Goal: Task Accomplishment & Management: Manage account settings

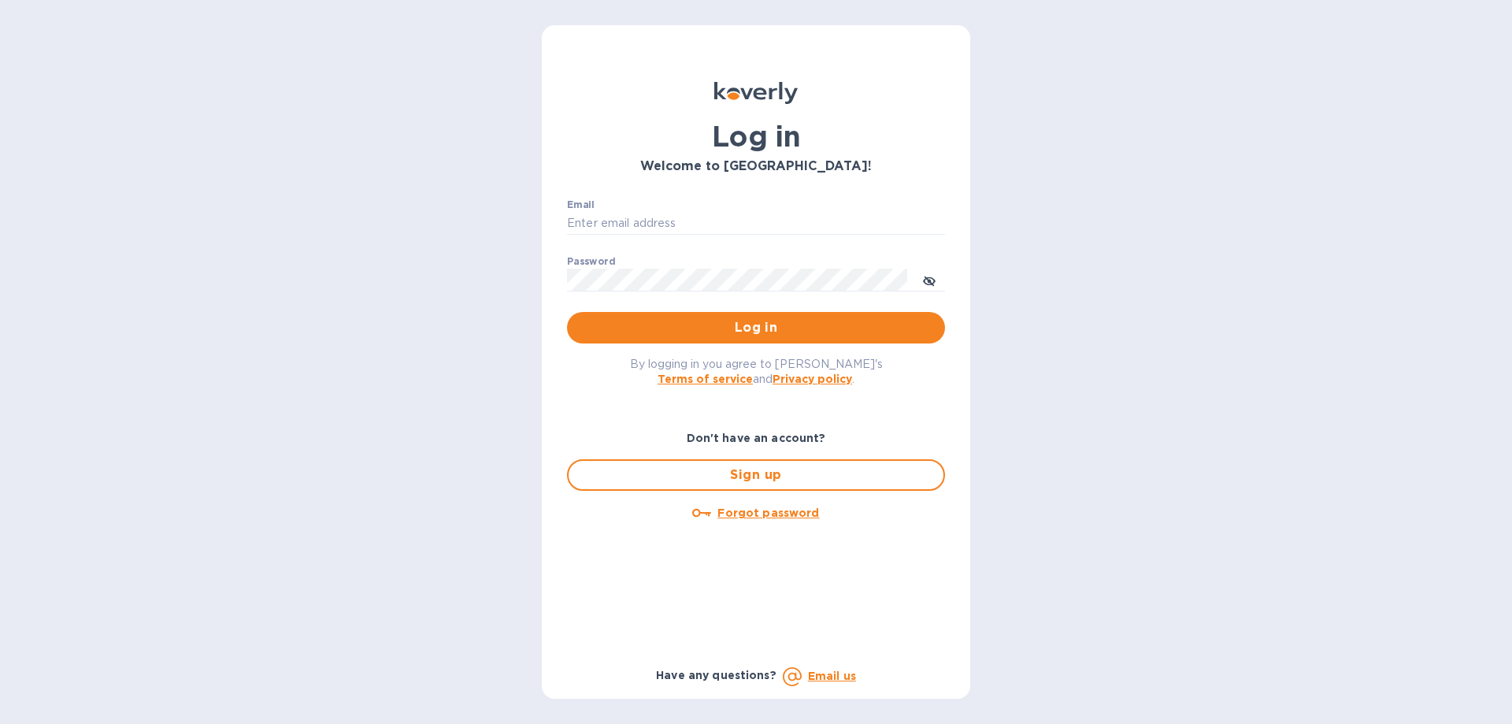
type input "[PERSON_NAME][EMAIL_ADDRESS][DOMAIN_NAME]"
click at [651, 210] on div "Email [PERSON_NAME][EMAIL_ADDRESS][DOMAIN_NAME] ​" at bounding box center [756, 227] width 378 height 57
click at [769, 348] on div "By logging in you agree to [PERSON_NAME]'s Terms of service and Privacy policy ." at bounding box center [755, 370] width 403 height 55
click at [766, 332] on span "Log in" at bounding box center [756, 327] width 353 height 19
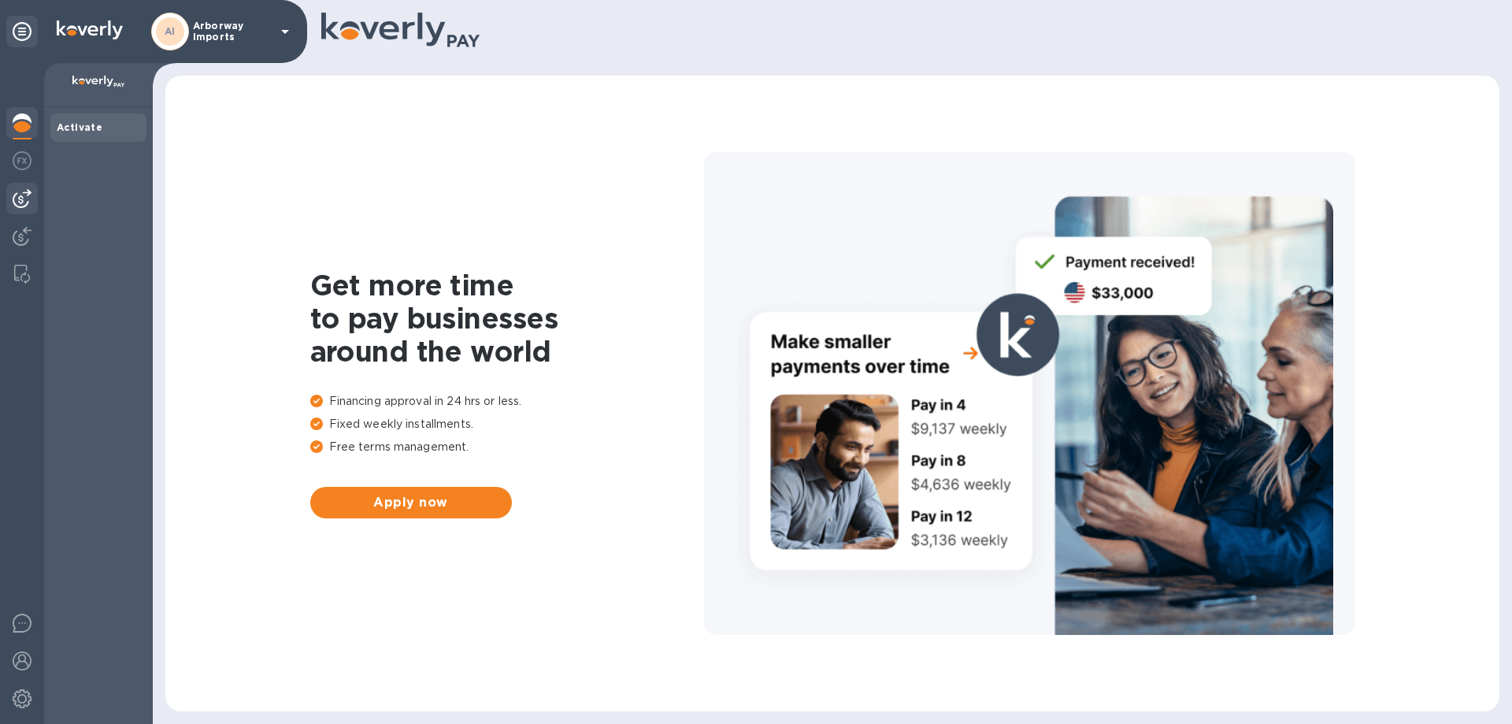
click at [28, 191] on img at bounding box center [22, 198] width 19 height 19
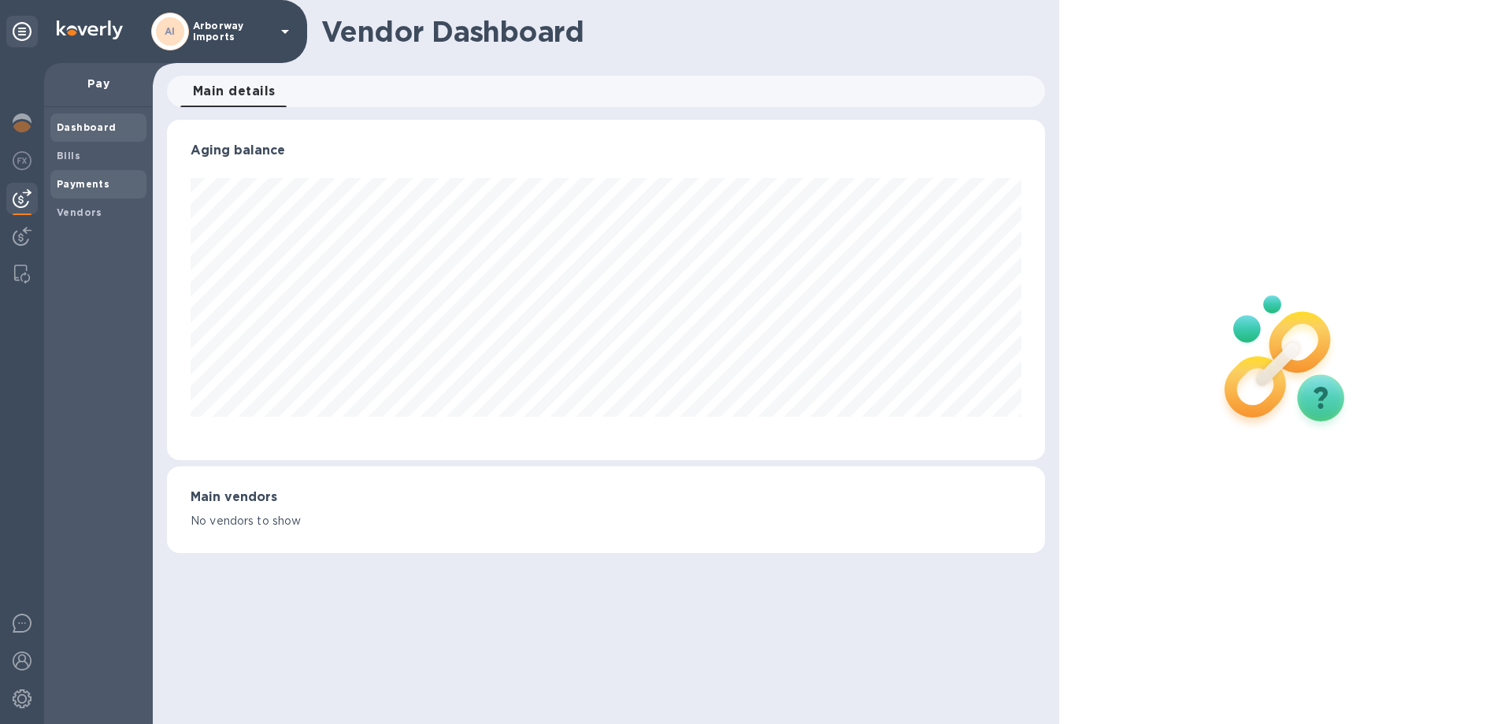
scroll to position [340, 877]
click at [102, 207] on span "Vendors" at bounding box center [98, 213] width 83 height 16
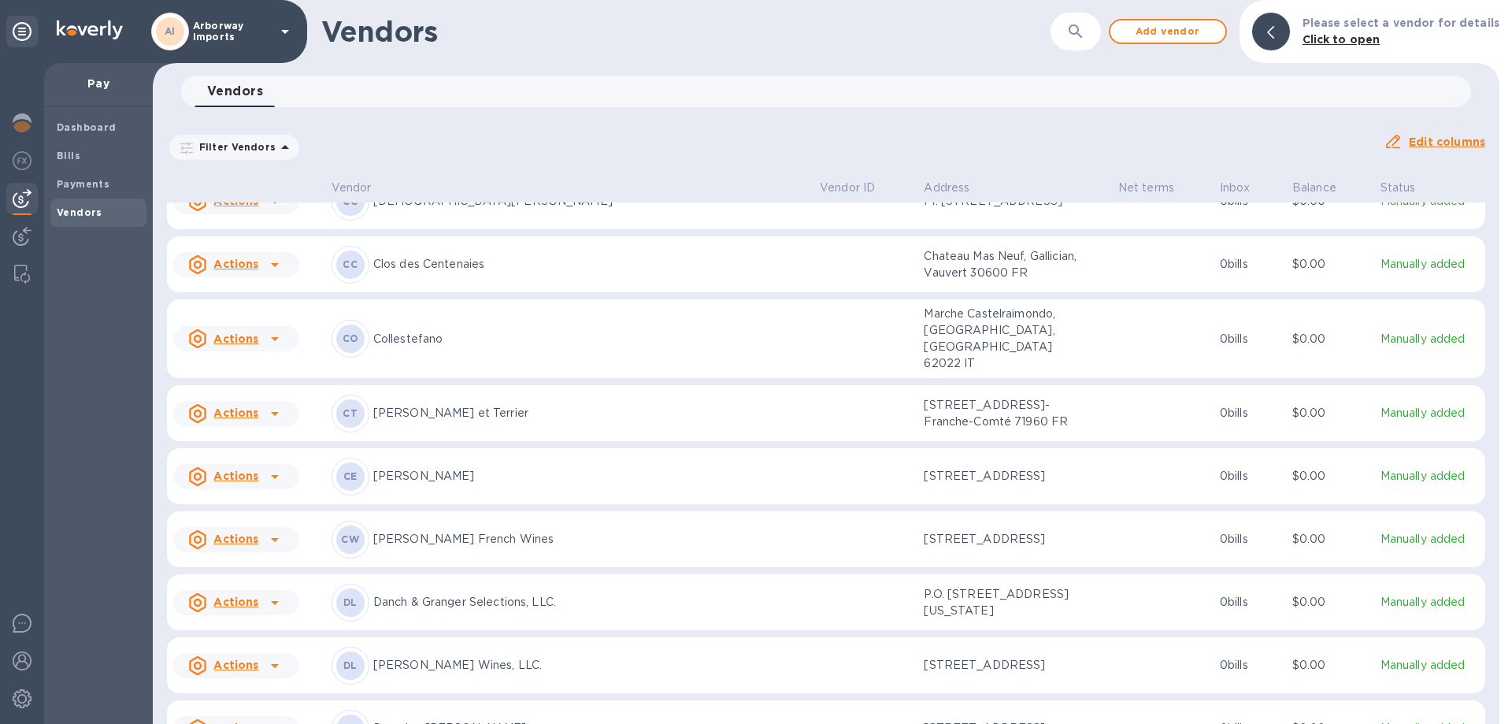
scroll to position [1698, 0]
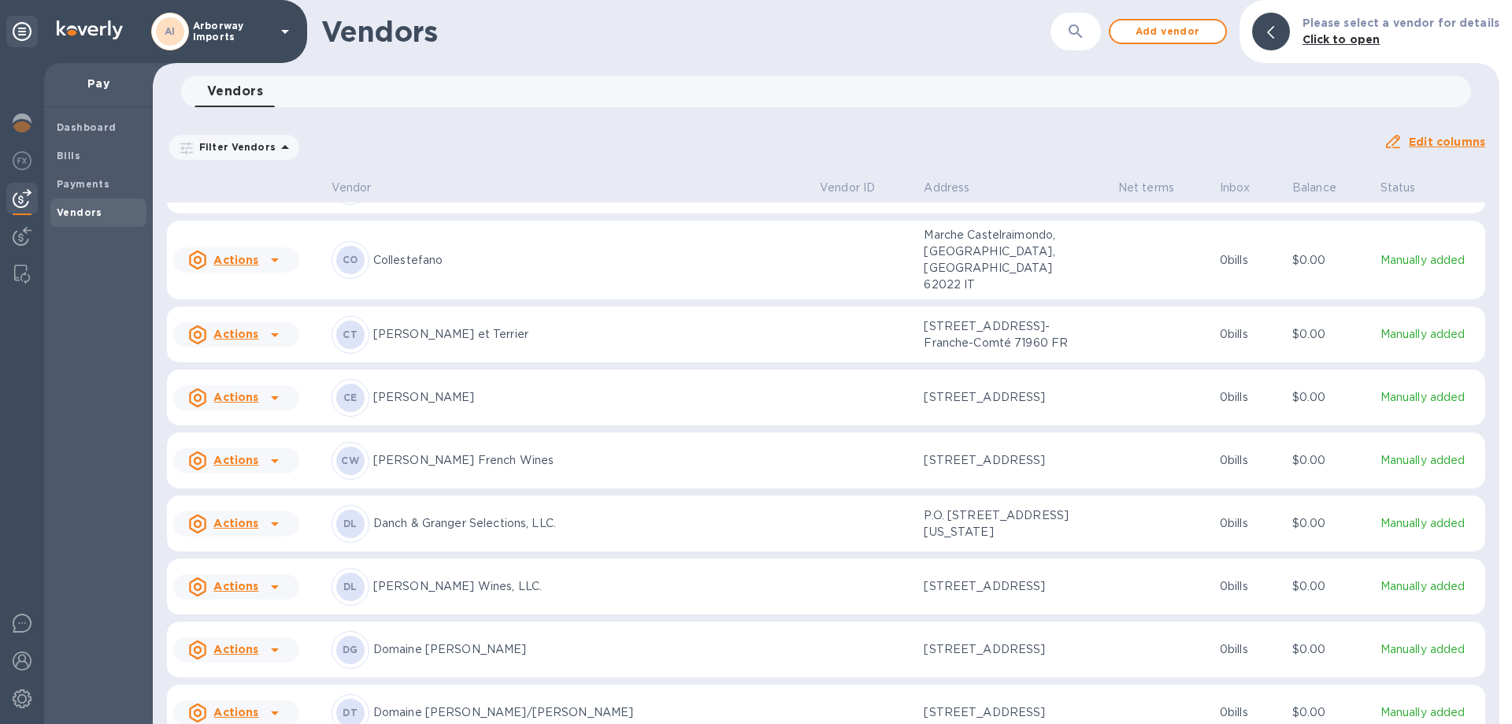
click at [509, 452] on p "[PERSON_NAME] French Wines" at bounding box center [590, 460] width 434 height 17
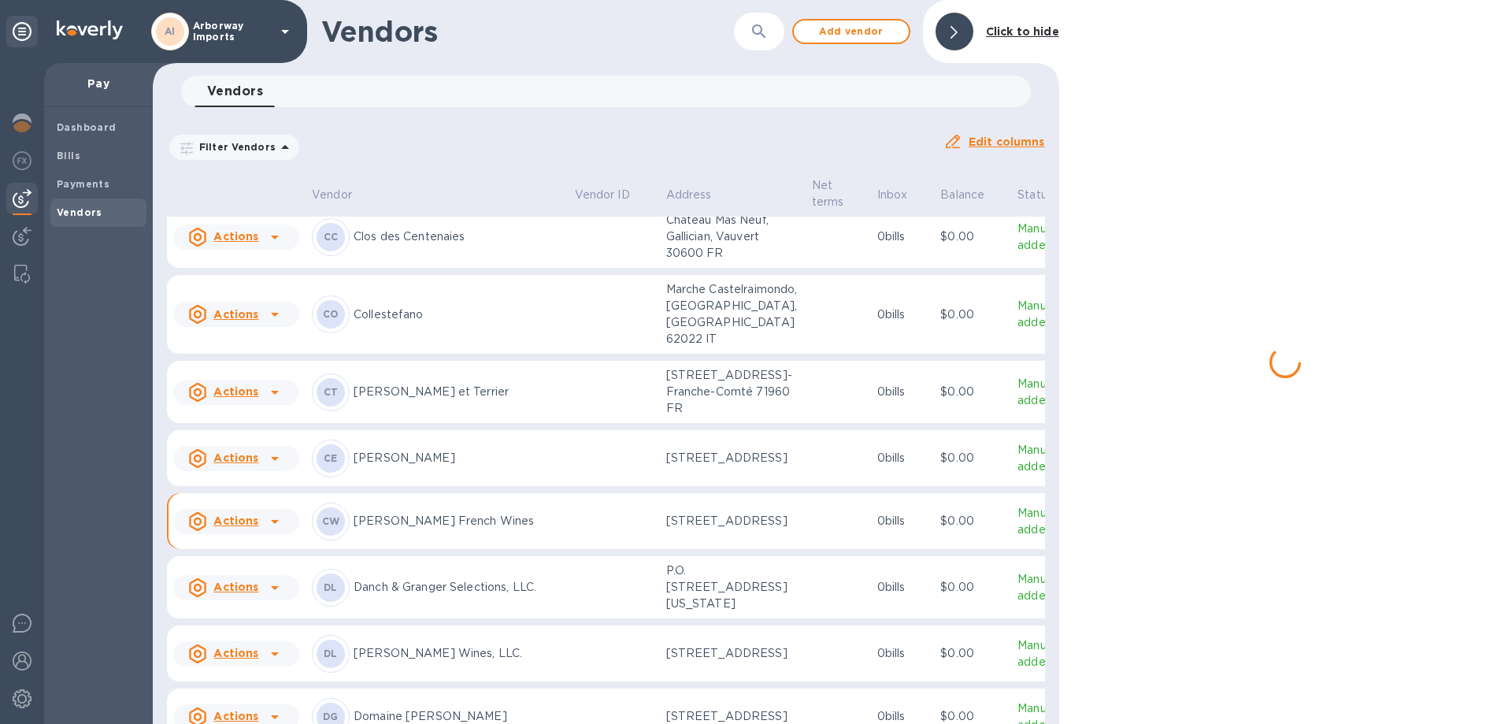
scroll to position [1810, 0]
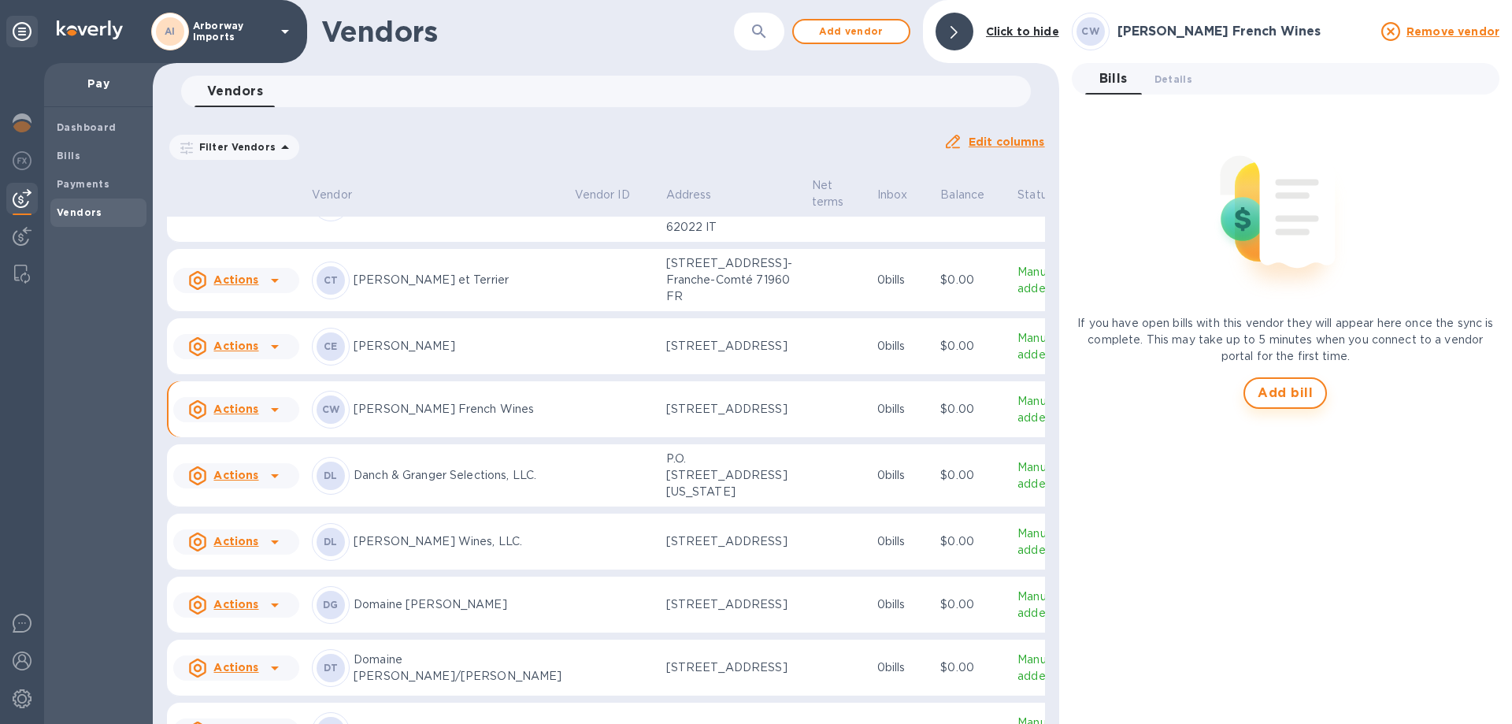
click at [1278, 399] on span "Add bill" at bounding box center [1285, 393] width 55 height 19
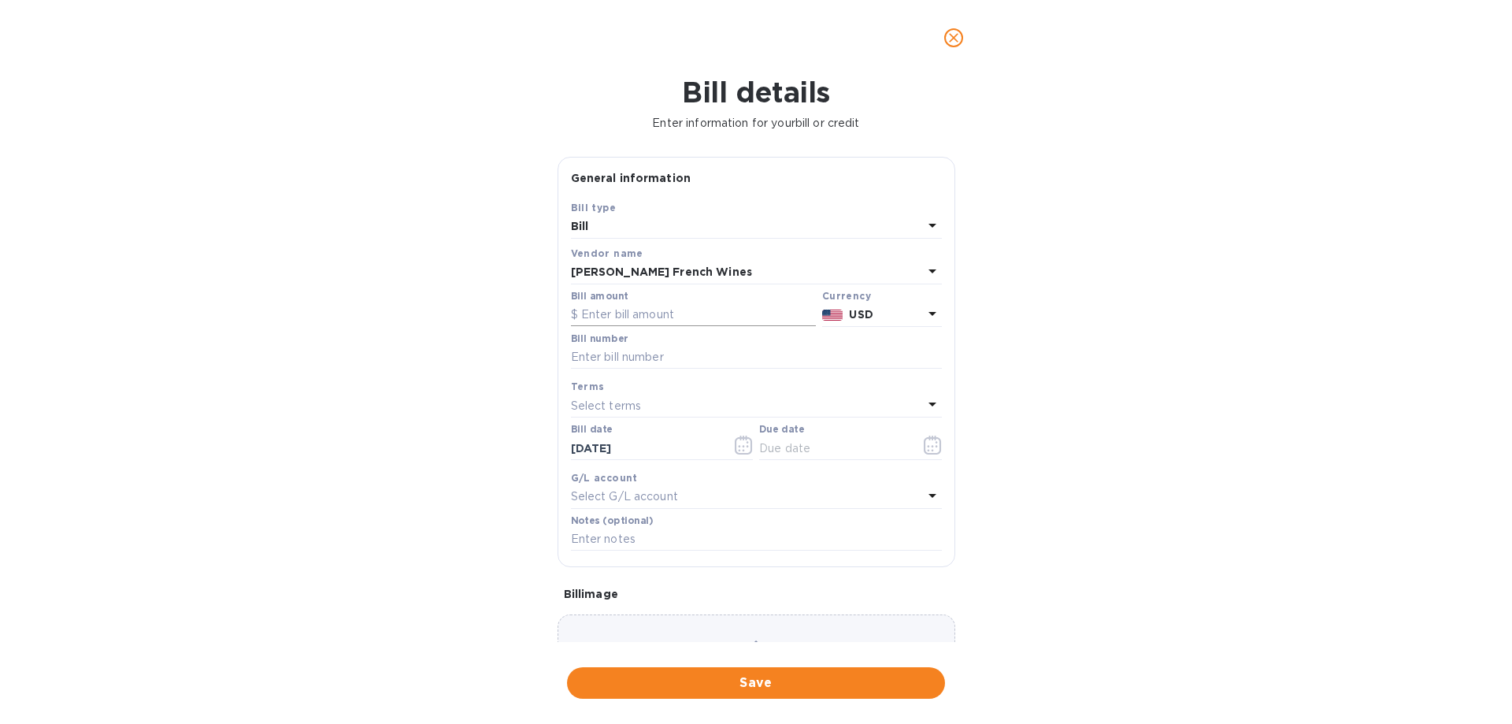
click at [678, 316] on input "text" at bounding box center [693, 315] width 245 height 24
type input "6,521.00"
type input "CH Bills Paid [DATE]"
click at [932, 449] on icon "button" at bounding box center [933, 445] width 18 height 19
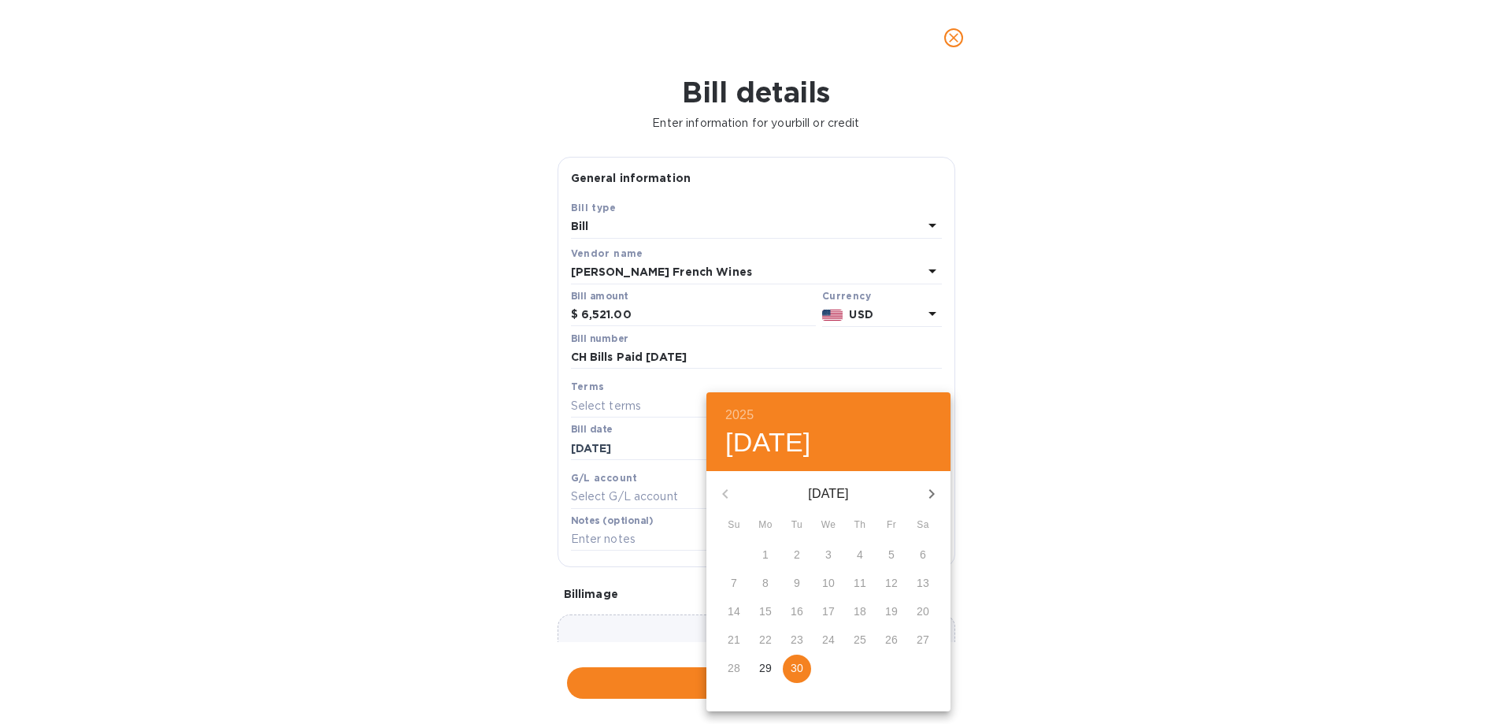
click at [796, 668] on p "30" at bounding box center [797, 668] width 13 height 16
type input "[DATE]"
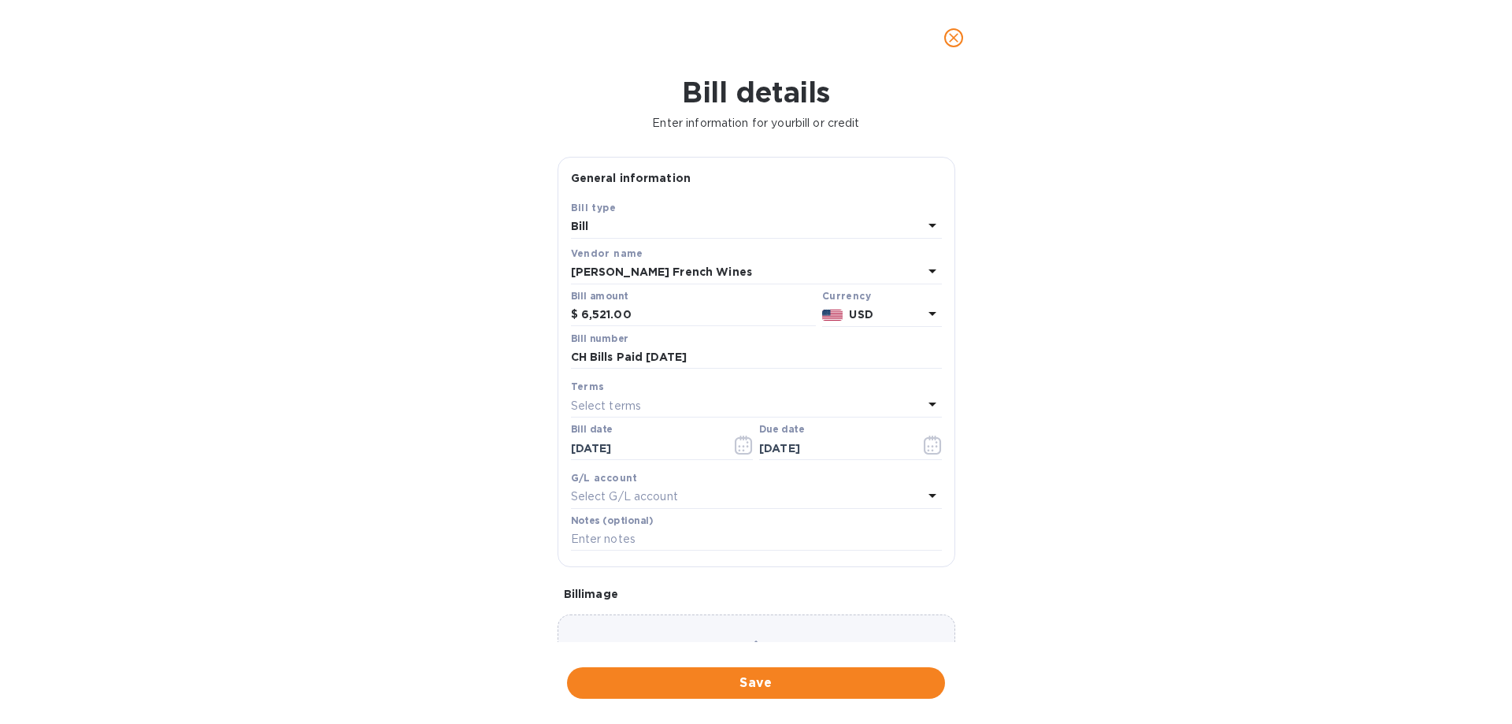
click at [783, 625] on div "Choose a bill and drag it here" at bounding box center [757, 670] width 398 height 113
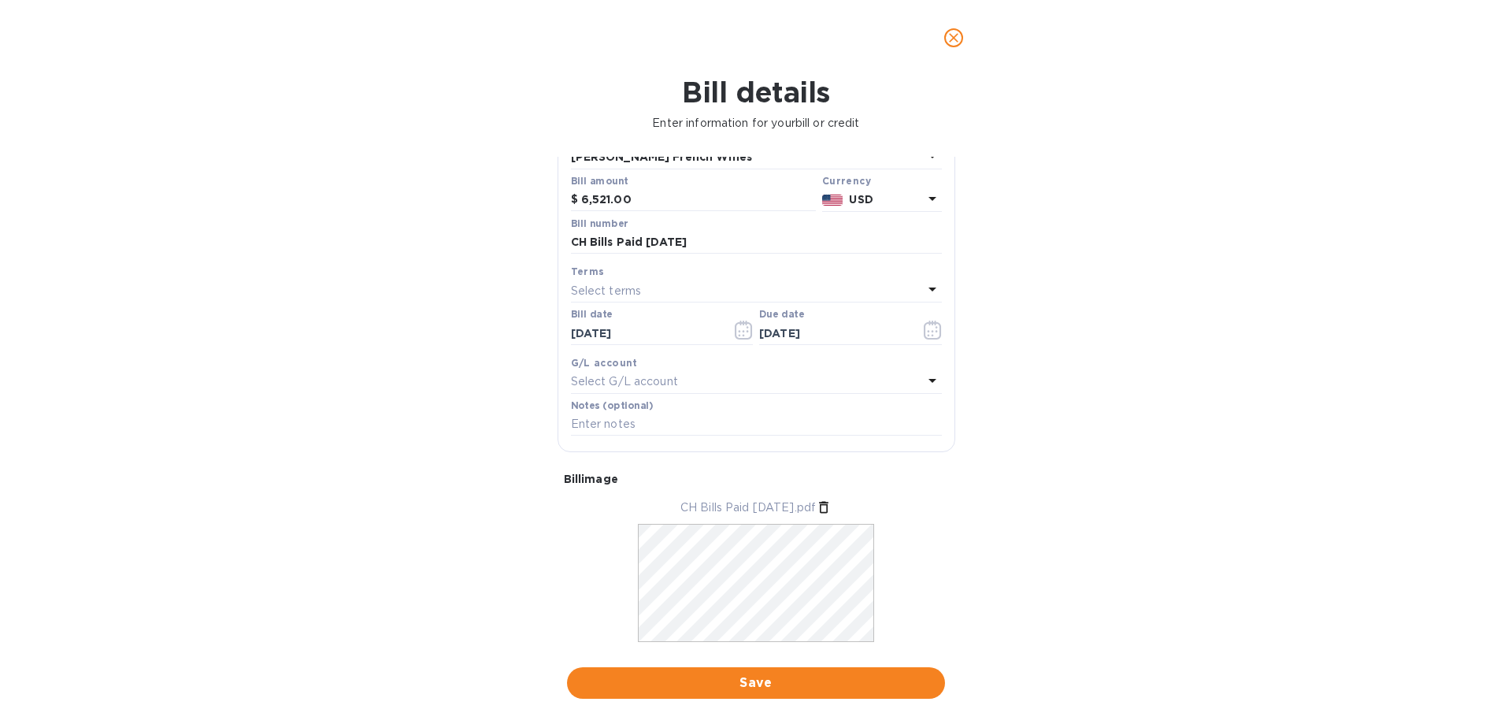
scroll to position [153, 0]
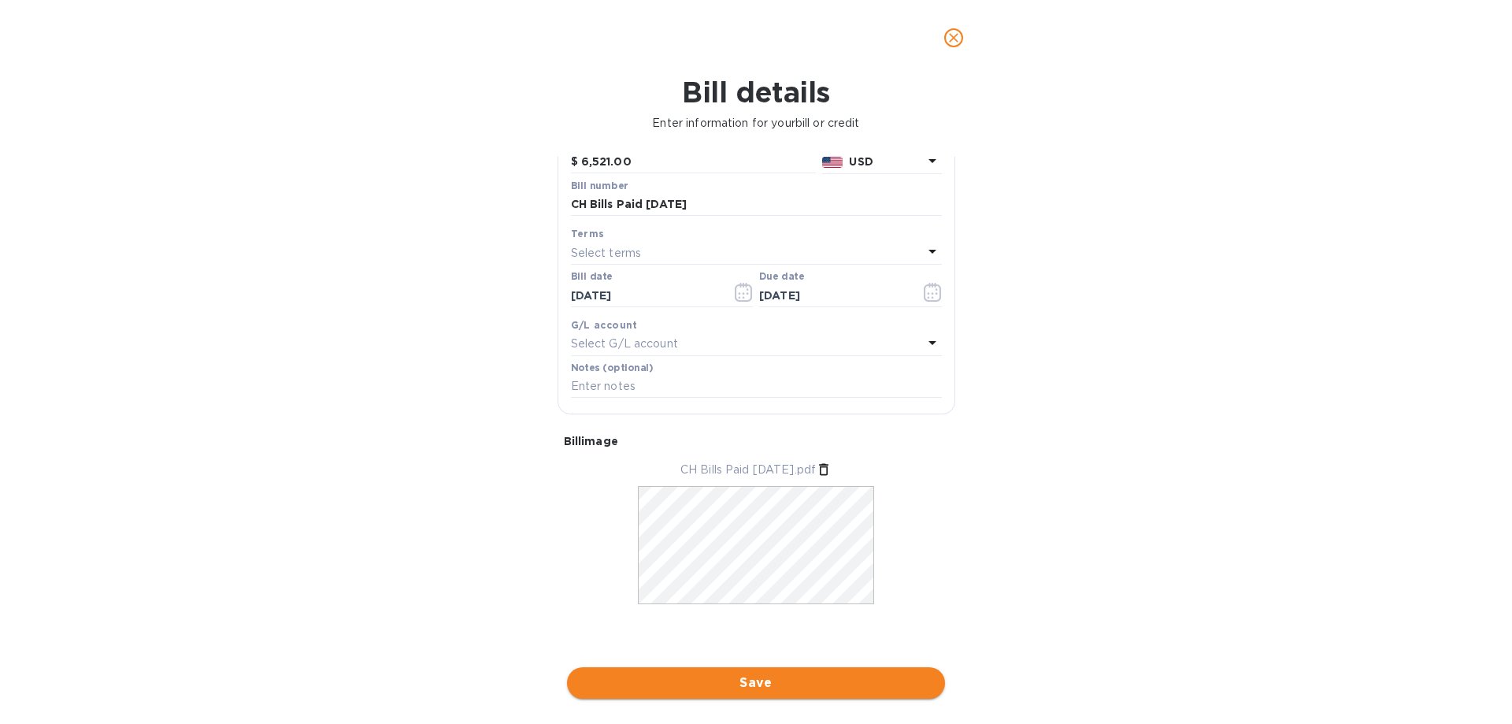
click at [731, 675] on span "Save" at bounding box center [756, 682] width 353 height 19
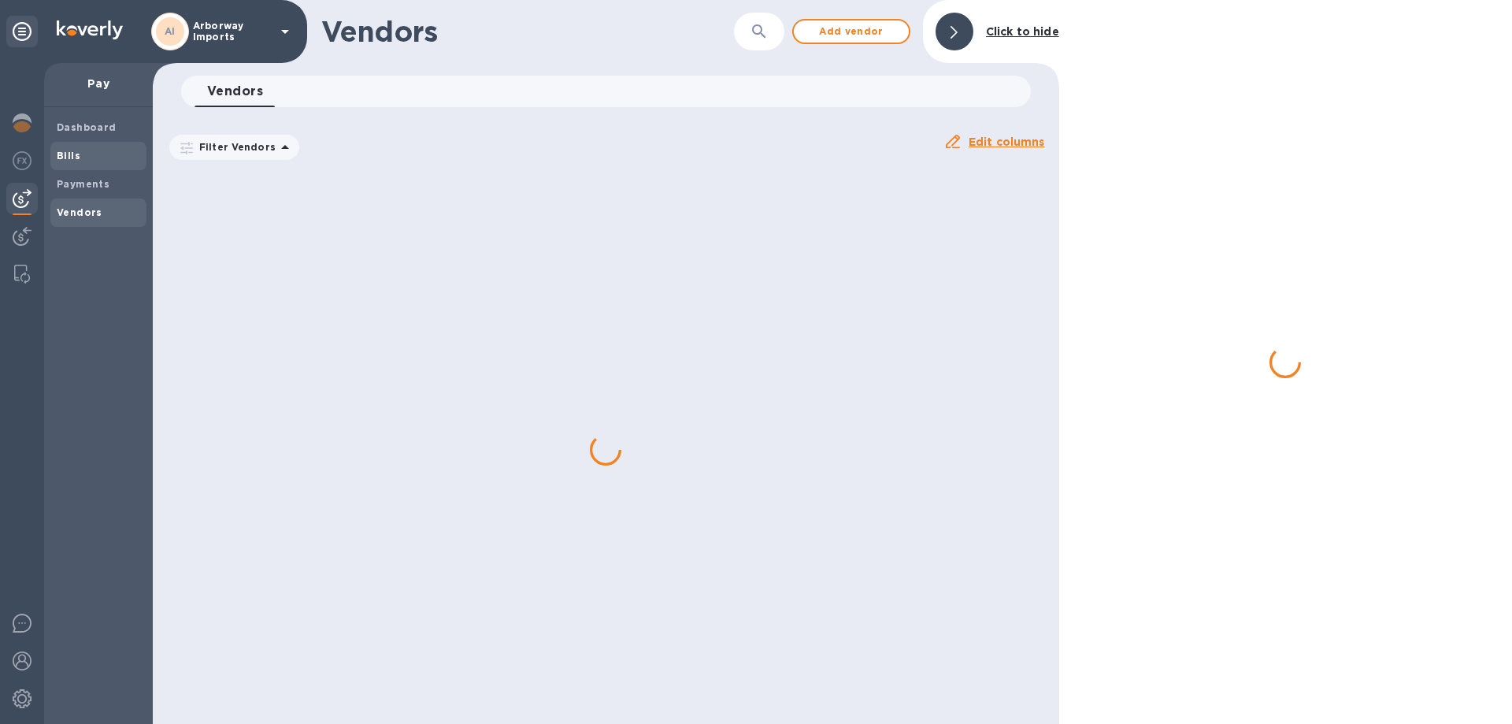
click at [98, 161] on span "Bills" at bounding box center [98, 156] width 83 height 16
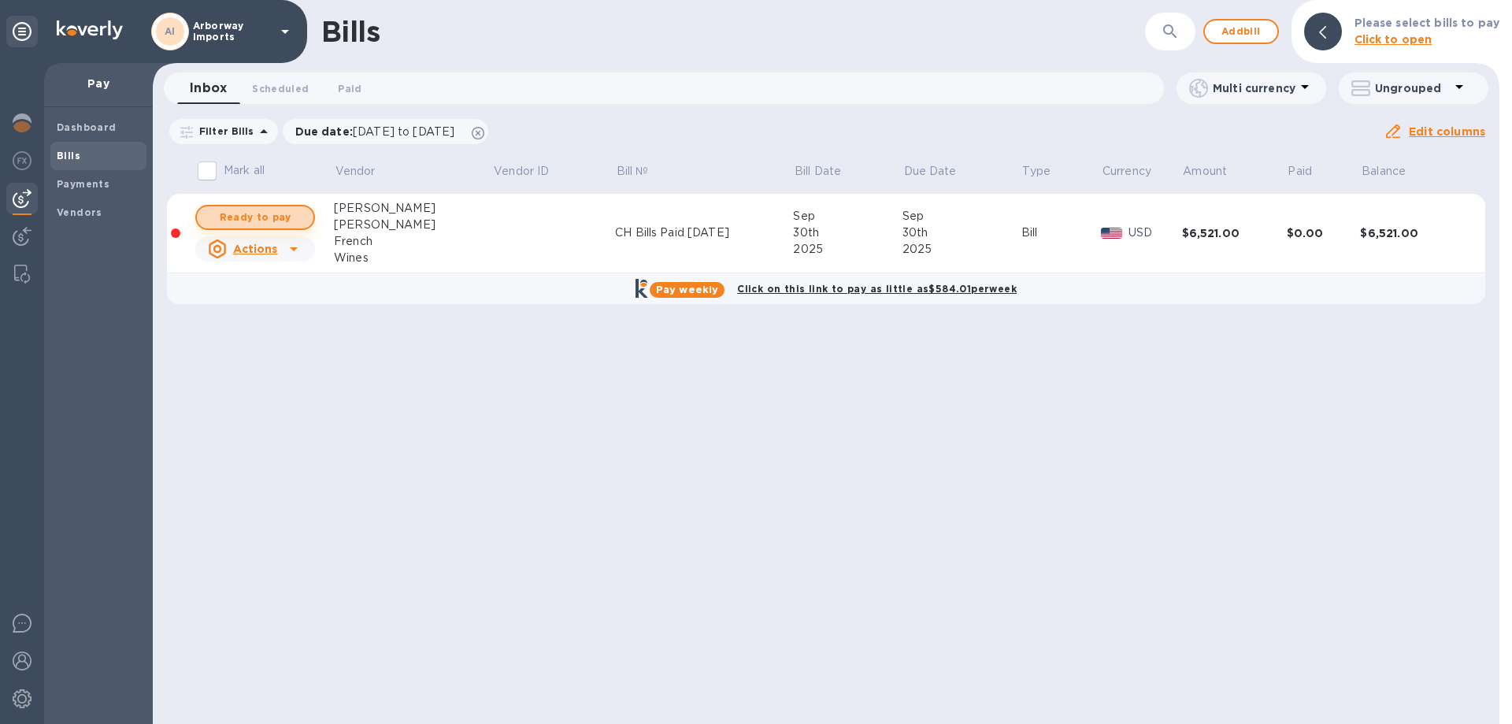
click at [232, 211] on span "Ready to pay" at bounding box center [254, 217] width 91 height 19
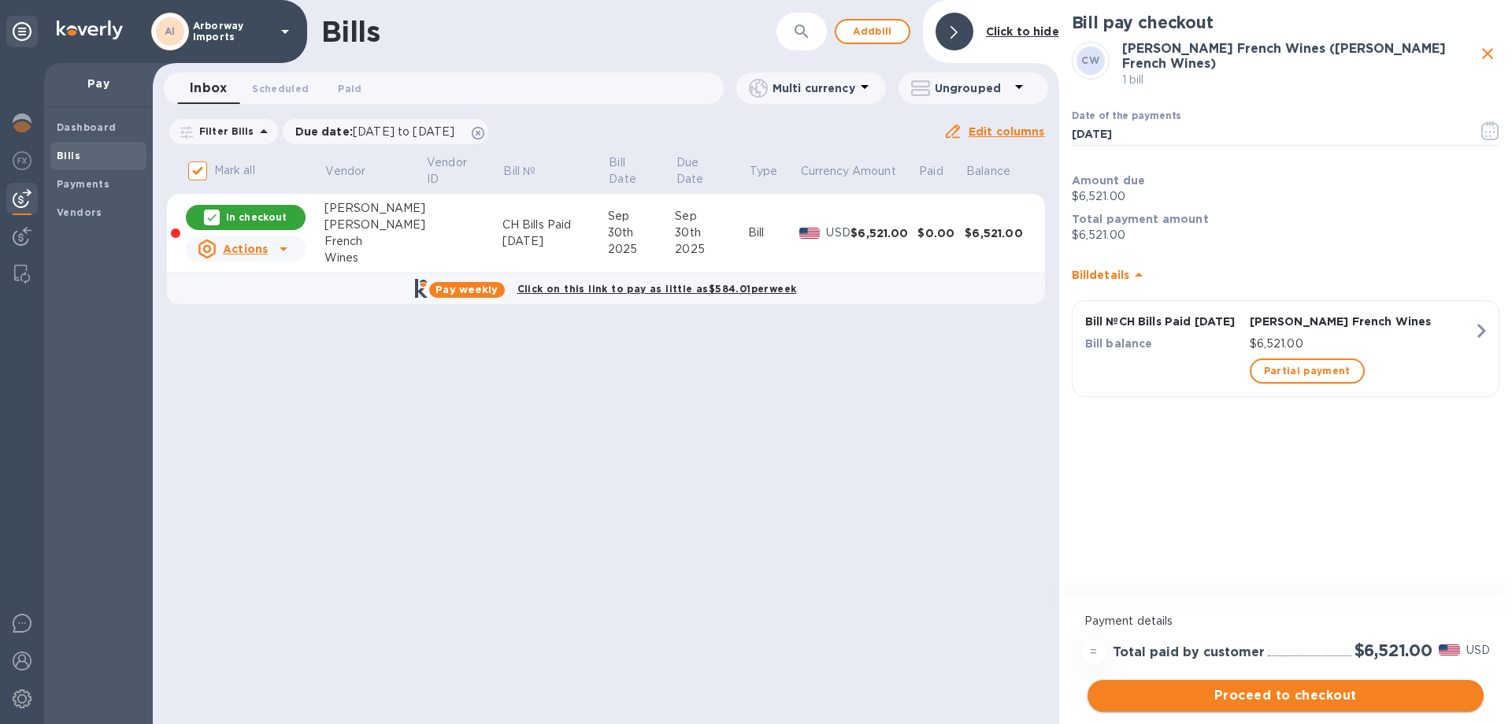
click at [1287, 695] on span "Proceed to checkout" at bounding box center [1285, 695] width 371 height 19
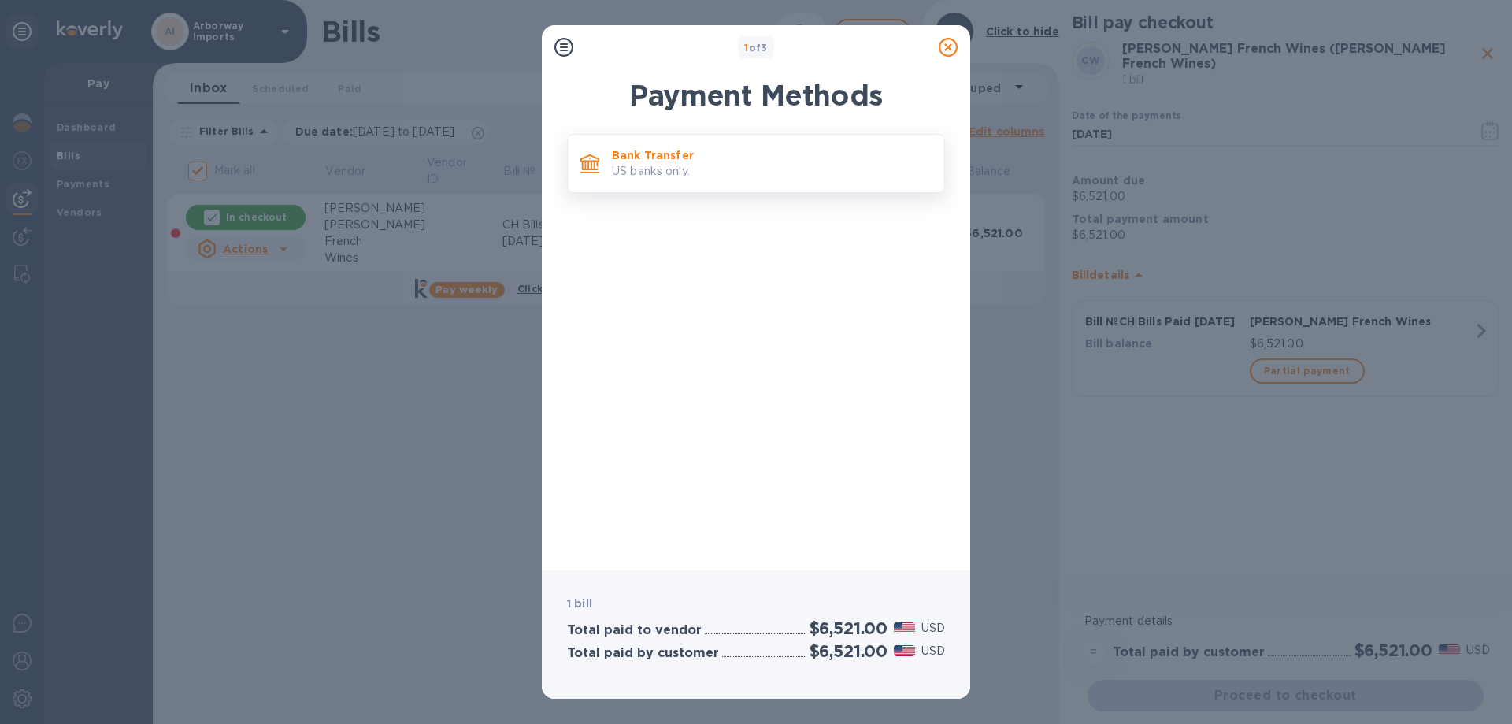
click at [755, 158] on p "Bank Transfer" at bounding box center [772, 155] width 320 height 16
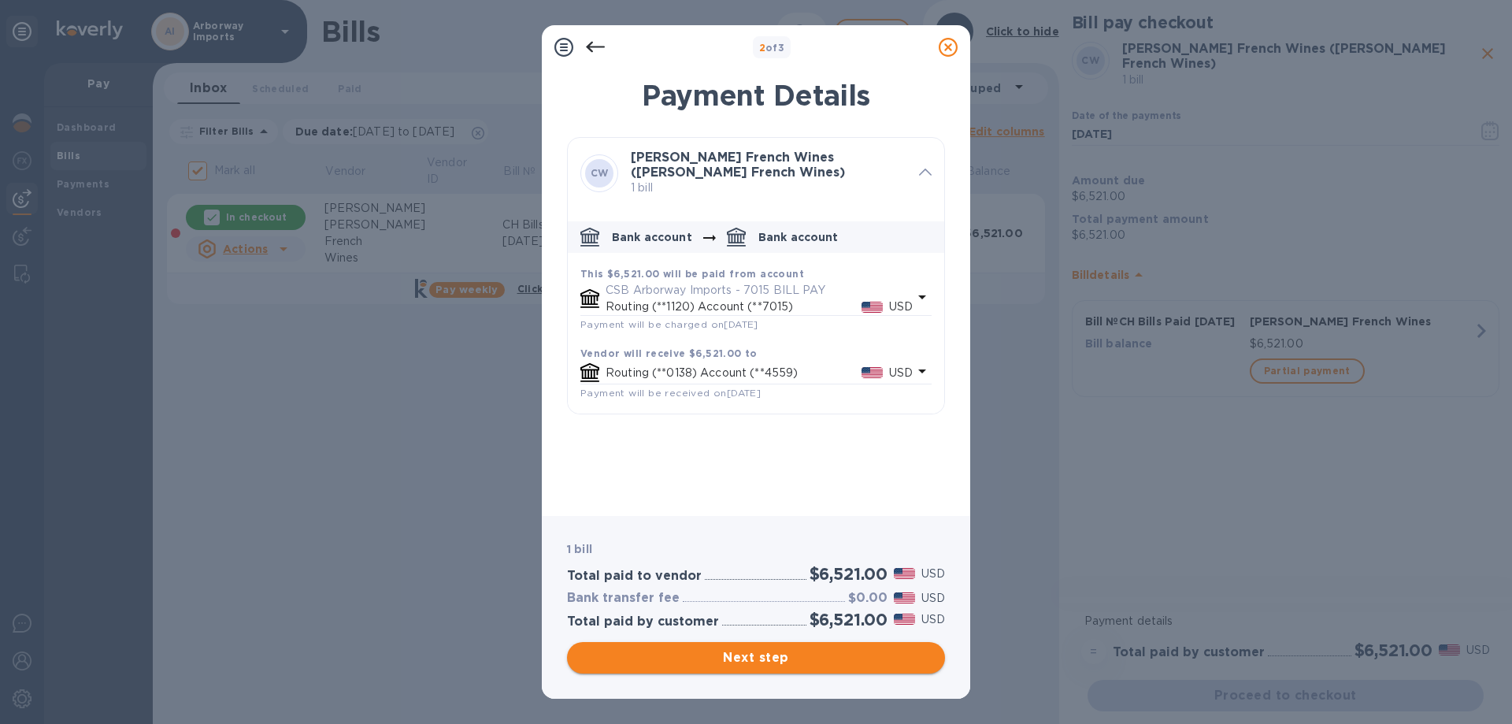
click at [710, 666] on span "Next step" at bounding box center [756, 657] width 353 height 19
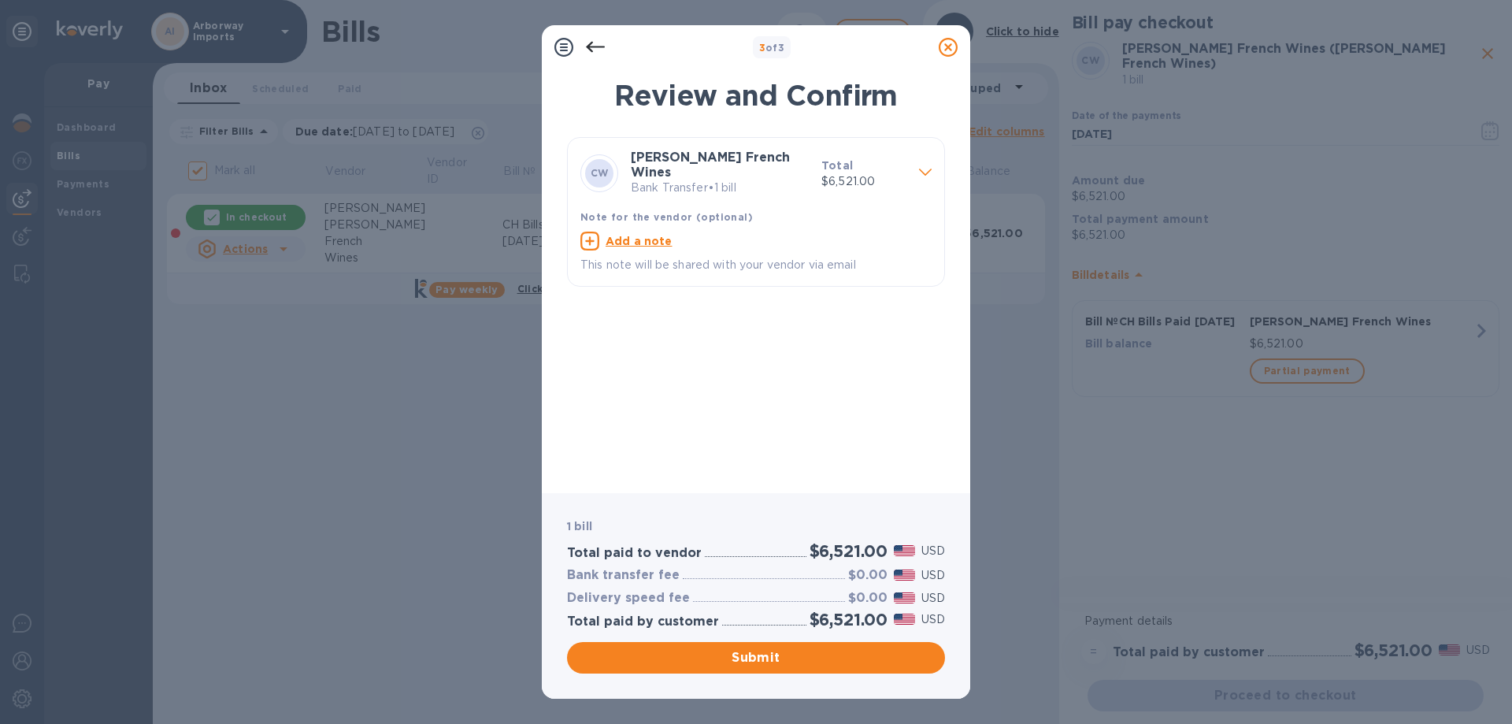
click at [769, 659] on span "Submit" at bounding box center [756, 657] width 353 height 19
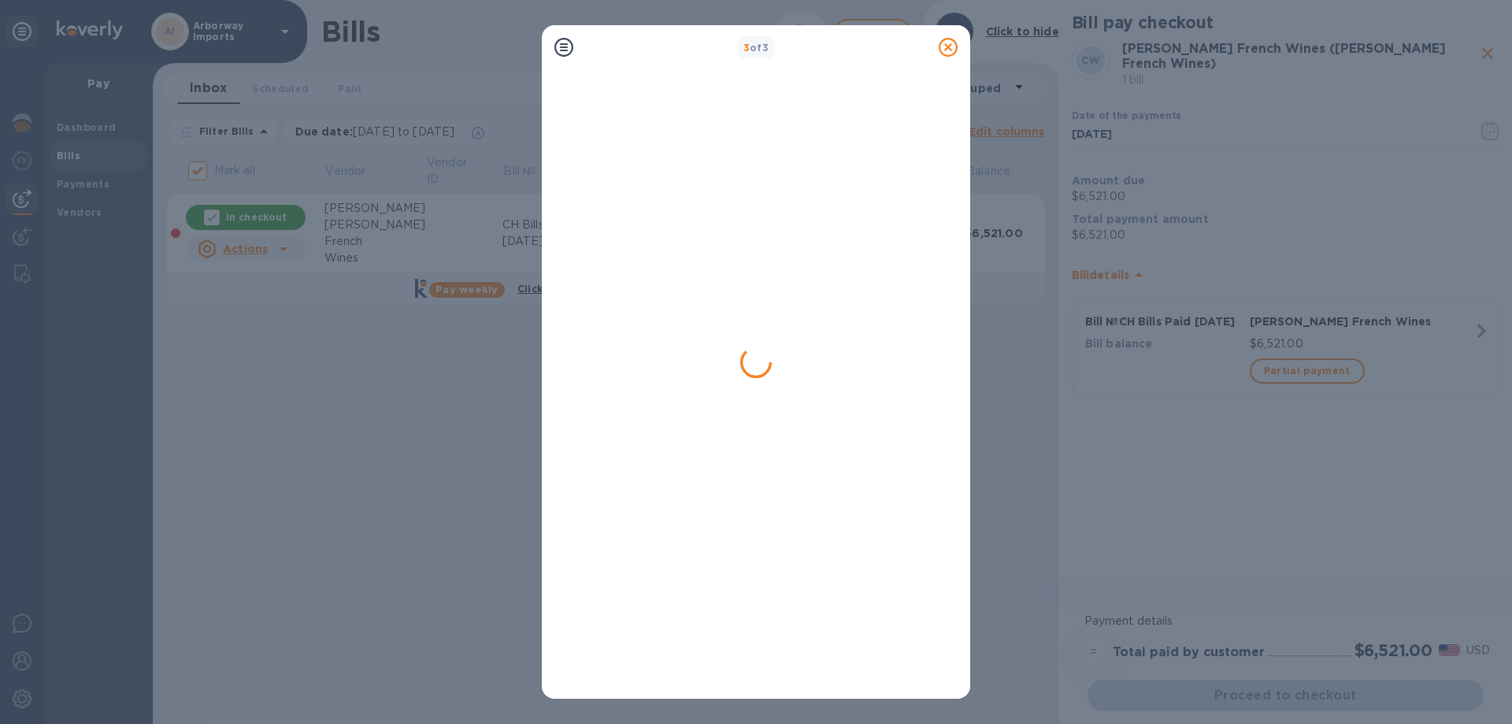
checkbox input "false"
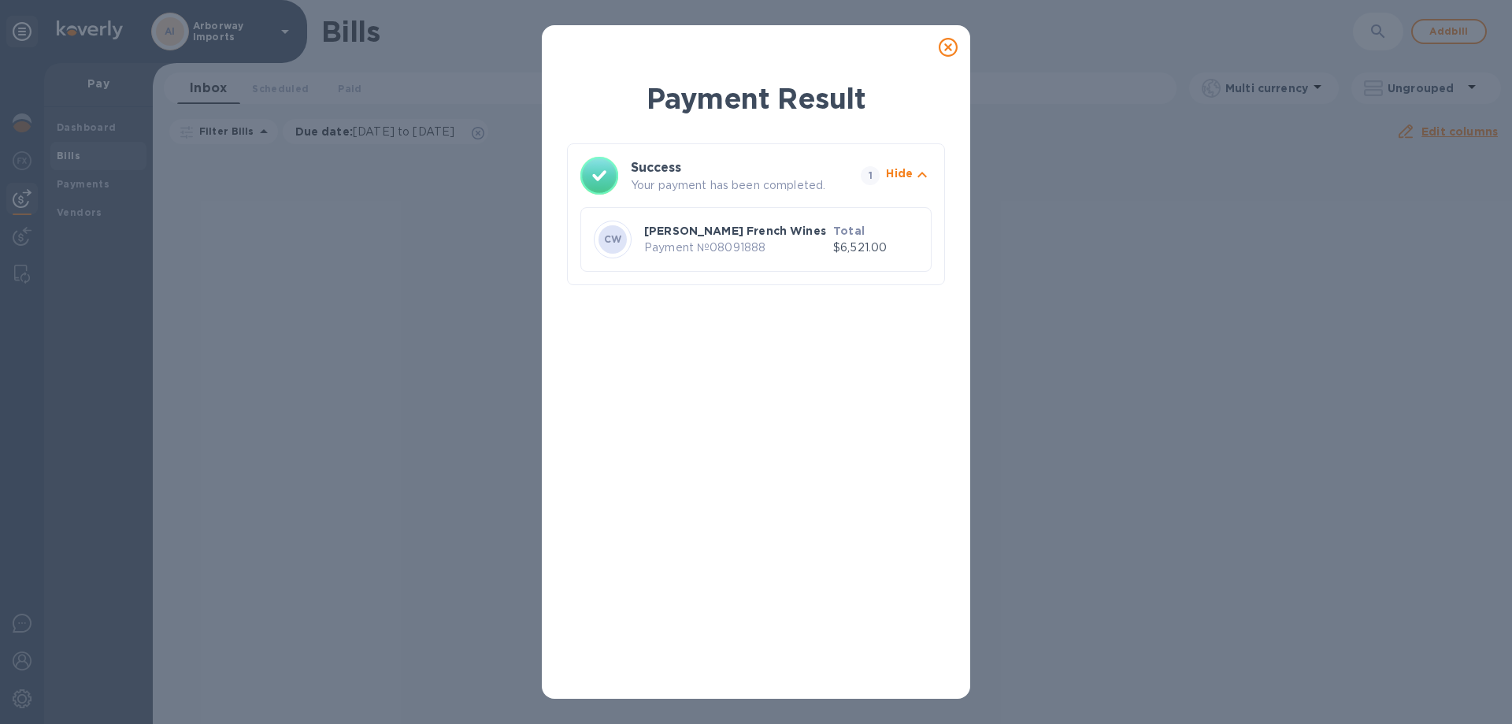
click at [949, 48] on icon at bounding box center [948, 47] width 19 height 19
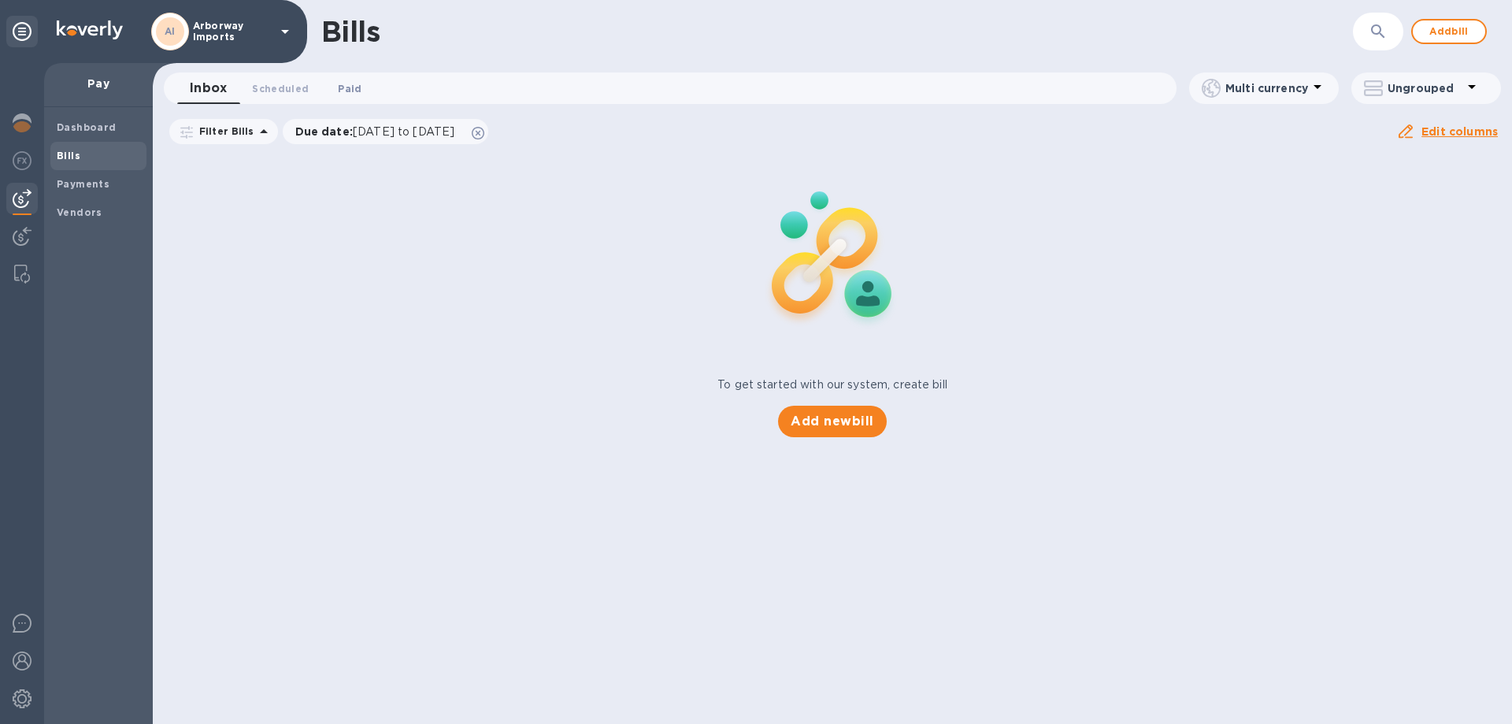
click at [354, 85] on span "Paid 0" at bounding box center [350, 88] width 24 height 17
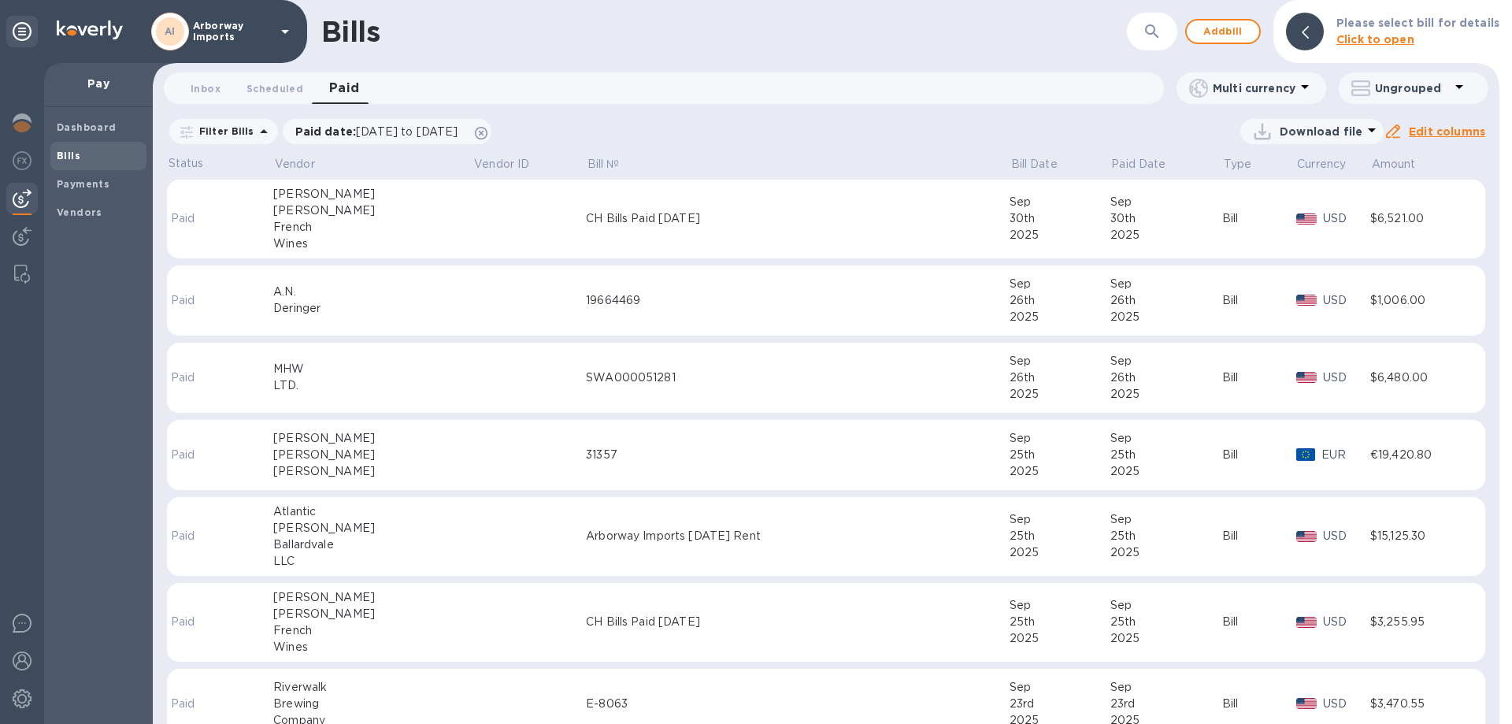
click at [489, 221] on td at bounding box center [529, 220] width 113 height 80
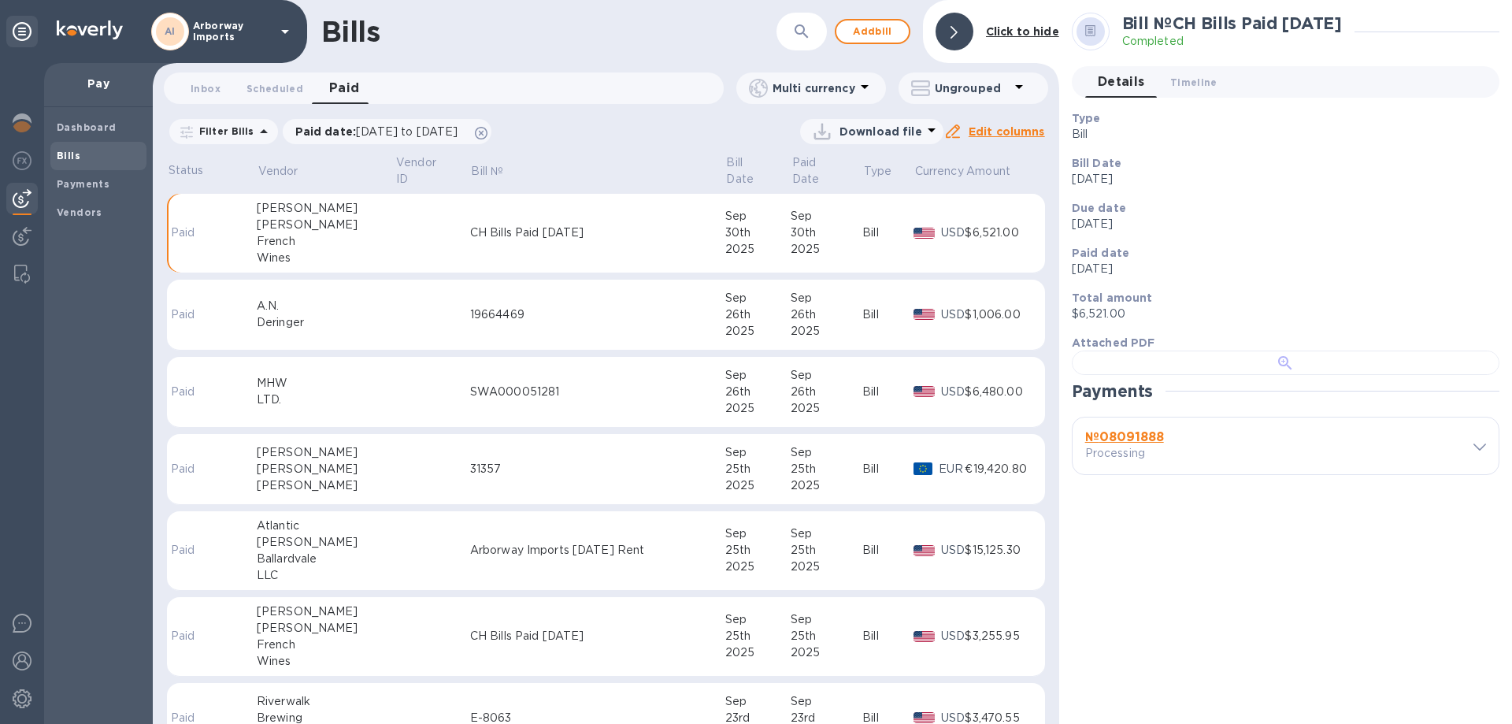
scroll to position [304, 0]
click at [1110, 468] on div "№ 08091888 Processing" at bounding box center [1269, 446] width 380 height 44
click at [1112, 444] on b "№ 08091888" at bounding box center [1124, 436] width 79 height 15
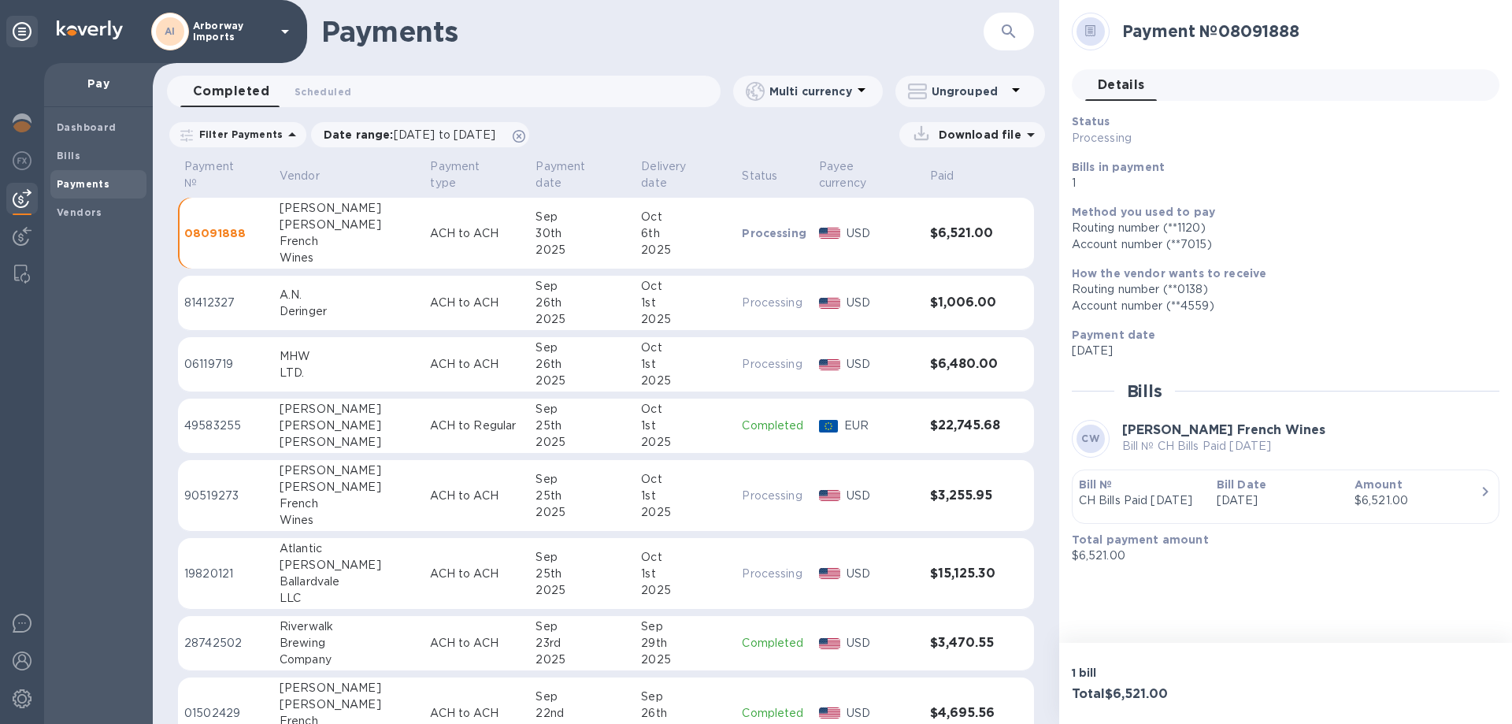
click at [1320, 515] on div "Bill Date [DATE]" at bounding box center [1280, 492] width 138 height 45
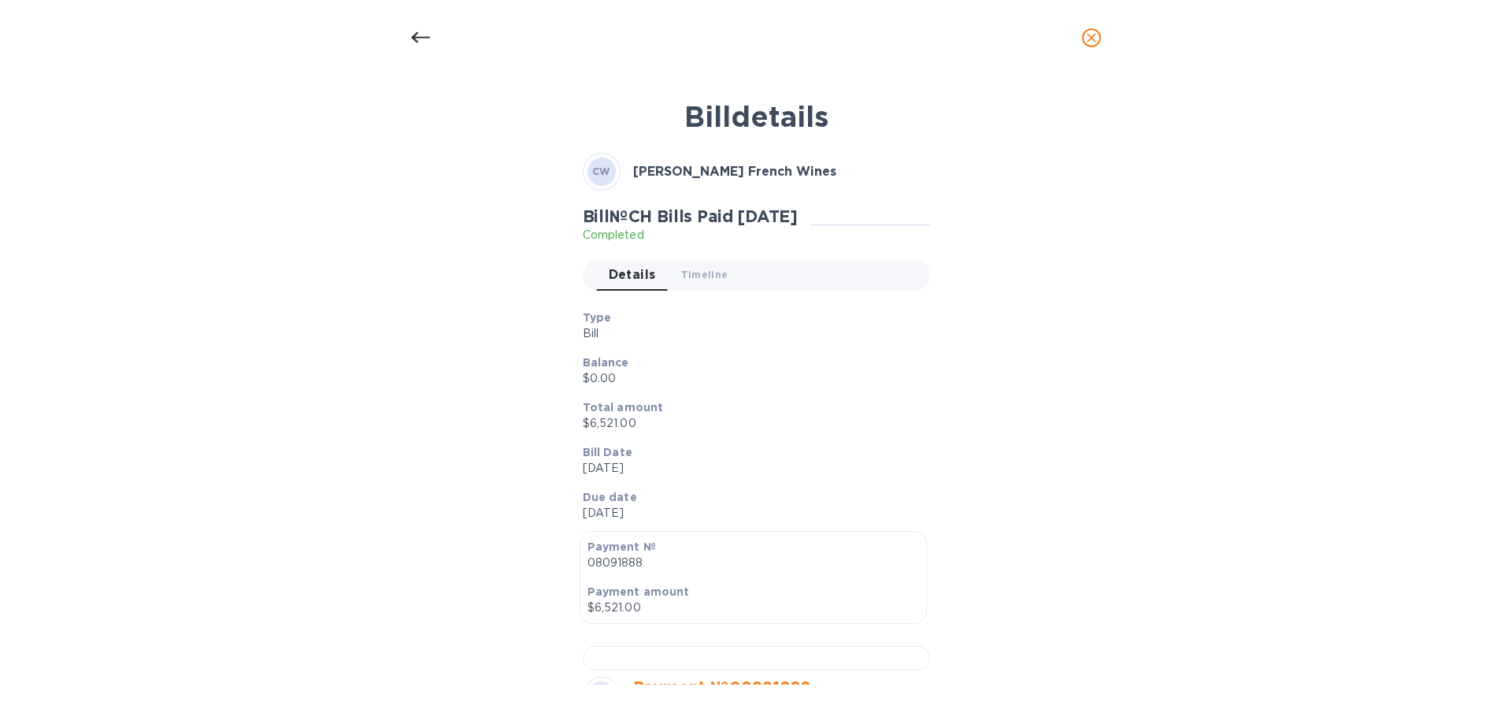
click at [429, 30] on div at bounding box center [421, 38] width 38 height 38
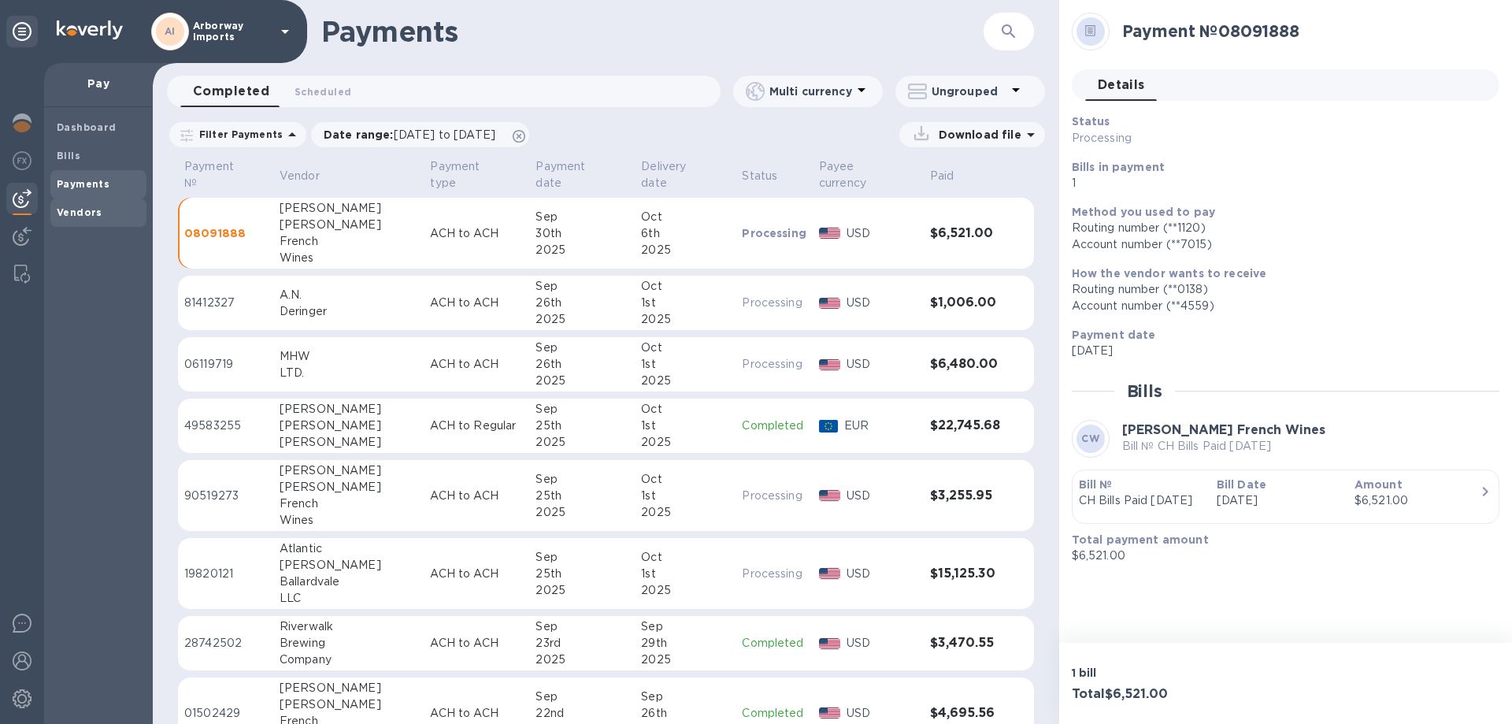
click at [85, 210] on b "Vendors" at bounding box center [80, 212] width 46 height 12
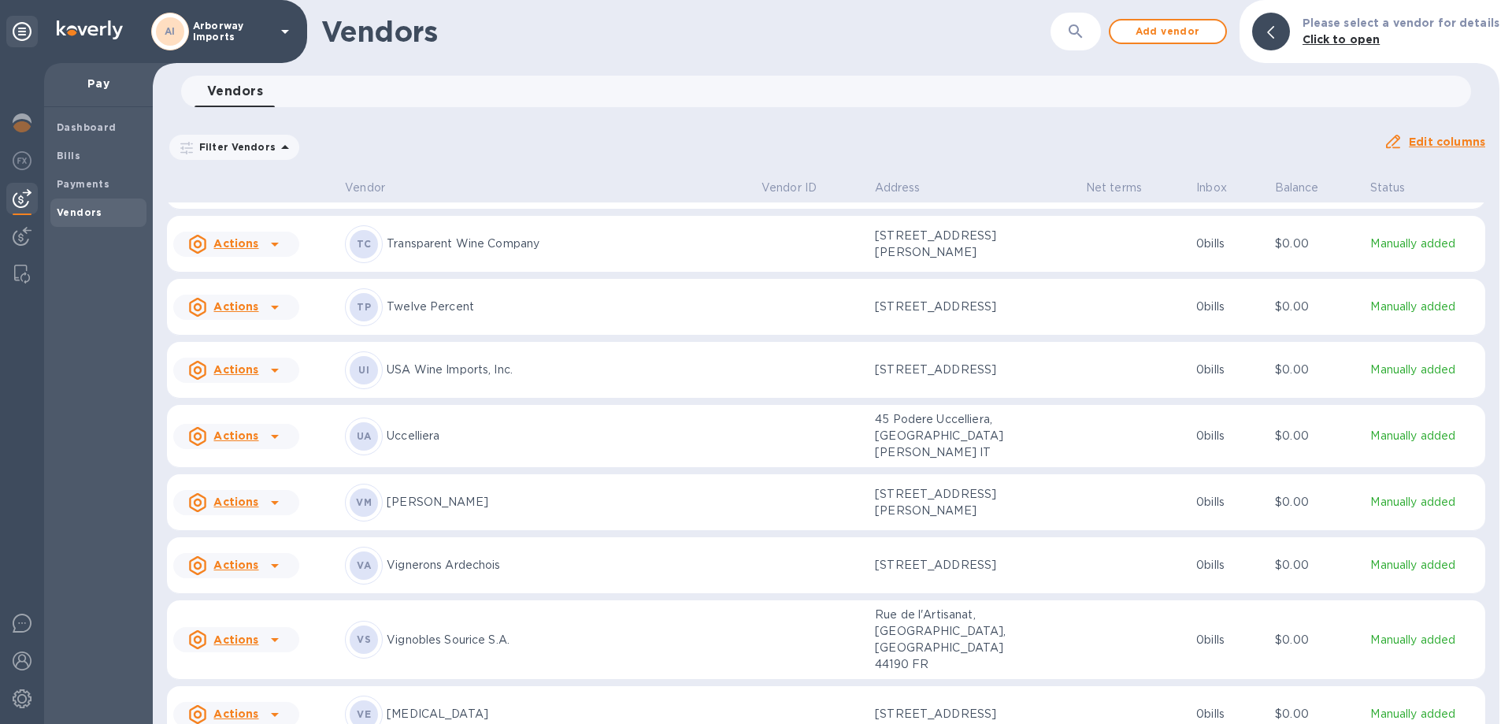
scroll to position [8266, 0]
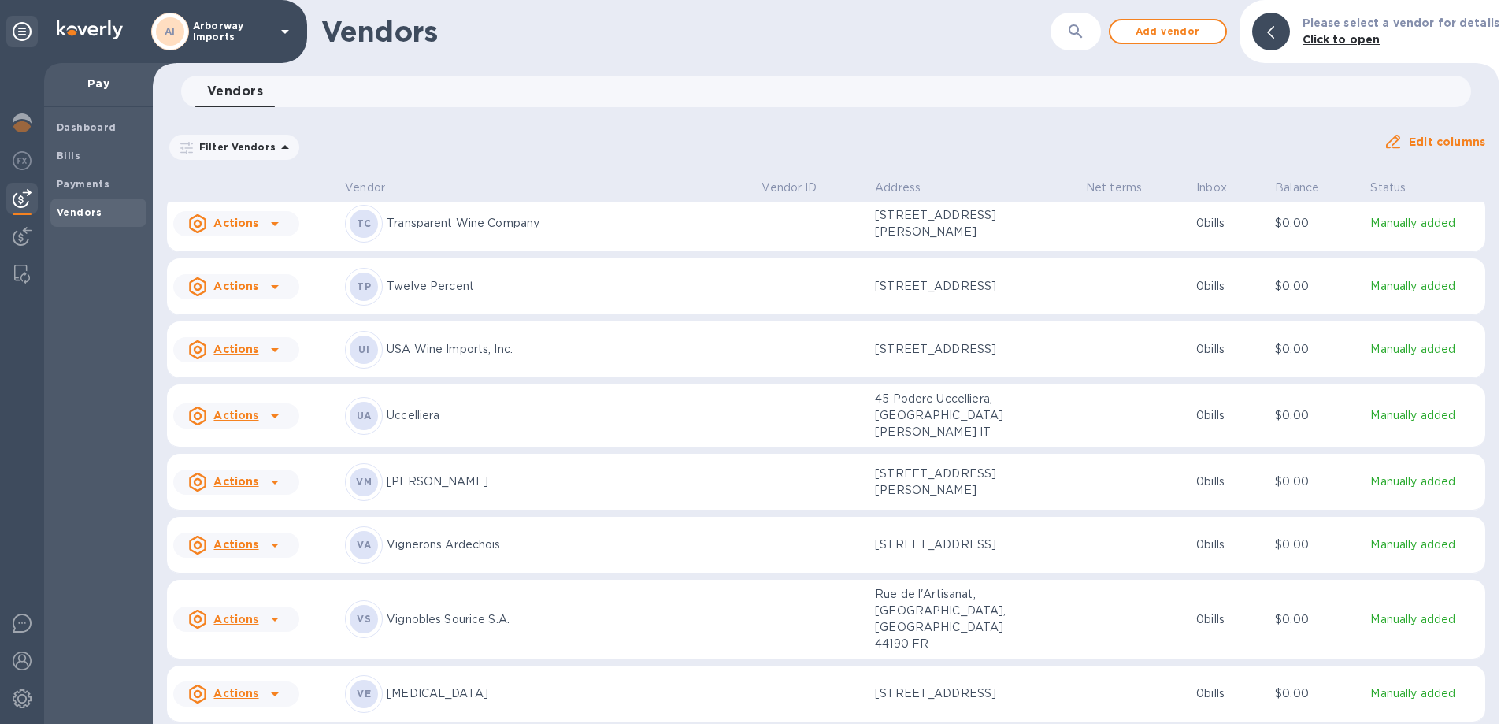
click at [532, 384] on td "UA Uccelliera" at bounding box center [547, 415] width 417 height 63
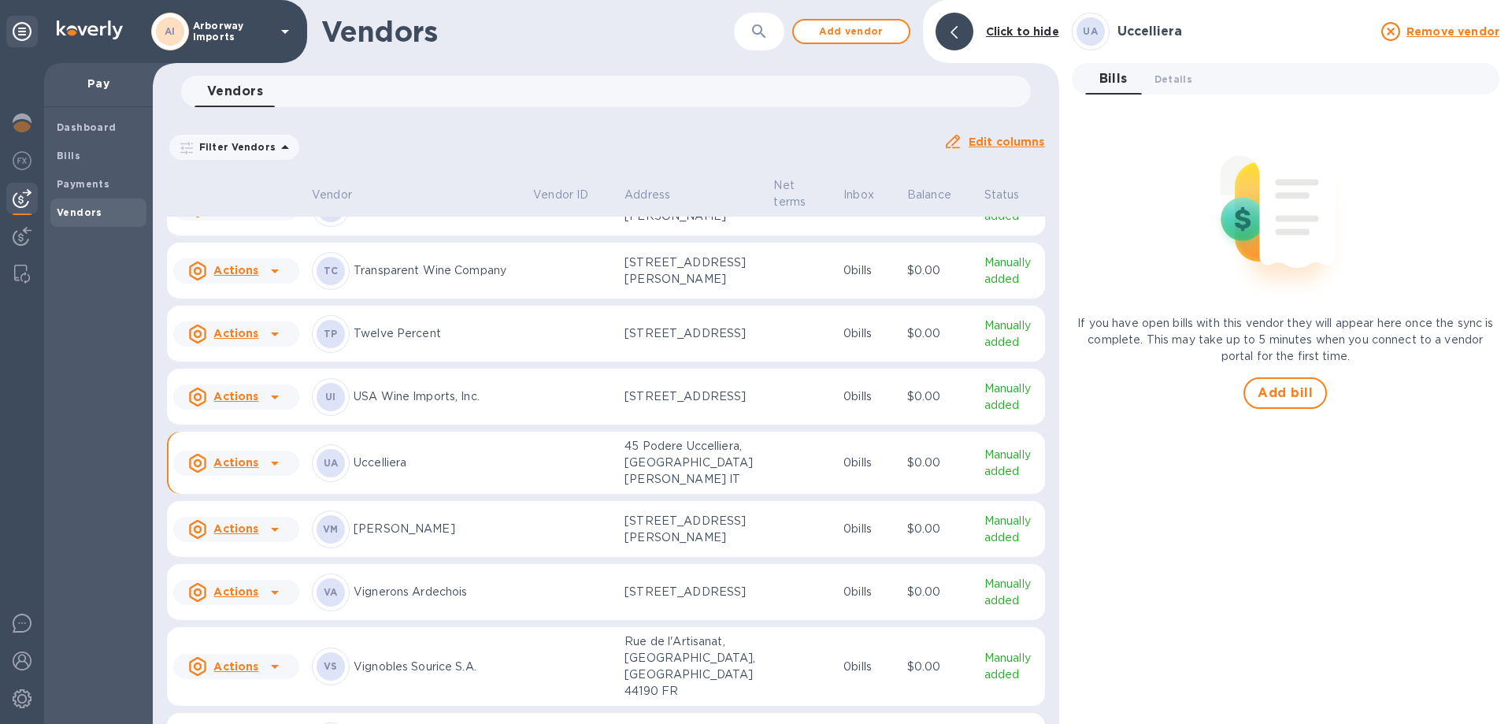
scroll to position [8375, 0]
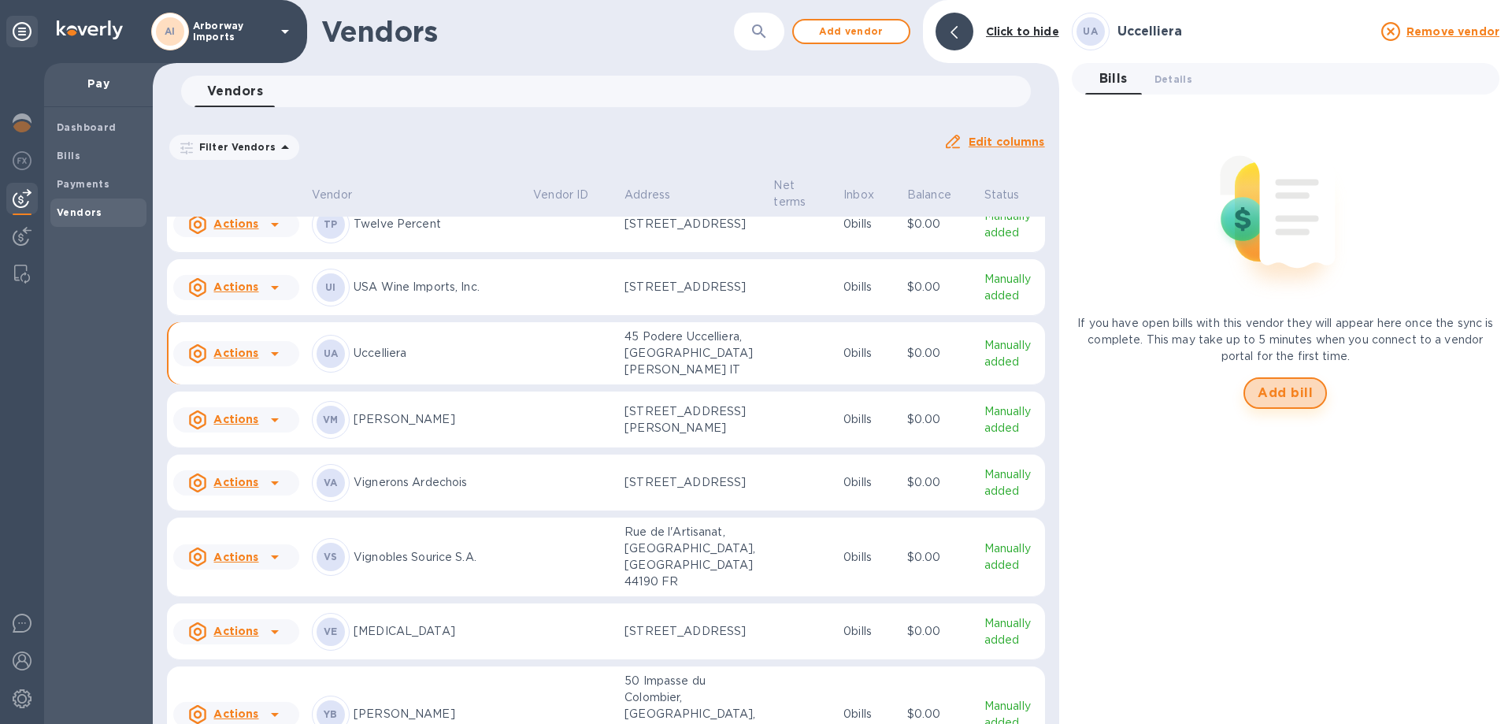
click at [1272, 391] on span "Add bill" at bounding box center [1285, 393] width 55 height 19
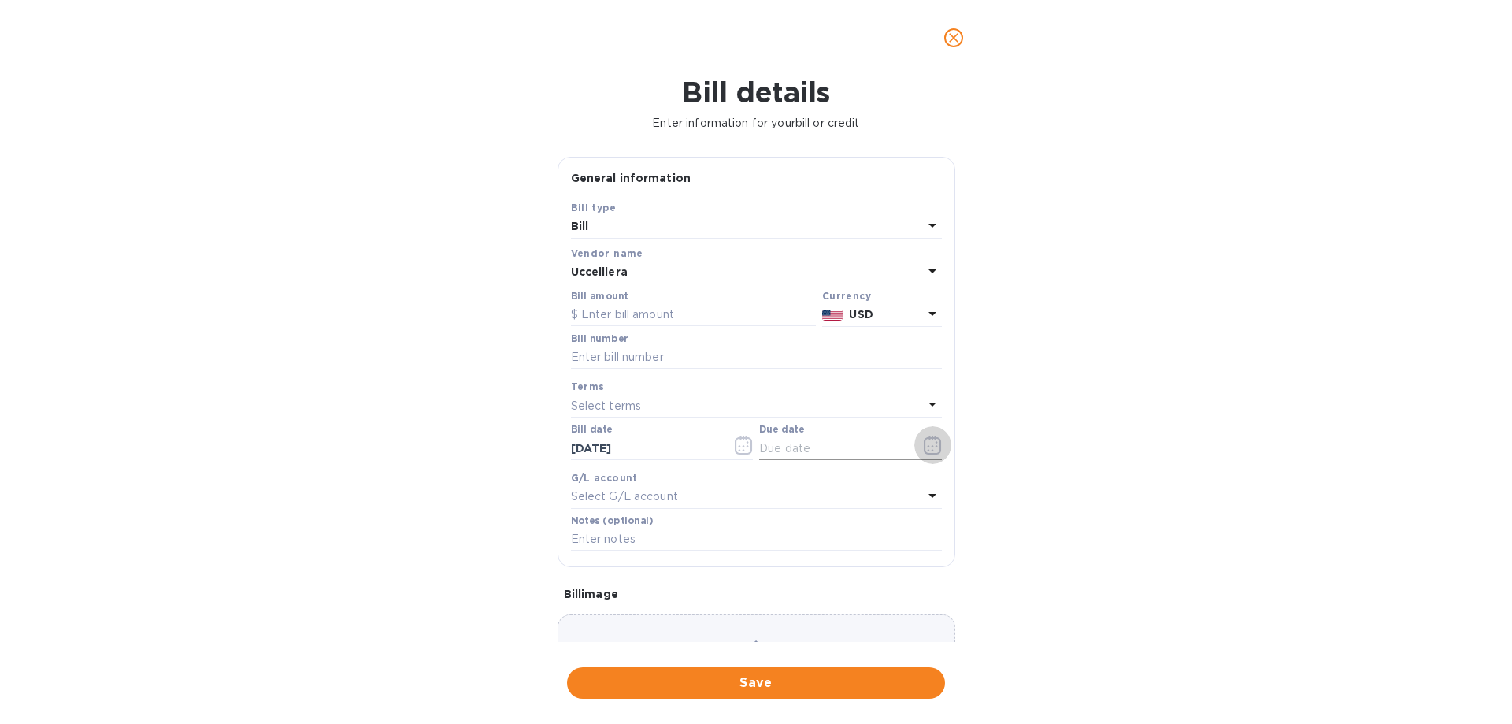
click at [924, 447] on icon "button" at bounding box center [933, 445] width 18 height 19
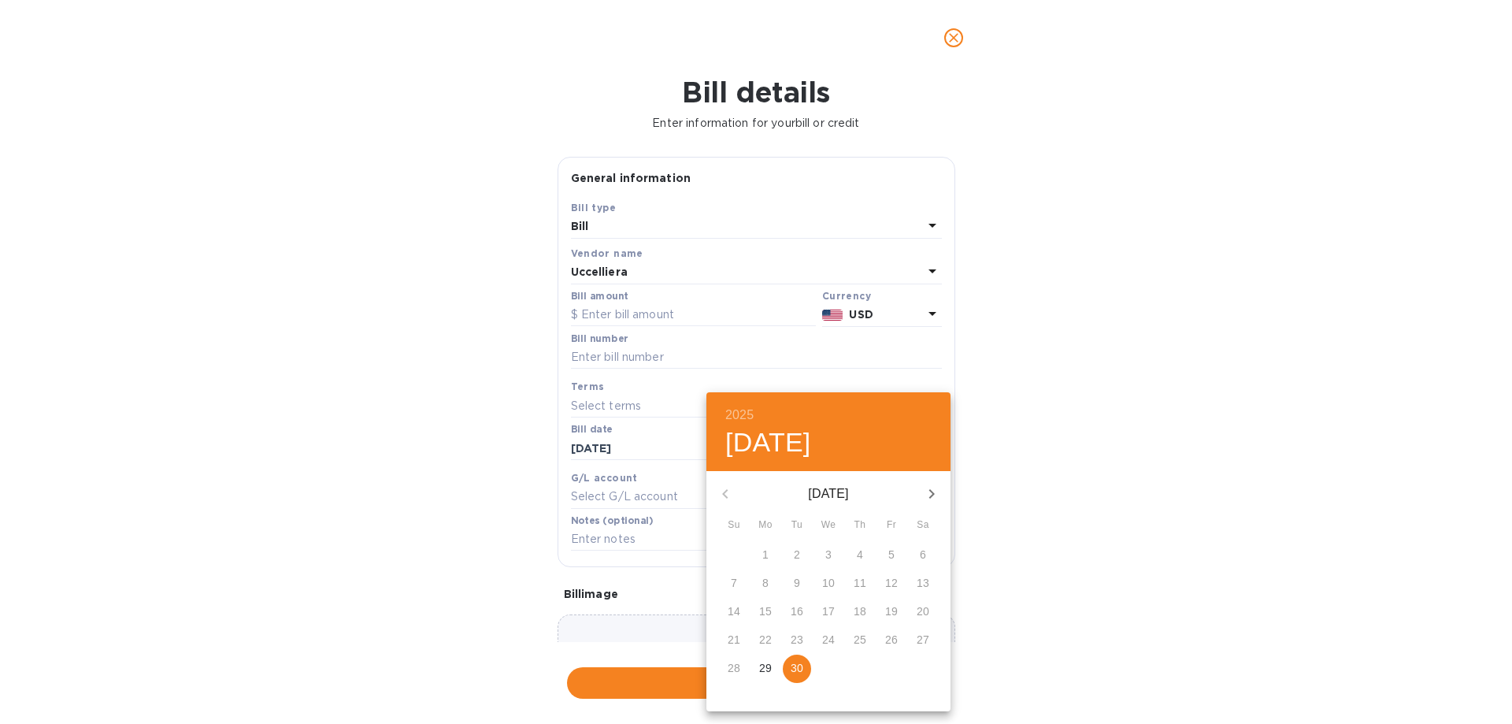
click at [926, 485] on icon "button" at bounding box center [931, 493] width 19 height 19
click at [926, 486] on icon "button" at bounding box center [931, 493] width 19 height 19
click at [732, 691] on p "30" at bounding box center [734, 696] width 13 height 16
type input "[DATE]"
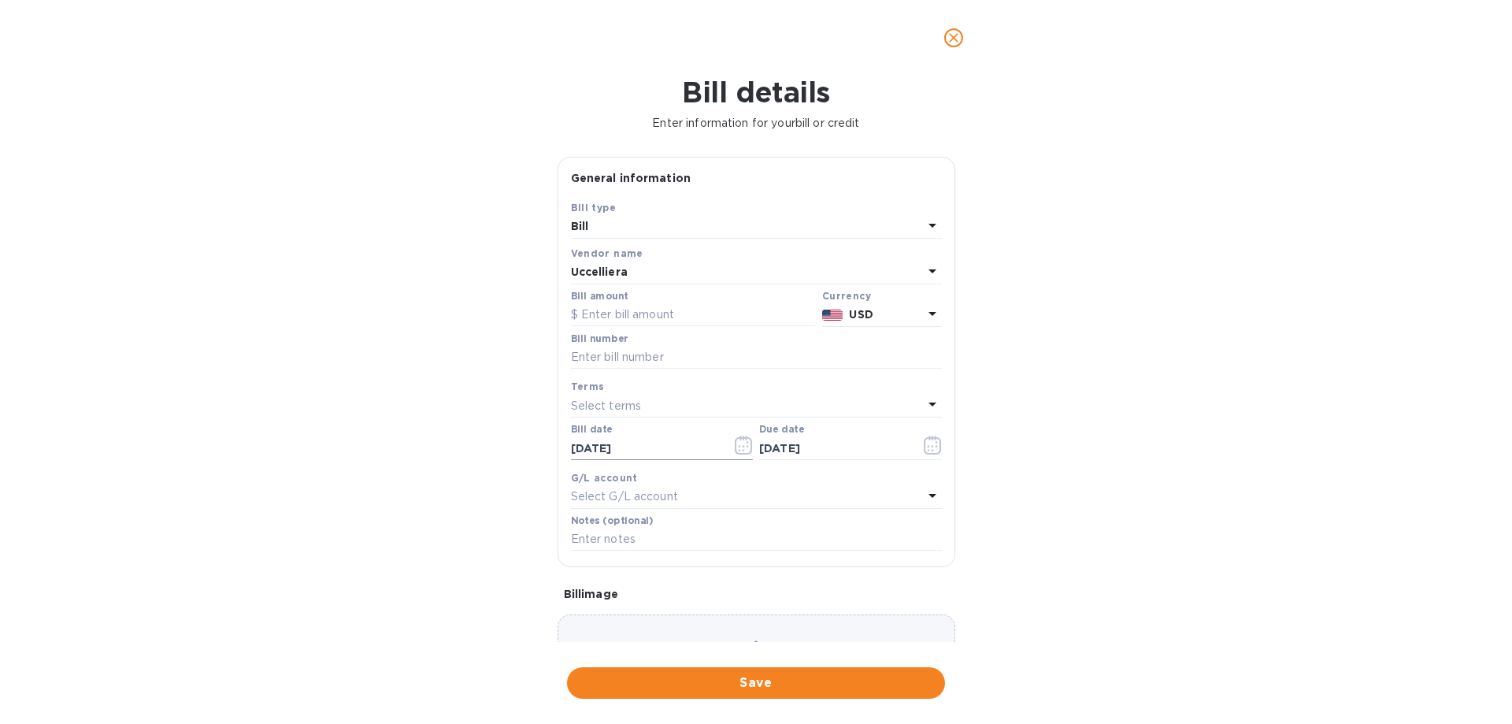
click at [730, 450] on button "button" at bounding box center [743, 445] width 37 height 38
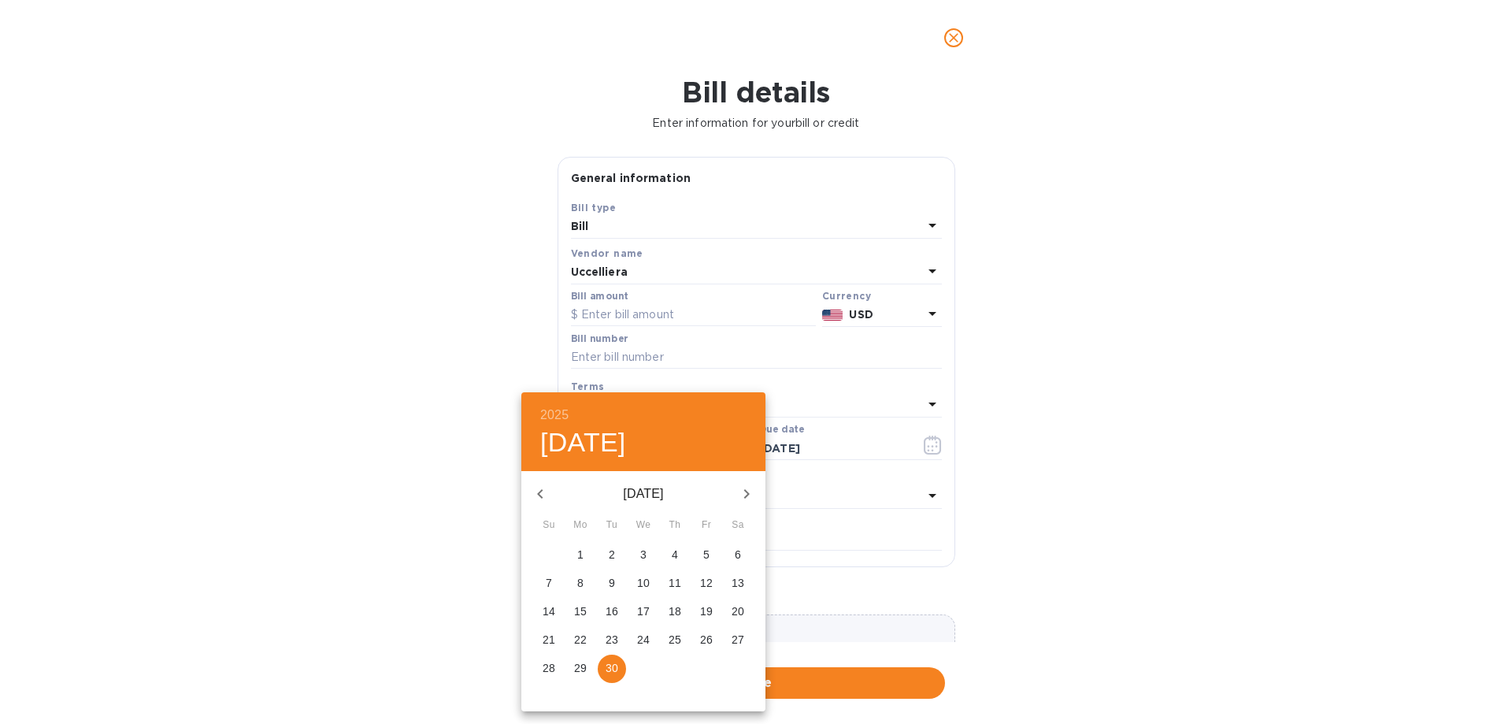
click at [586, 664] on p "29" at bounding box center [580, 668] width 13 height 16
type input "[DATE]"
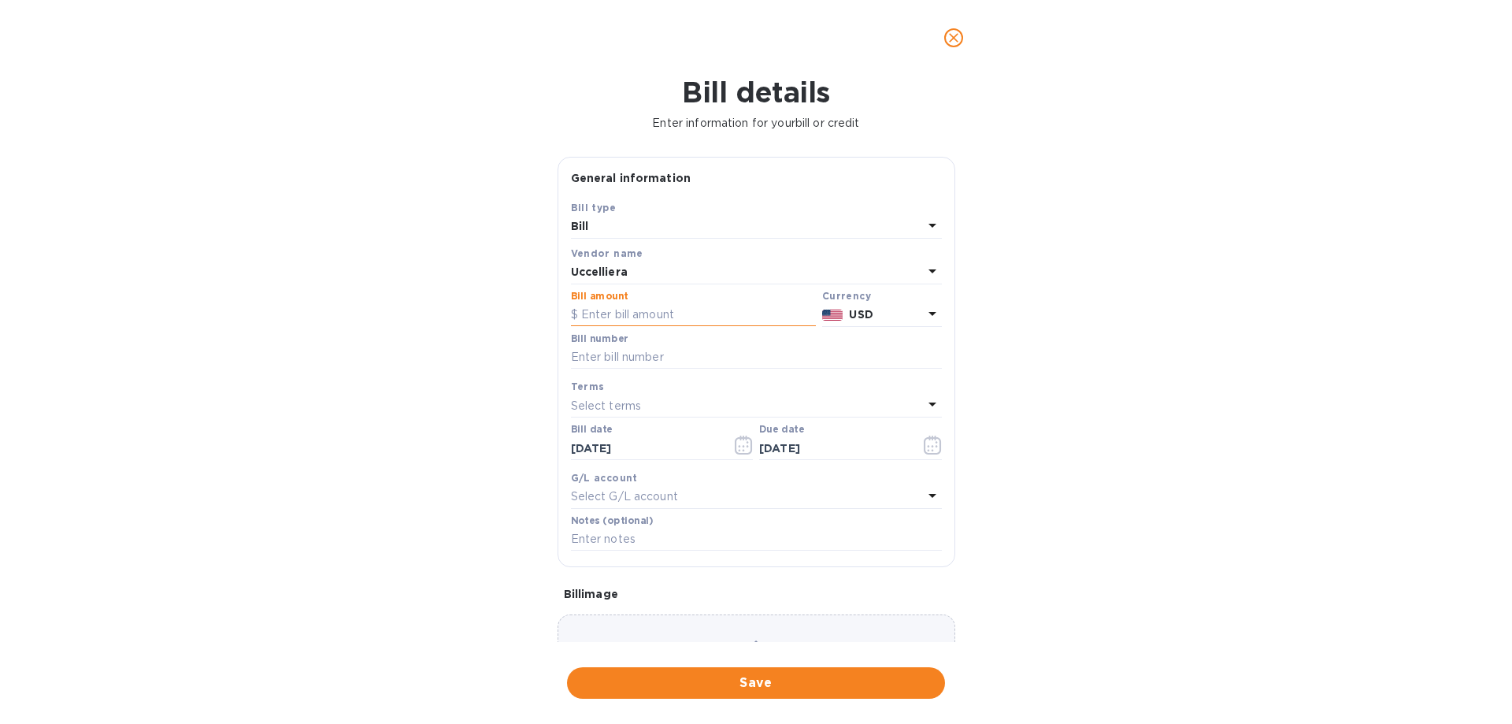
click at [654, 317] on input "text" at bounding box center [693, 315] width 245 height 24
click at [864, 313] on b "USD" at bounding box center [861, 314] width 24 height 13
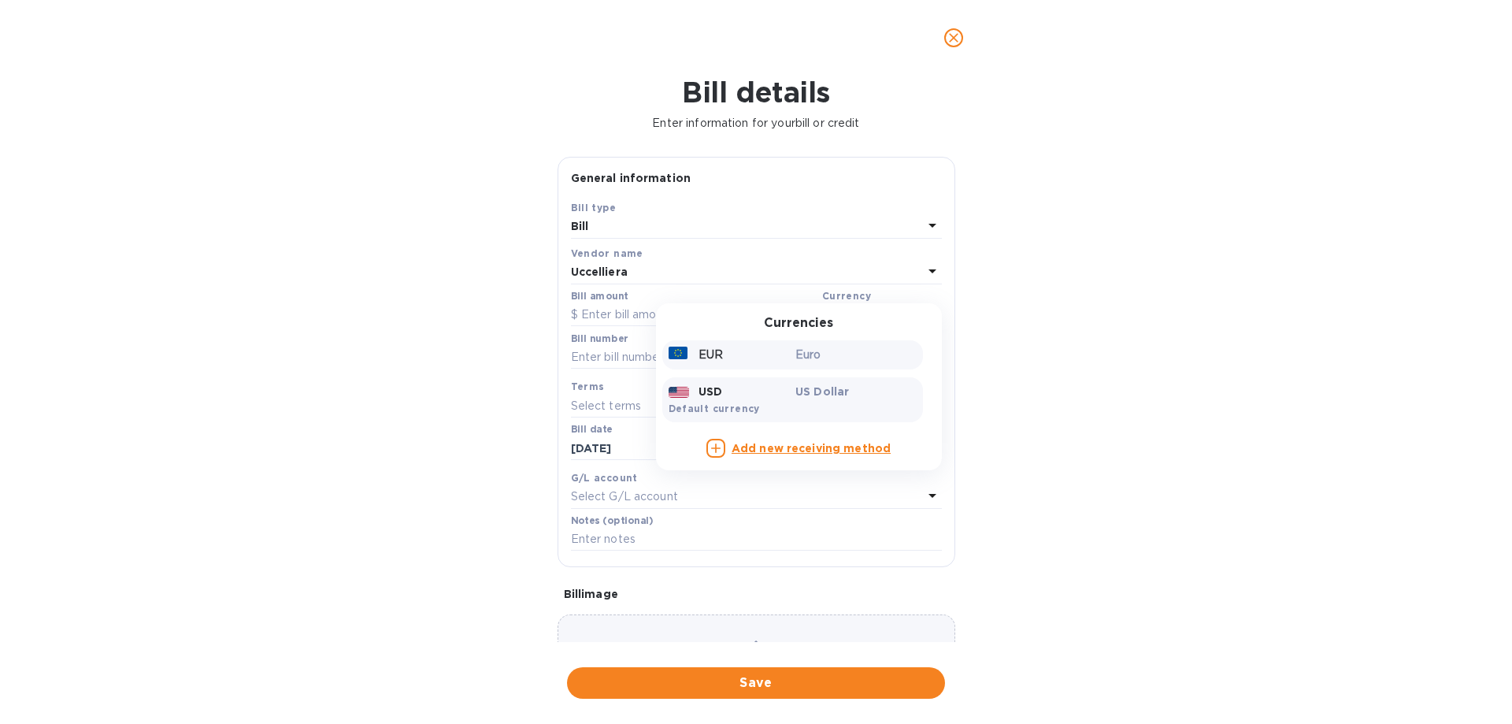
click at [798, 362] on p "Euro" at bounding box center [855, 355] width 121 height 17
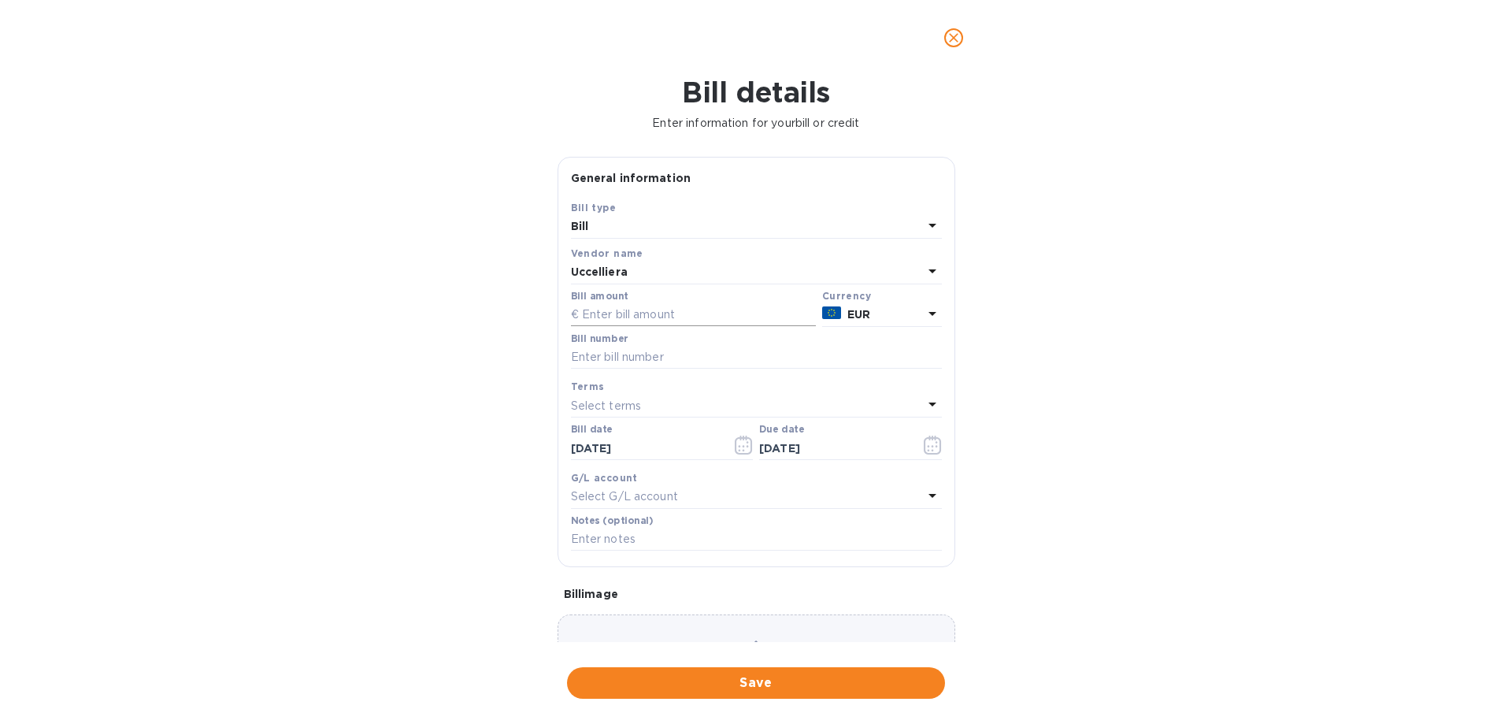
click at [661, 311] on input "text" at bounding box center [693, 315] width 245 height 24
type input "8,007.00"
click at [678, 356] on input "text" at bounding box center [756, 358] width 371 height 24
type input "213/2025"
click at [658, 403] on div "Select terms" at bounding box center [747, 406] width 352 height 22
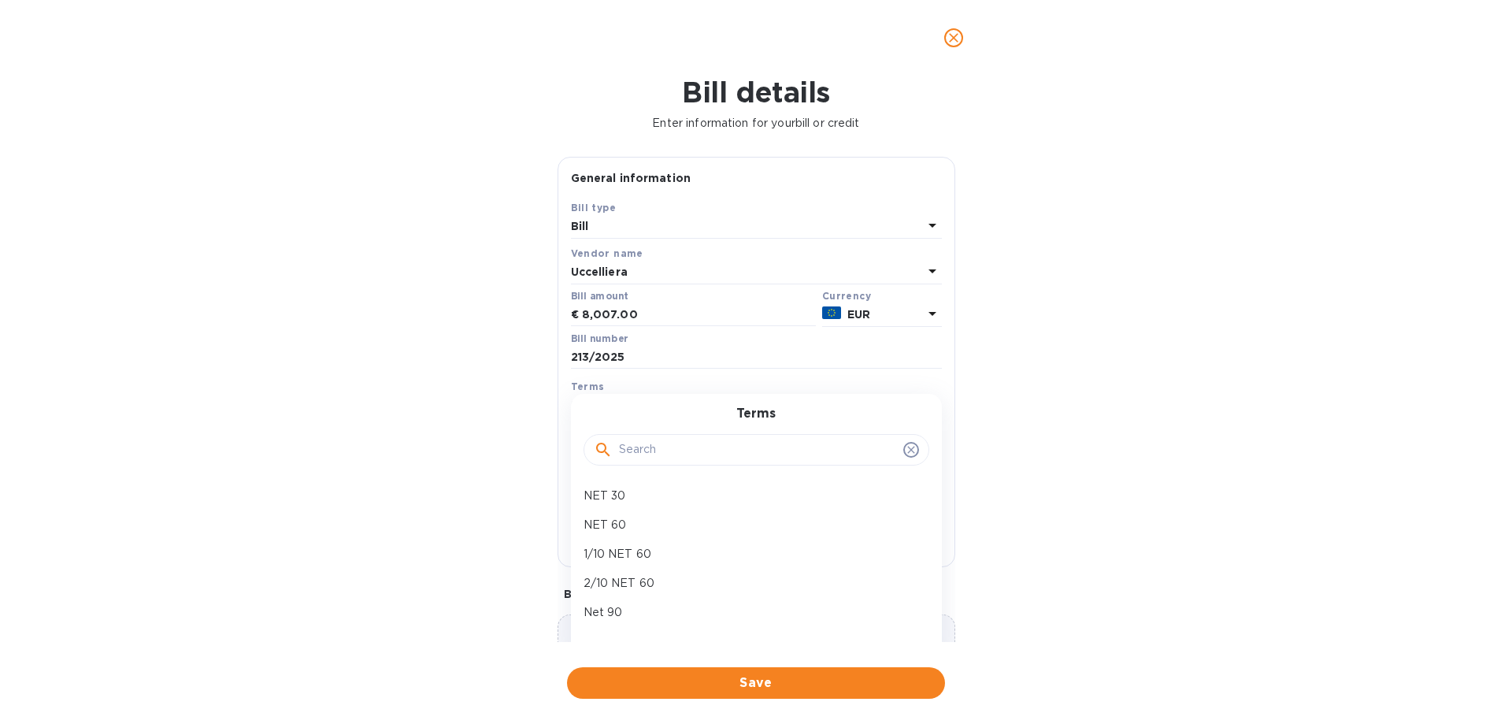
click at [658, 399] on div "Terms NET 30 NET 60 1/10 NET 60 2/10 NET 60 Net 90 Create new" at bounding box center [756, 525] width 371 height 263
click at [1117, 328] on div "Bill details Enter information for your bill or credit General information Save…" at bounding box center [756, 400] width 1512 height 648
click at [752, 622] on div "Choose a bill and drag it here" at bounding box center [757, 670] width 398 height 113
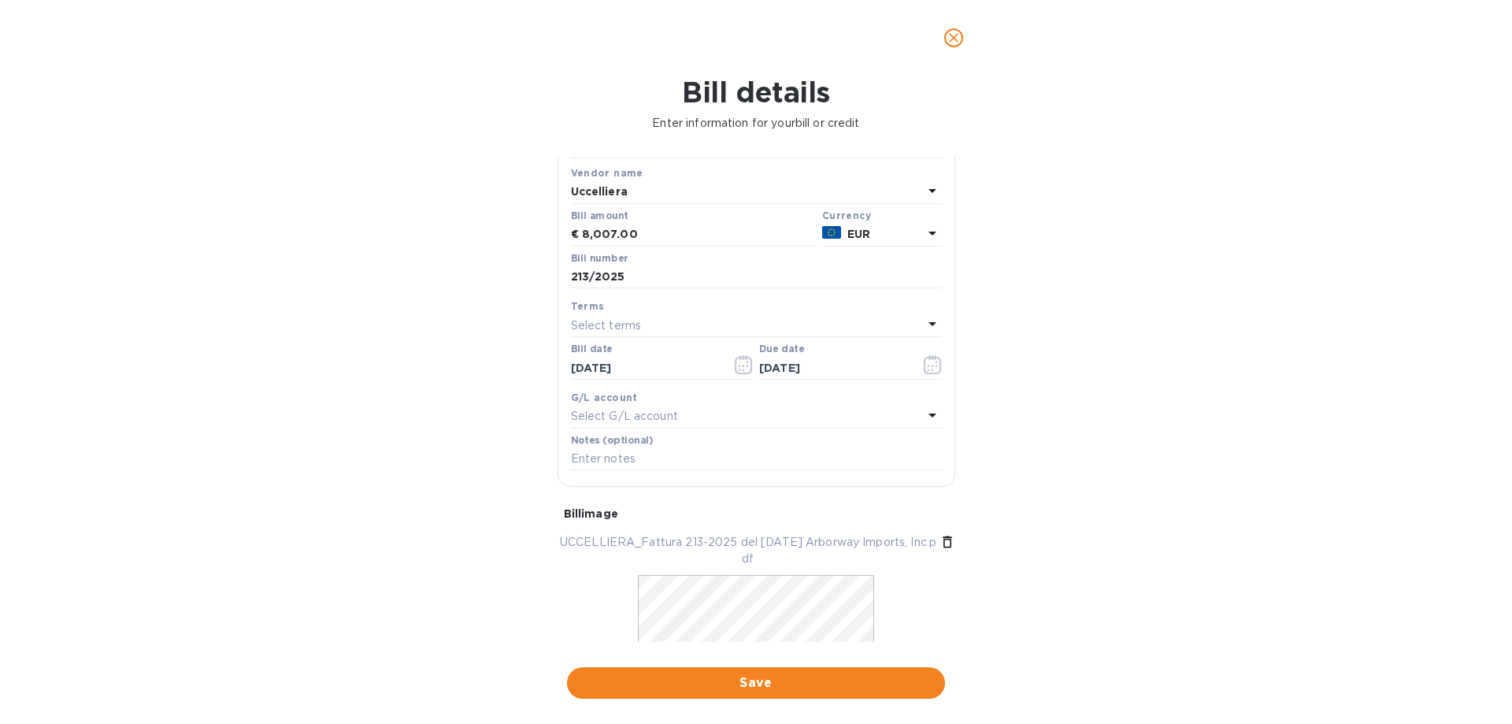
scroll to position [169, 0]
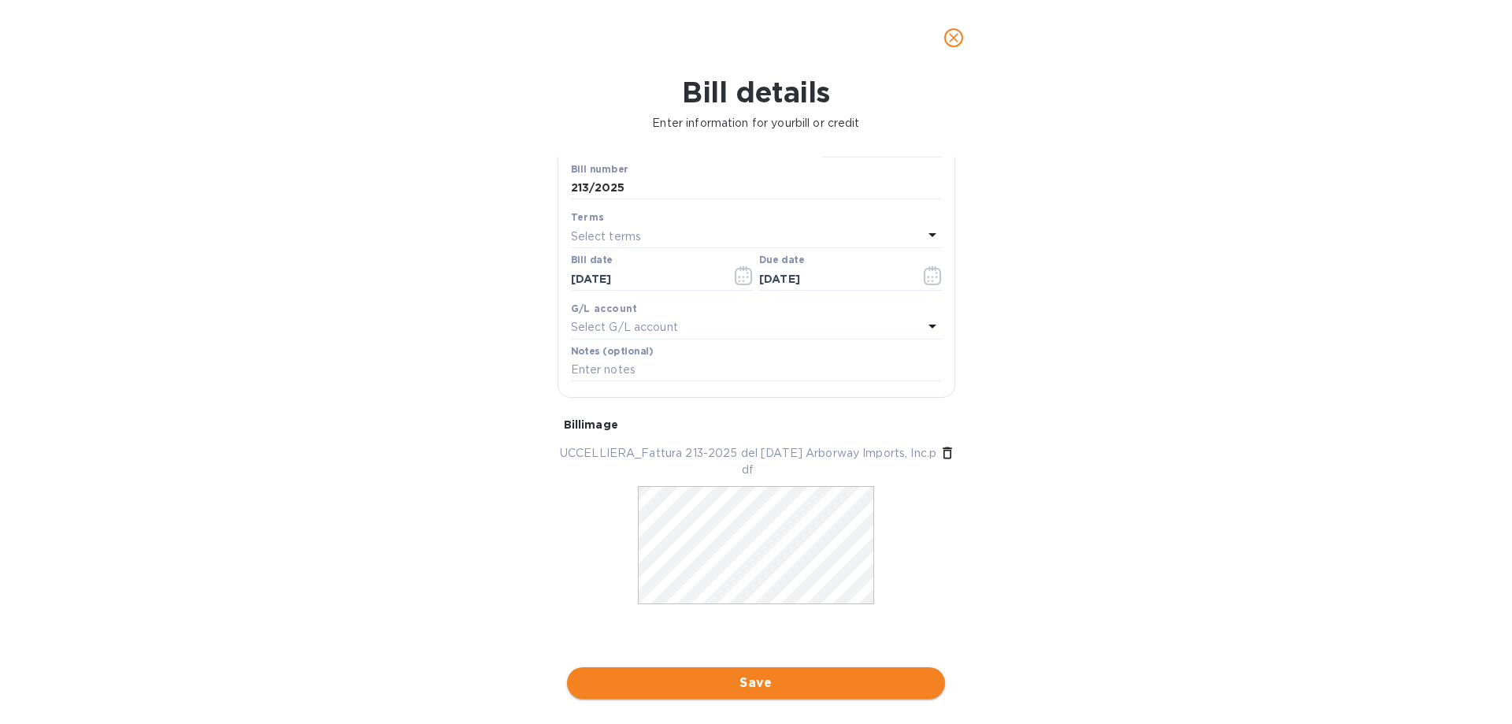
click at [759, 682] on span "Save" at bounding box center [756, 682] width 353 height 19
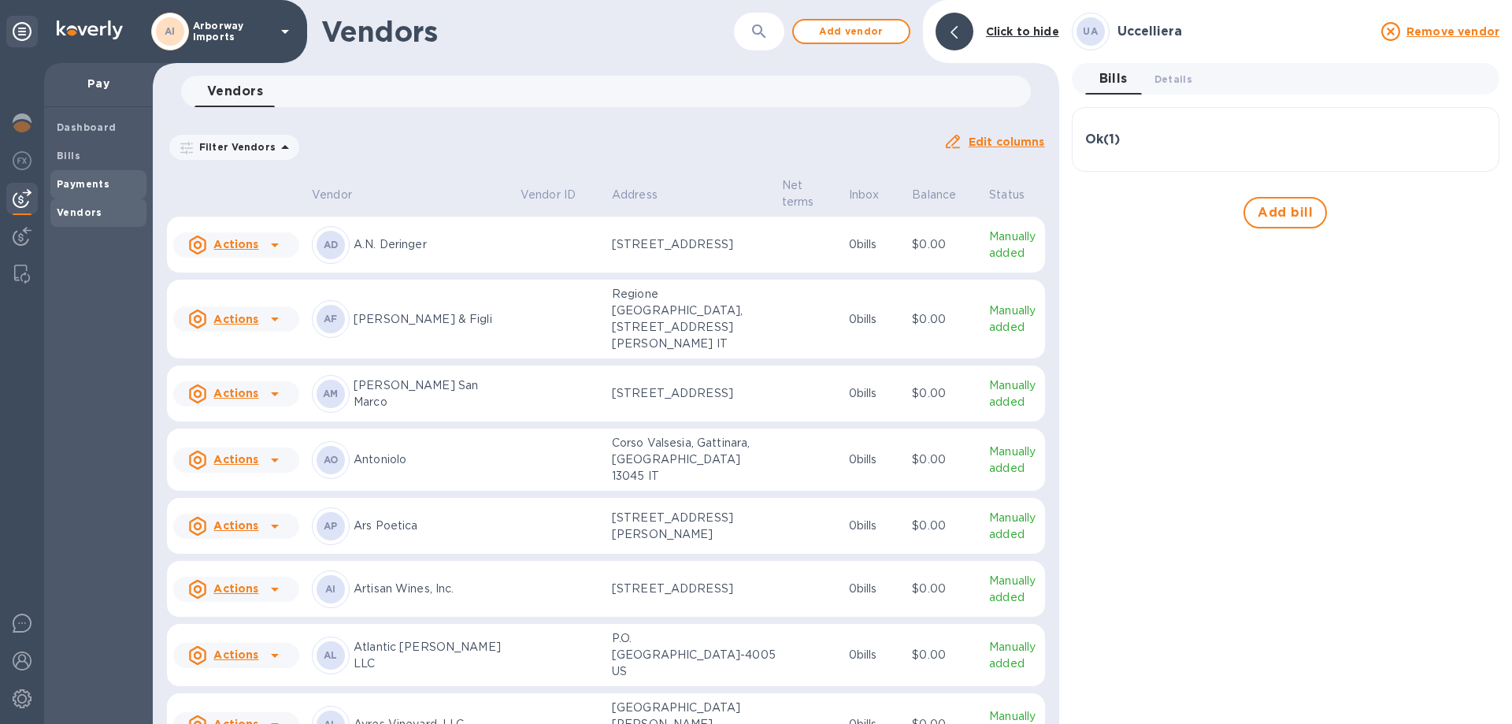
click at [86, 180] on b "Payments" at bounding box center [83, 184] width 53 height 12
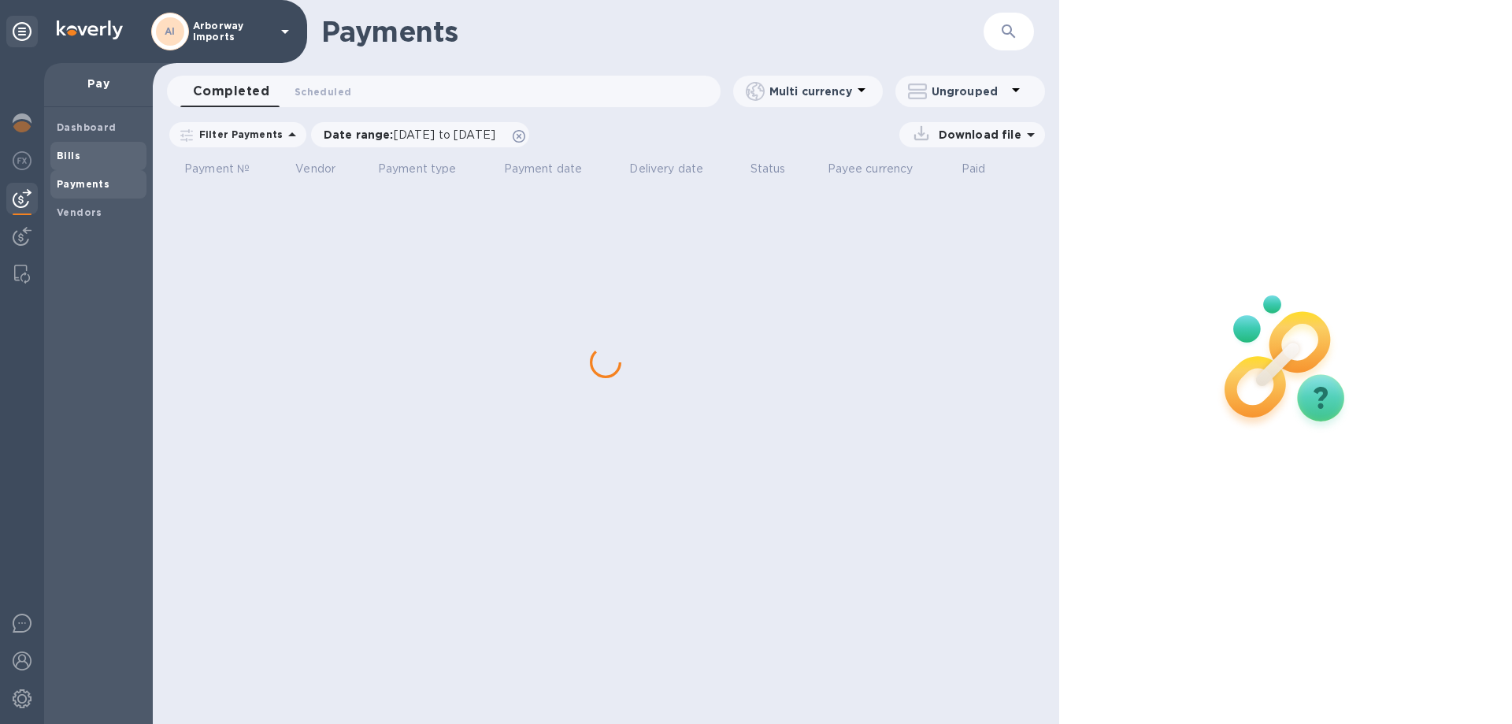
click at [75, 158] on b "Bills" at bounding box center [69, 156] width 24 height 12
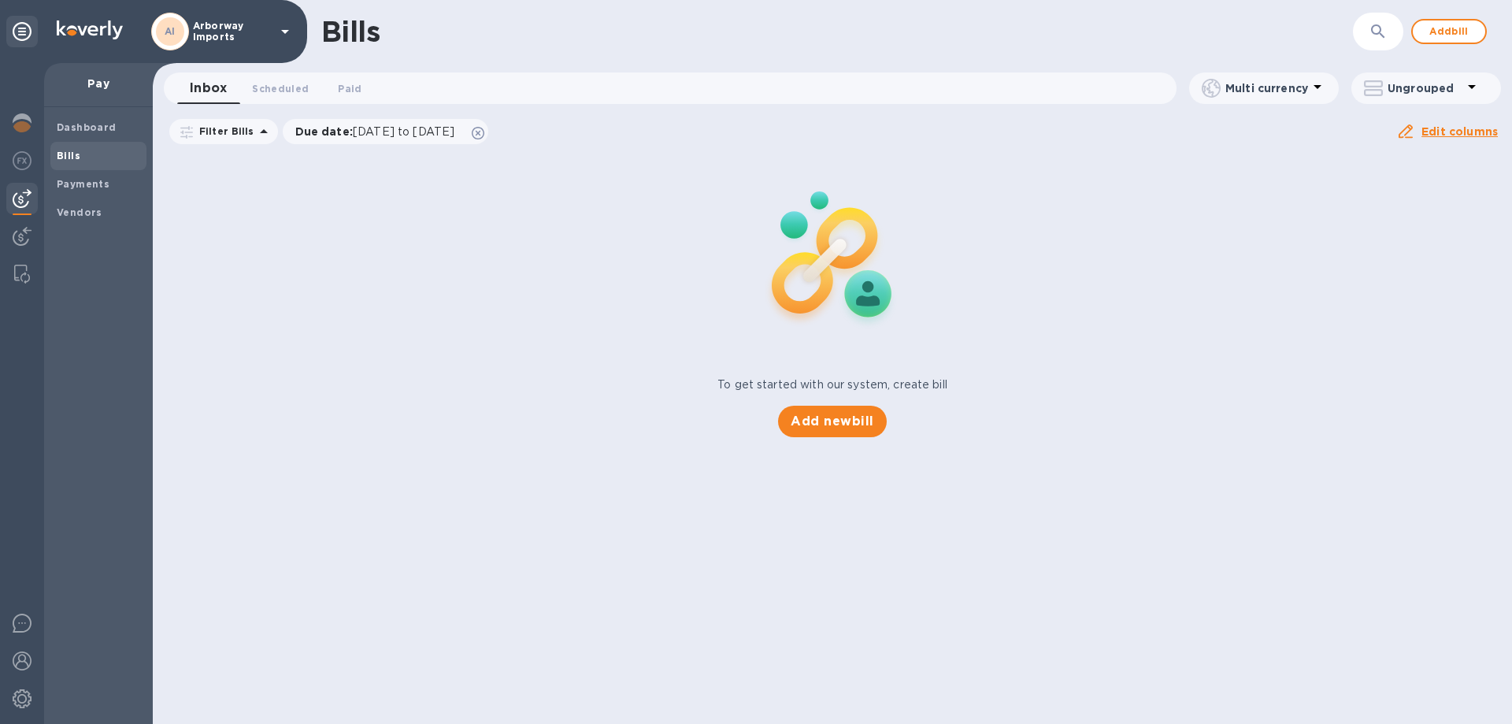
click at [103, 152] on span "Bills" at bounding box center [98, 156] width 83 height 16
click at [78, 117] on div "Dashboard" at bounding box center [98, 127] width 96 height 28
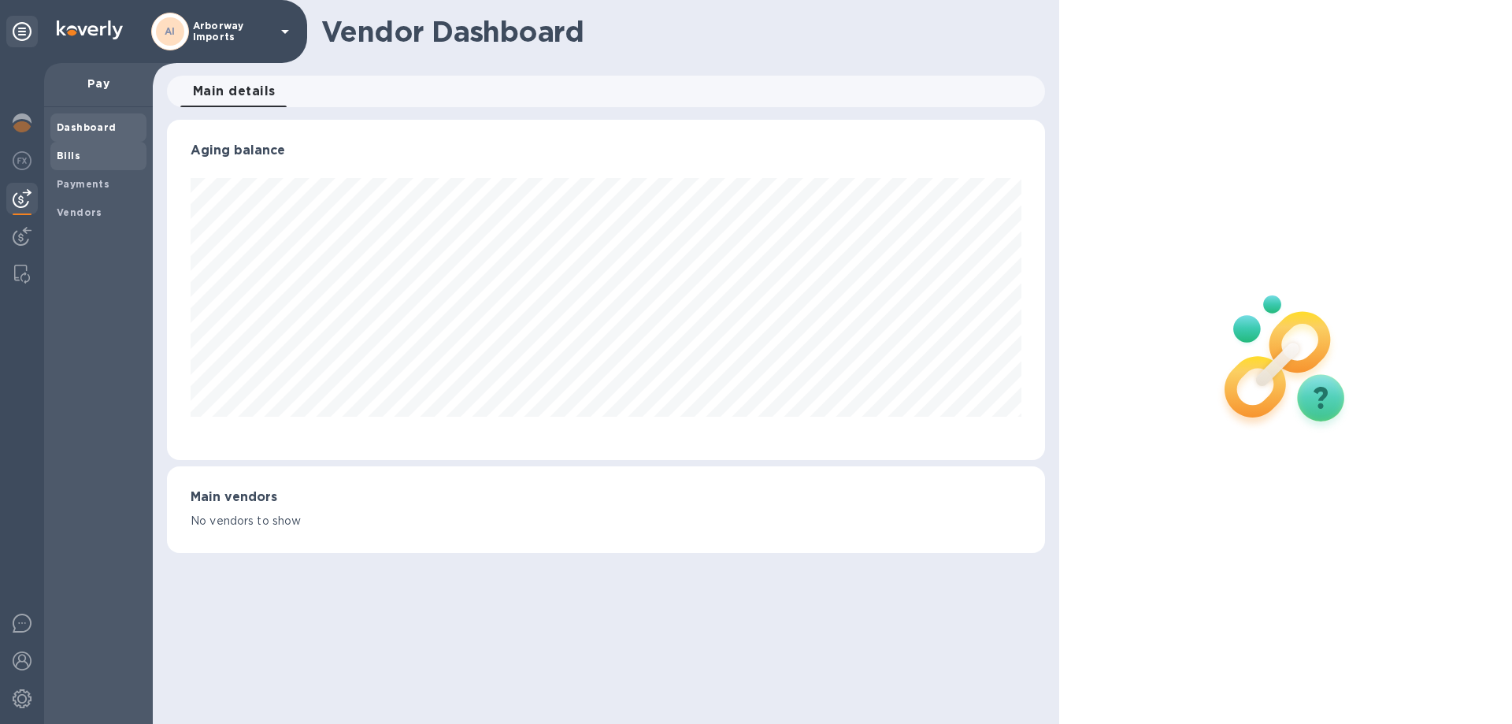
scroll to position [340, 877]
click at [76, 157] on b "Bills" at bounding box center [69, 156] width 24 height 12
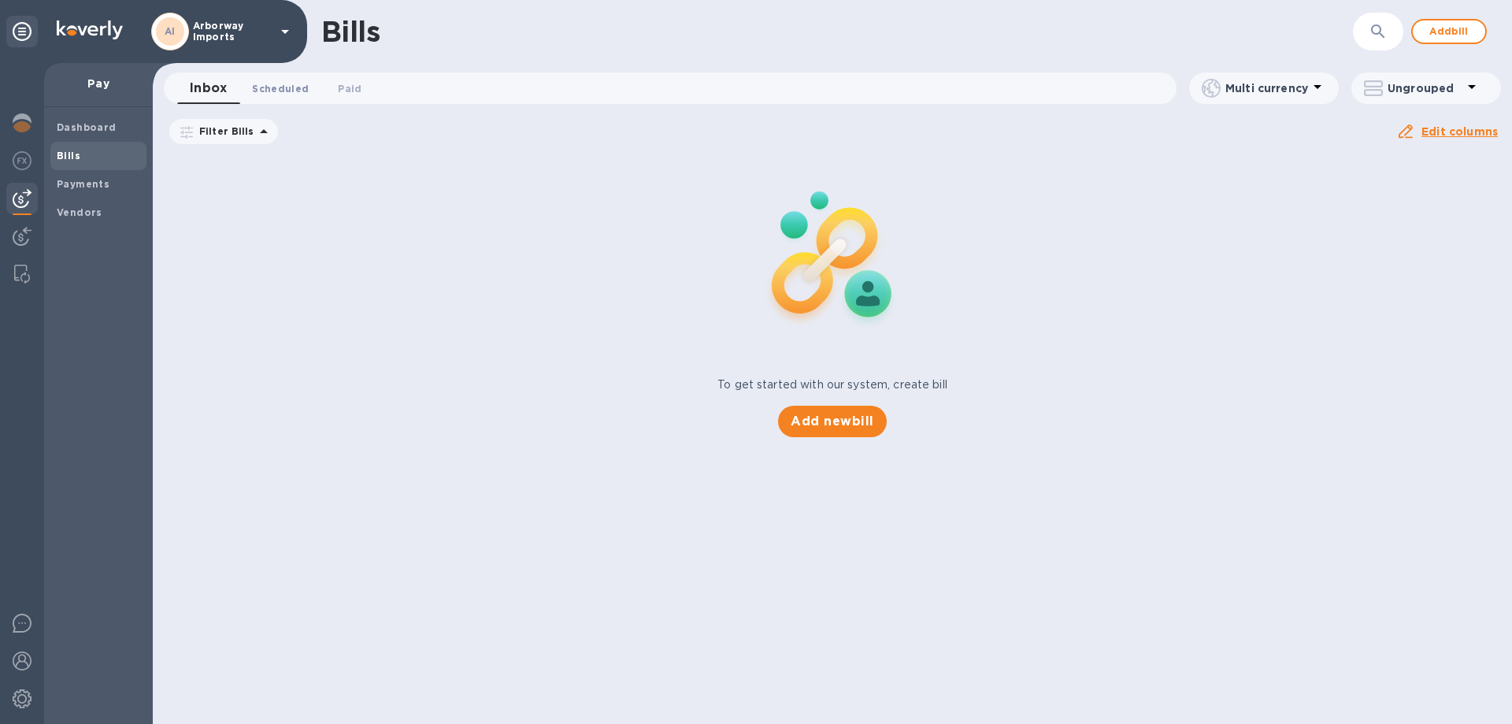
click at [291, 91] on span "Scheduled 0" at bounding box center [280, 88] width 57 height 17
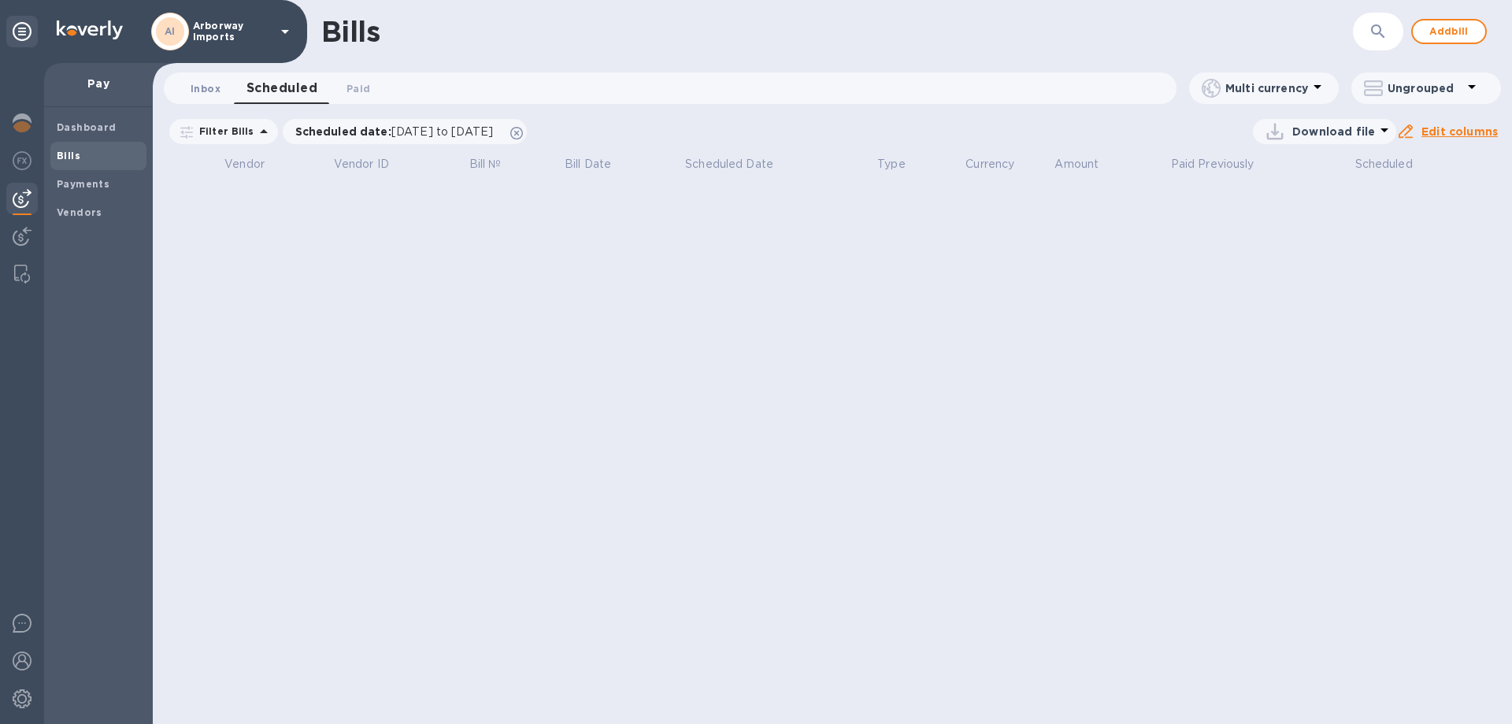
click at [200, 91] on span "Inbox 0" at bounding box center [206, 88] width 30 height 17
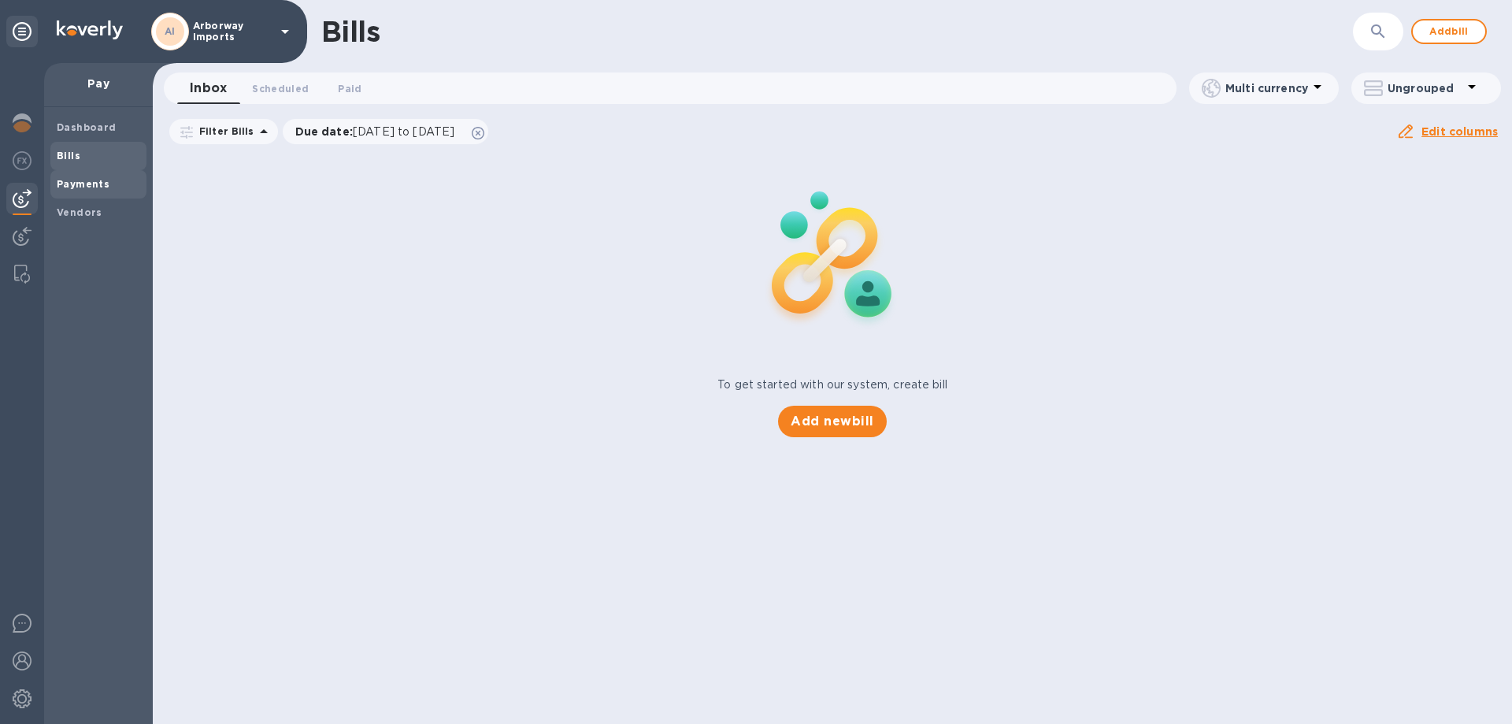
click at [89, 178] on b "Payments" at bounding box center [83, 184] width 53 height 12
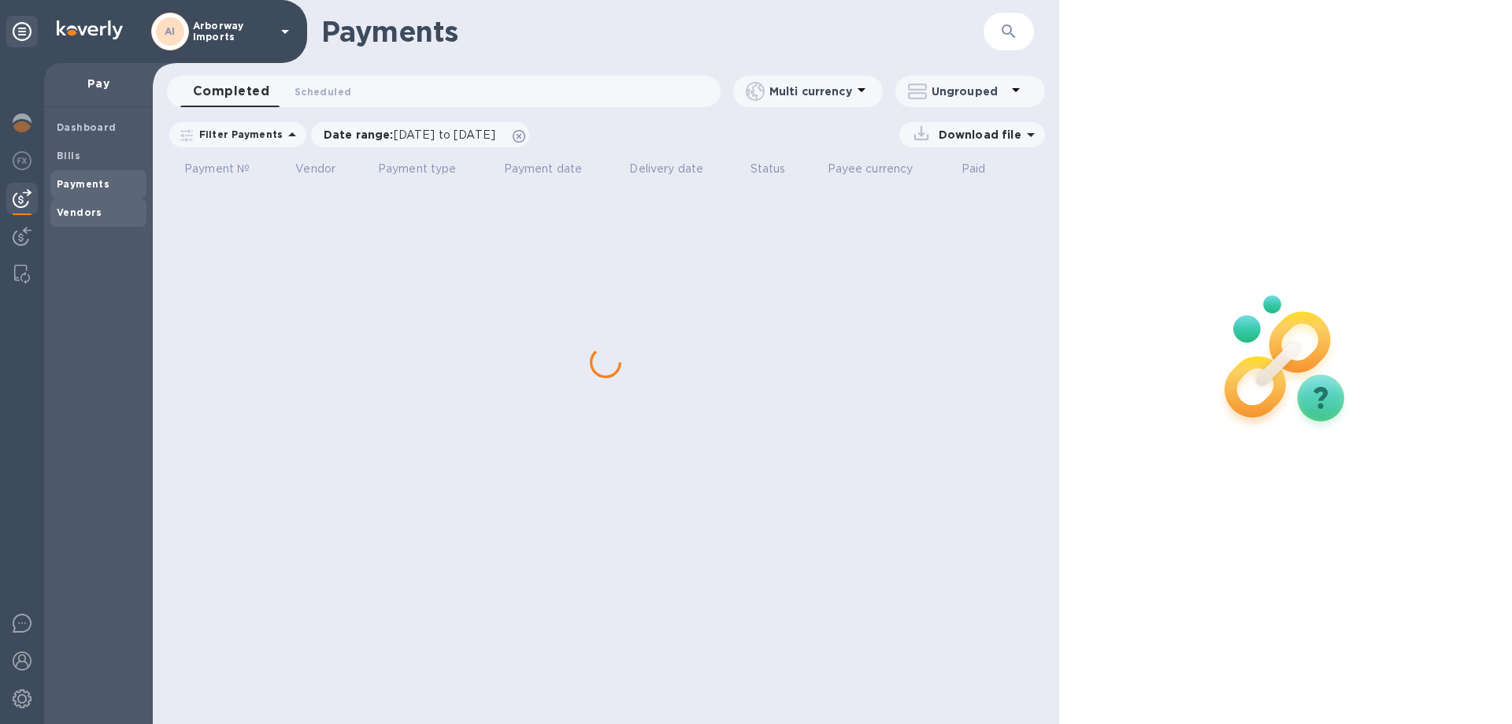
click at [84, 207] on b "Vendors" at bounding box center [80, 212] width 46 height 12
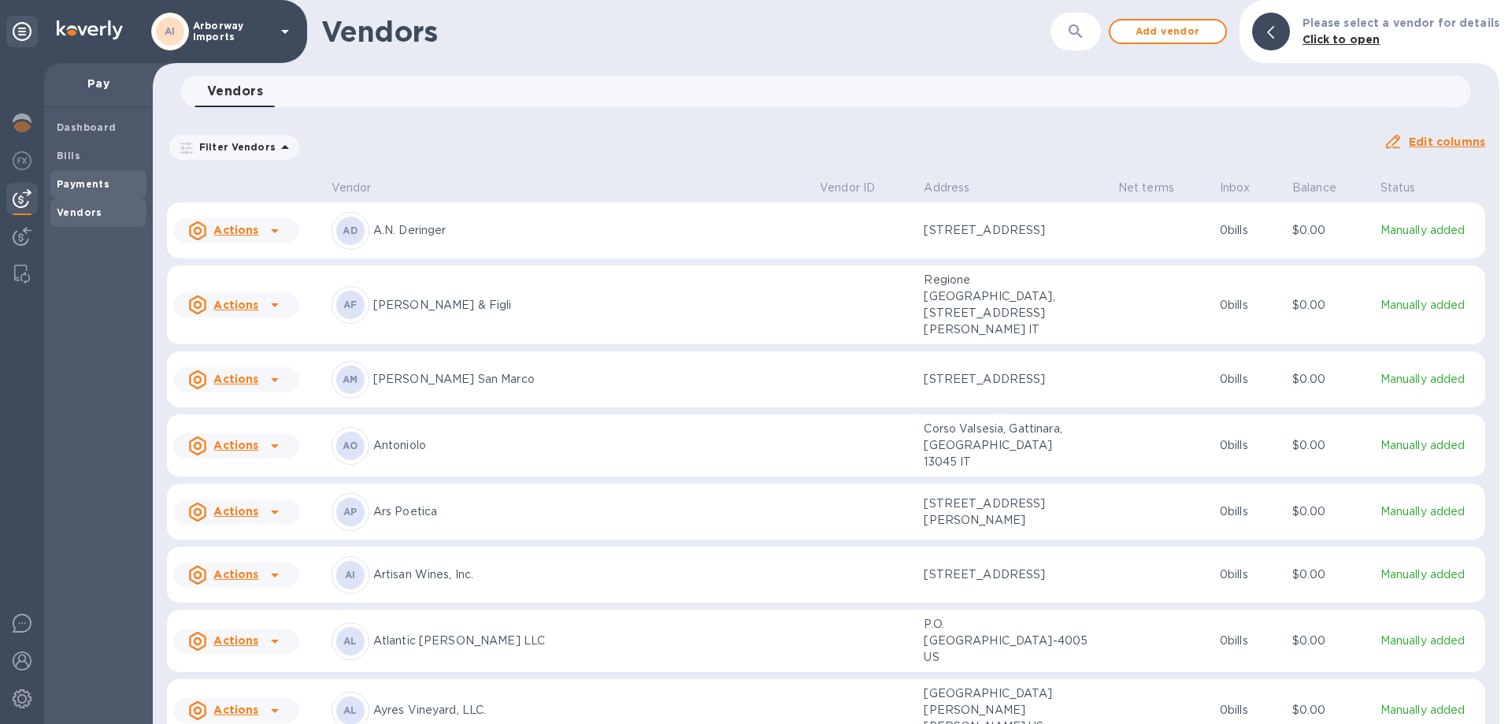
click at [94, 187] on b "Payments" at bounding box center [83, 184] width 53 height 12
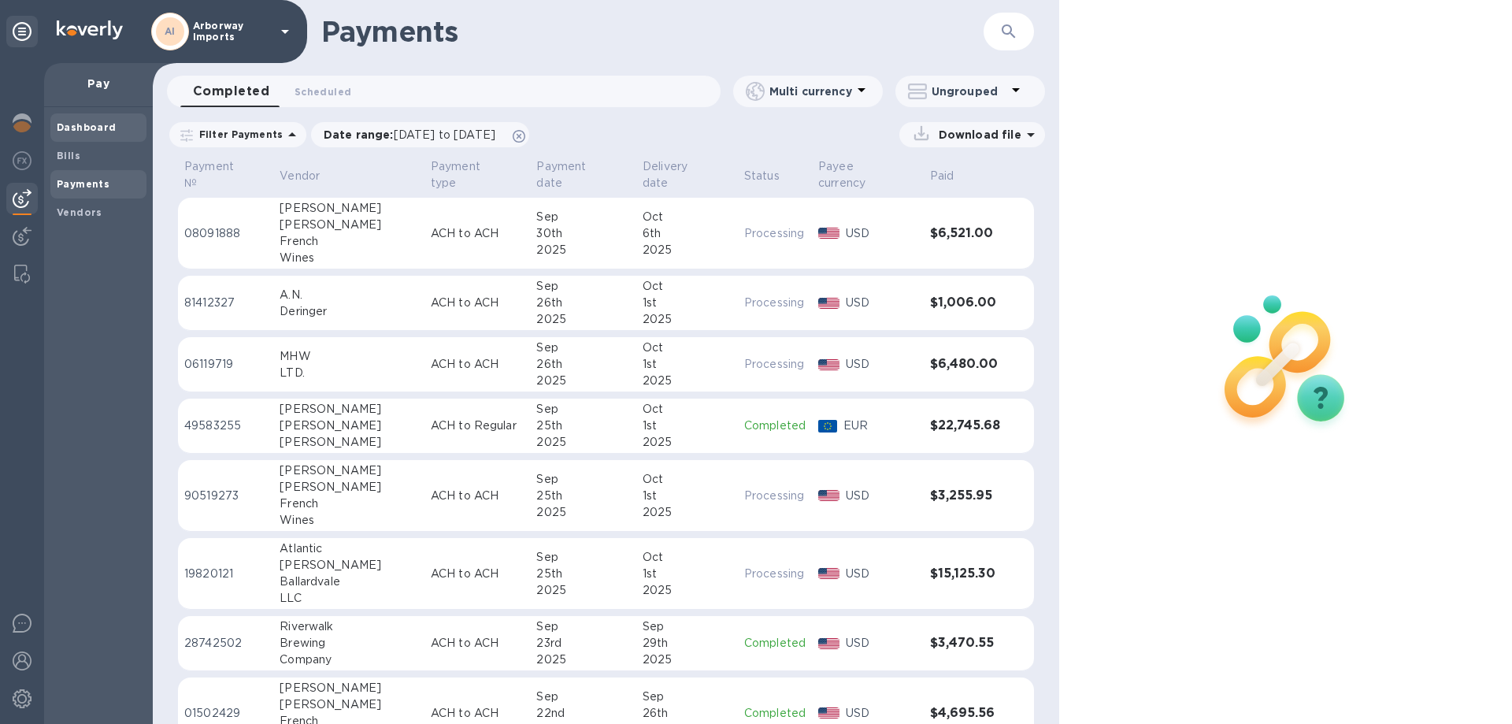
click at [95, 130] on b "Dashboard" at bounding box center [87, 127] width 60 height 12
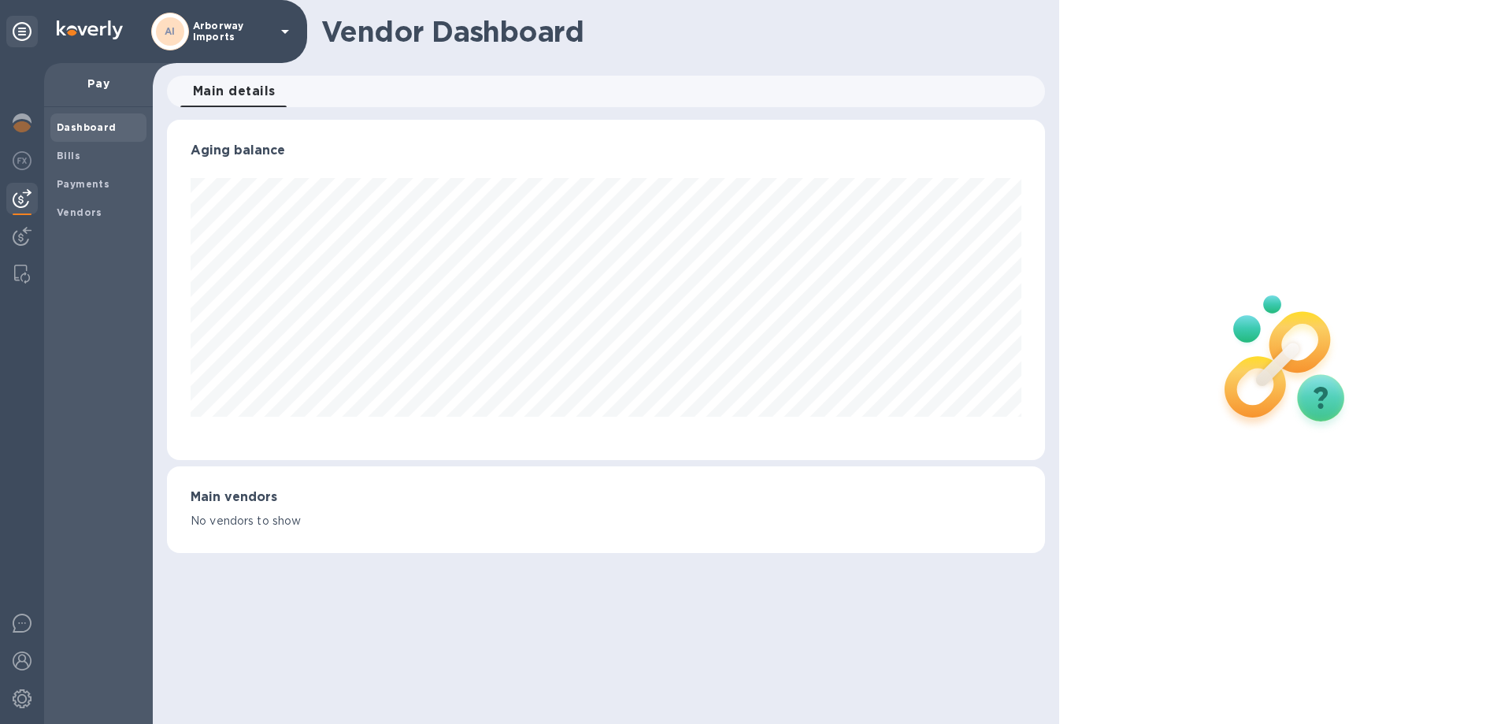
scroll to position [340, 877]
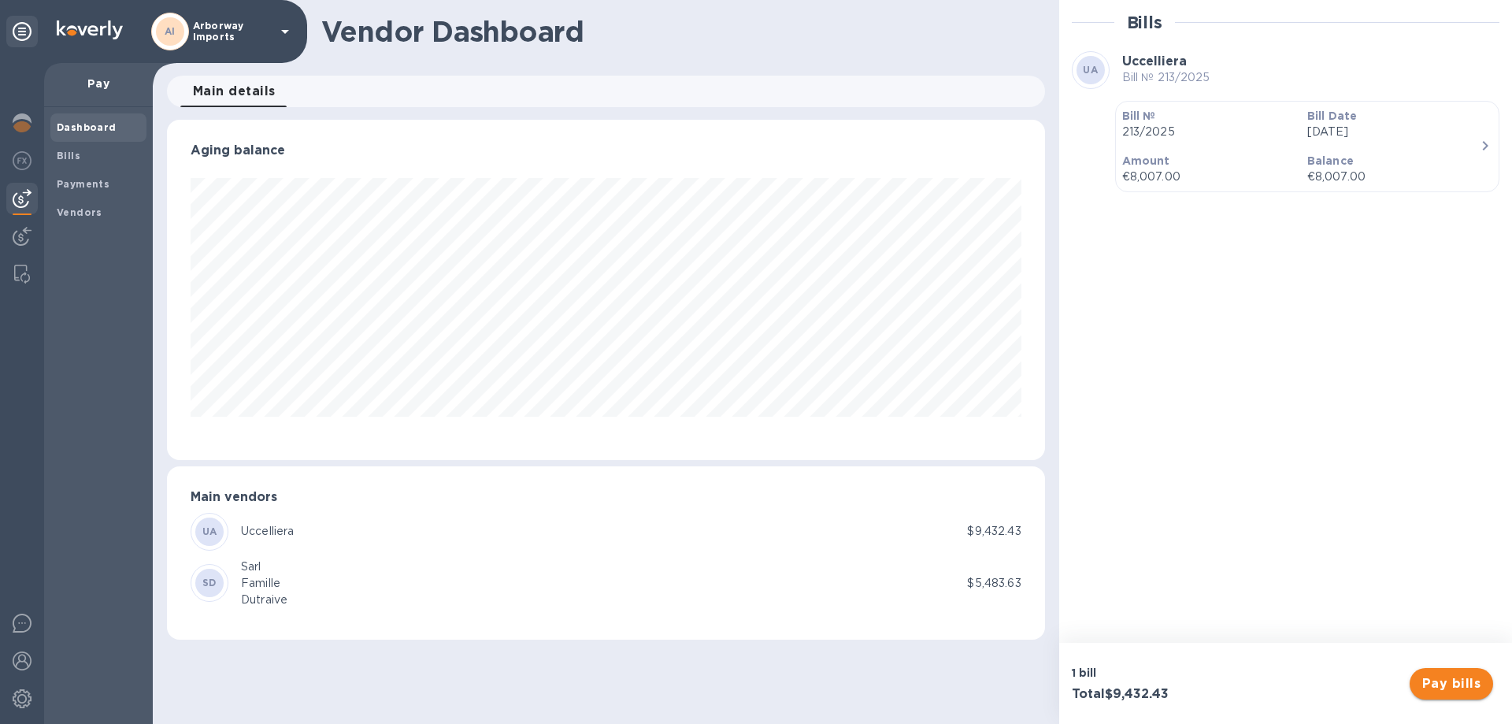
click at [1443, 682] on span "Pay bills" at bounding box center [1451, 683] width 58 height 19
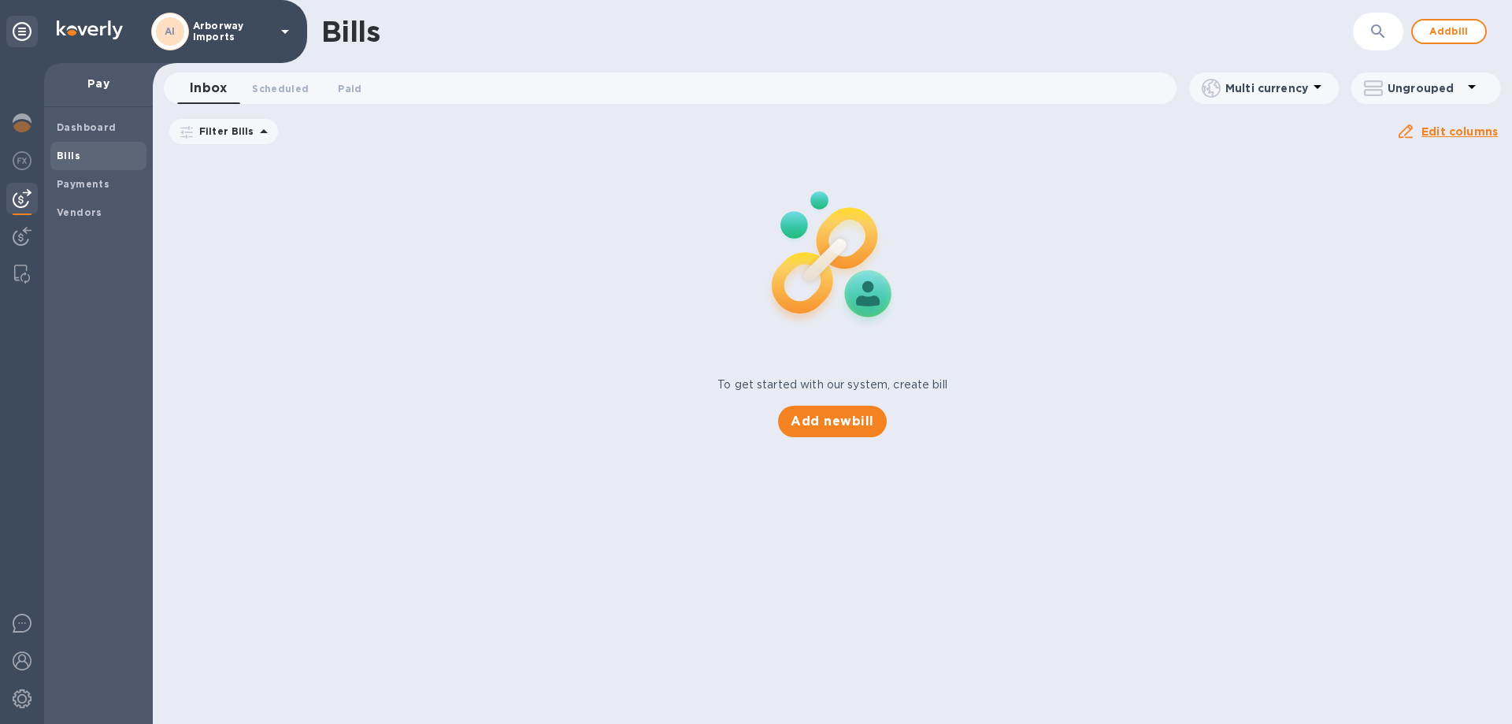
click at [0, 0] on span "[DATE] to [DATE]" at bounding box center [0, 0] width 0 height 0
click at [0, 0] on button "button" at bounding box center [0, 0] width 0 height 0
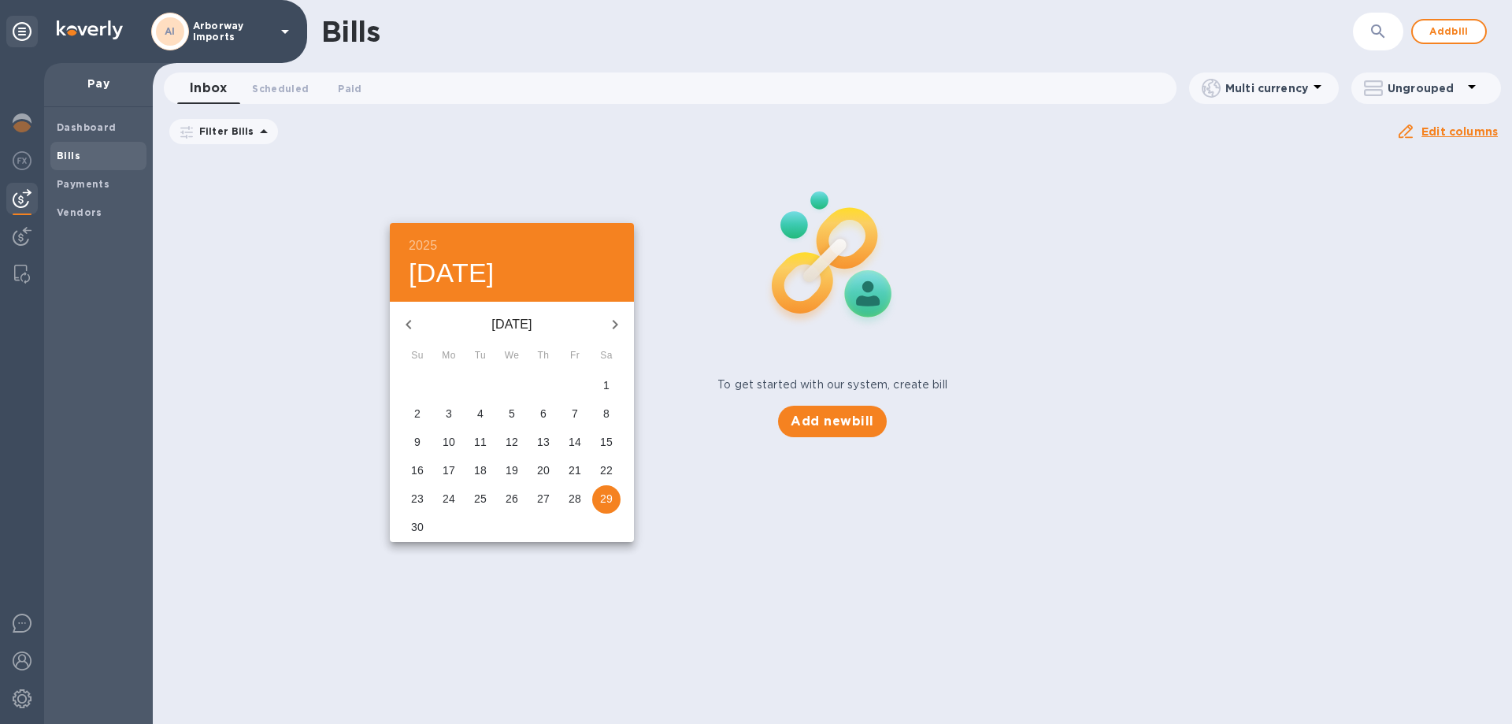
click at [413, 521] on p "30" at bounding box center [417, 527] width 13 height 16
type input "[DATE]"
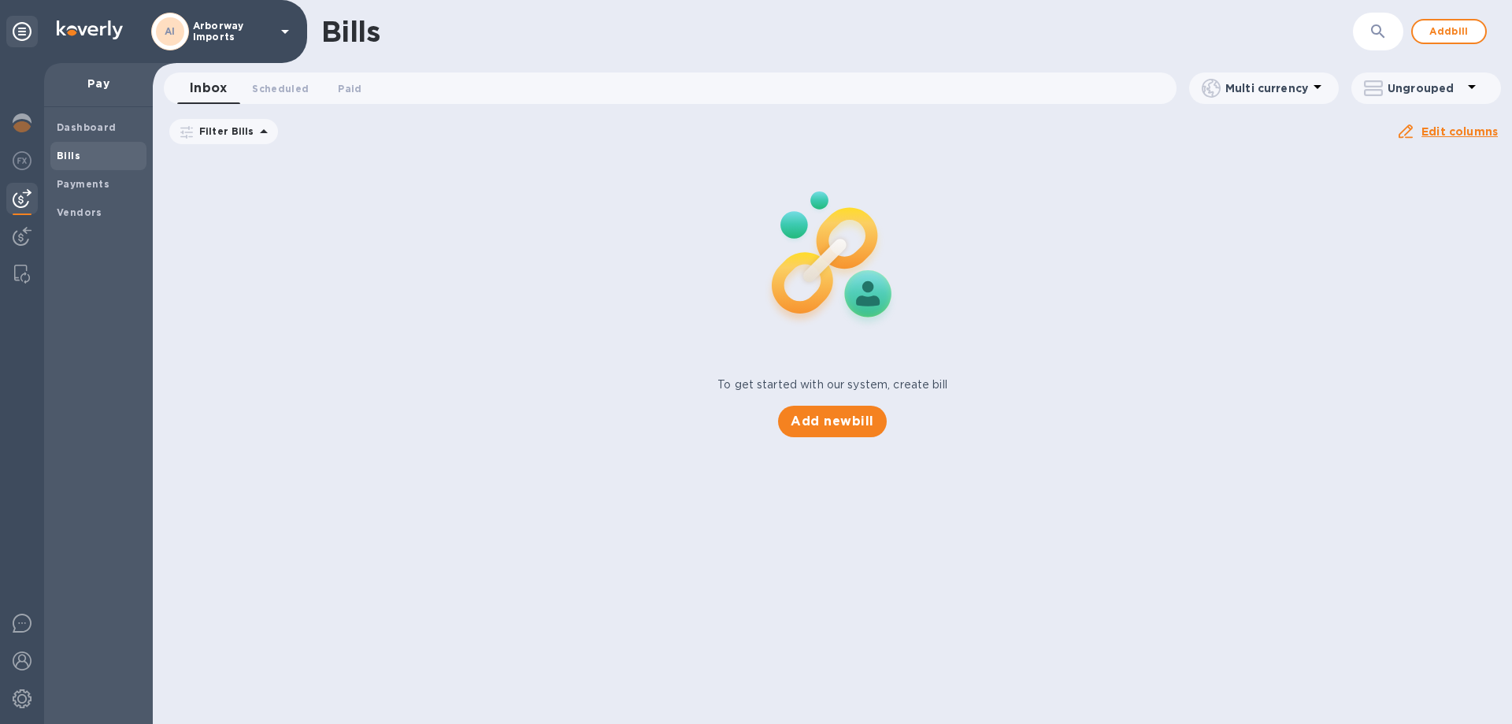
click at [420, 501] on div "2025 Sun, Nov [DATE] Mo Tu We Th Fr Sa 26 27 28 29 30 31 1 2 3 4 5 6 7 8 9 10 1…" at bounding box center [756, 362] width 1512 height 724
click at [522, 314] on div "To get started with our system, create bill Add new bill" at bounding box center [832, 294] width 1372 height 297
click at [0, 0] on icon at bounding box center [0, 0] width 0 height 0
click at [207, 135] on p "Filter Bills" at bounding box center [223, 130] width 61 height 13
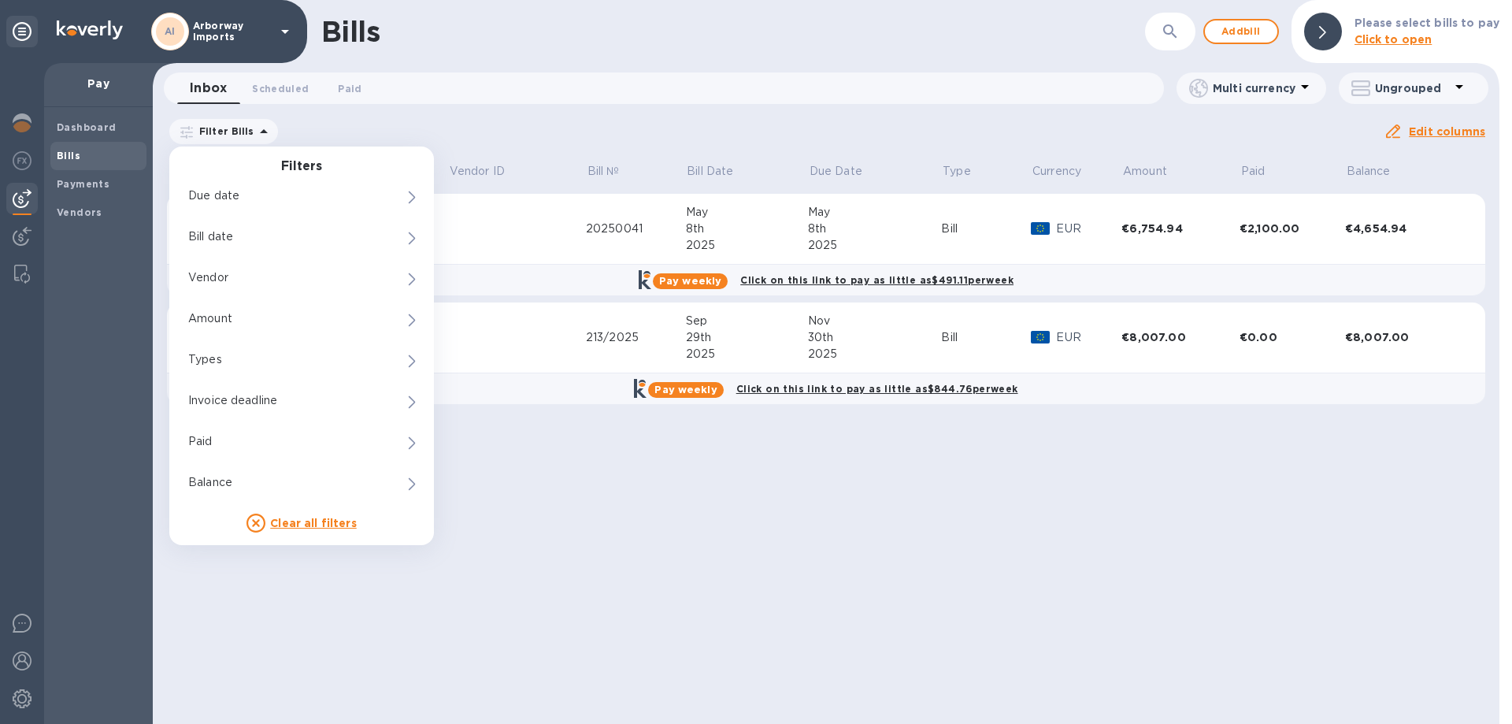
click at [586, 592] on div "Bills ​ Add bill Please select bills to pay Click to open Inbox 0 Scheduled 0 P…" at bounding box center [826, 362] width 1347 height 724
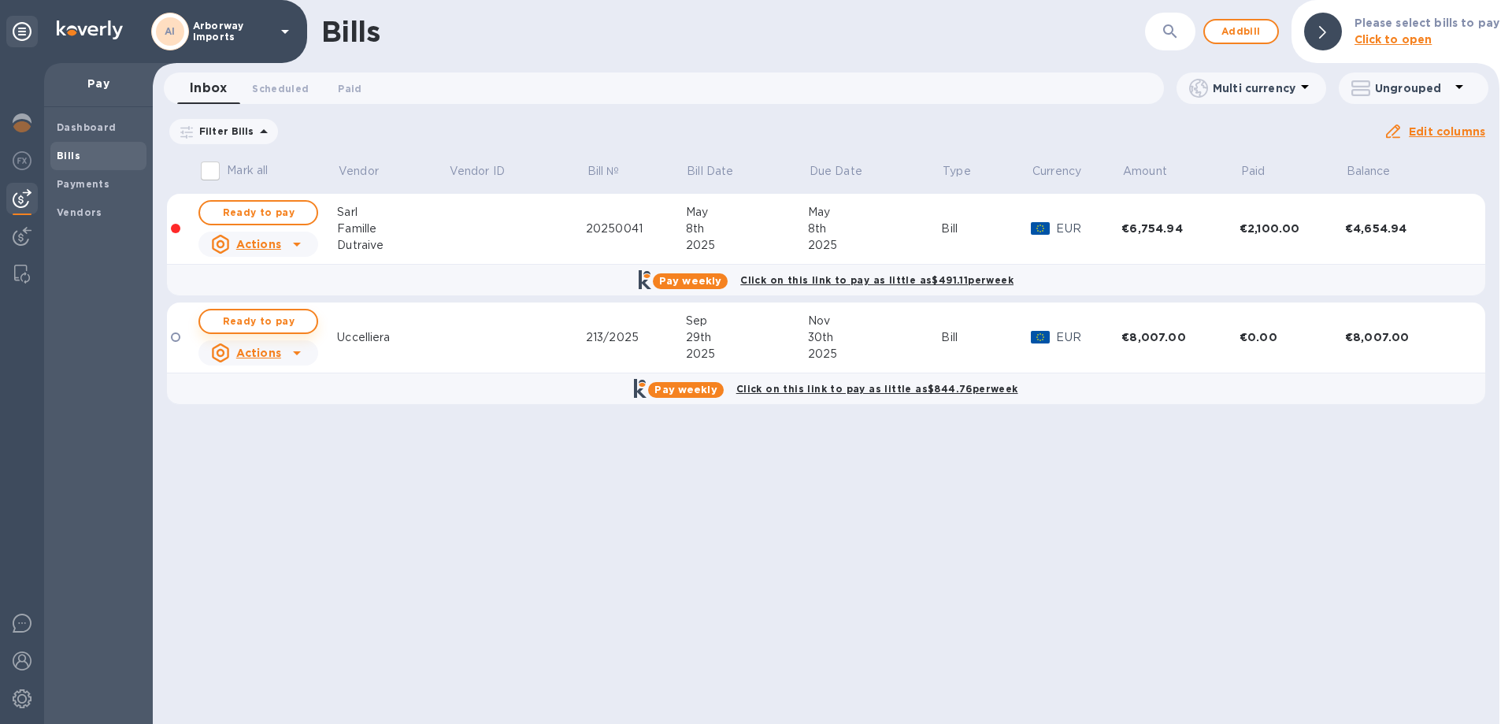
click at [264, 317] on span "Ready to pay" at bounding box center [258, 321] width 91 height 19
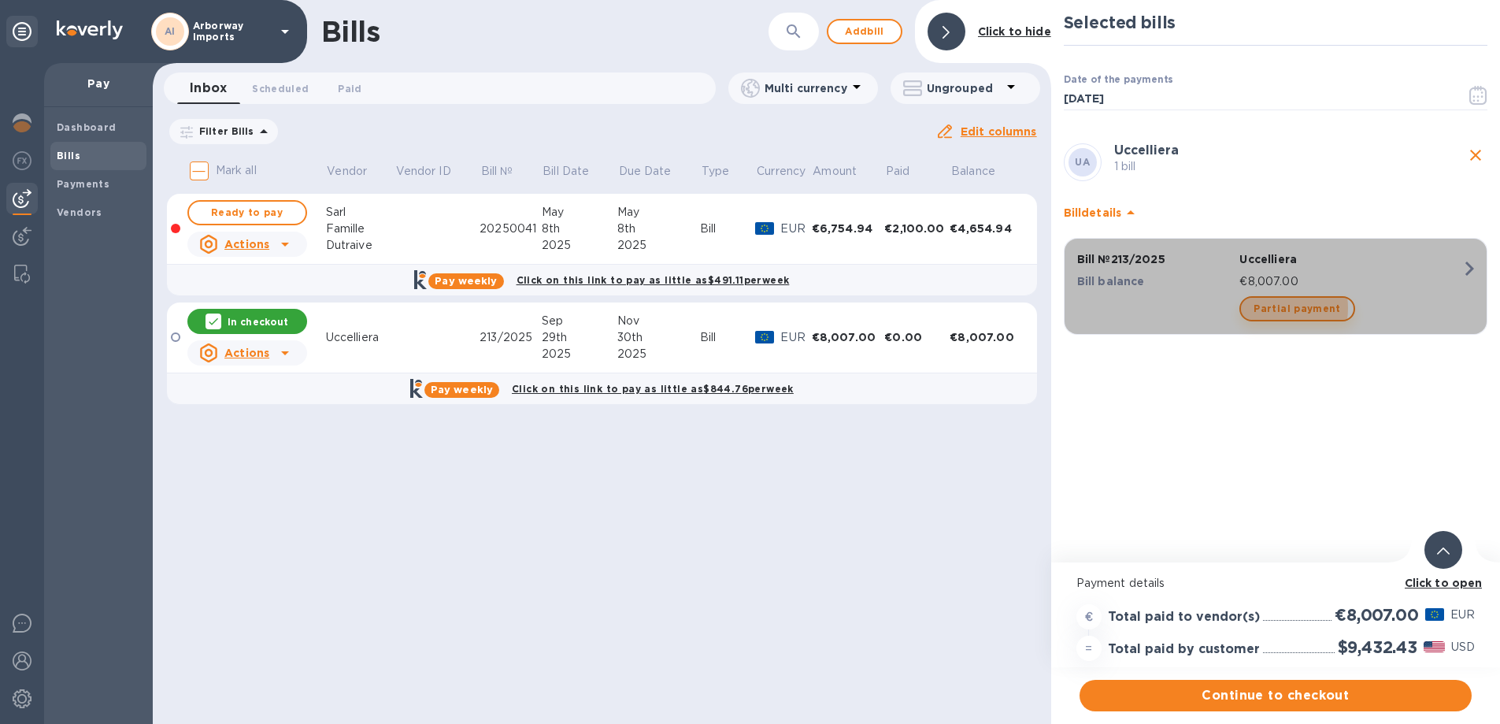
click at [1266, 308] on span "Partial payment" at bounding box center [1297, 308] width 87 height 19
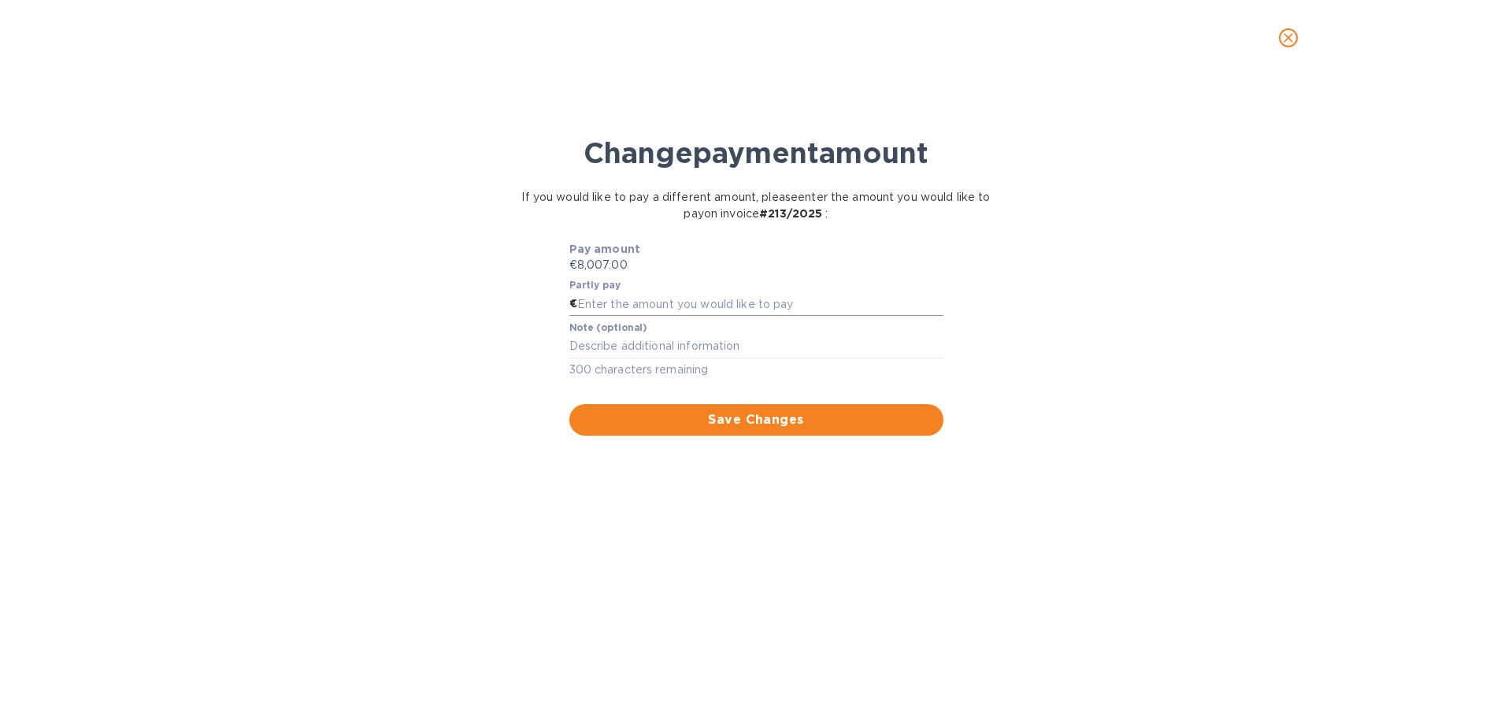
click at [611, 305] on input "text" at bounding box center [760, 304] width 366 height 24
type input "4,003.50"
click at [599, 352] on textarea at bounding box center [756, 345] width 374 height 13
type textarea "1/2 Pre-payment of Commercial Invoice #213/2025 [DATE]"
click at [711, 409] on button "Save Changes" at bounding box center [756, 420] width 374 height 32
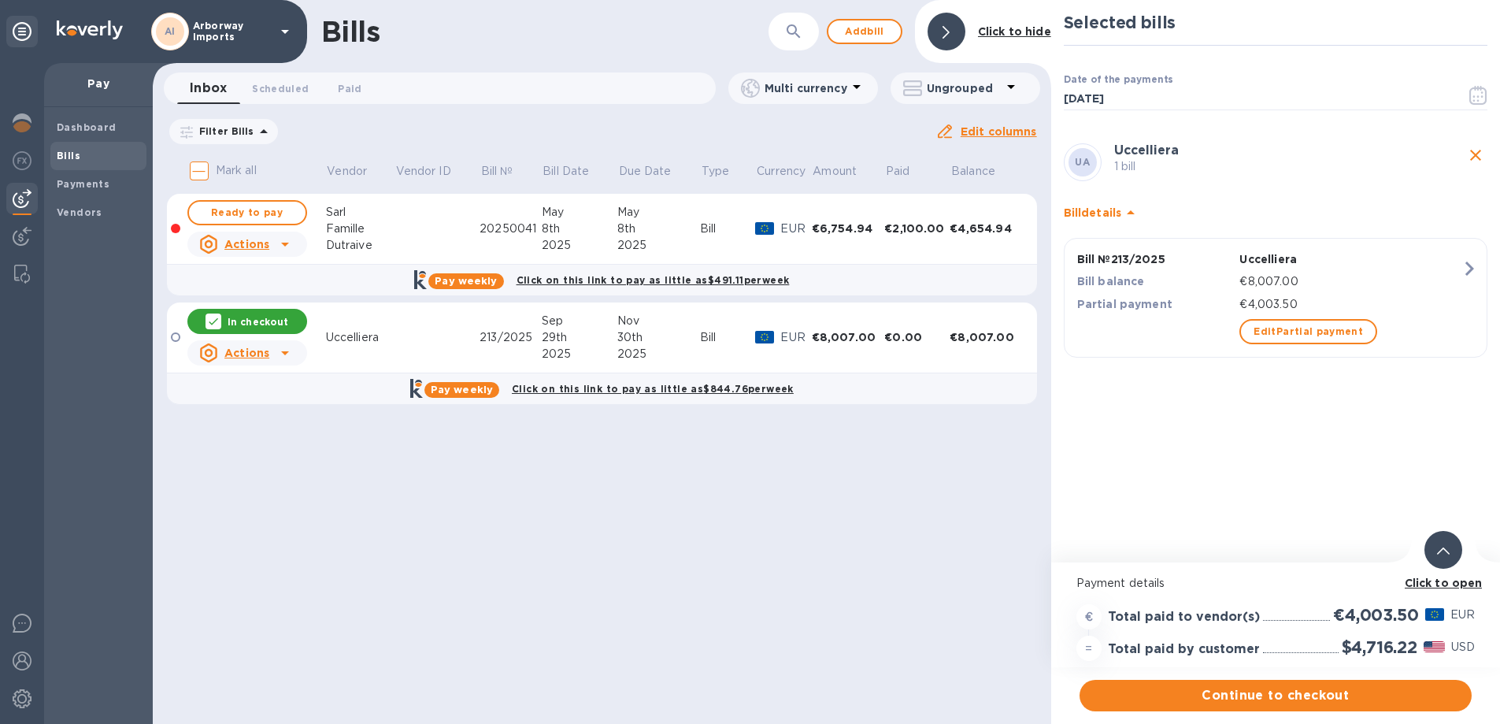
click at [1467, 585] on b "Click to open" at bounding box center [1444, 583] width 78 height 13
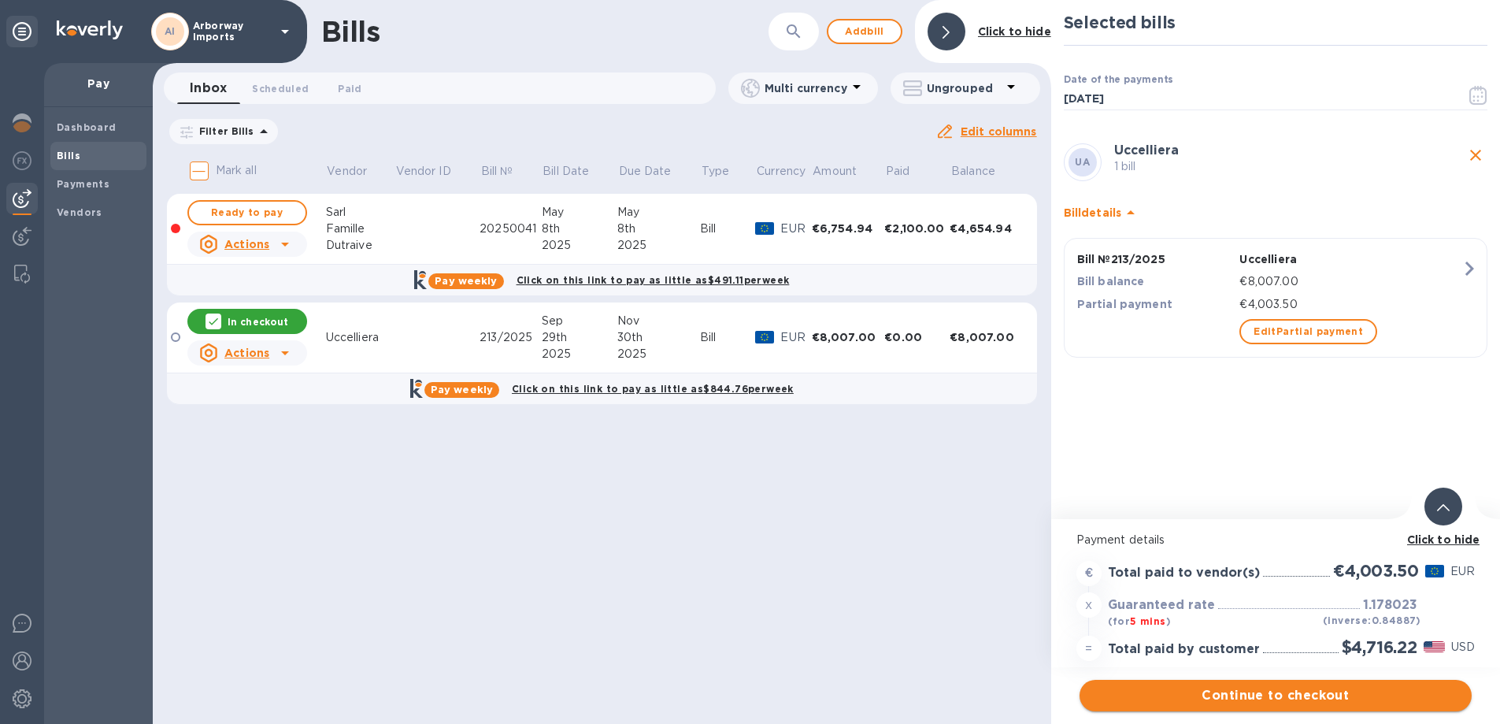
click at [1156, 699] on span "Continue to checkout" at bounding box center [1275, 695] width 367 height 19
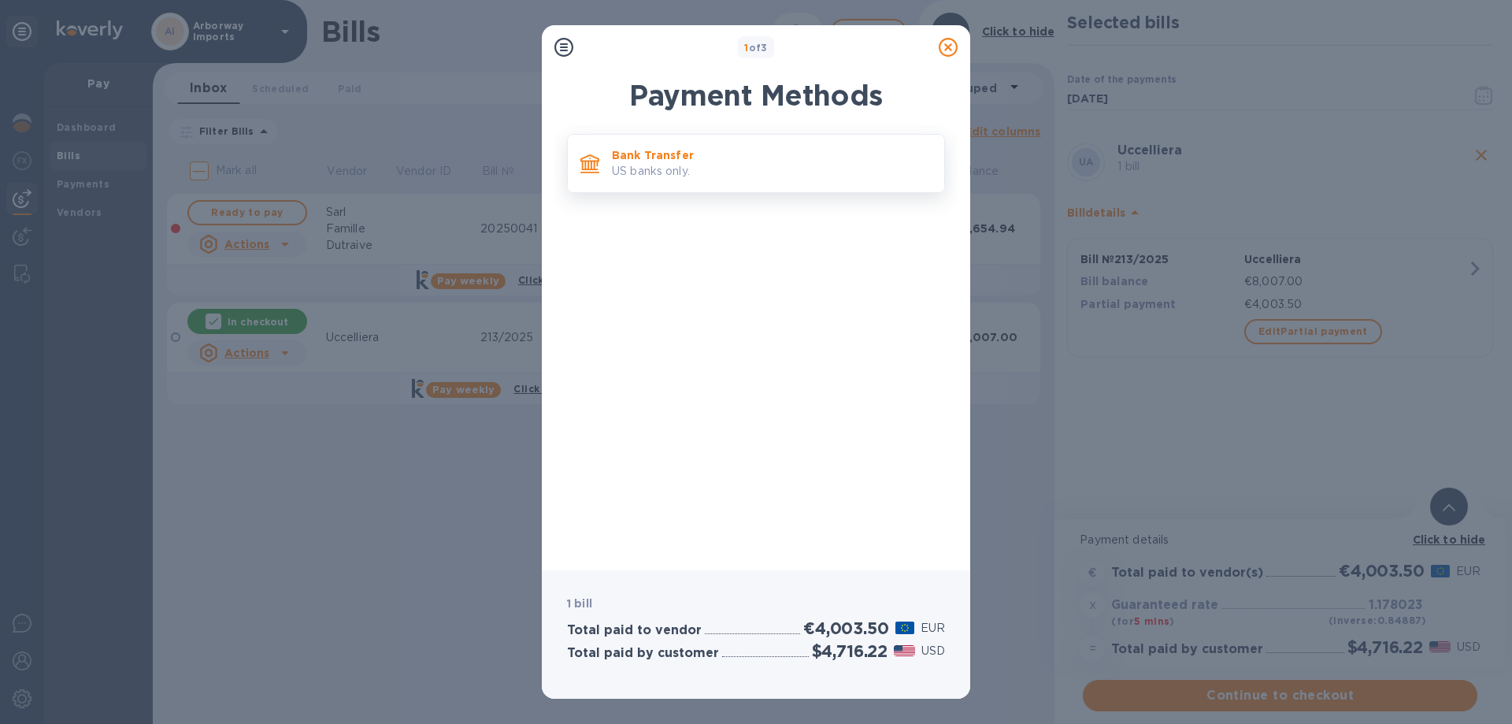
click at [646, 166] on p "US banks only." at bounding box center [772, 171] width 320 height 17
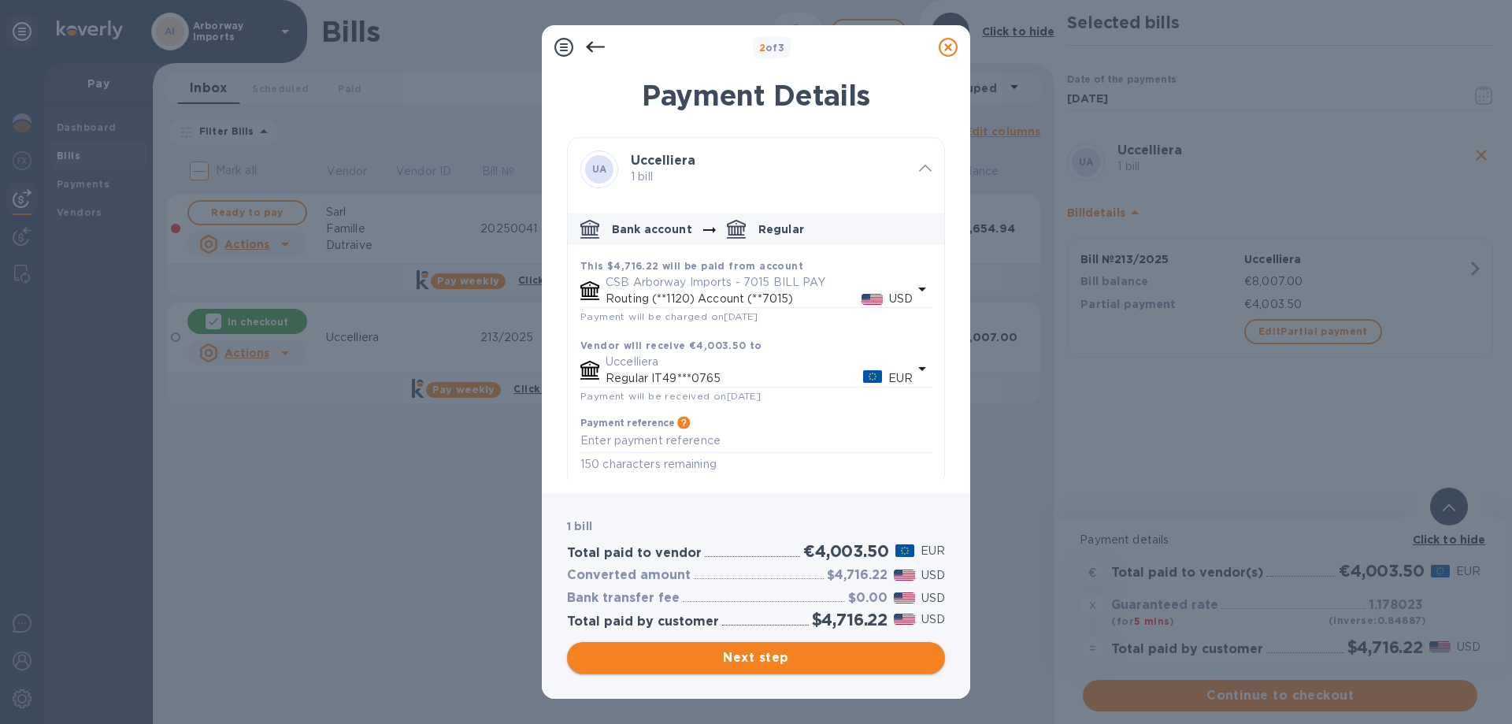
click at [731, 658] on span "Next step" at bounding box center [756, 657] width 353 height 19
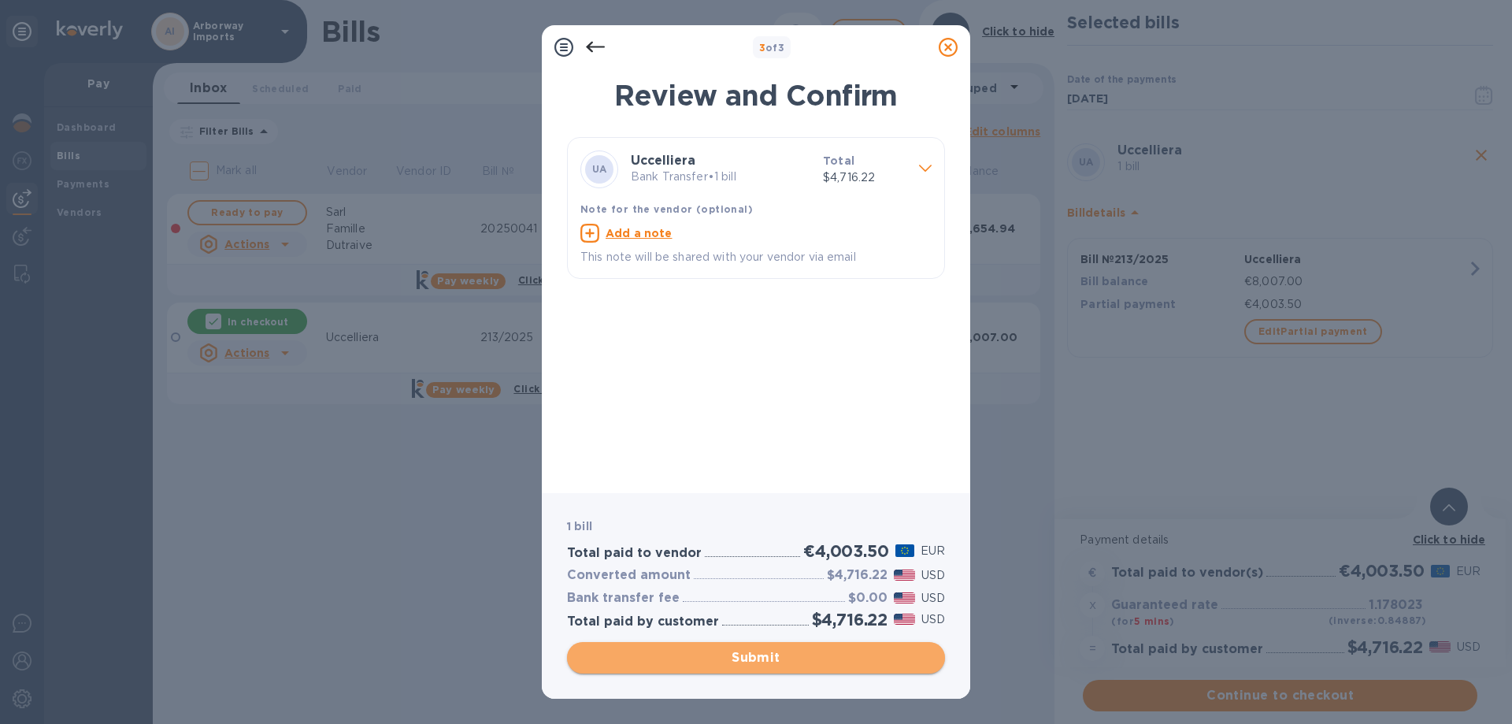
click at [792, 669] on button "Submit" at bounding box center [756, 658] width 378 height 32
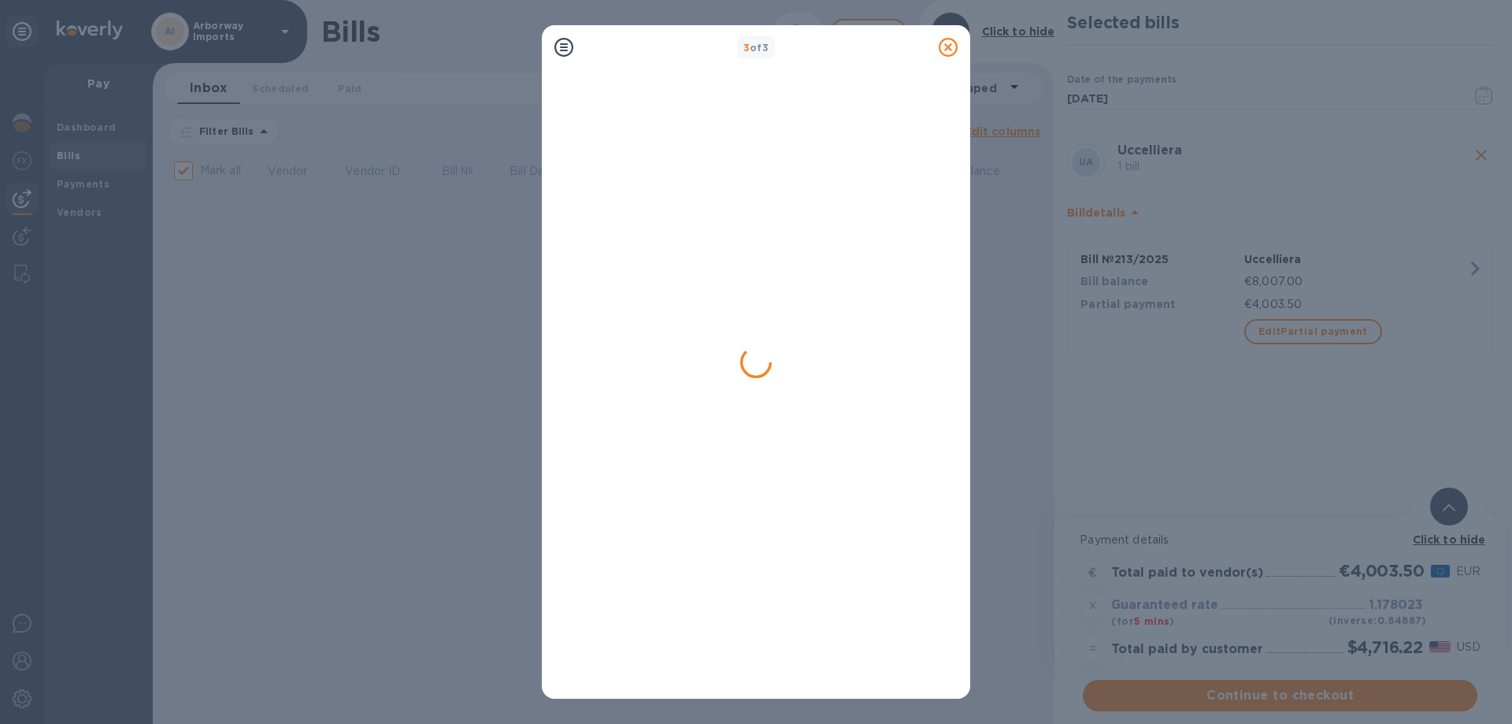
checkbox input "false"
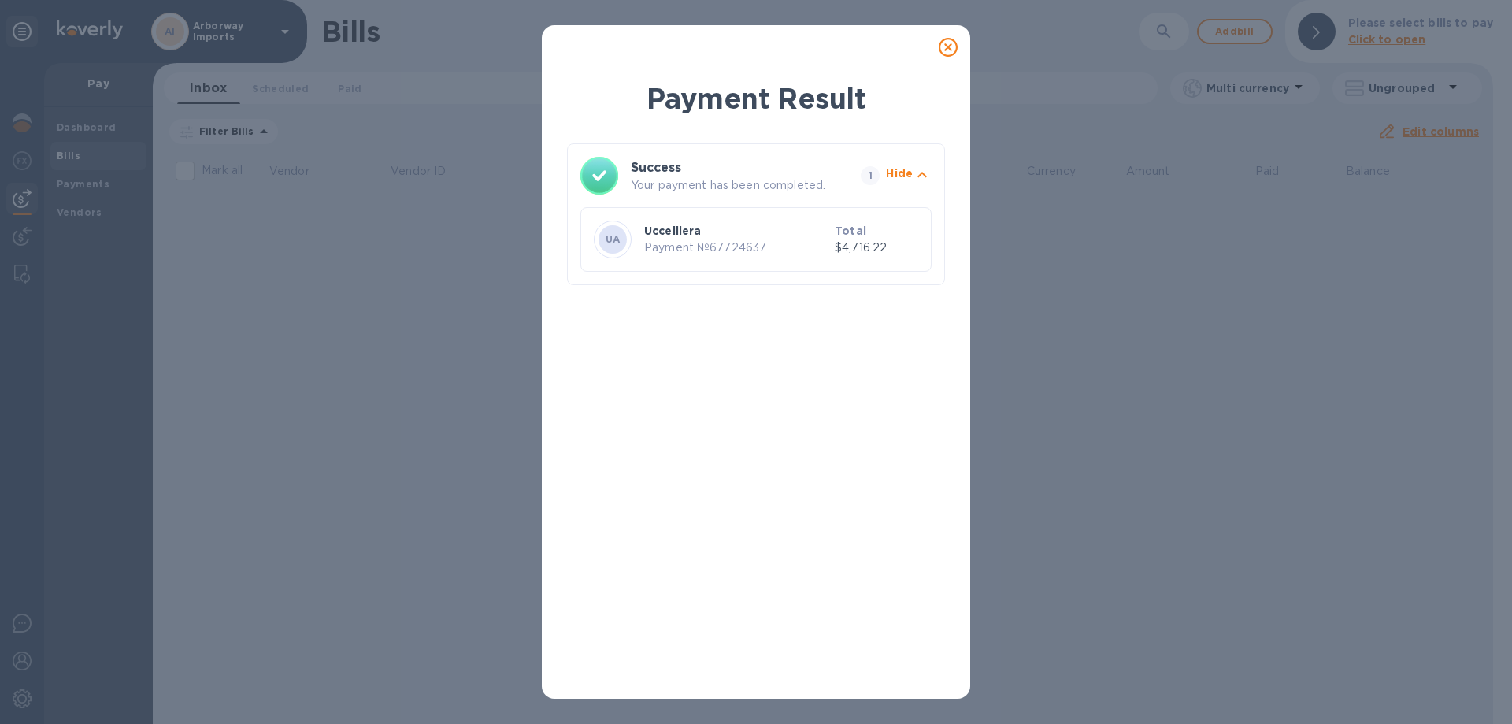
drag, startPoint x: 946, startPoint y: 47, endPoint x: 925, endPoint y: 52, distance: 21.0
click at [946, 47] on icon at bounding box center [948, 47] width 19 height 19
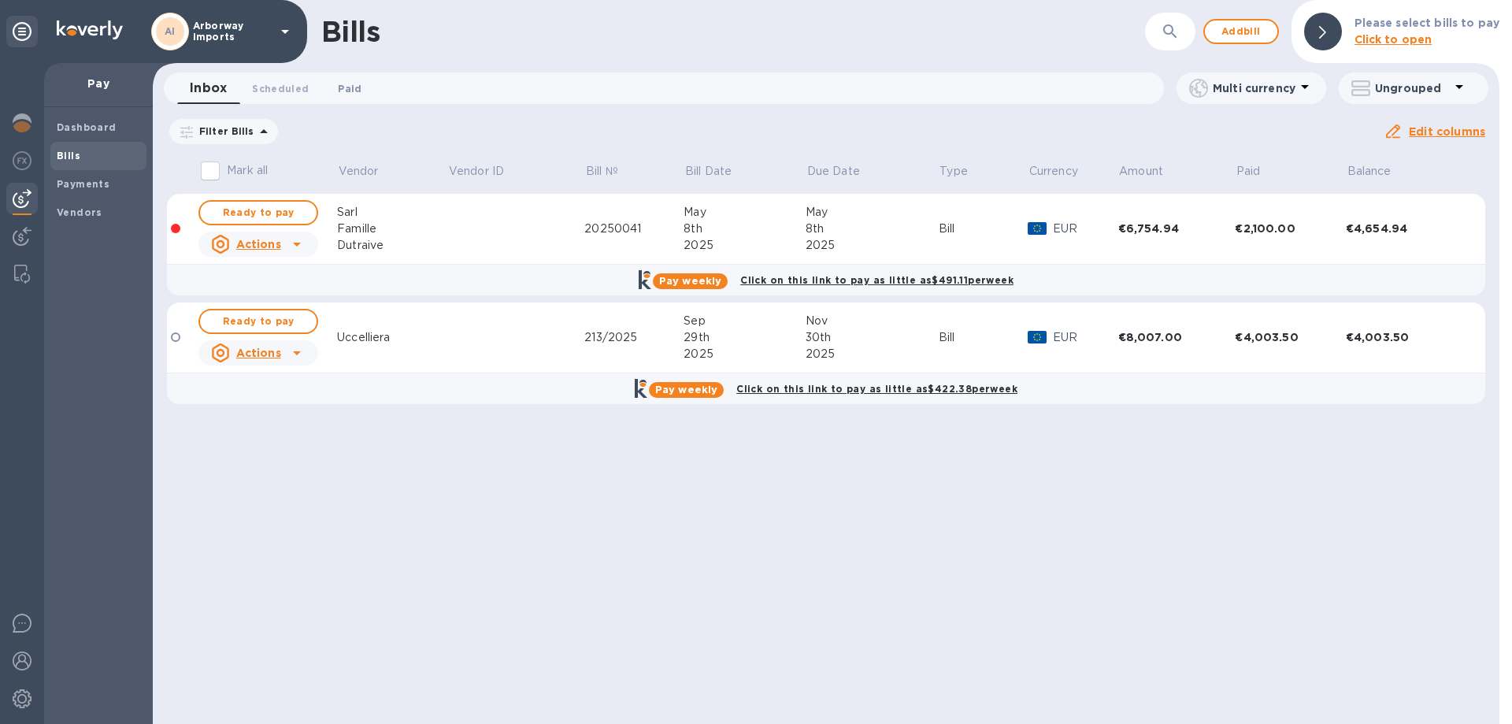
click at [353, 91] on span "Paid 0" at bounding box center [350, 88] width 24 height 17
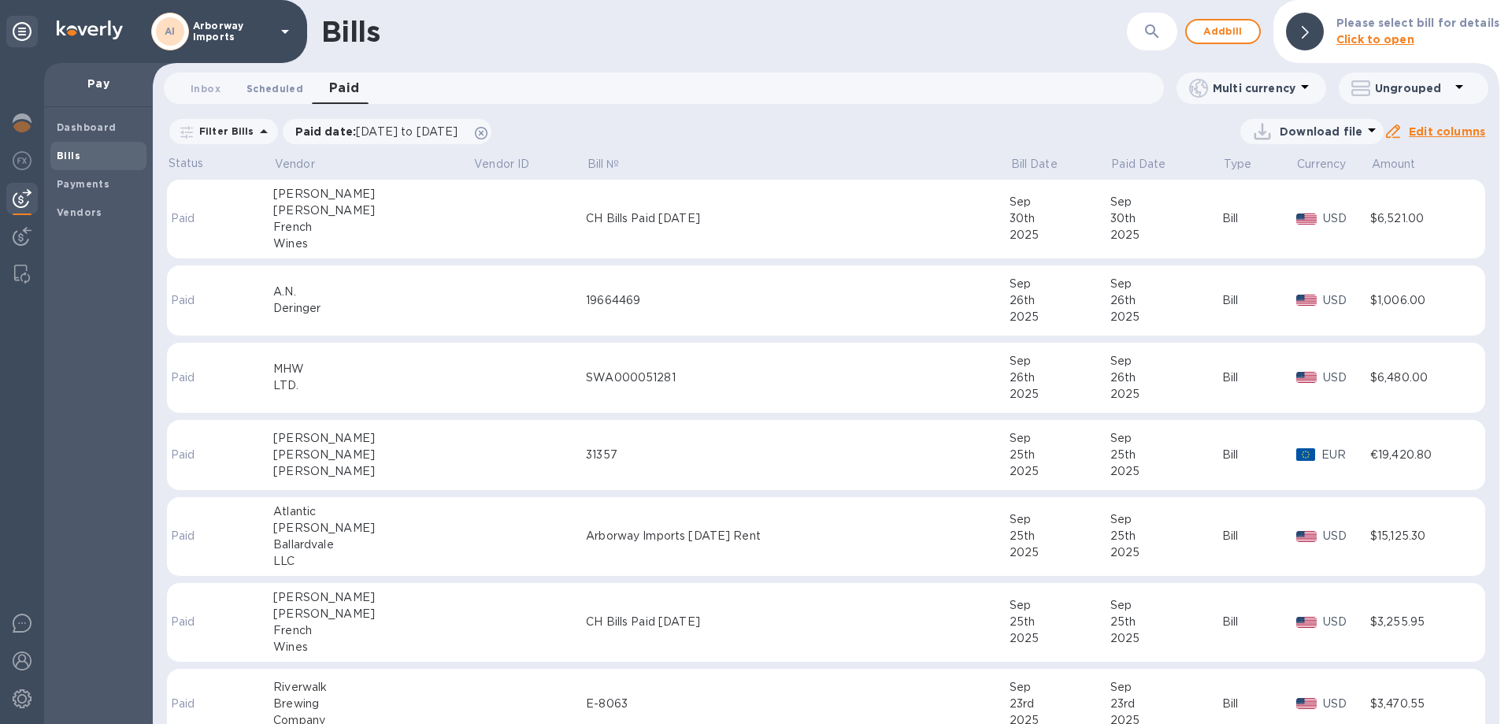
click at [263, 85] on span "Scheduled 0" at bounding box center [275, 88] width 57 height 17
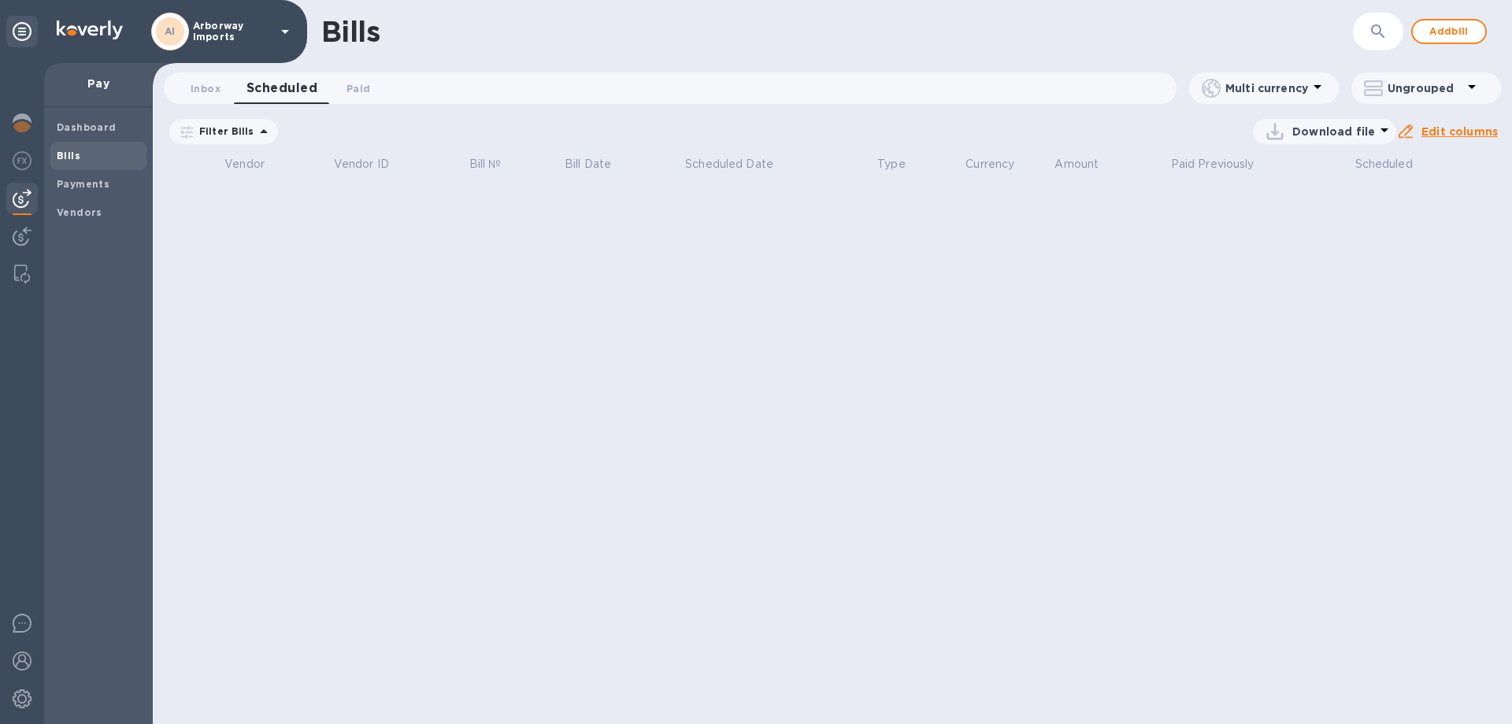
click at [0, 0] on icon at bounding box center [0, 0] width 0 height 0
click at [232, 127] on p "Filter Bills" at bounding box center [223, 130] width 61 height 13
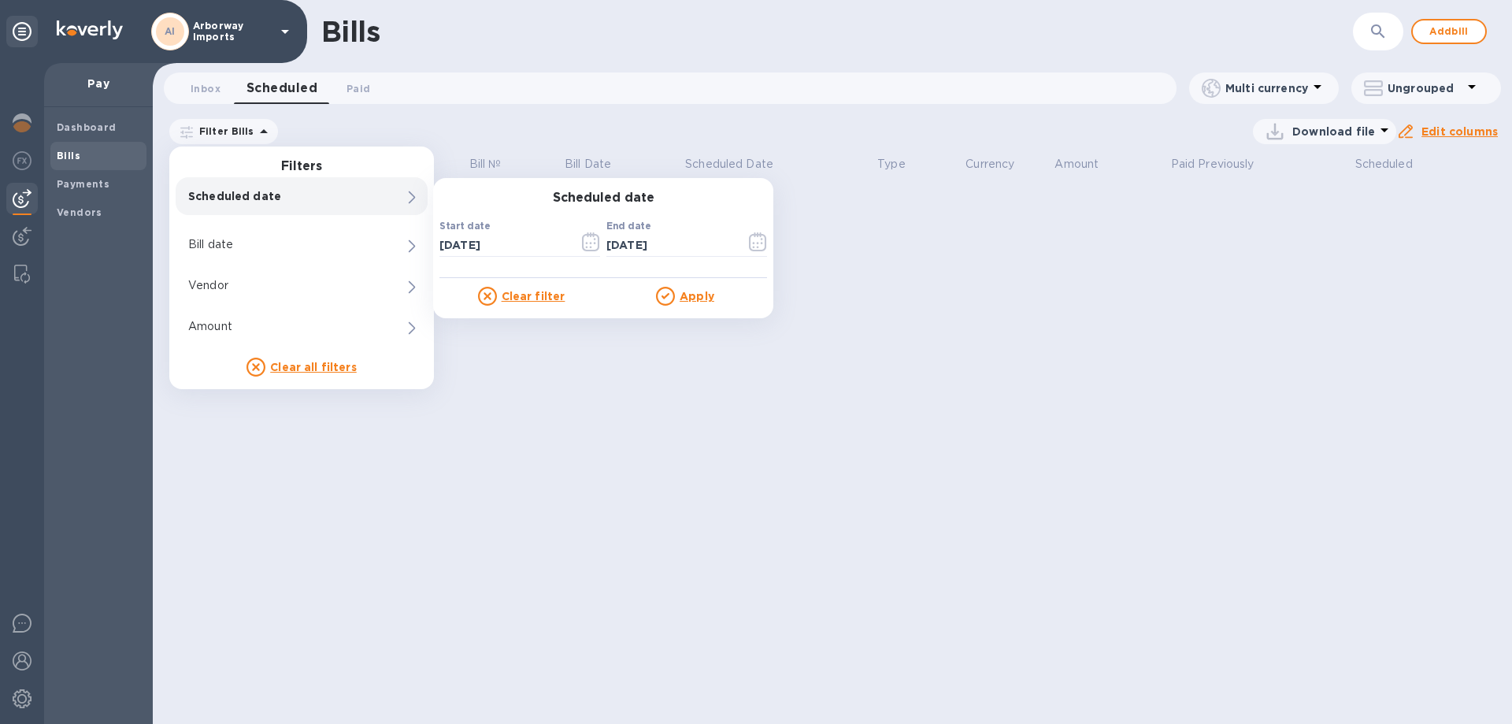
click at [239, 127] on p "Filter Bills" at bounding box center [223, 130] width 61 height 13
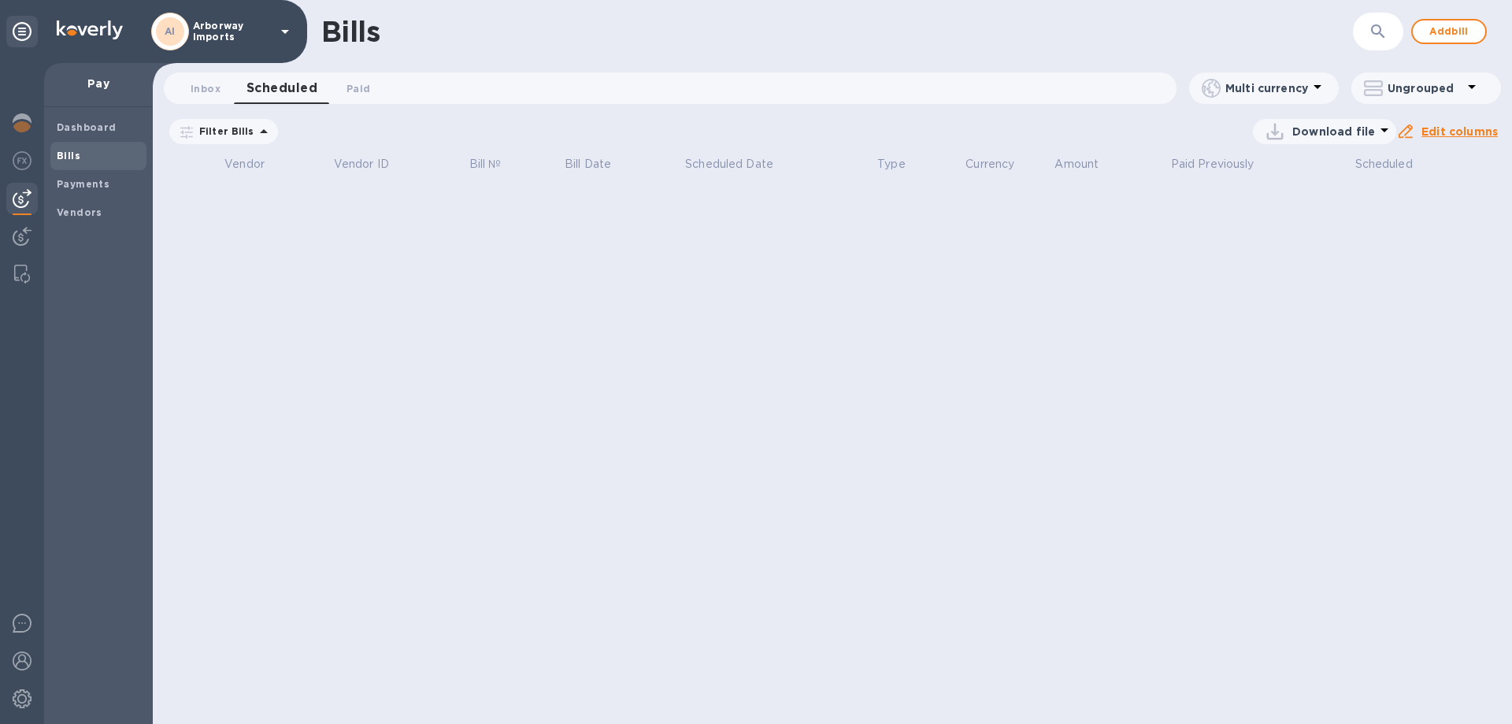
click at [260, 133] on icon at bounding box center [264, 131] width 8 height 4
drag, startPoint x: 376, startPoint y: 87, endPoint x: 351, endPoint y: 90, distance: 24.5
click at [375, 87] on button "Paid 0" at bounding box center [358, 88] width 57 height 32
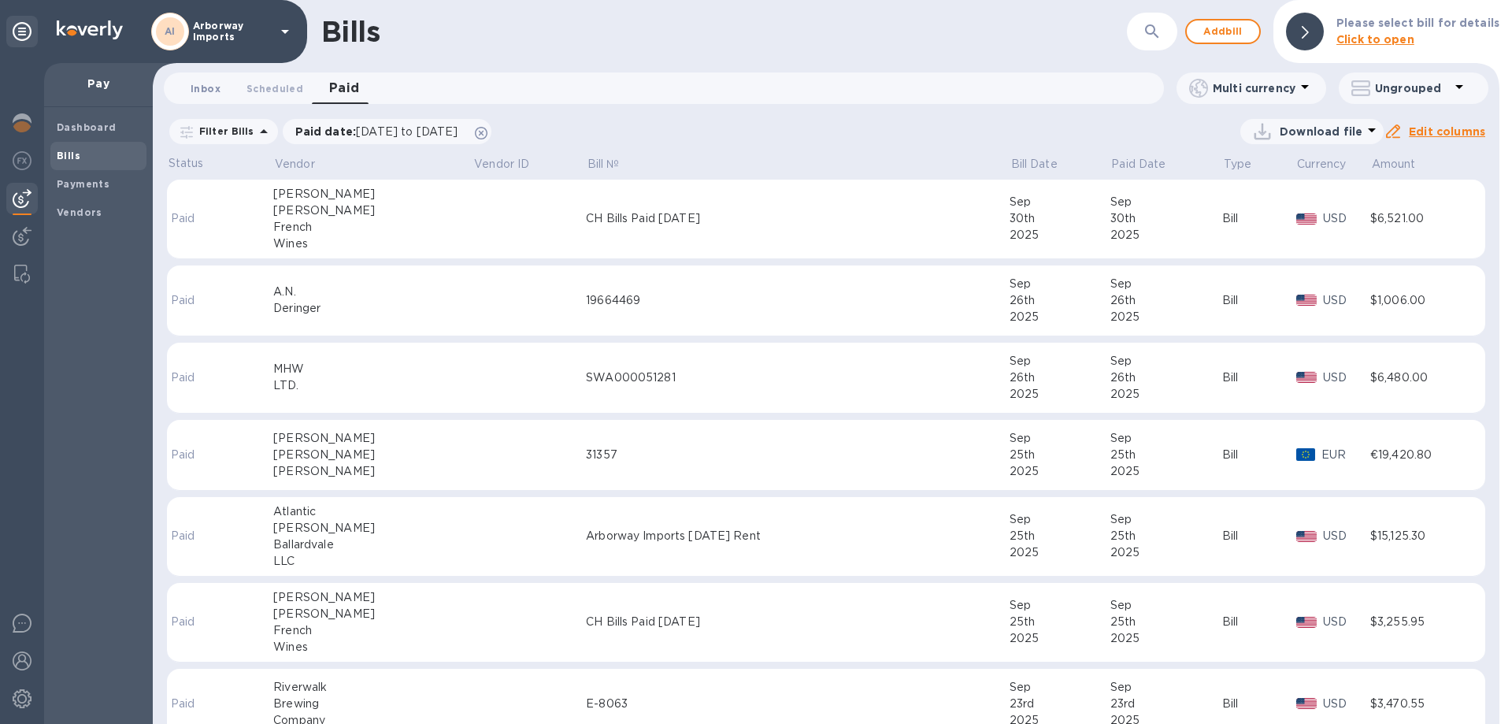
click at [214, 91] on span "Inbox 0" at bounding box center [206, 88] width 30 height 17
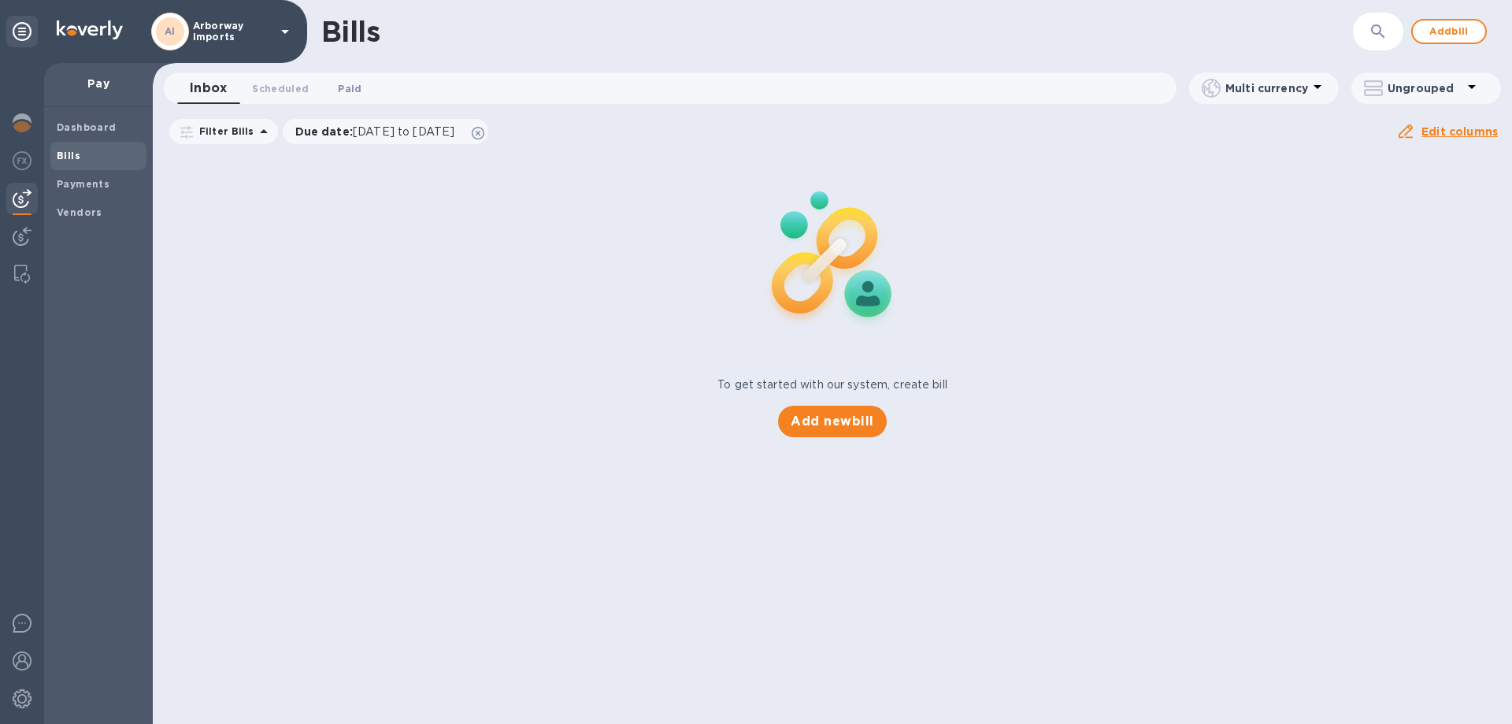
click at [347, 89] on span "Paid 0" at bounding box center [350, 88] width 24 height 17
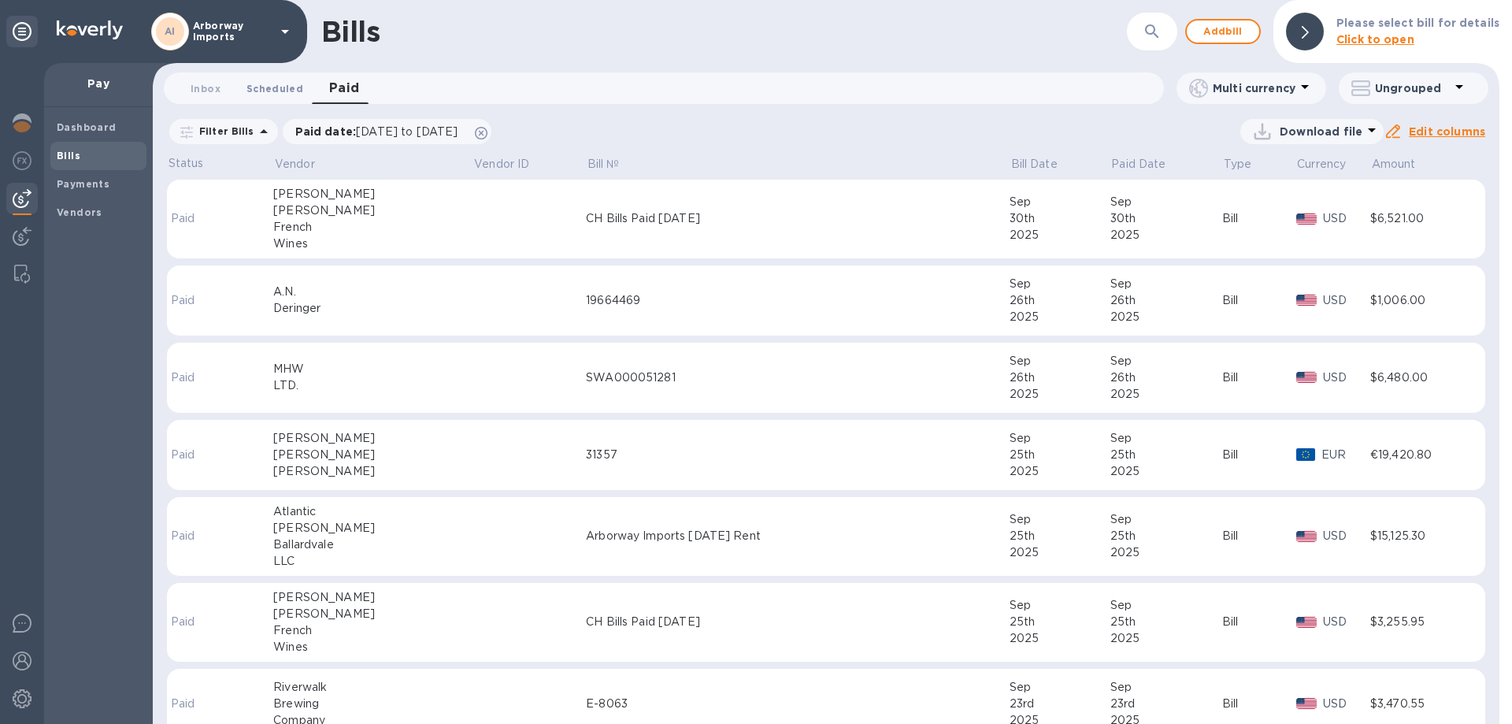
click at [291, 88] on span "Scheduled 0" at bounding box center [275, 88] width 57 height 17
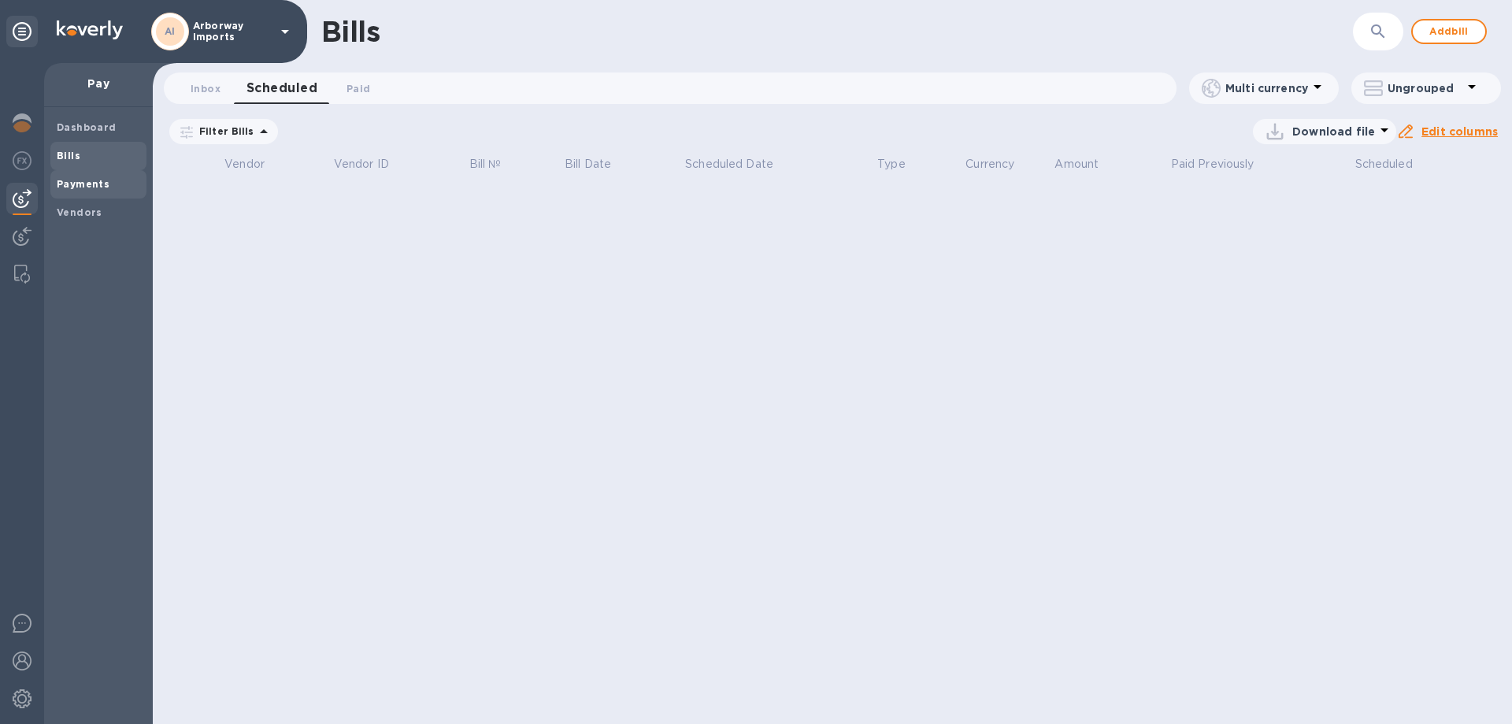
click at [87, 184] on b "Payments" at bounding box center [83, 184] width 53 height 12
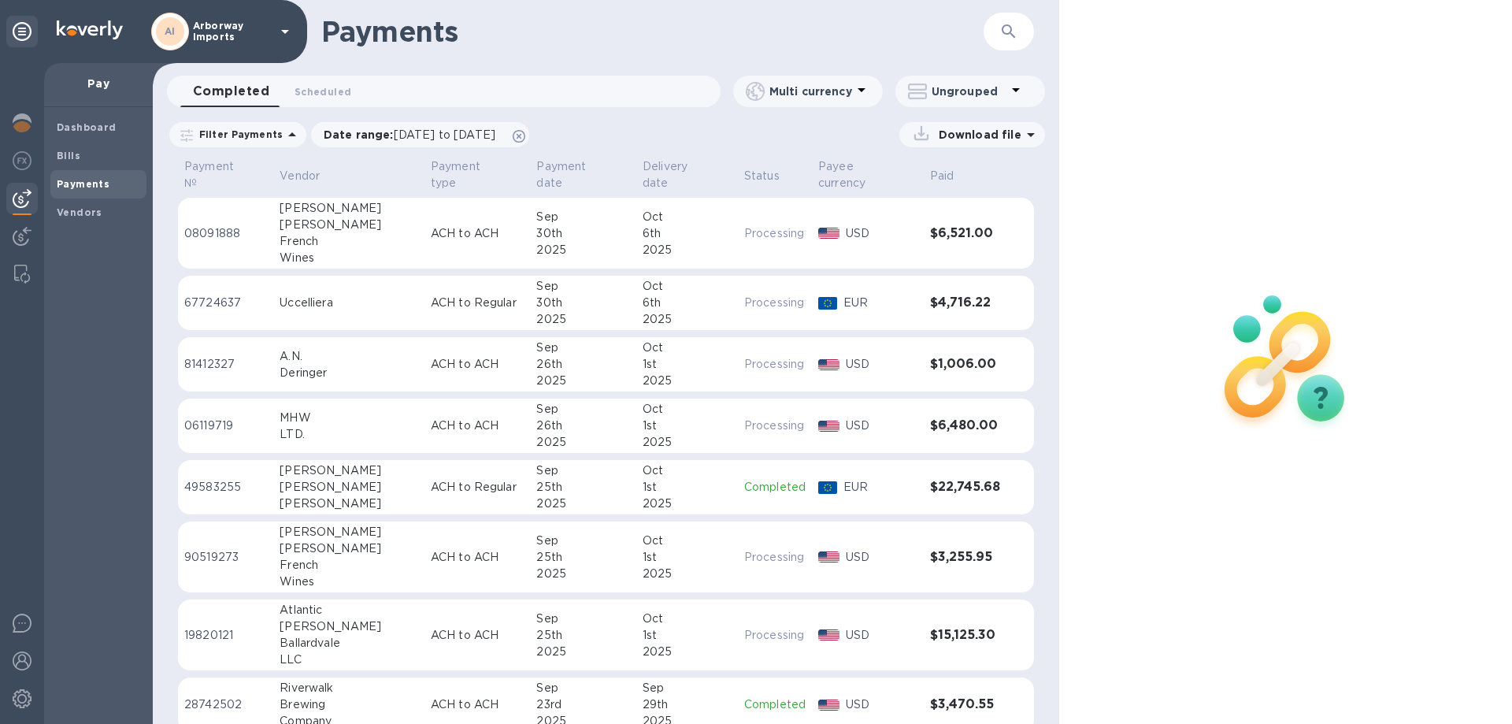
click at [358, 276] on td "Uccelliera" at bounding box center [348, 303] width 151 height 55
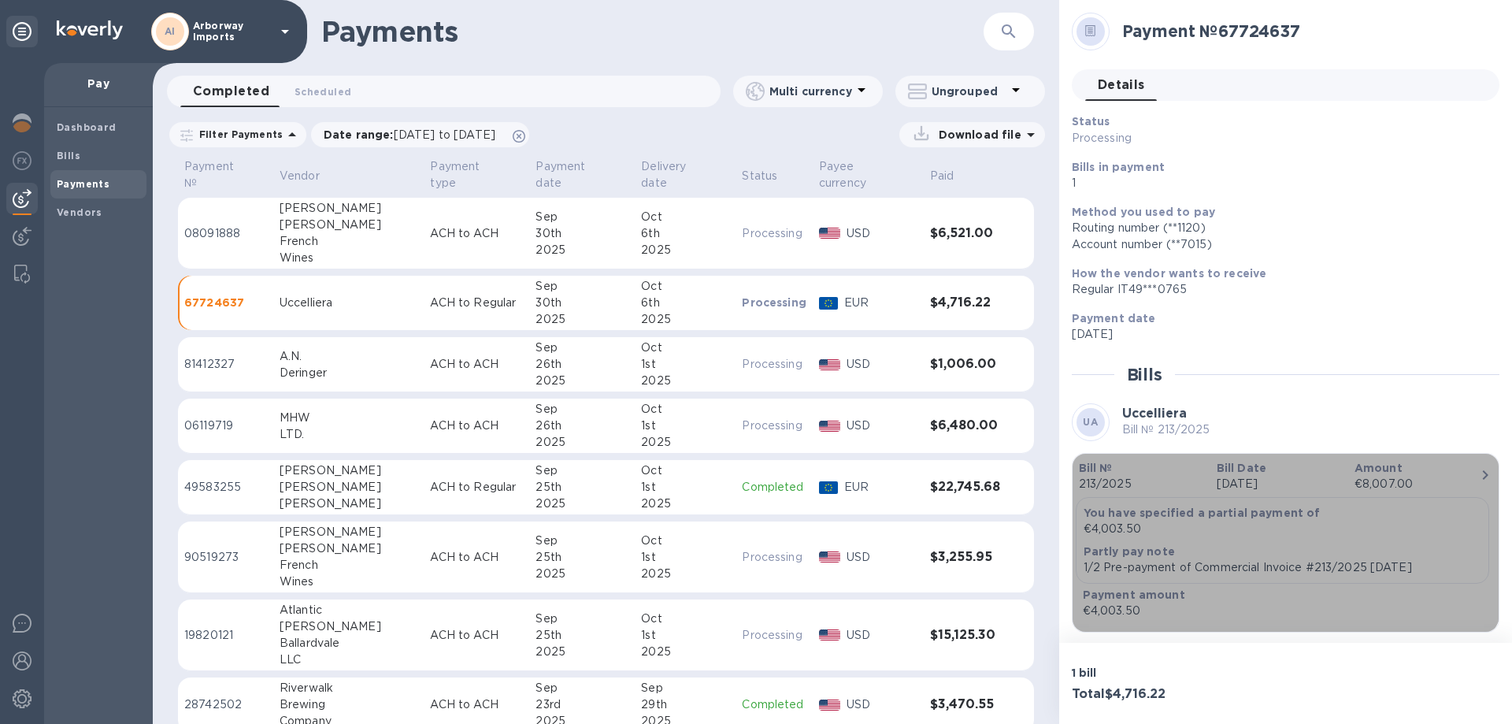
click at [1211, 479] on div "Bill Date [DATE]" at bounding box center [1280, 476] width 138 height 45
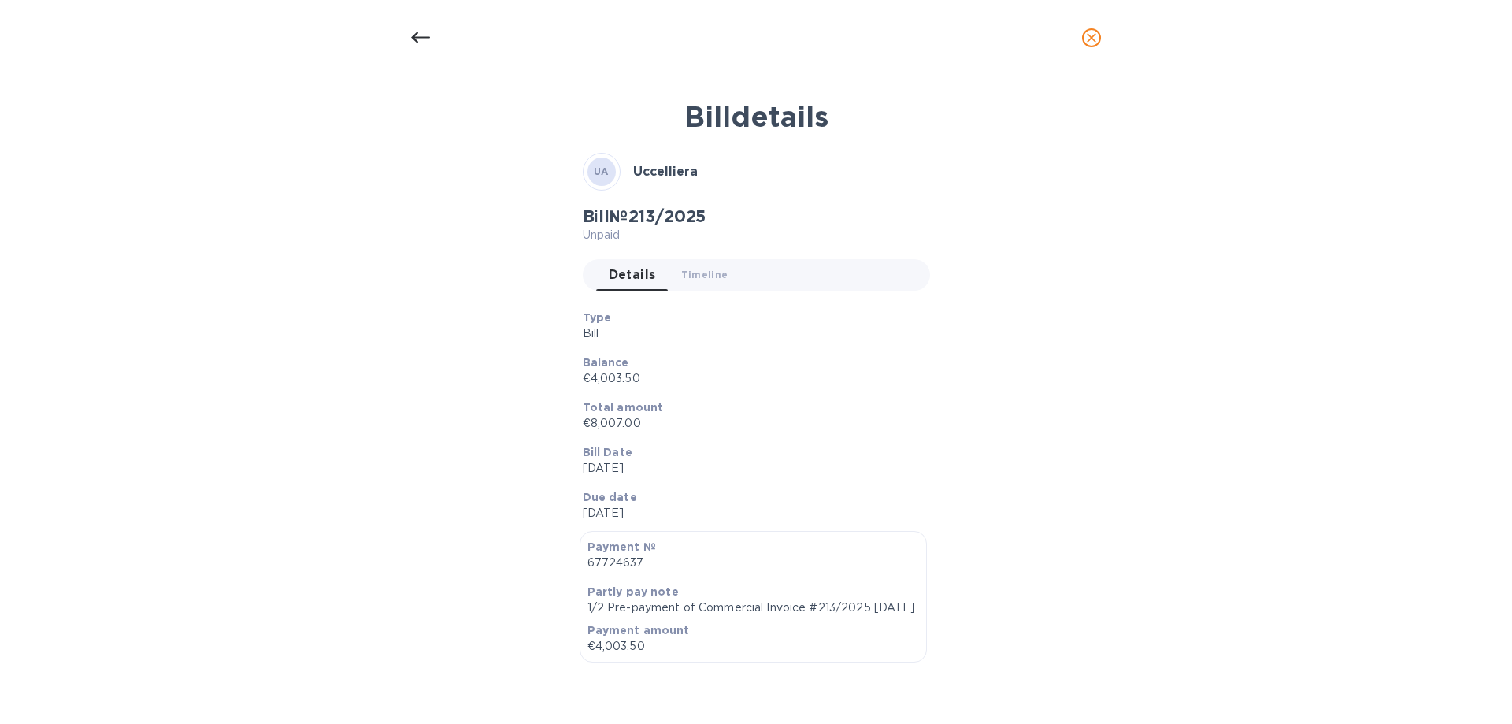
click at [735, 390] on div "Balance €4,003.50" at bounding box center [750, 370] width 347 height 45
click at [916, 322] on div "Type Bill Balance €4,003.50 Total amount €8,007.00 Bill Date [DATE] Due date [D…" at bounding box center [750, 415] width 360 height 237
click at [771, 332] on p "Bill" at bounding box center [750, 333] width 335 height 17
click at [425, 35] on icon at bounding box center [420, 37] width 19 height 19
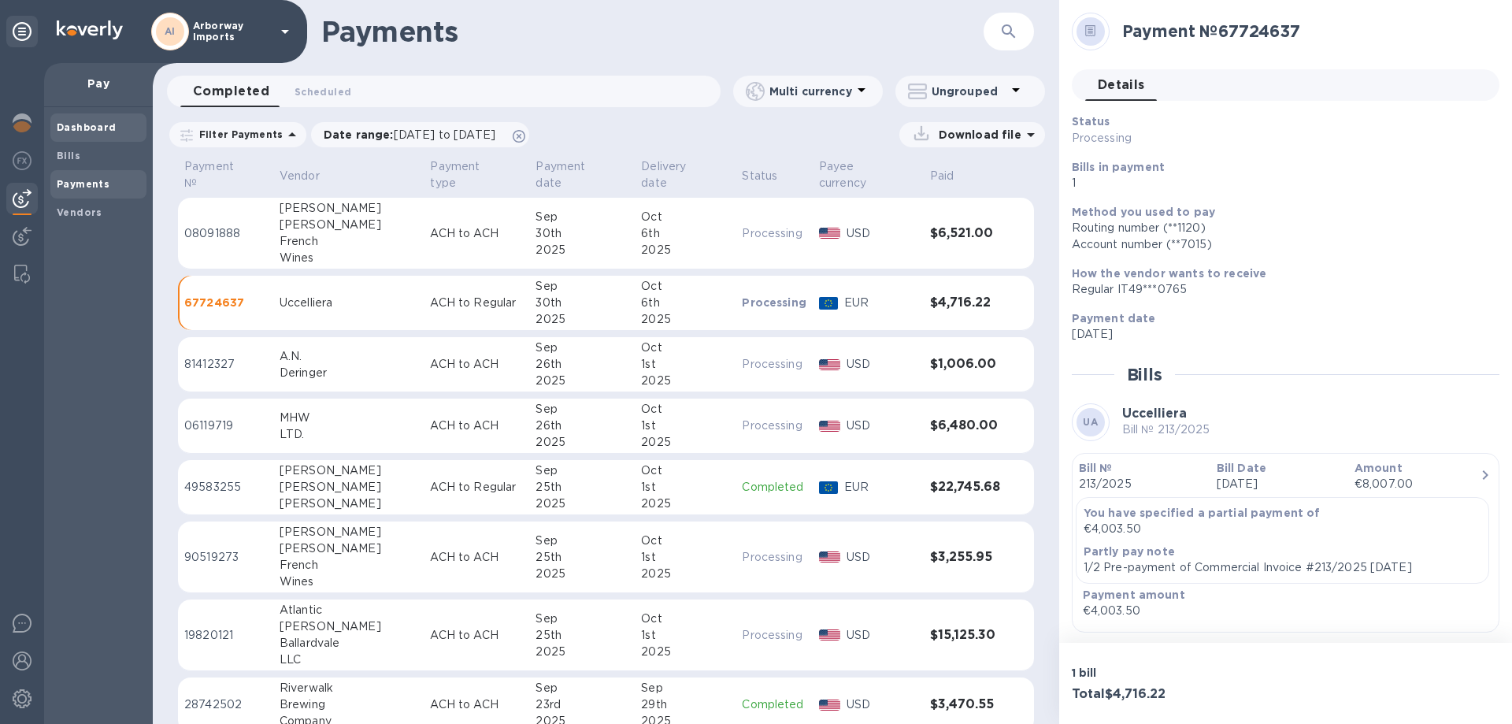
click at [87, 128] on b "Dashboard" at bounding box center [87, 127] width 60 height 12
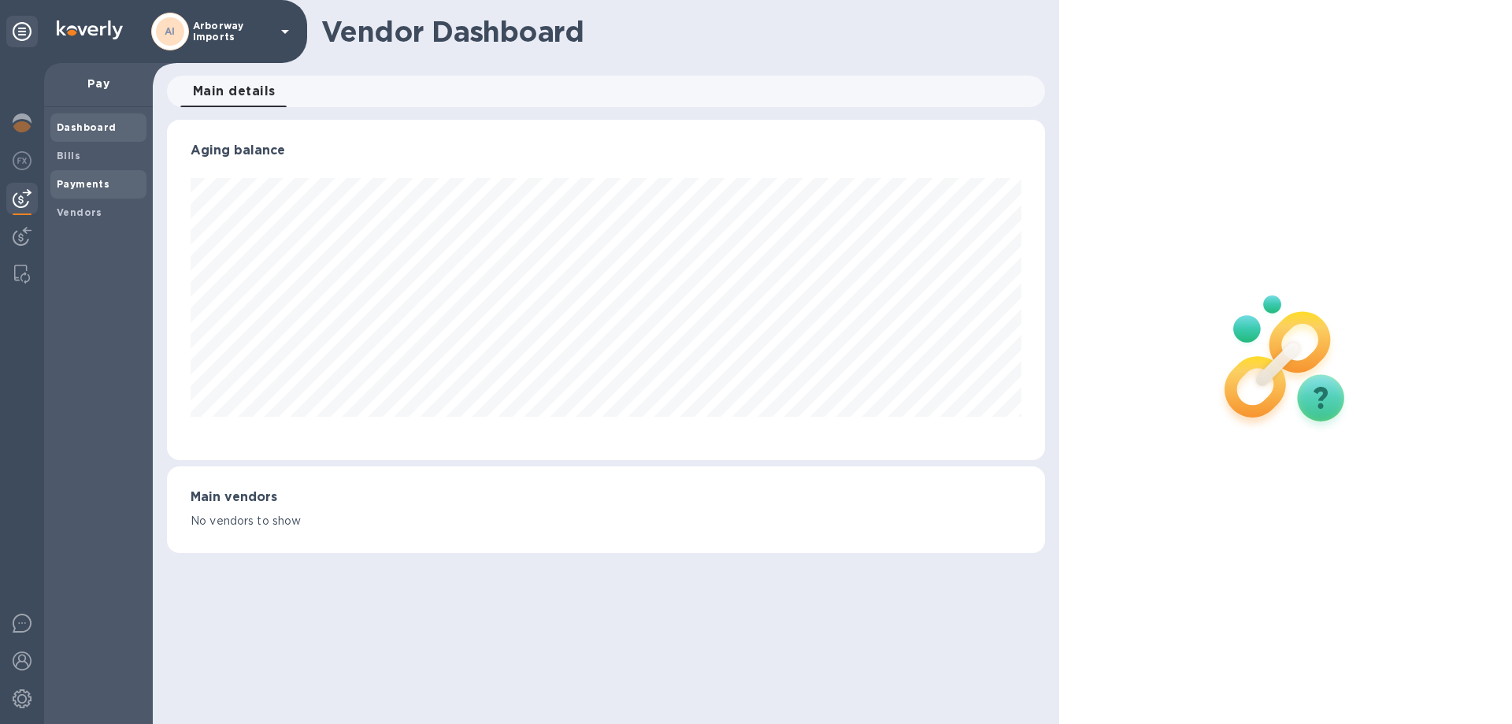
scroll to position [340, 877]
click at [71, 205] on span "Vendors" at bounding box center [80, 213] width 46 height 16
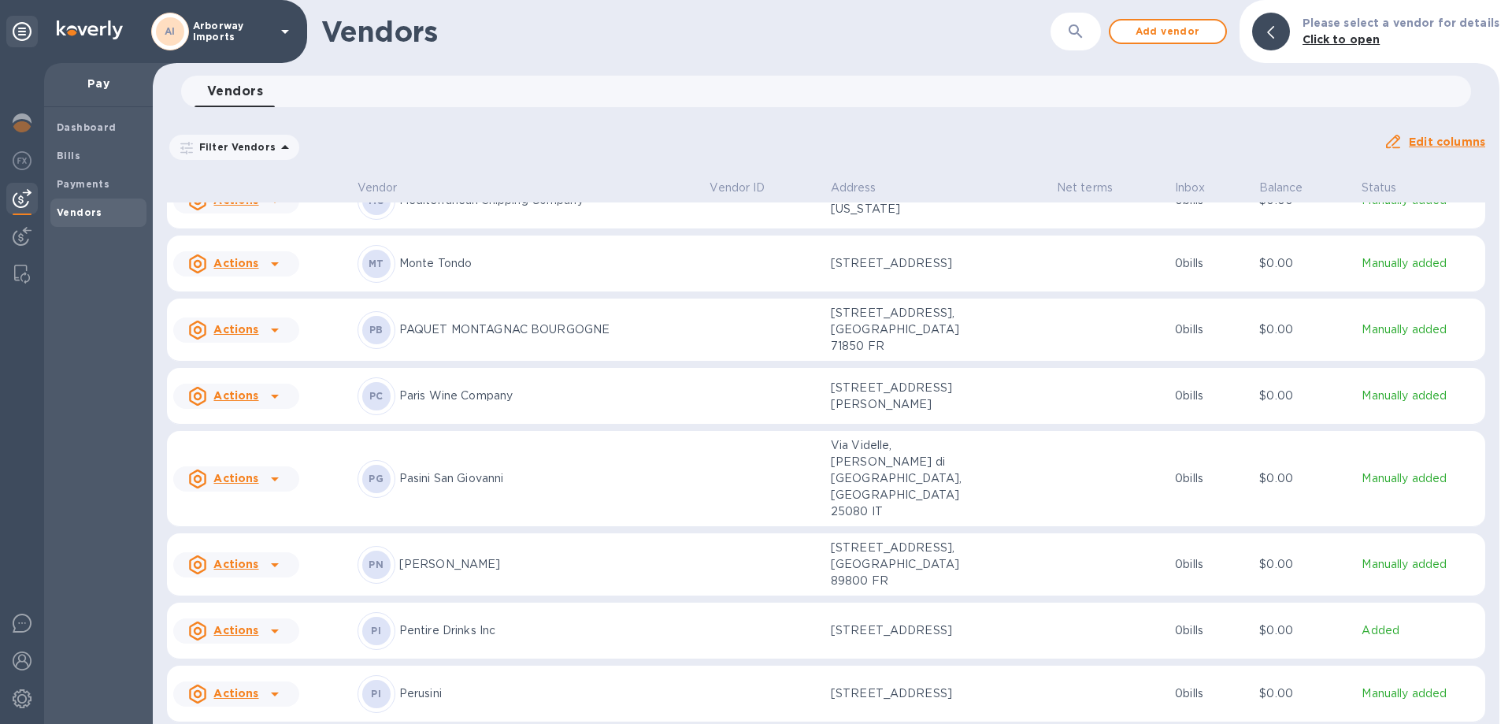
scroll to position [6598, 0]
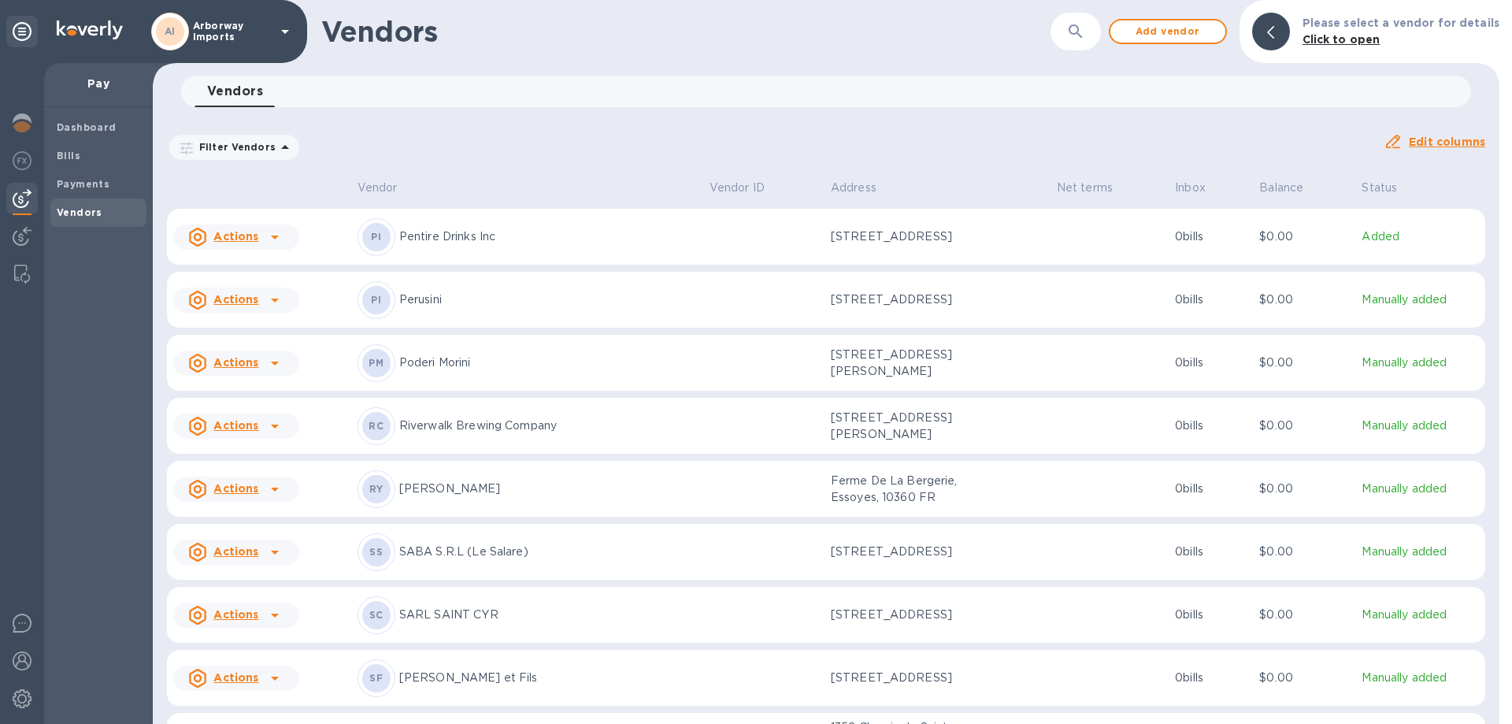
click at [548, 371] on div "PM [PERSON_NAME]" at bounding box center [527, 363] width 339 height 38
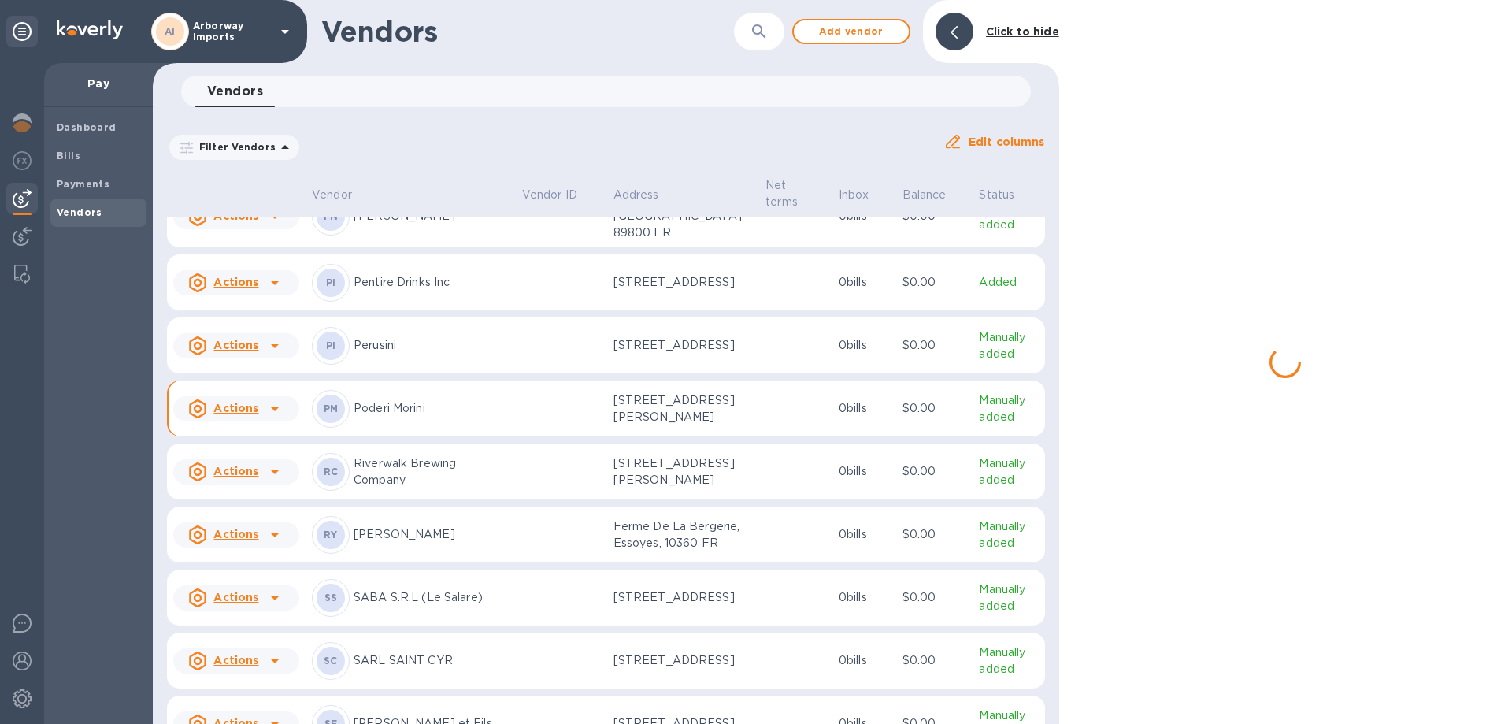
scroll to position [6667, 0]
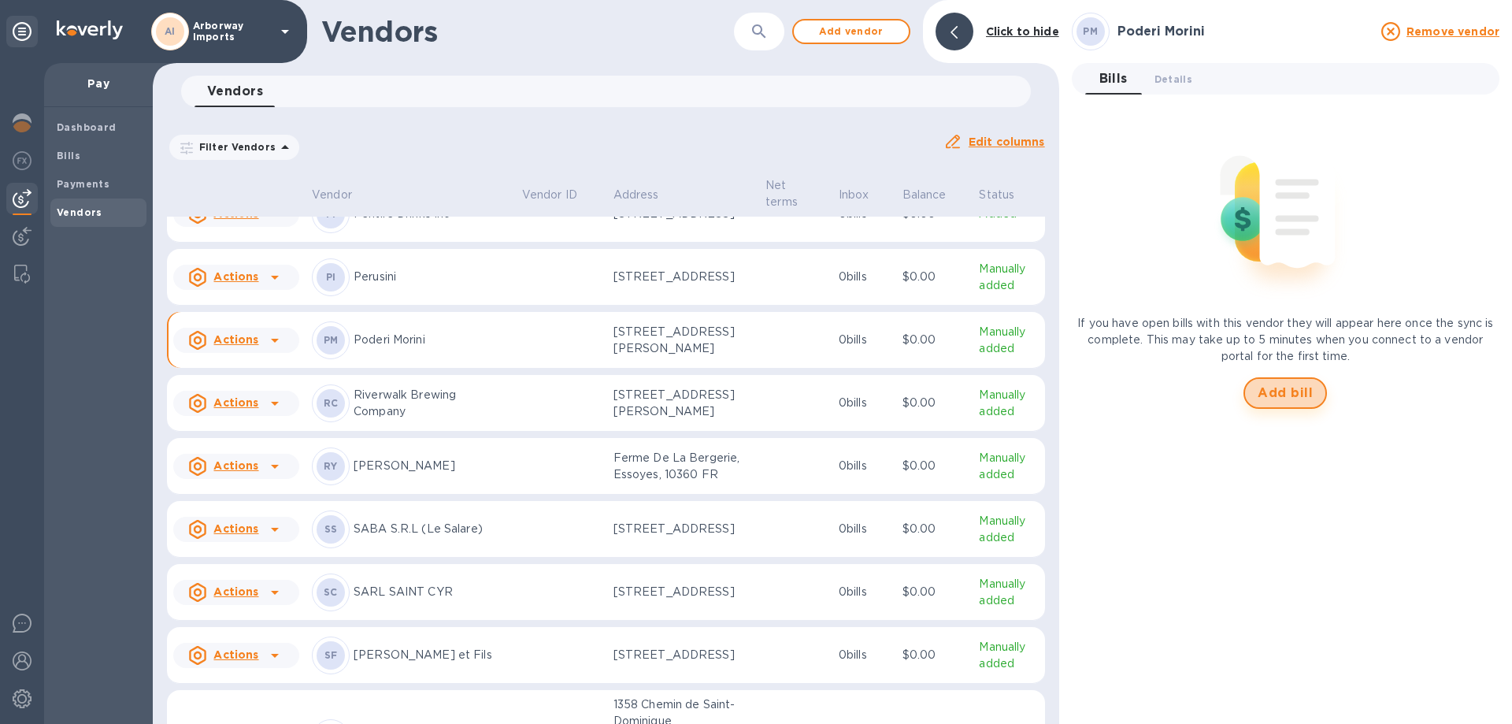
click at [1277, 397] on span "Add bill" at bounding box center [1285, 393] width 55 height 19
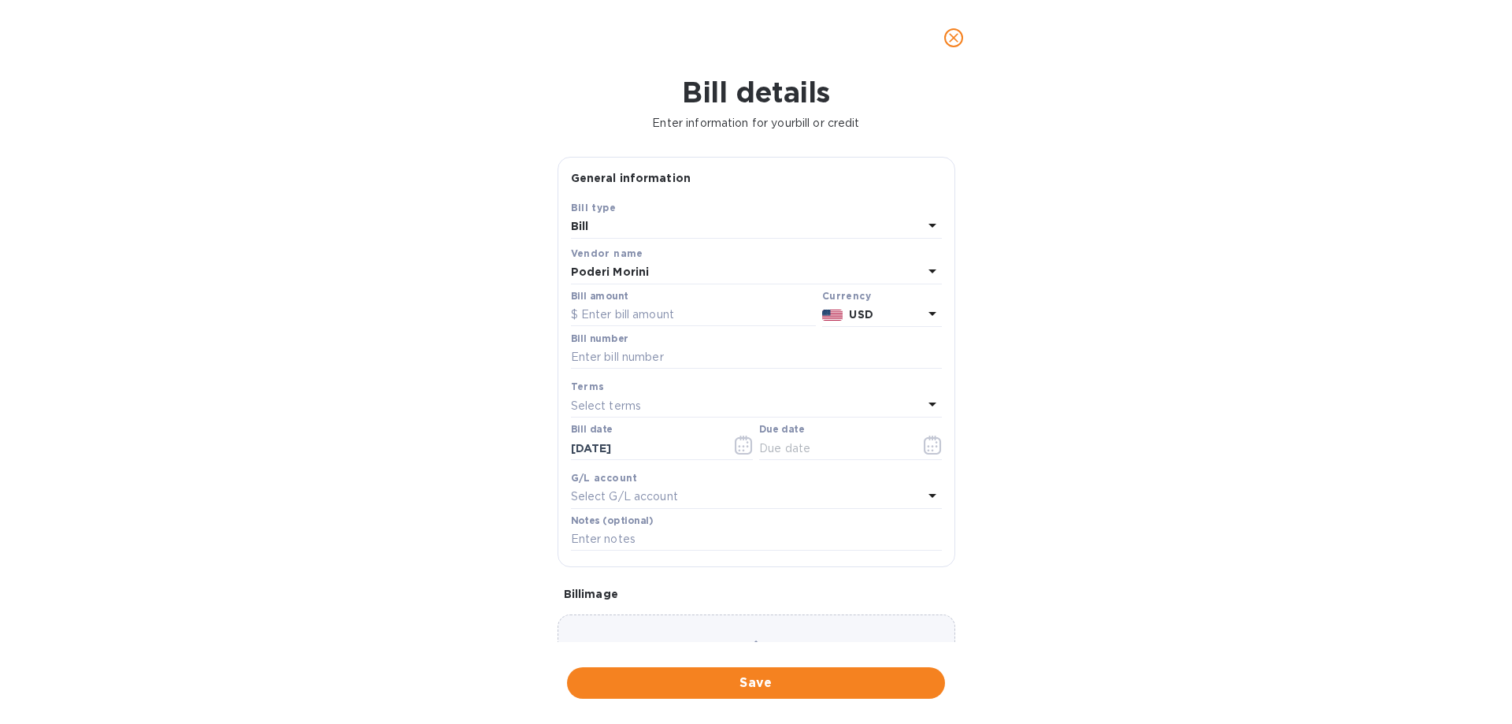
click at [862, 311] on b "USD" at bounding box center [861, 314] width 24 height 13
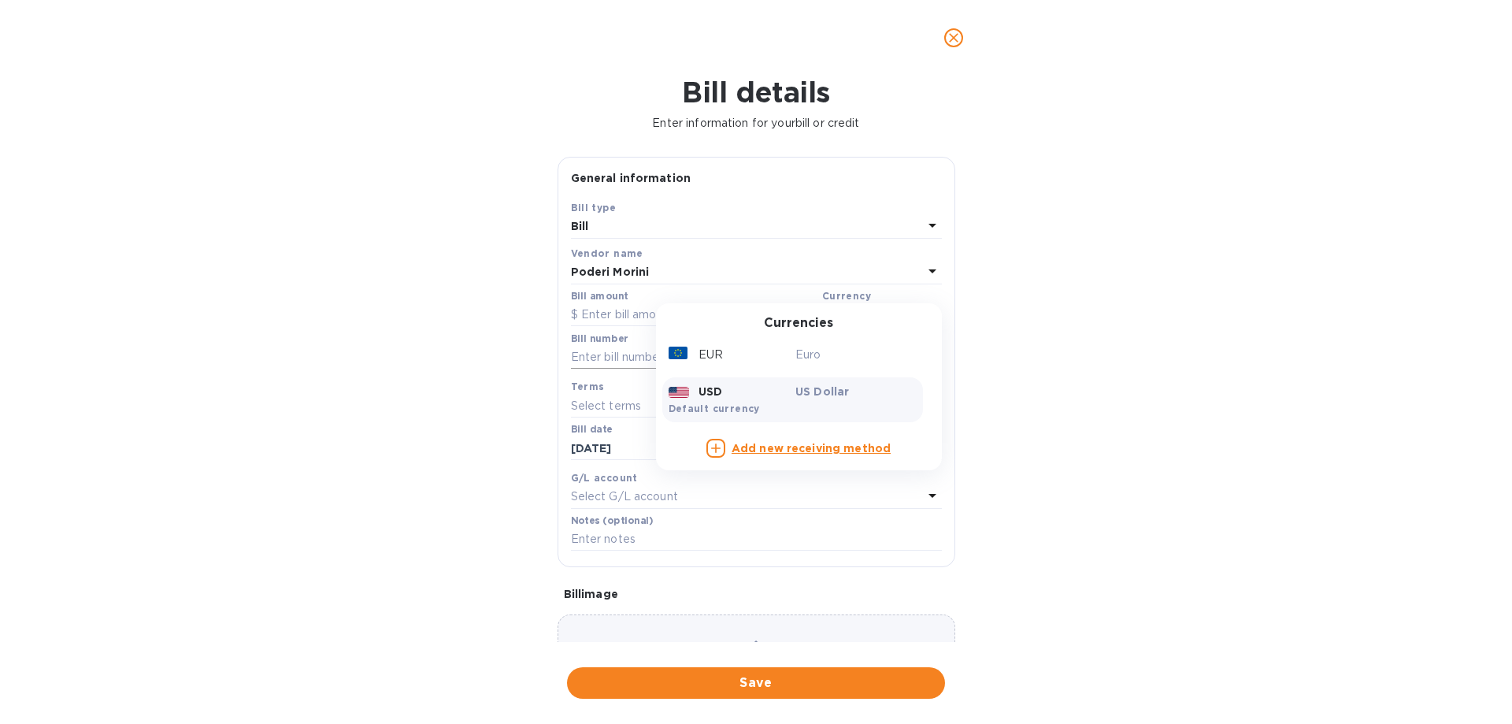
drag, startPoint x: 846, startPoint y: 358, endPoint x: 750, endPoint y: 345, distance: 96.9
click at [845, 358] on p "Euro" at bounding box center [855, 355] width 121 height 17
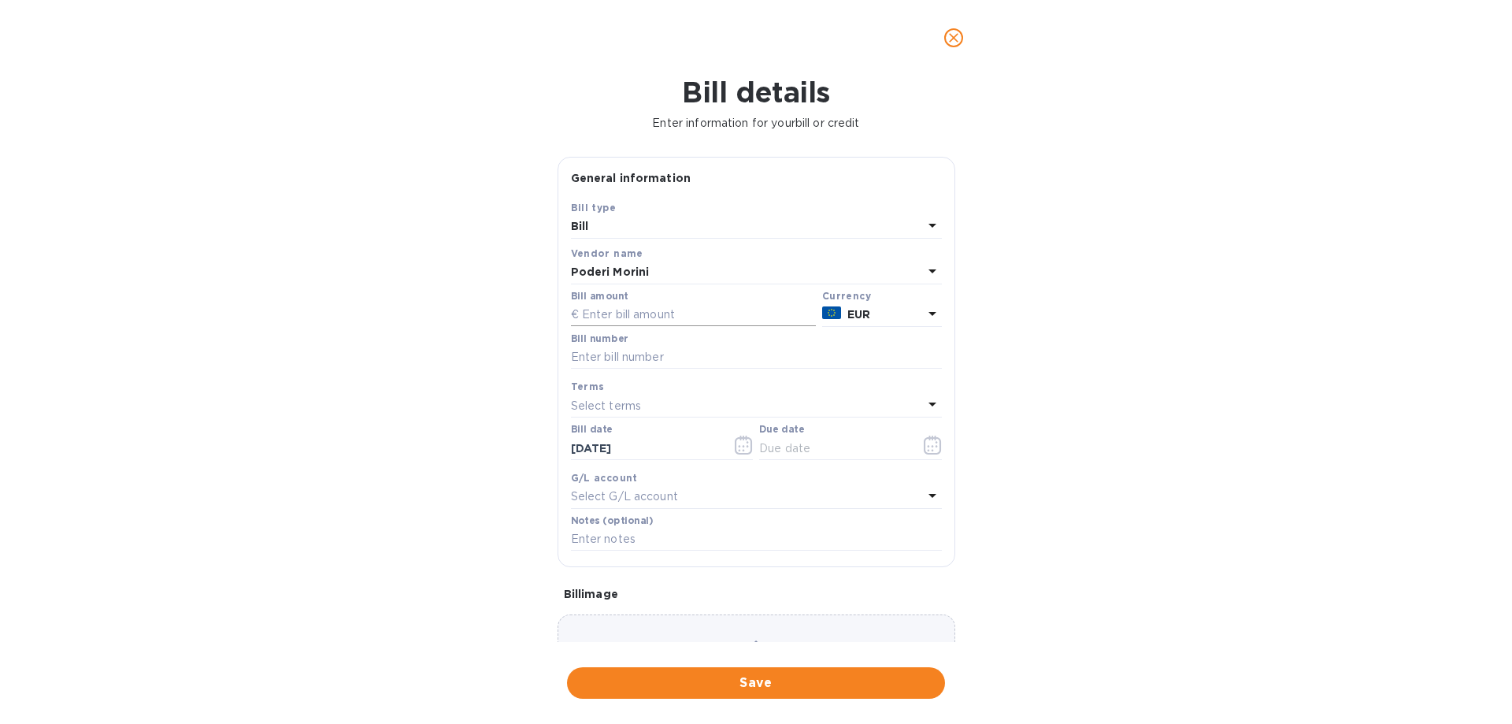
click at [632, 321] on input "text" at bounding box center [693, 315] width 245 height 24
type input "6,432.00"
click at [588, 361] on input "text" at bounding box center [756, 358] width 371 height 24
type input "000018"
click at [931, 447] on icon "button" at bounding box center [932, 446] width 2 height 2
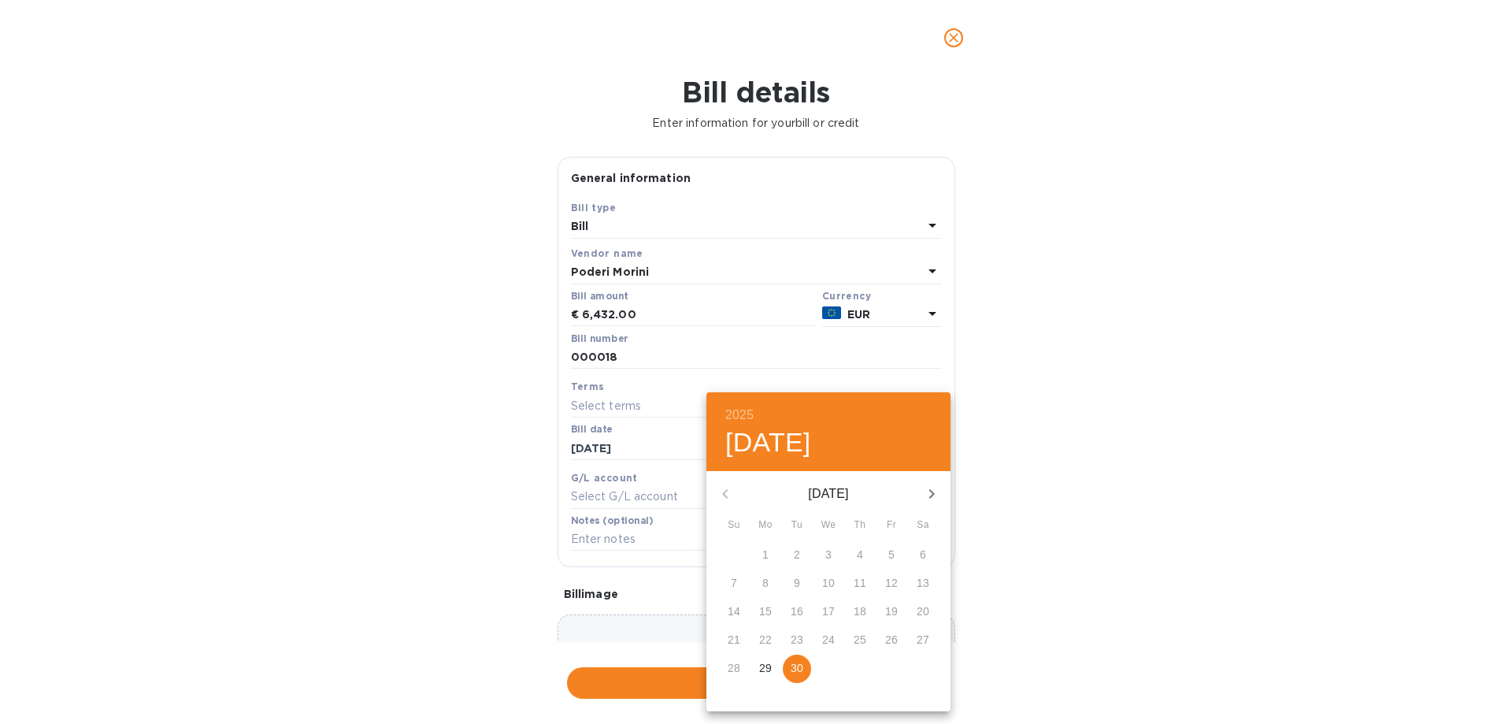
click at [930, 488] on icon "button" at bounding box center [931, 493] width 19 height 19
click at [932, 488] on icon "button" at bounding box center [931, 493] width 19 height 19
click at [832, 637] on p "19" at bounding box center [828, 640] width 13 height 16
type input "[DATE]"
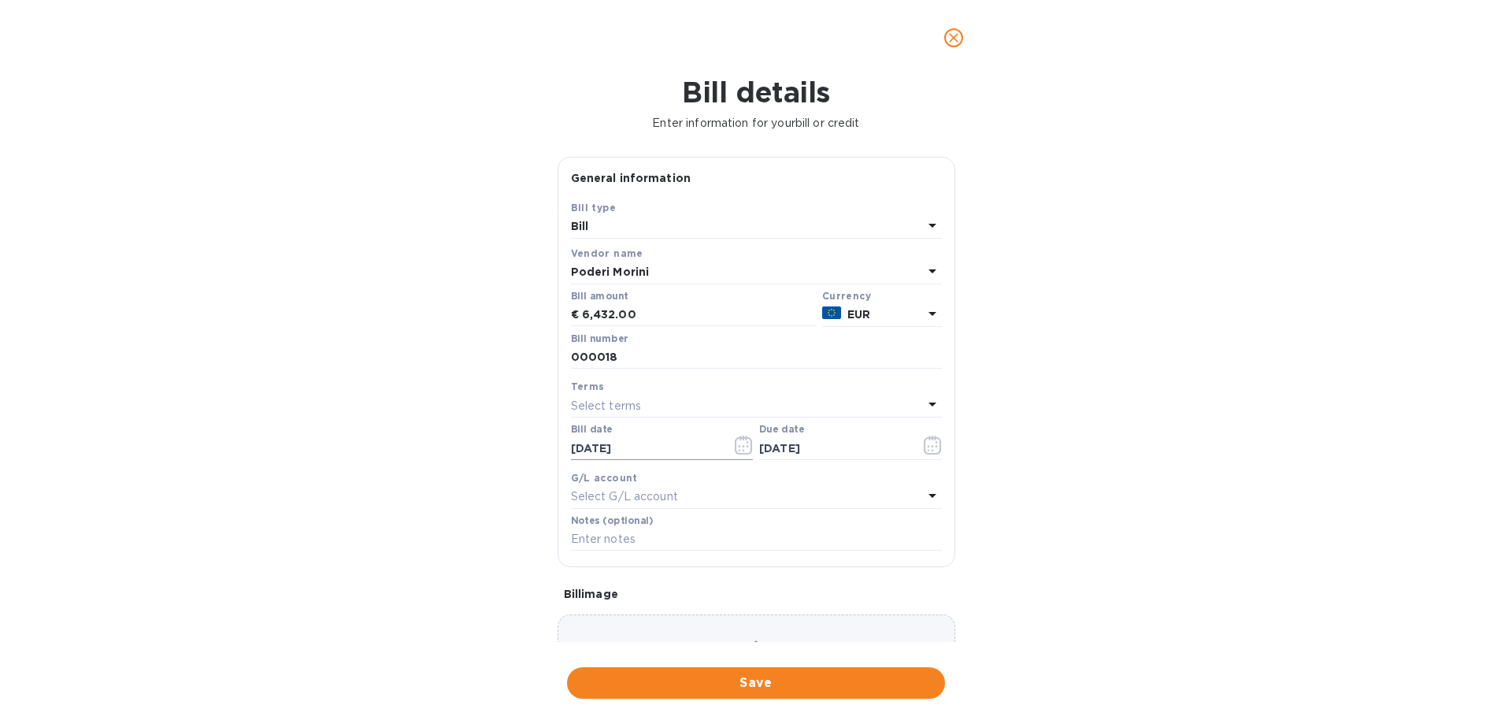
click at [742, 441] on icon "button" at bounding box center [744, 445] width 18 height 19
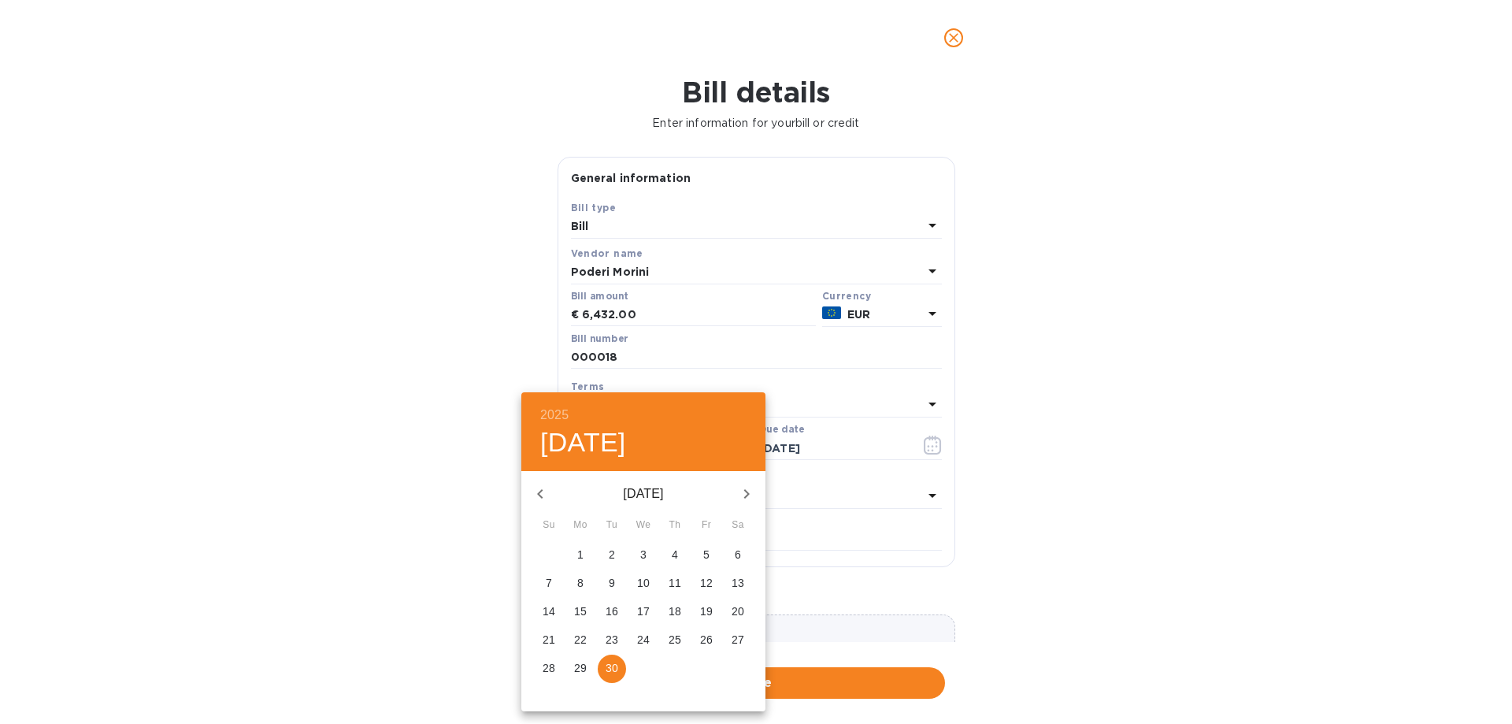
click at [589, 661] on span "29" at bounding box center [580, 668] width 28 height 16
type input "[DATE]"
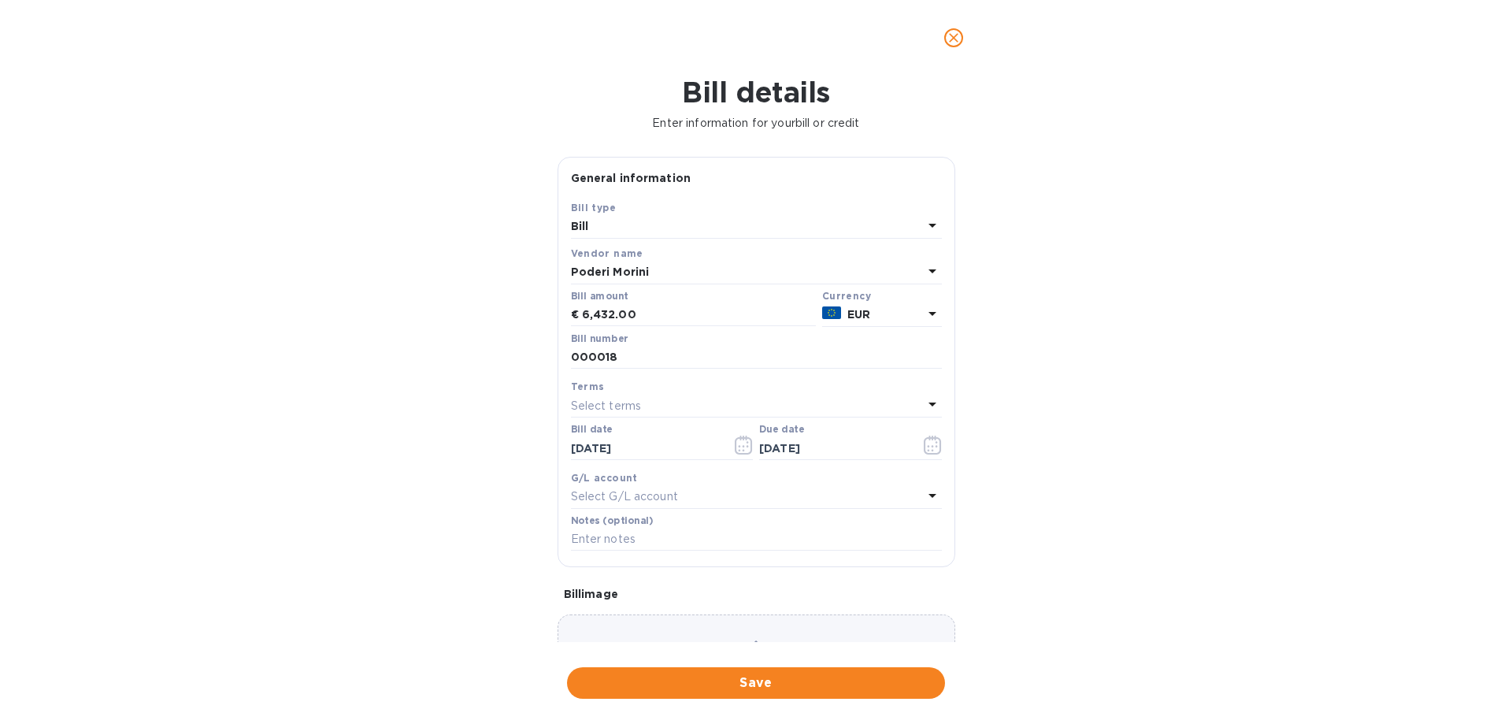
click at [659, 633] on div "Choose a bill and drag it here" at bounding box center [757, 670] width 398 height 113
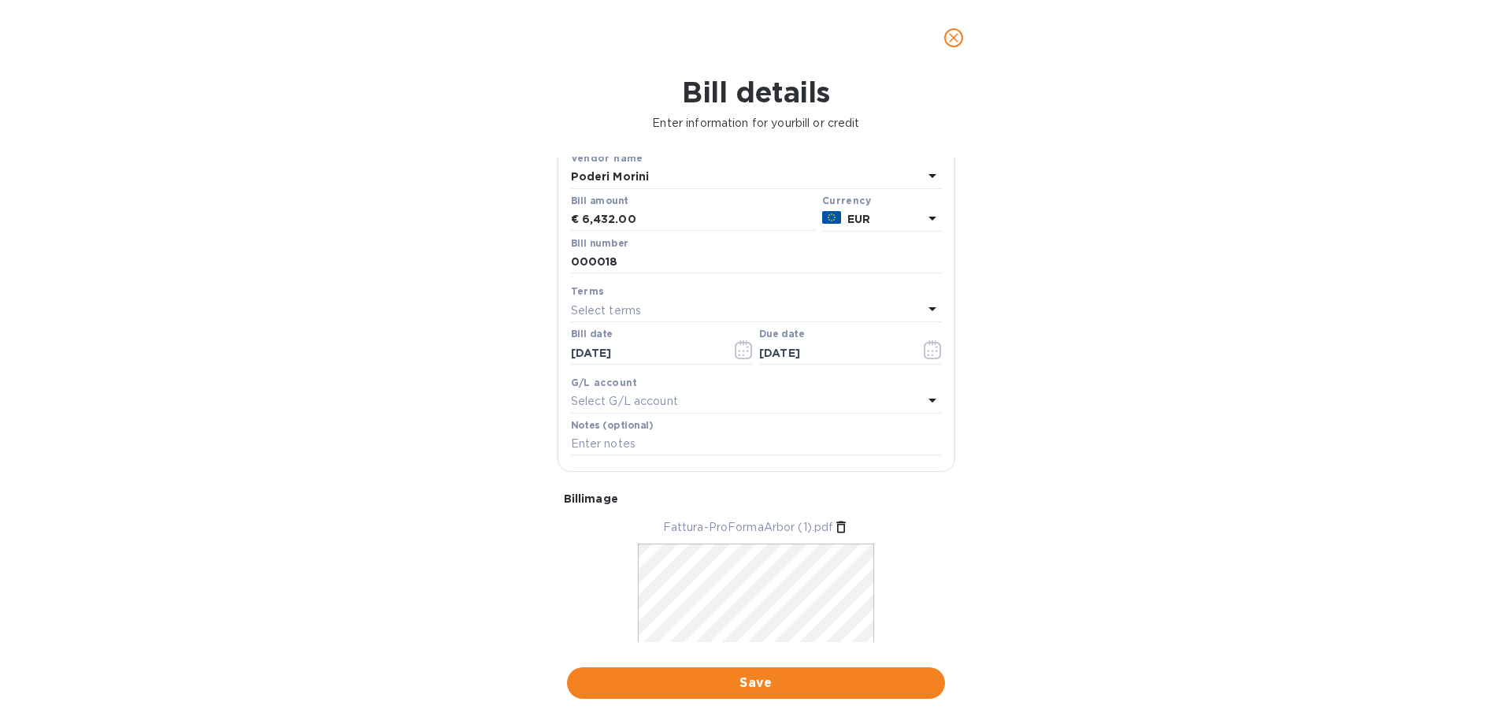
scroll to position [153, 0]
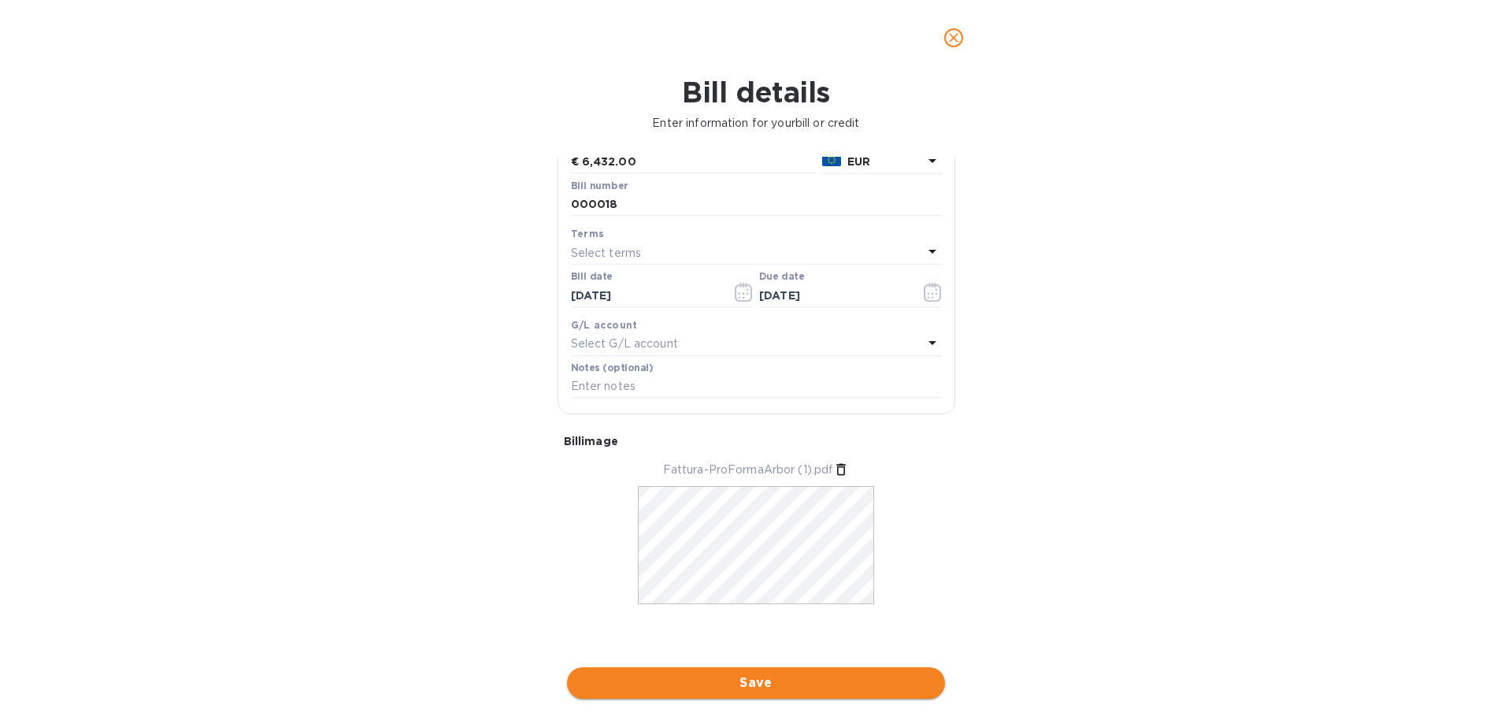
click at [768, 685] on span "Save" at bounding box center [756, 682] width 353 height 19
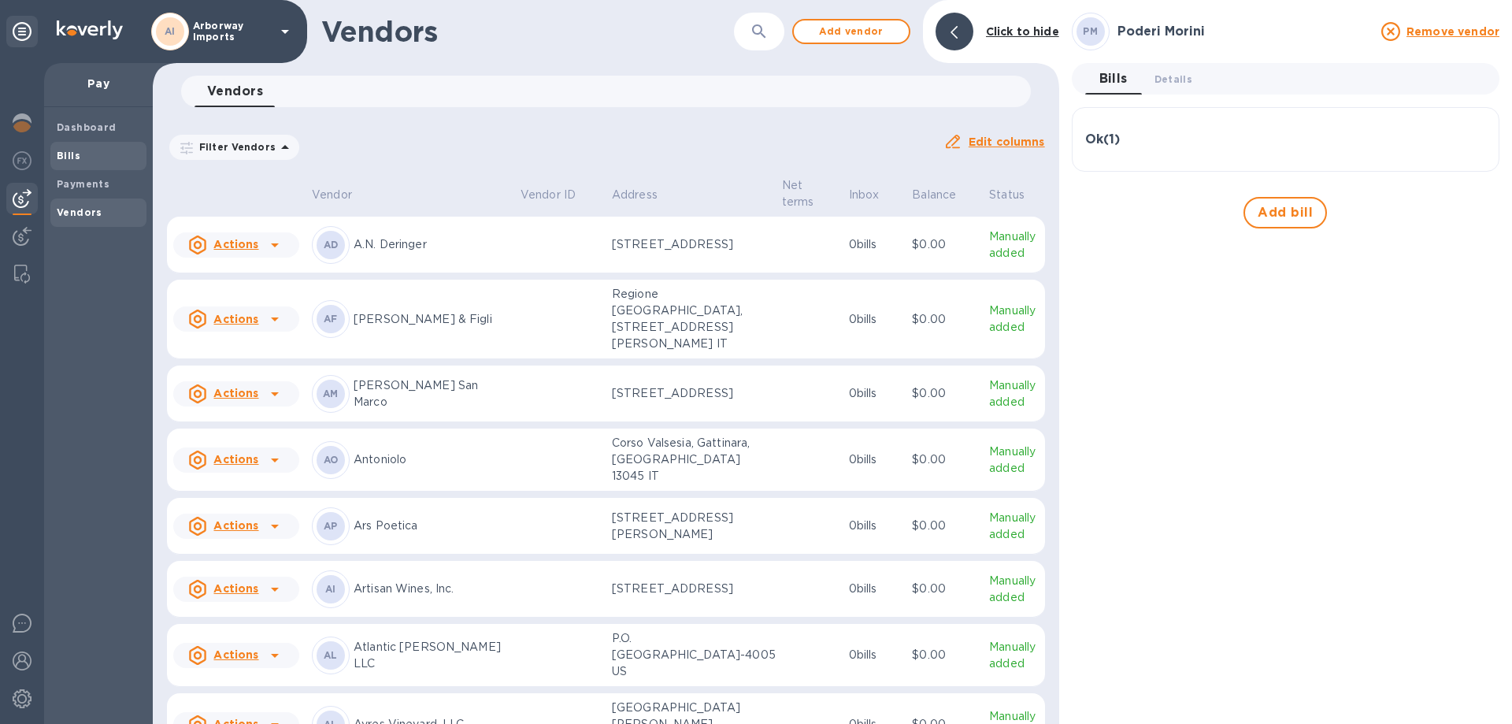
click at [82, 148] on span "Bills" at bounding box center [98, 156] width 83 height 16
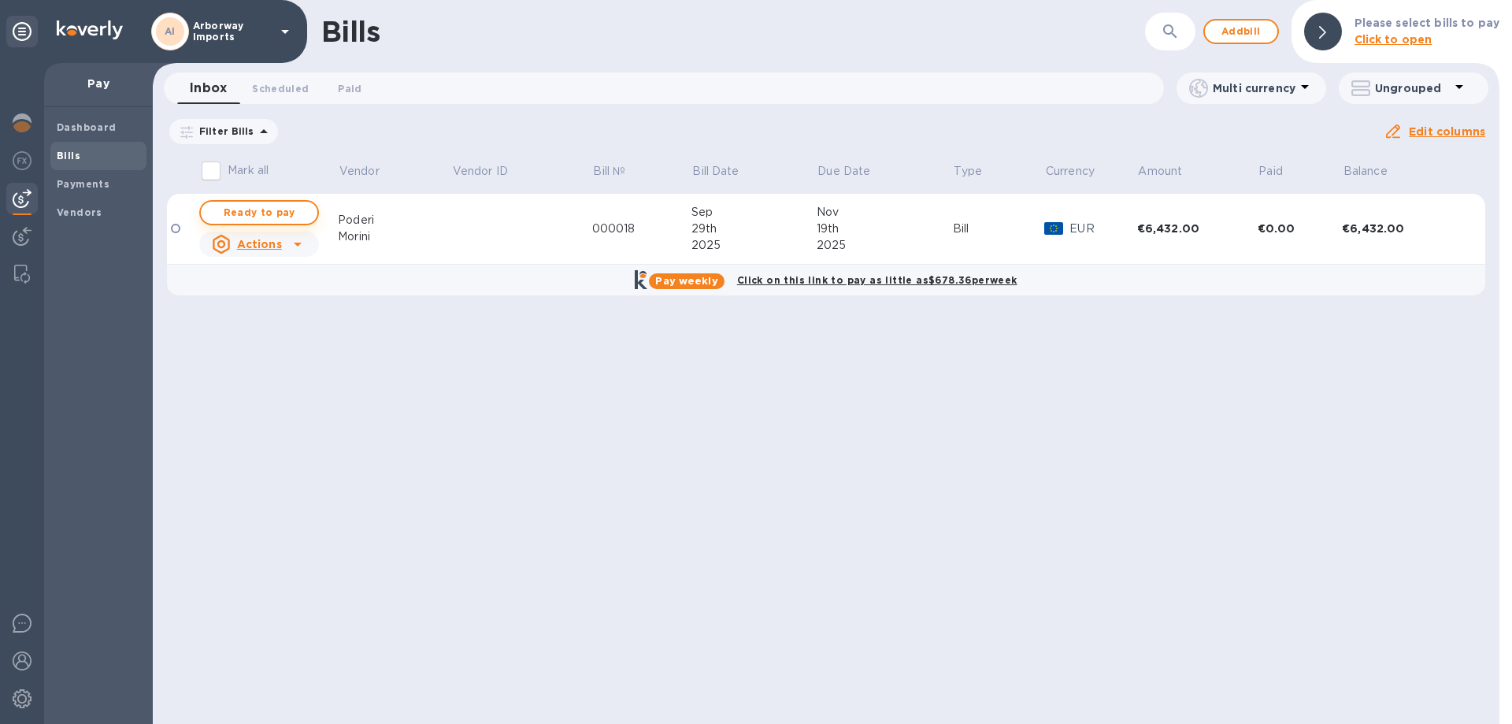
click at [259, 217] on span "Ready to pay" at bounding box center [258, 212] width 91 height 19
checkbox input "true"
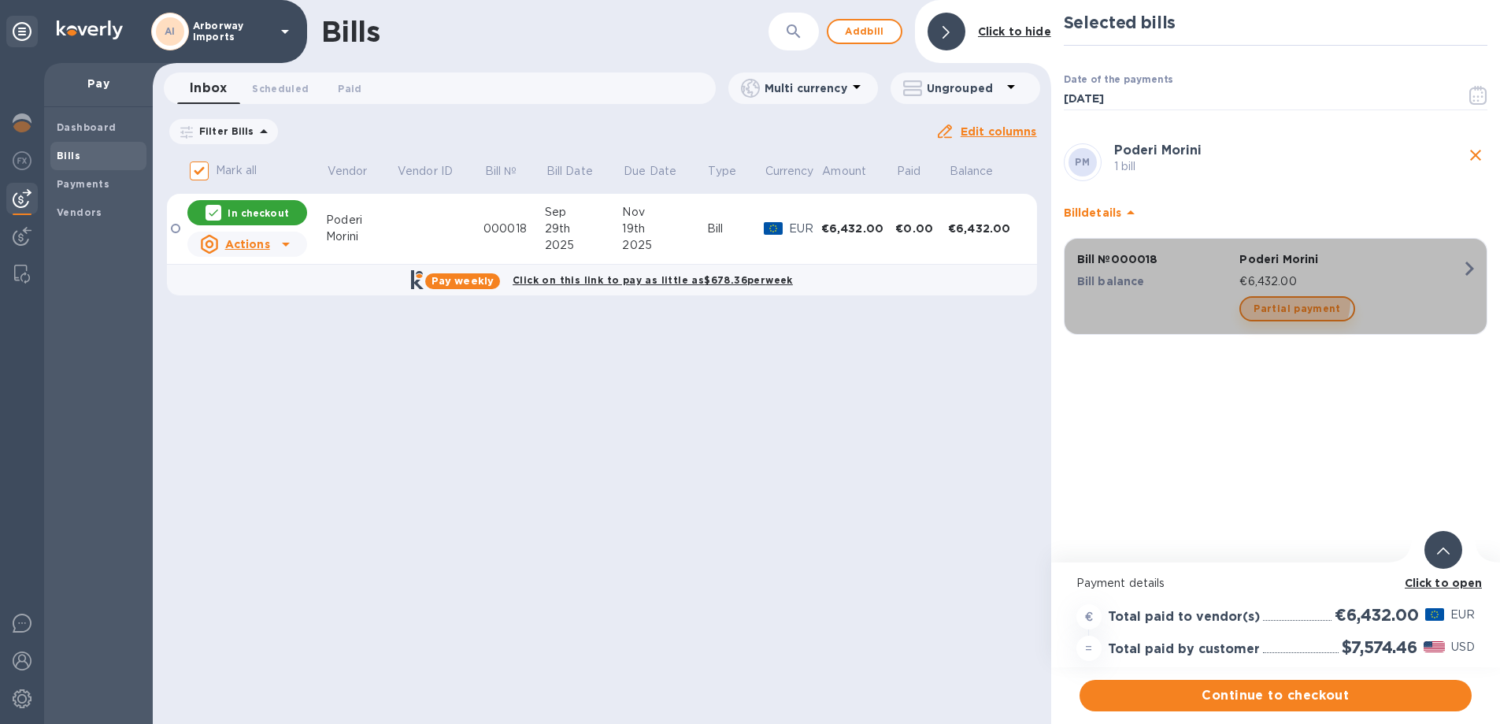
click at [1293, 302] on span "Partial payment" at bounding box center [1297, 308] width 87 height 19
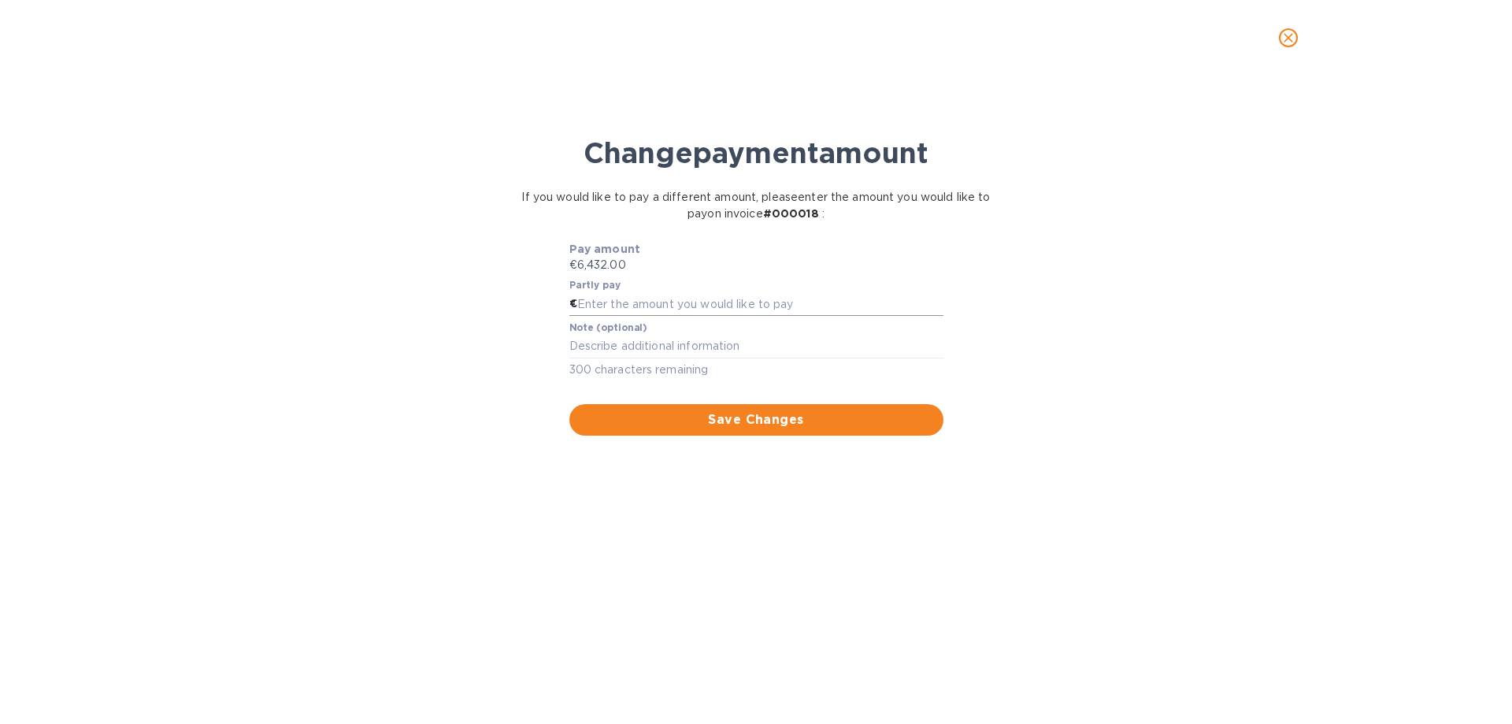
click at [597, 302] on input "text" at bounding box center [760, 304] width 366 height 24
click at [672, 308] on input "text" at bounding box center [760, 304] width 366 height 24
type input "3,126.00"
click at [650, 351] on textarea at bounding box center [756, 345] width 374 height 13
type textarea "Pre-Payment of Commercial Invoice #000018"
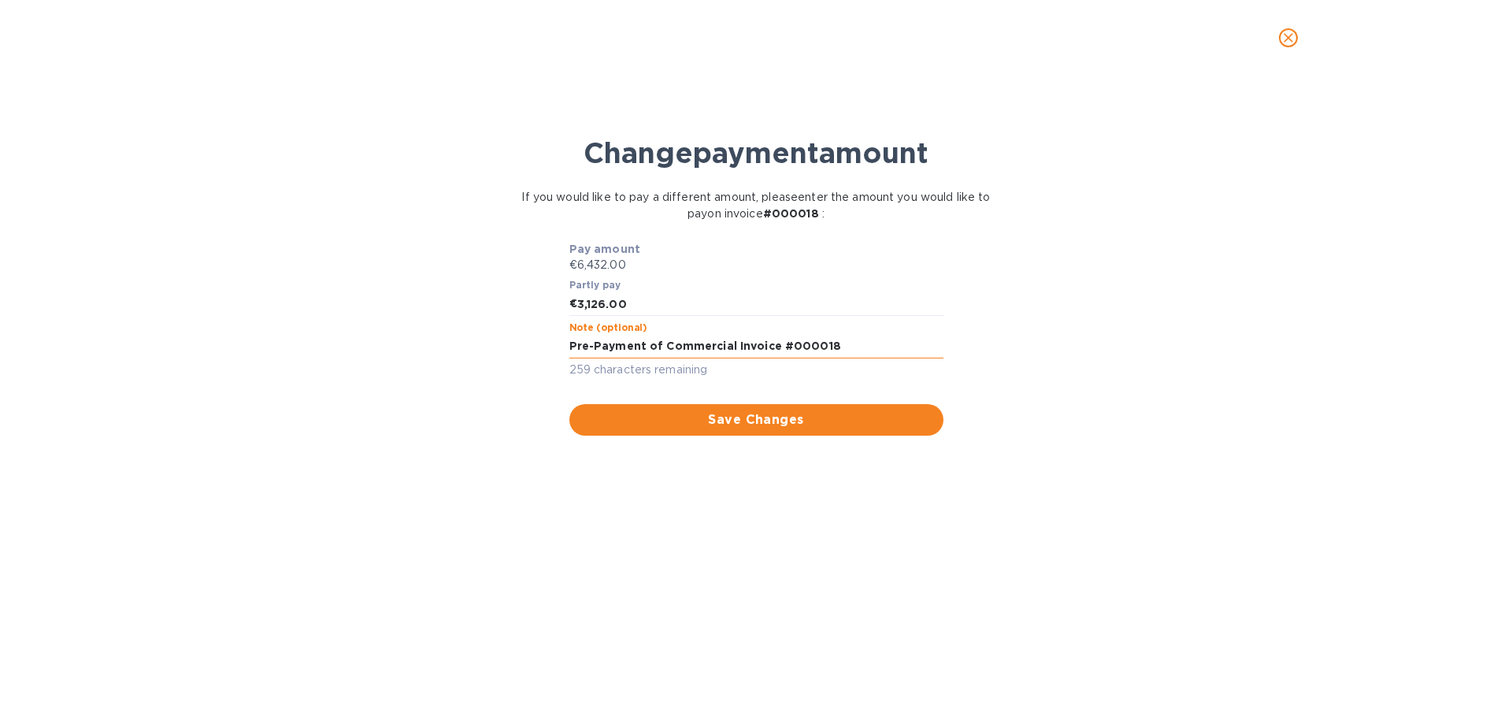
click at [669, 423] on span "Save Changes" at bounding box center [756, 419] width 349 height 19
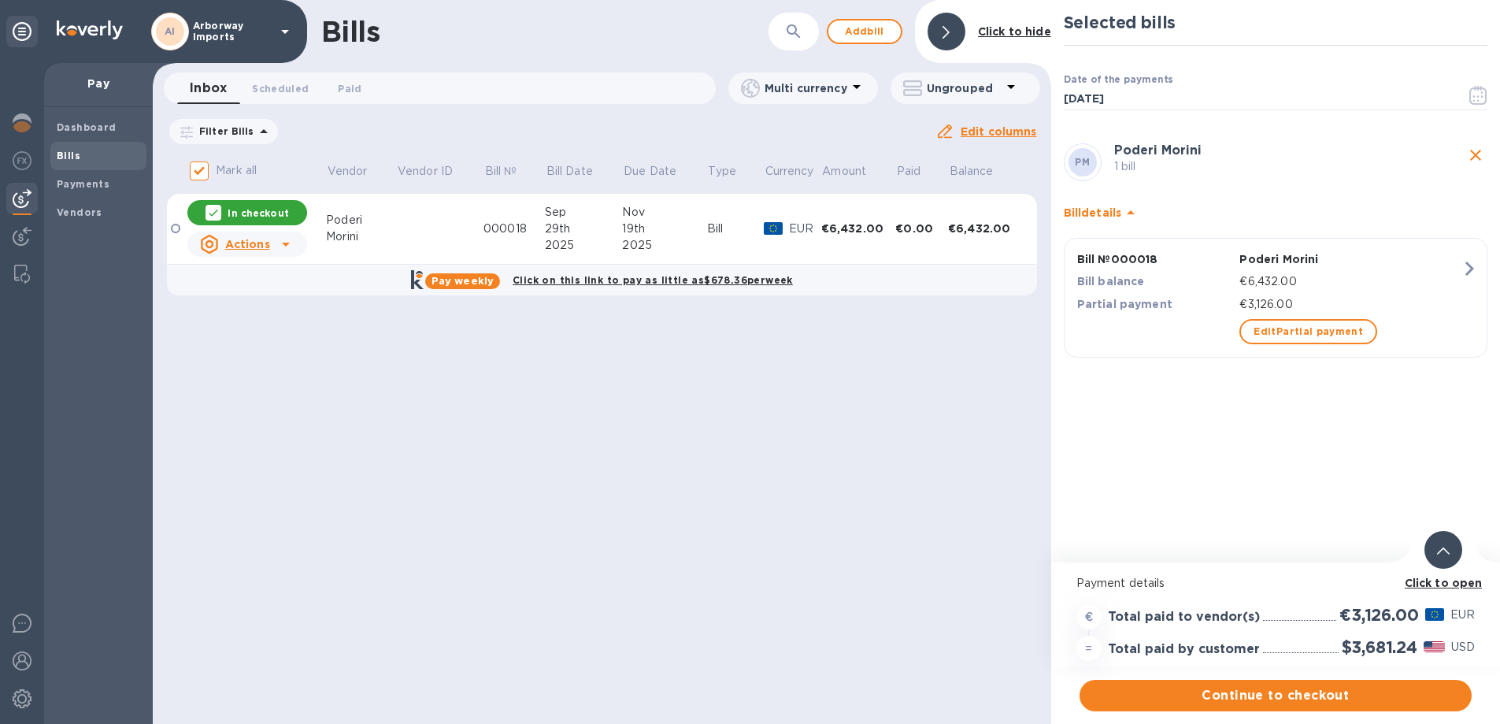
click at [1452, 584] on b "Click to open" at bounding box center [1444, 583] width 78 height 13
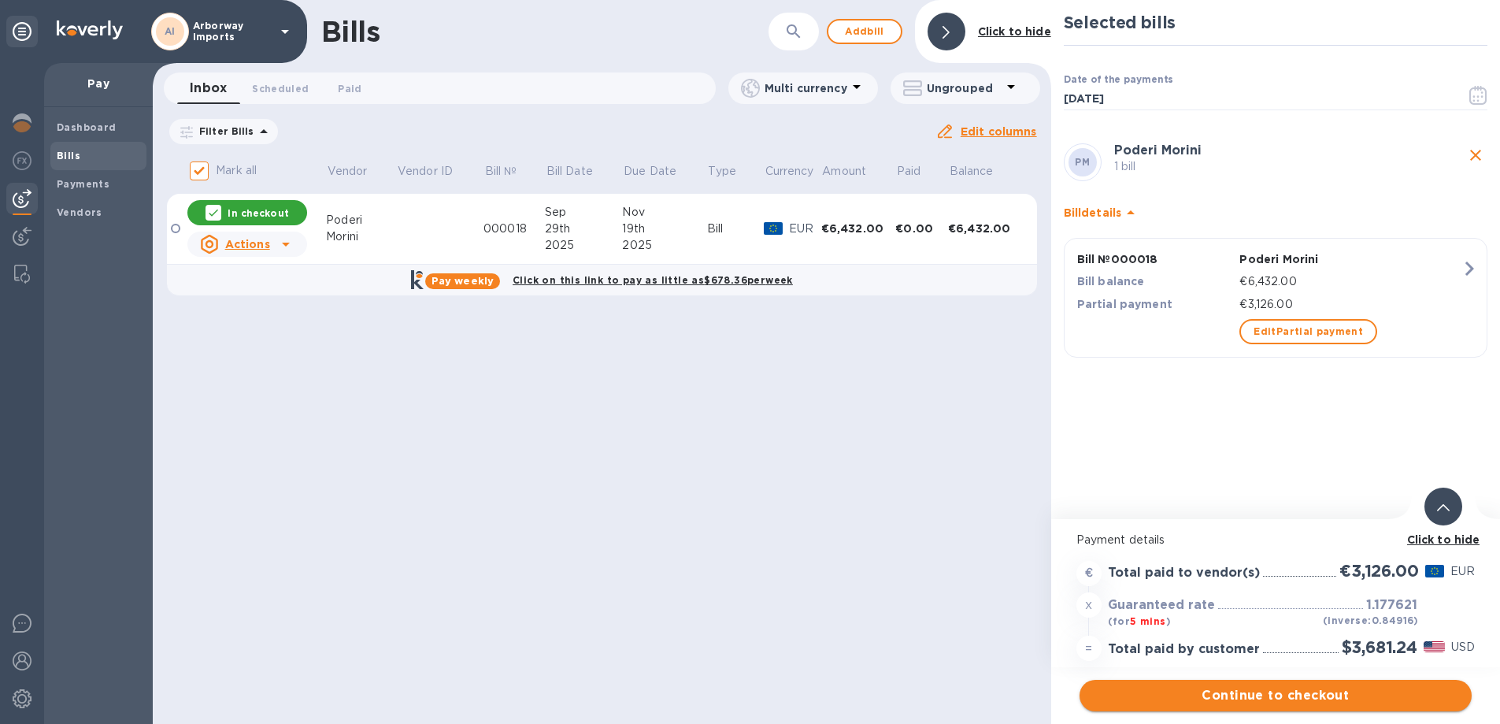
click at [1294, 688] on span "Continue to checkout" at bounding box center [1275, 695] width 367 height 19
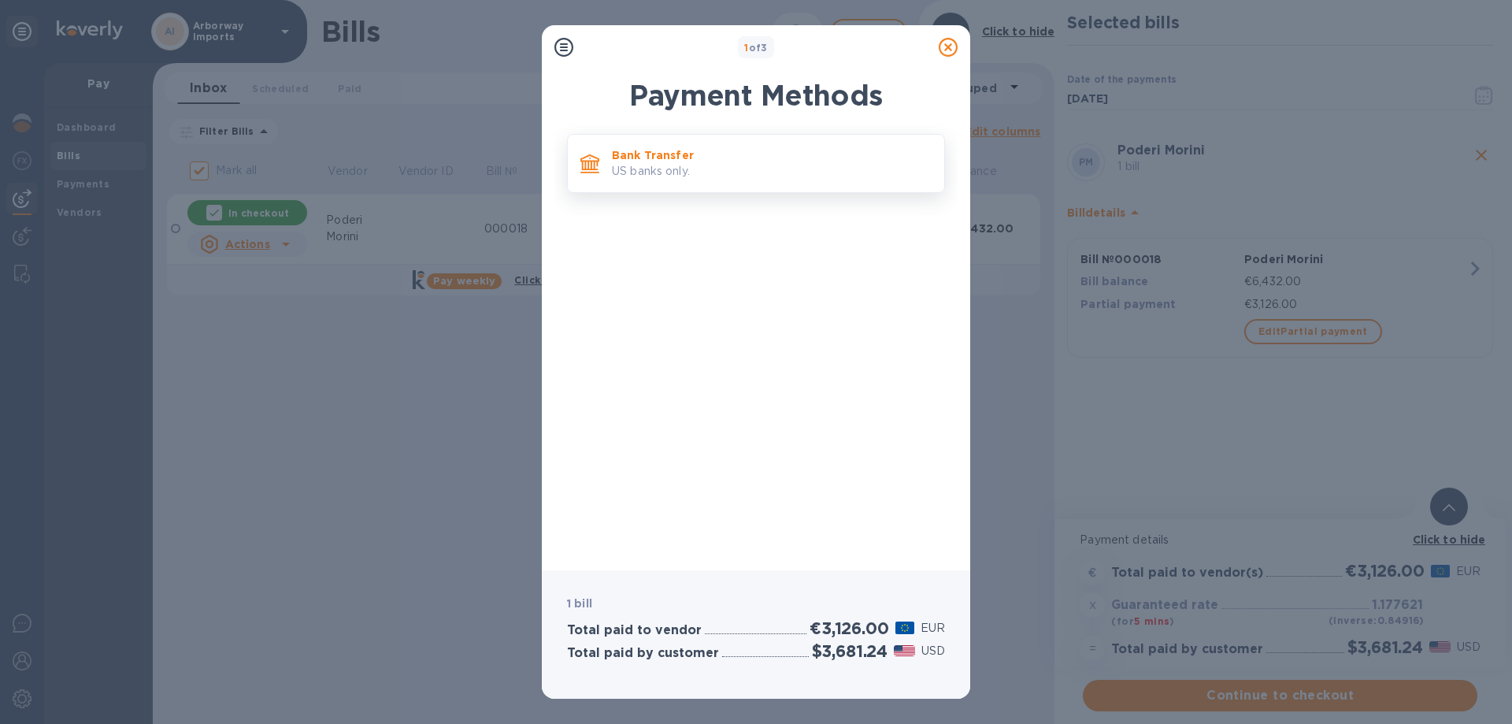
click at [690, 158] on p "Bank Transfer" at bounding box center [772, 155] width 320 height 16
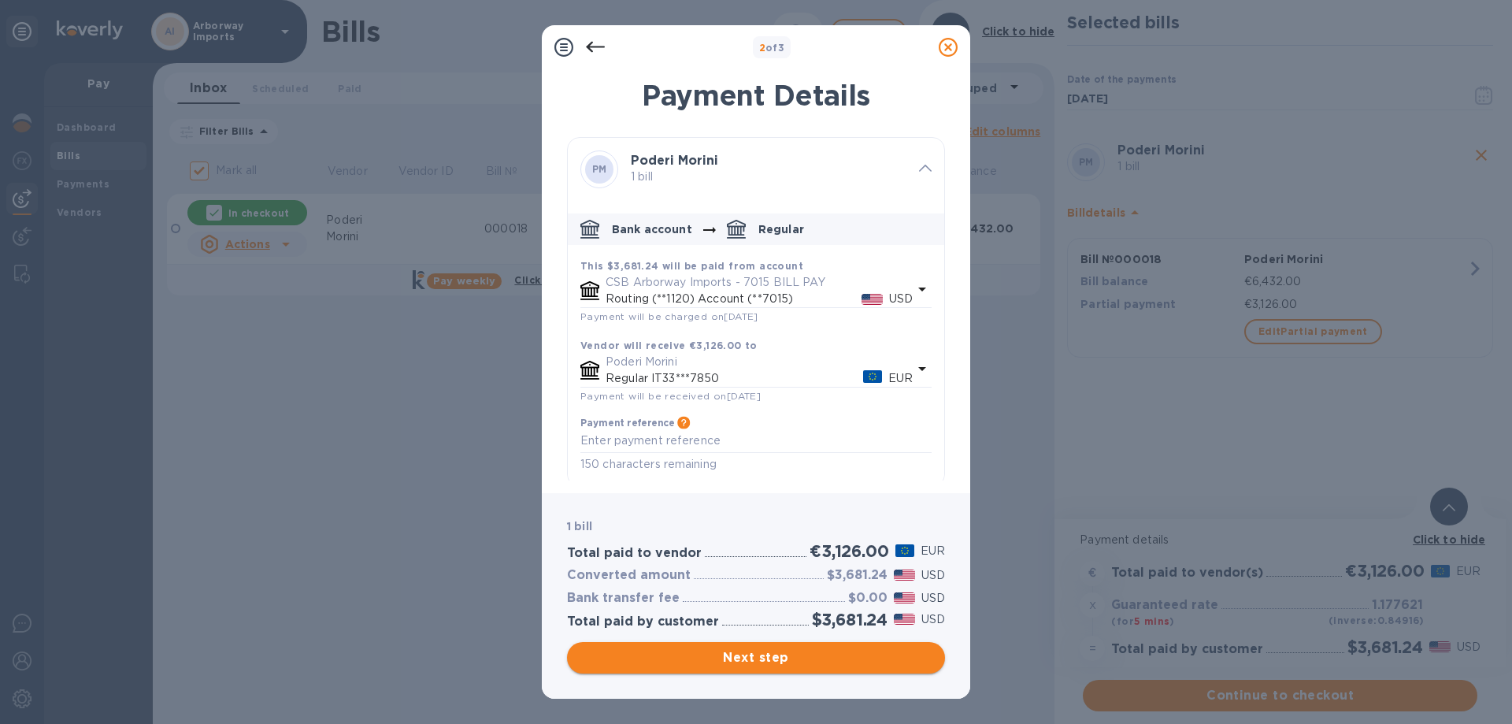
click at [806, 644] on button "Next step" at bounding box center [756, 658] width 378 height 32
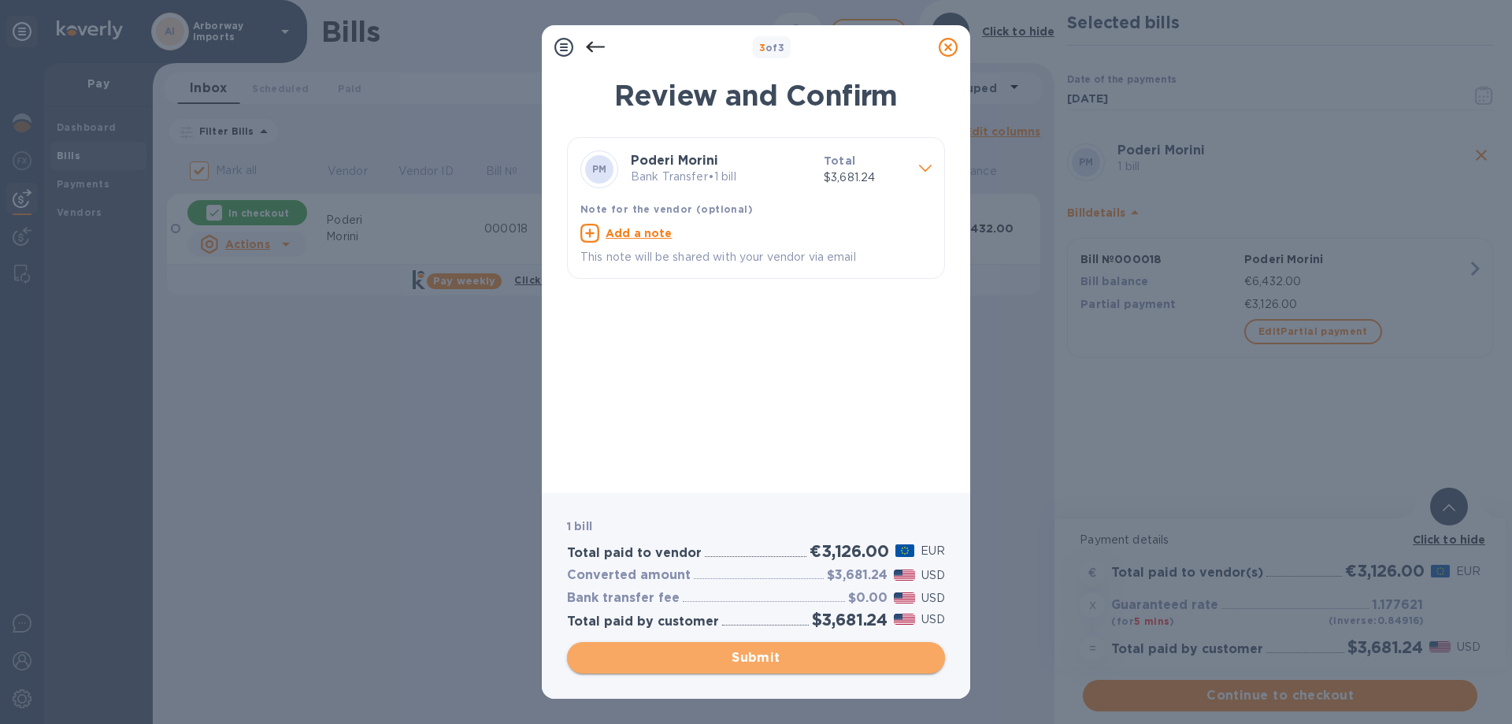
click at [665, 662] on span "Submit" at bounding box center [756, 657] width 353 height 19
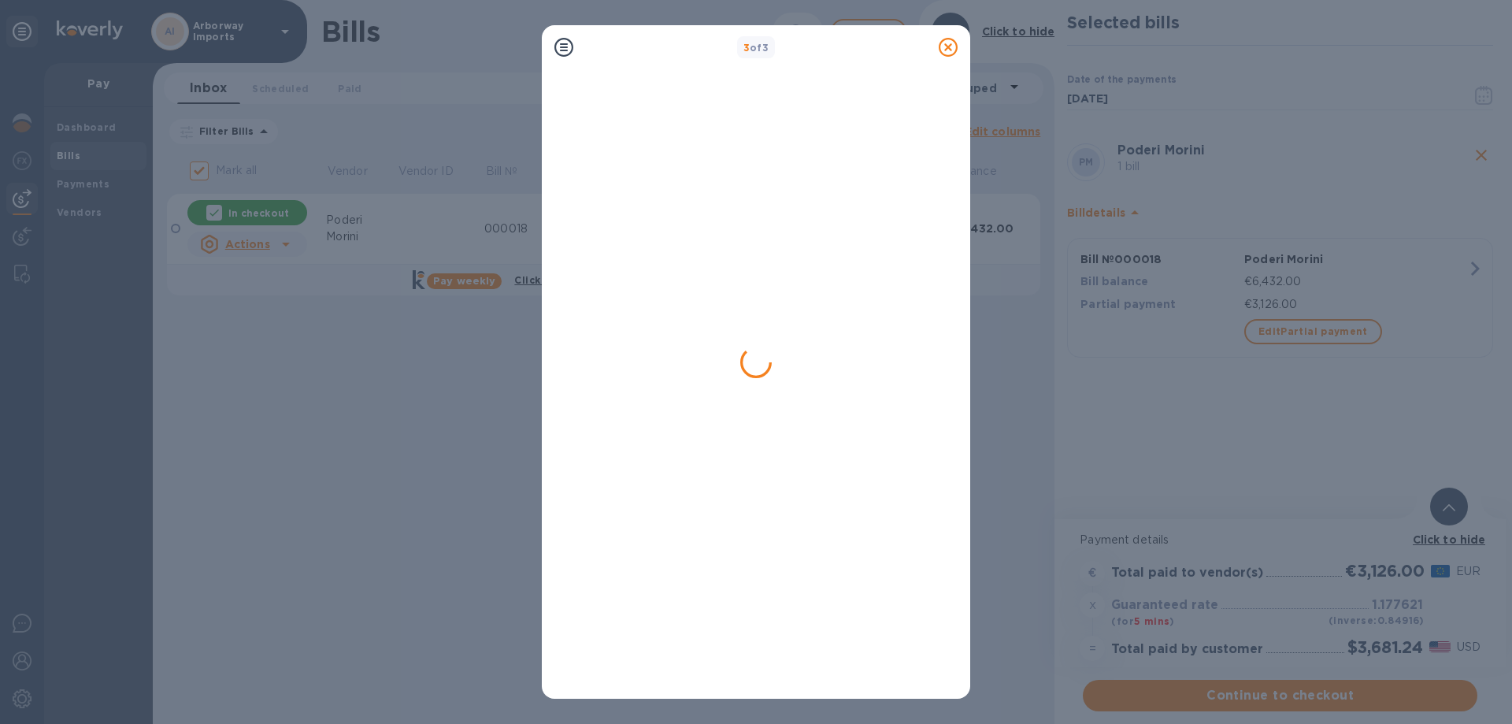
checkbox input "false"
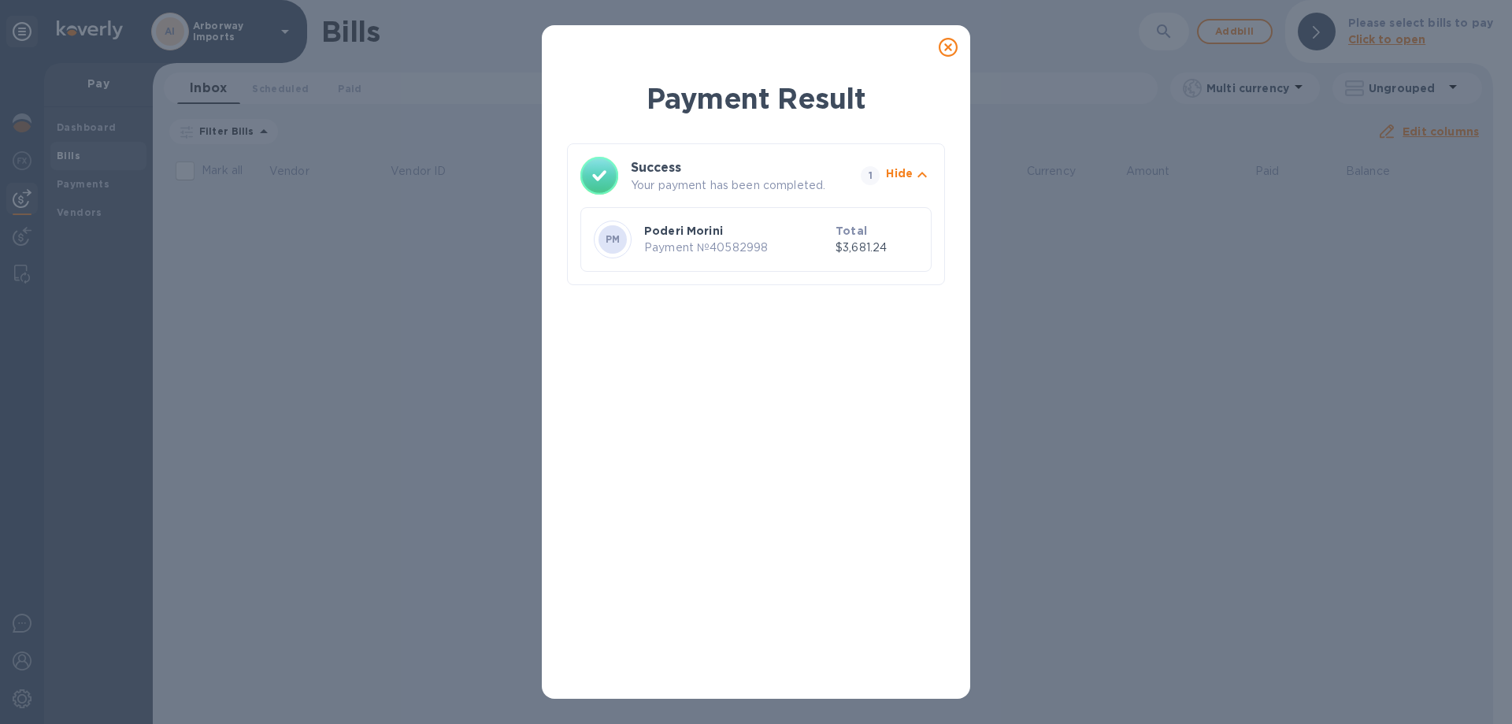
click at [947, 44] on icon at bounding box center [948, 47] width 19 height 19
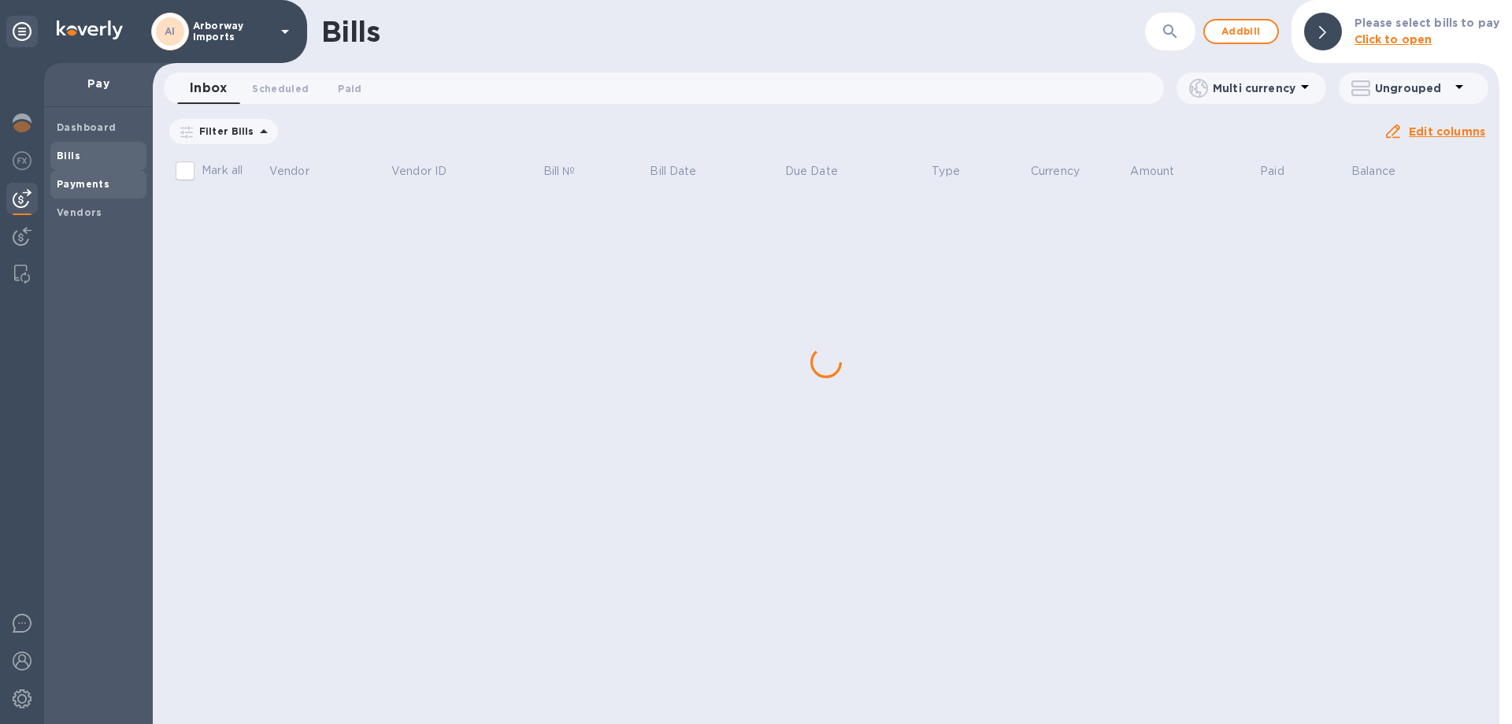
click at [99, 181] on b "Payments" at bounding box center [83, 184] width 53 height 12
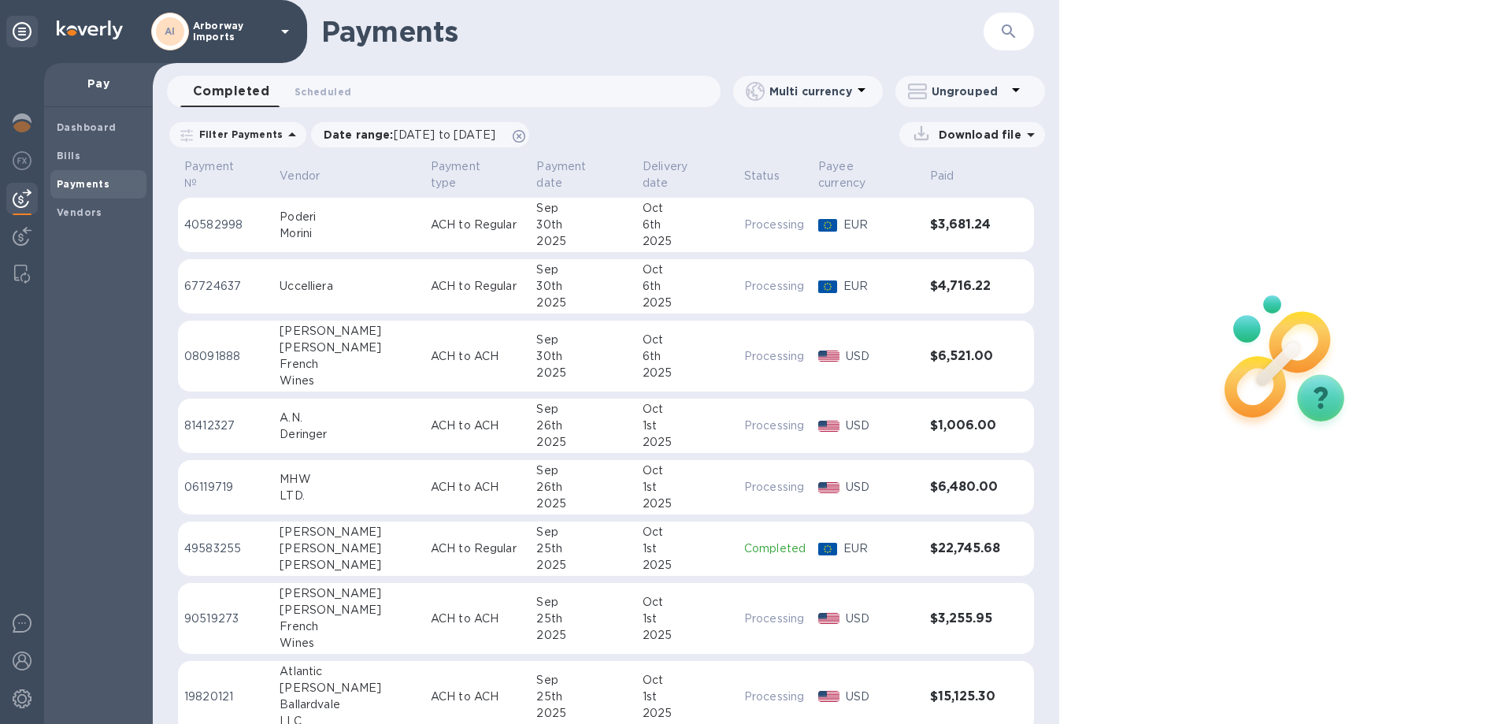
click at [428, 227] on td "ACH to Regular" at bounding box center [478, 225] width 106 height 55
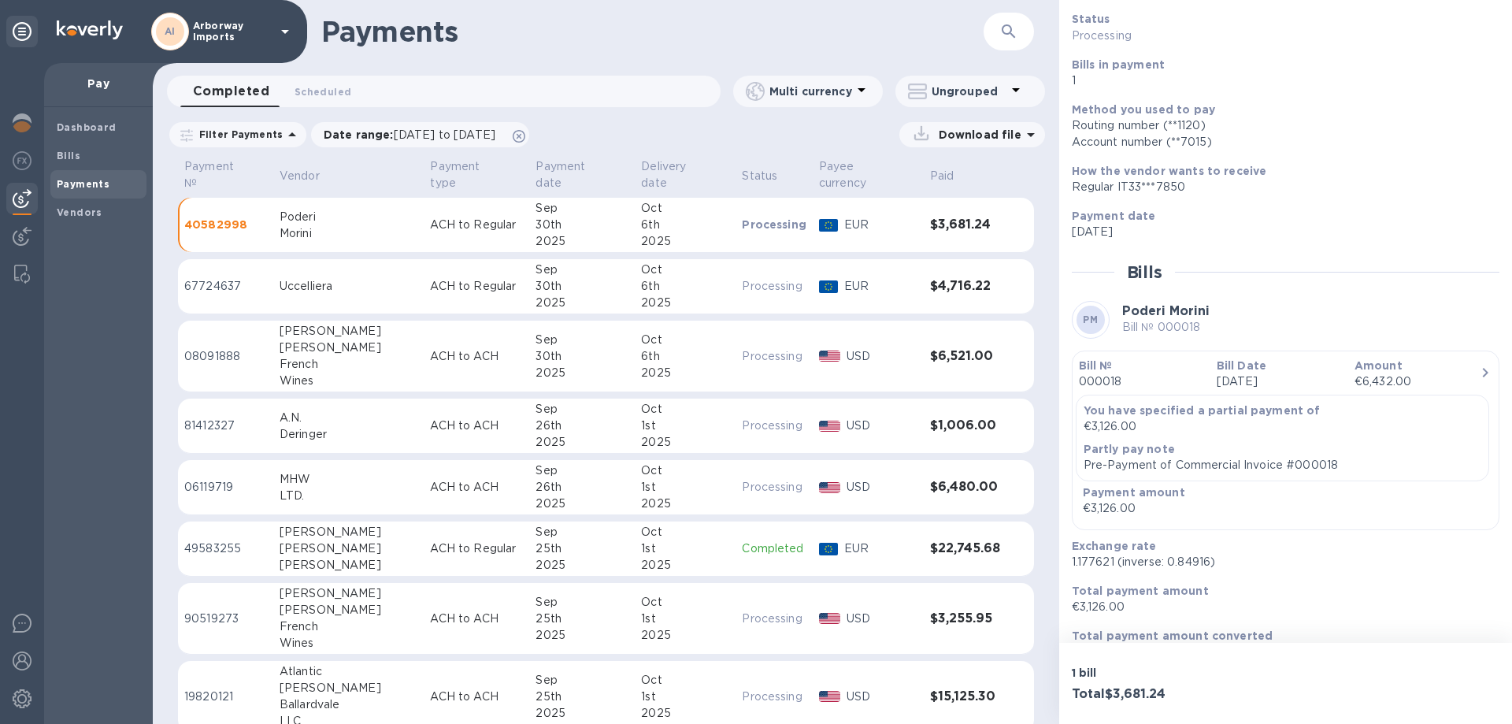
scroll to position [132, 0]
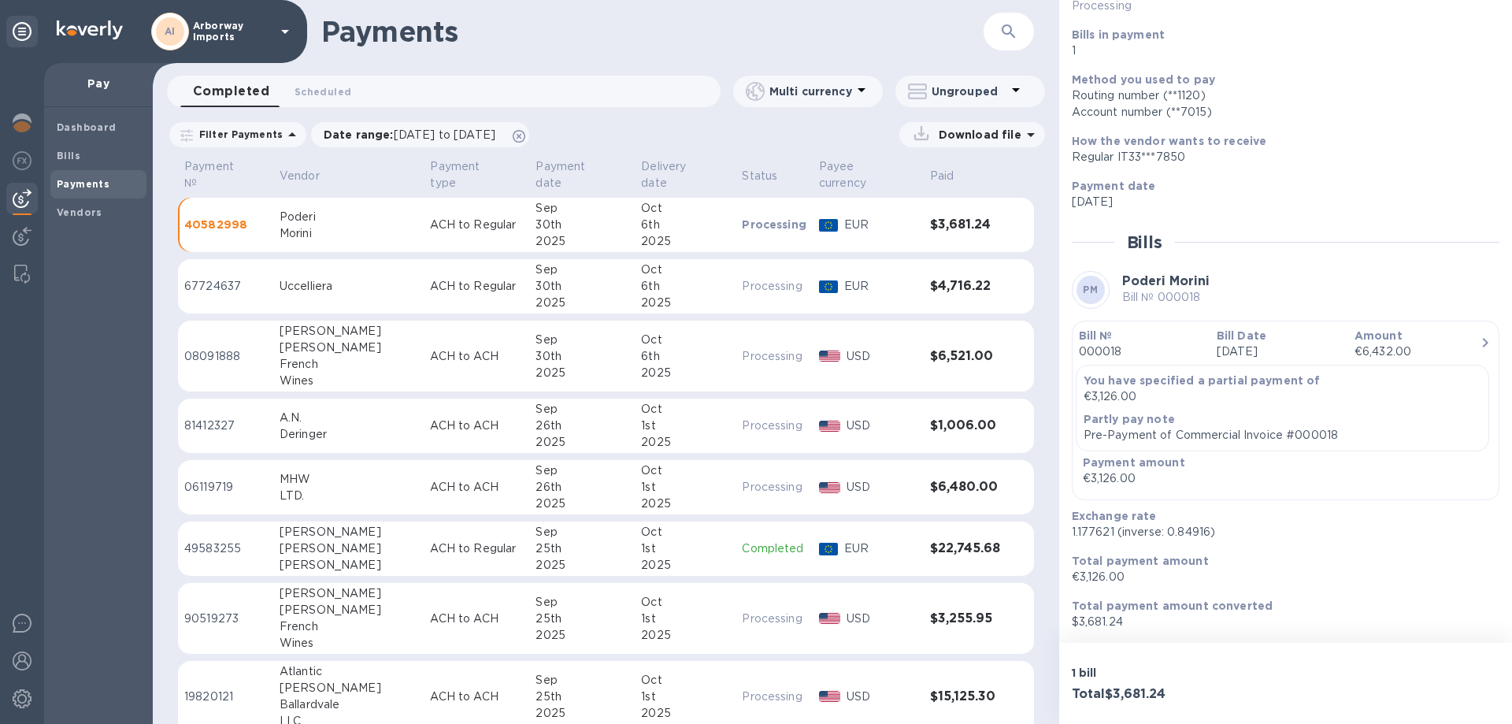
click at [1158, 432] on p "Pre-Payment of Commercial Invoice #000018" at bounding box center [1283, 435] width 398 height 17
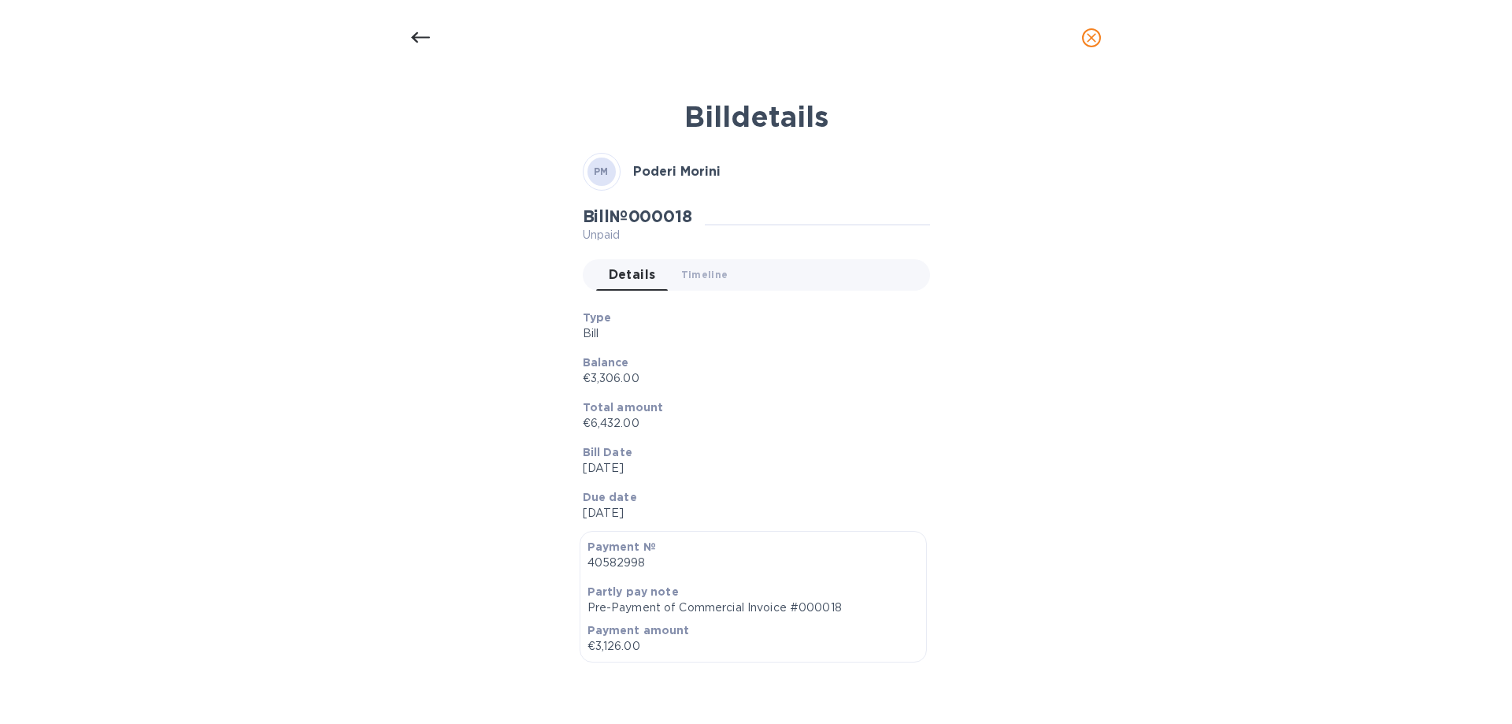
click at [890, 425] on p "€6,432.00" at bounding box center [750, 423] width 335 height 17
click at [643, 401] on b "Total amount" at bounding box center [623, 407] width 81 height 13
click at [733, 335] on p "Bill" at bounding box center [750, 333] width 335 height 17
click at [437, 44] on div at bounding box center [421, 38] width 38 height 38
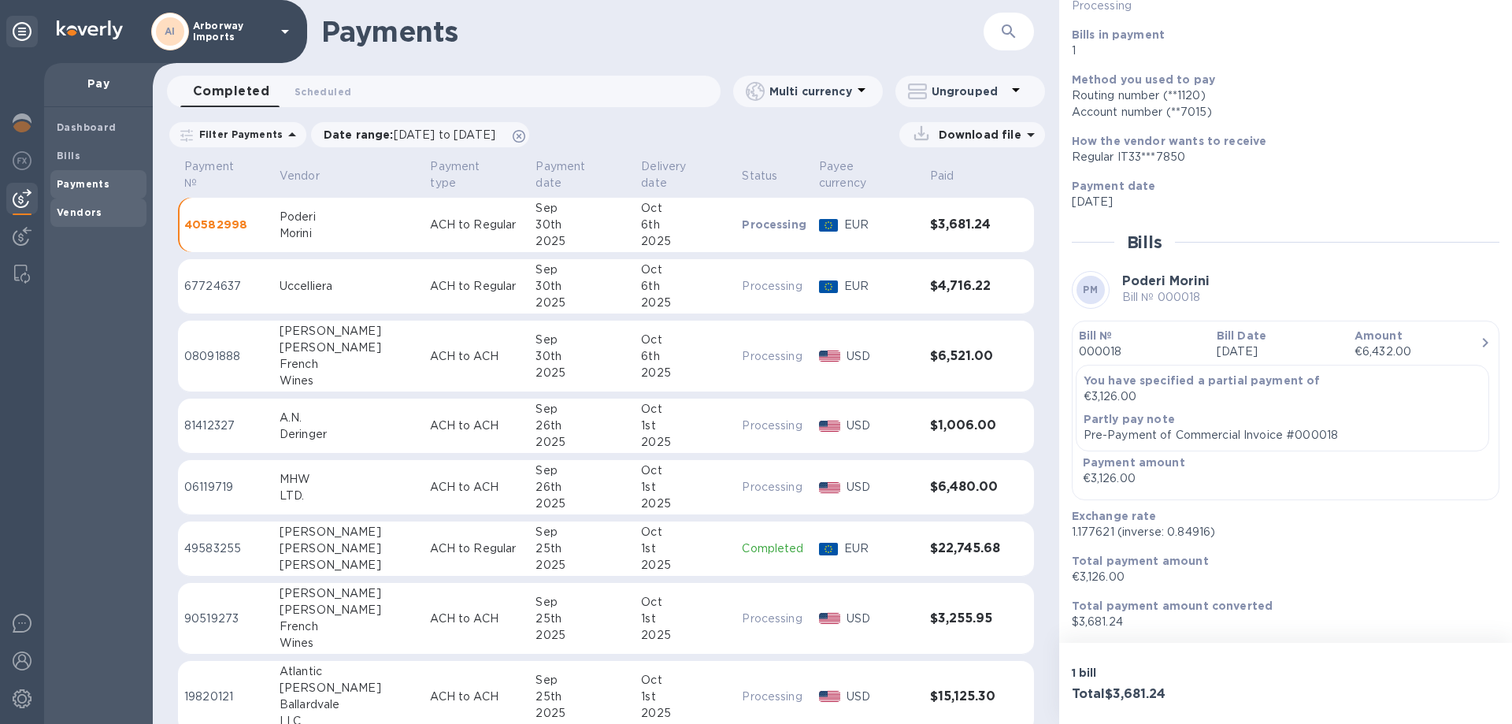
click at [76, 207] on b "Vendors" at bounding box center [80, 212] width 46 height 12
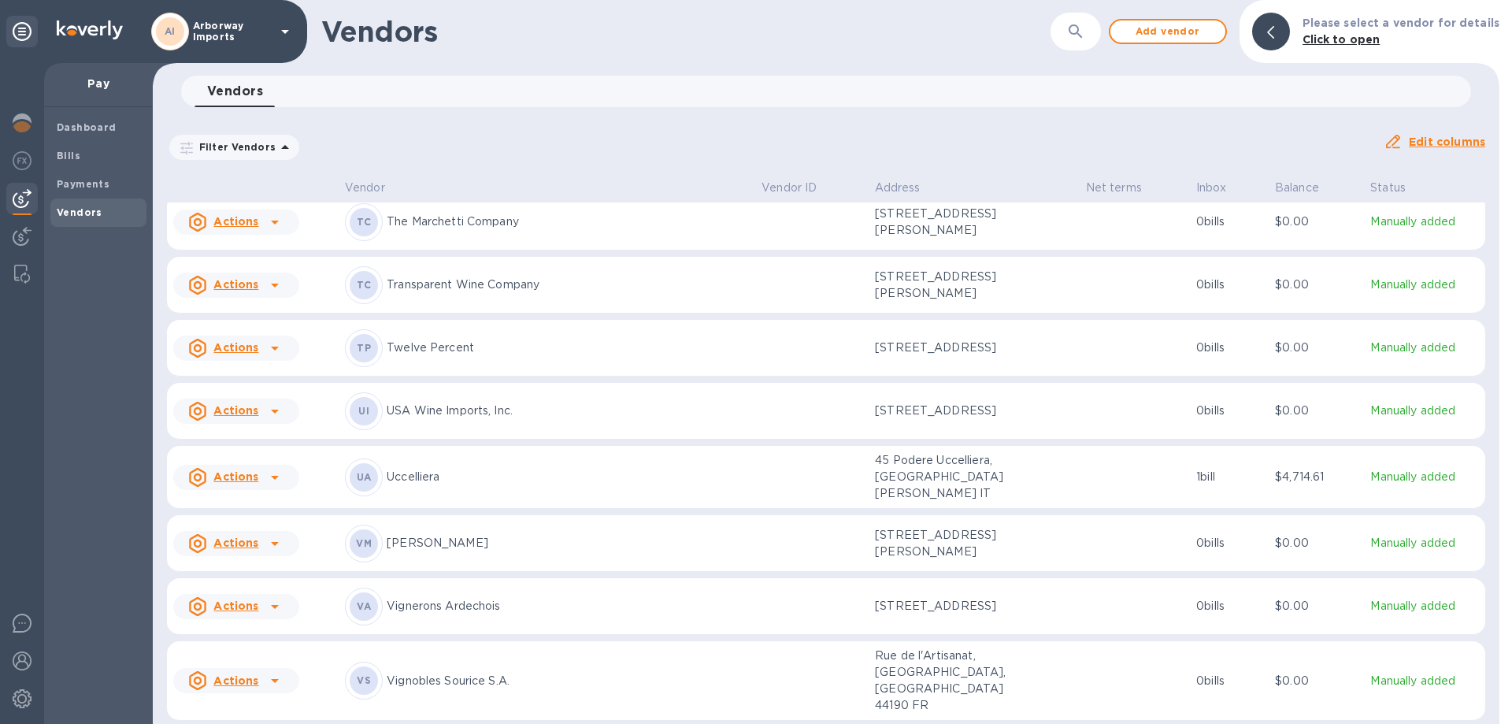
scroll to position [8266, 0]
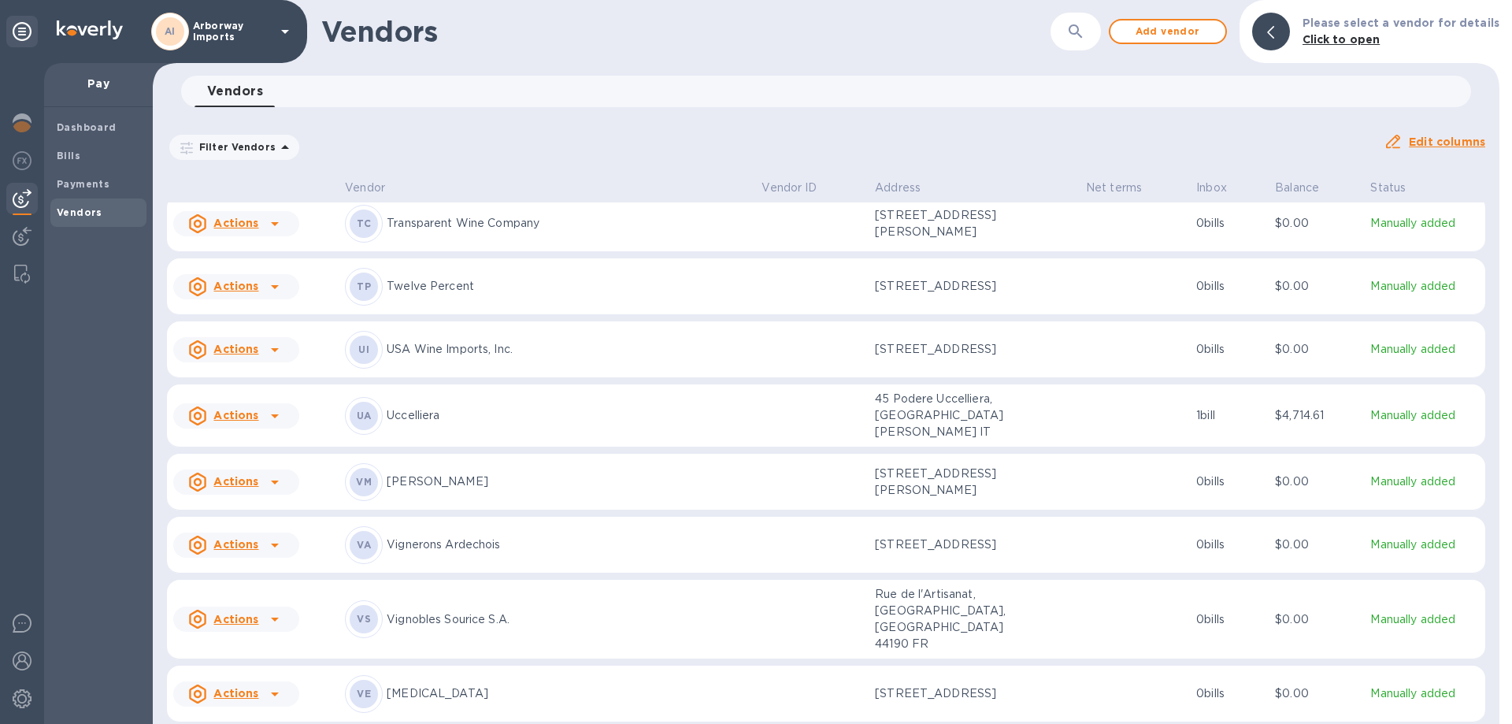
click at [491, 278] on p "Twelve Percent" at bounding box center [568, 286] width 362 height 17
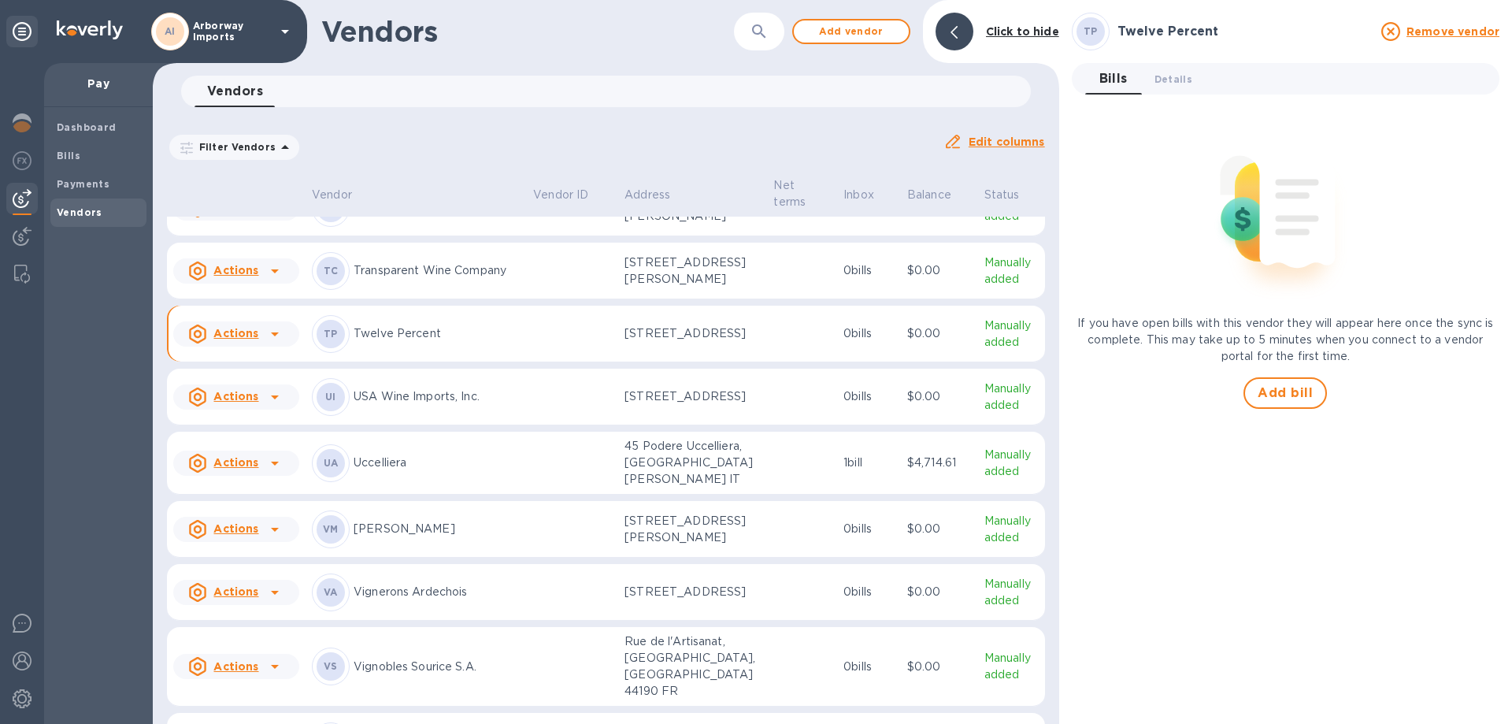
scroll to position [8375, 0]
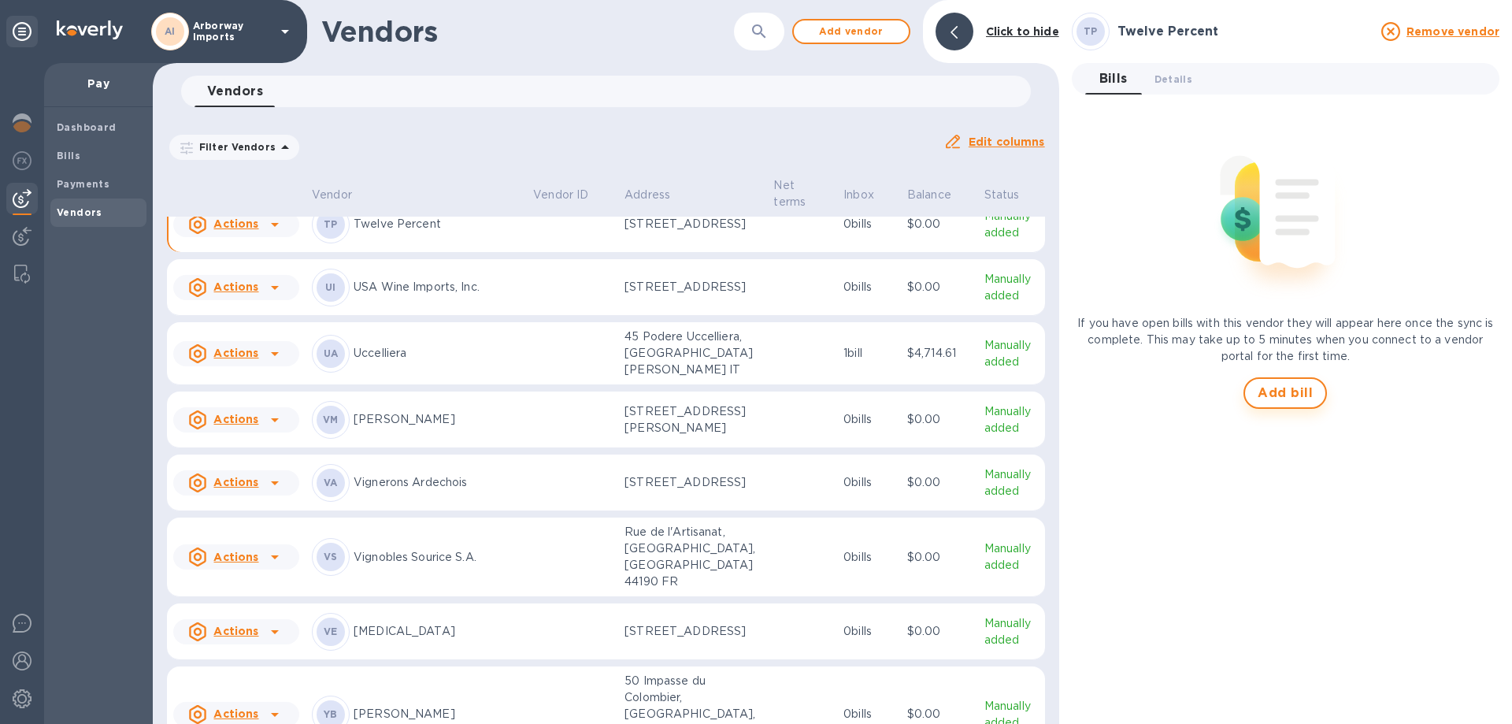
click at [1294, 398] on span "Add bill" at bounding box center [1285, 393] width 55 height 19
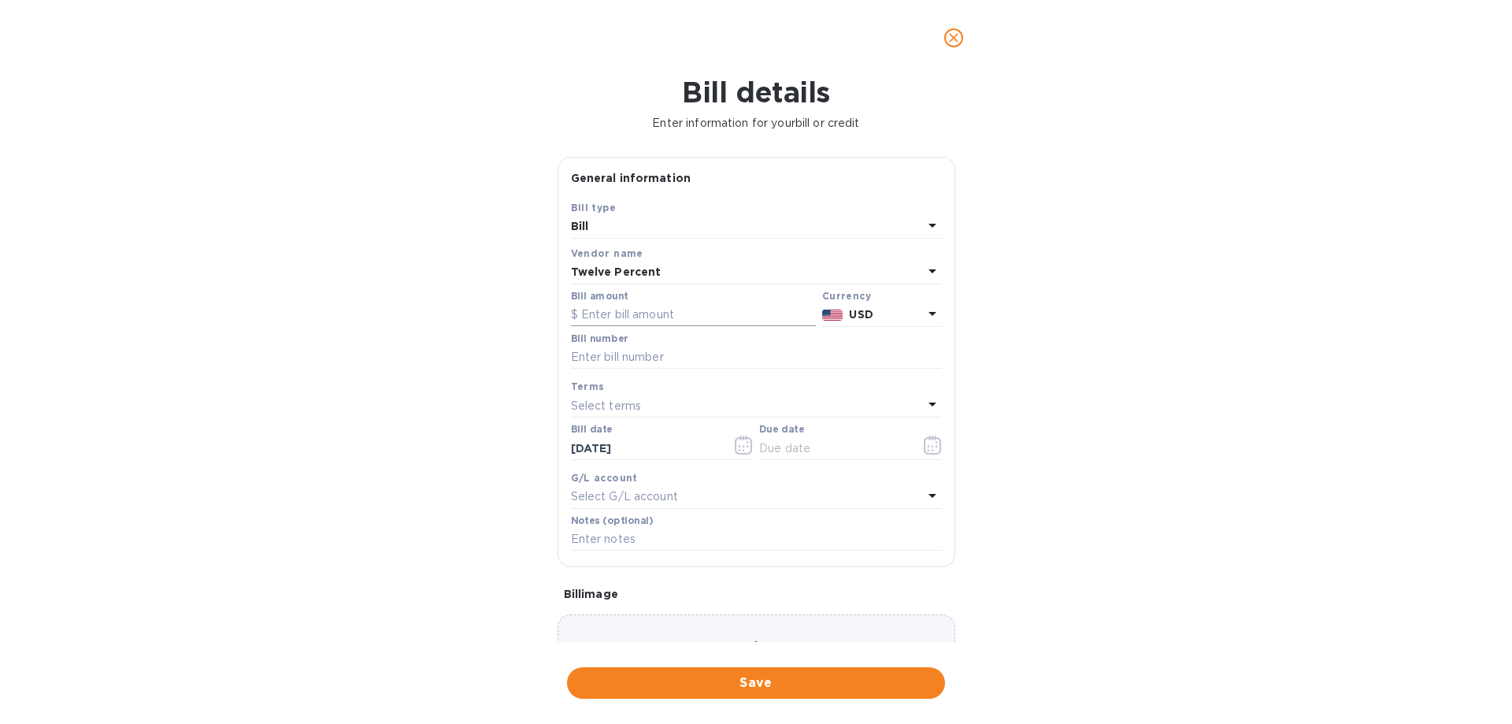
click at [673, 313] on input "text" at bounding box center [693, 315] width 245 height 24
type input "3,300.00"
click at [580, 340] on label "Bill number" at bounding box center [599, 338] width 57 height 9
click at [596, 354] on input "text" at bounding box center [756, 358] width 371 height 24
paste input "Deposit for Wandering Soul Beer Things We Don't Say 2025"
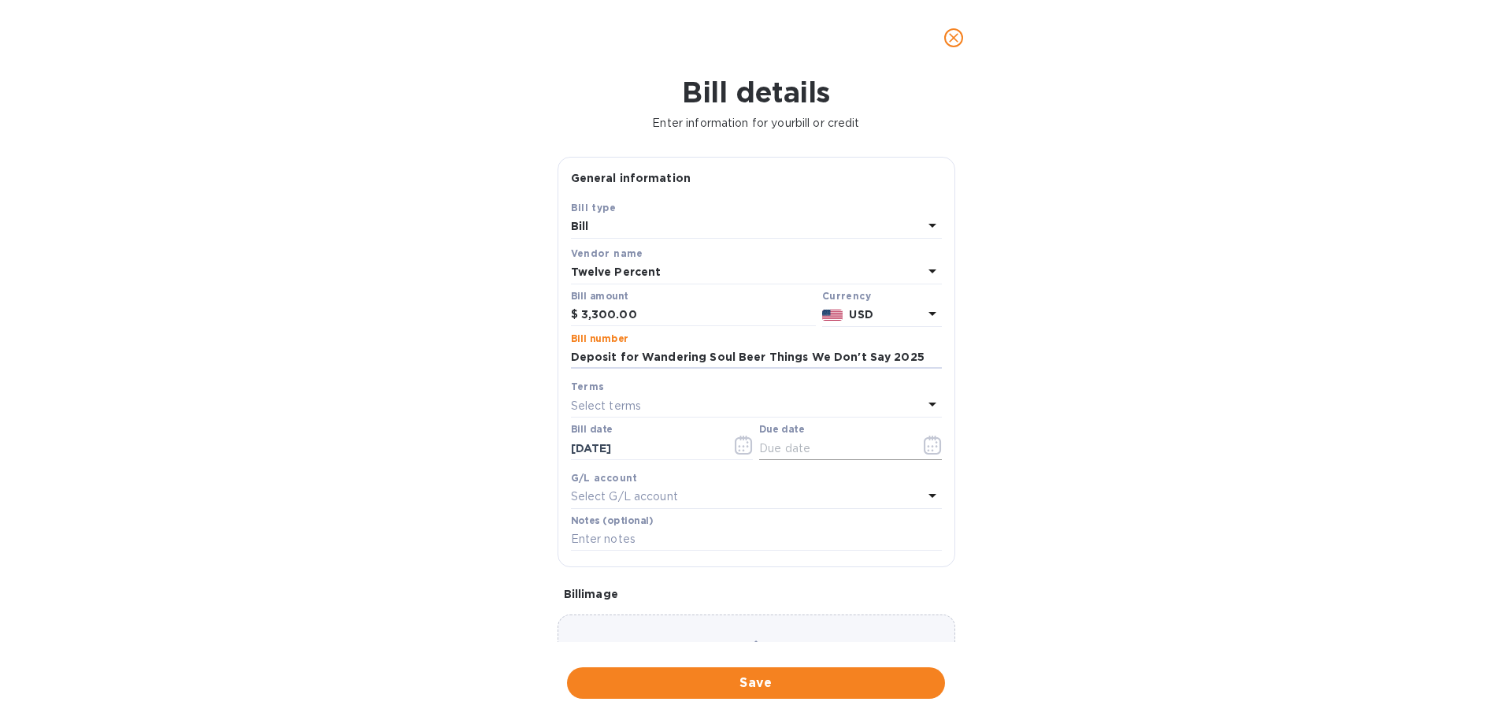
type input "Deposit for Wandering Soul Beer Things We Don't Say 2025"
click at [928, 440] on icon "button" at bounding box center [933, 445] width 18 height 19
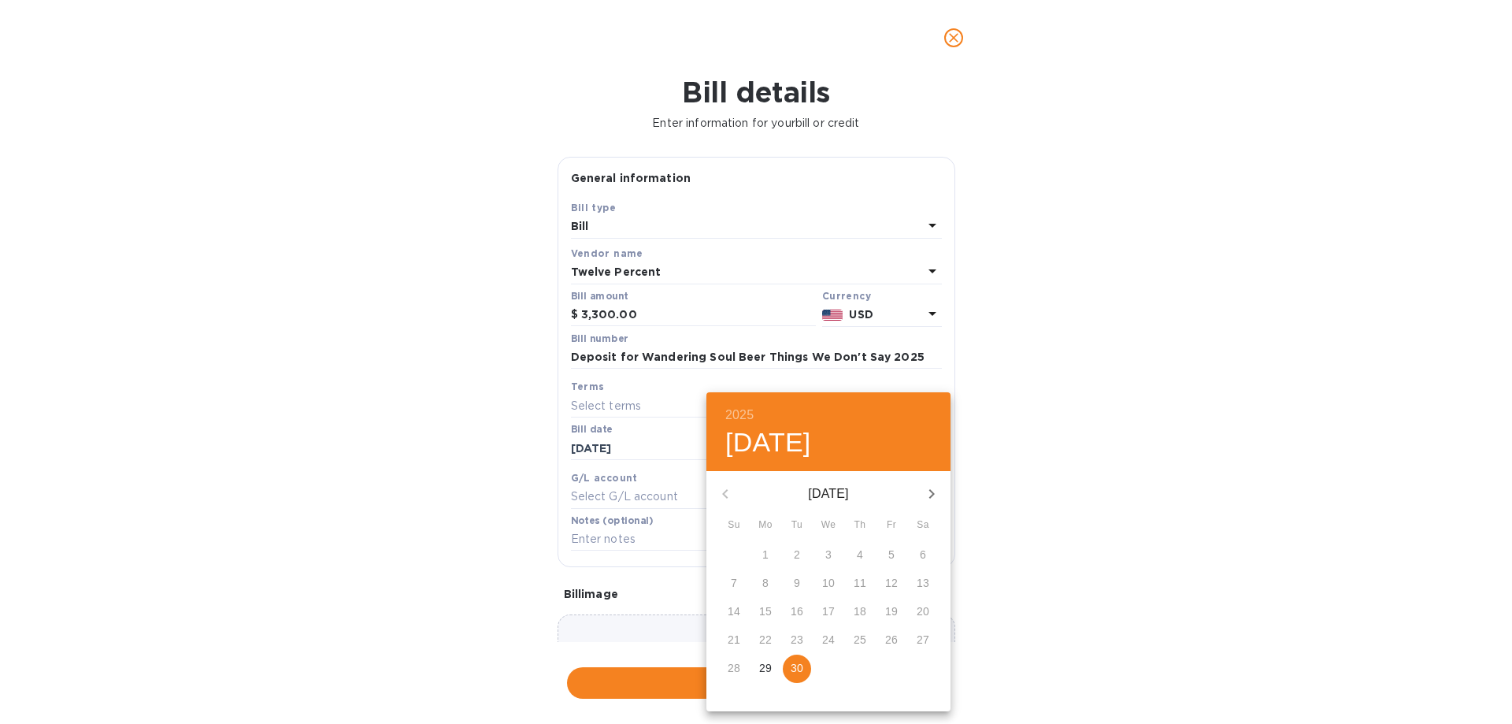
click at [793, 662] on p "30" at bounding box center [797, 668] width 13 height 16
type input "[DATE]"
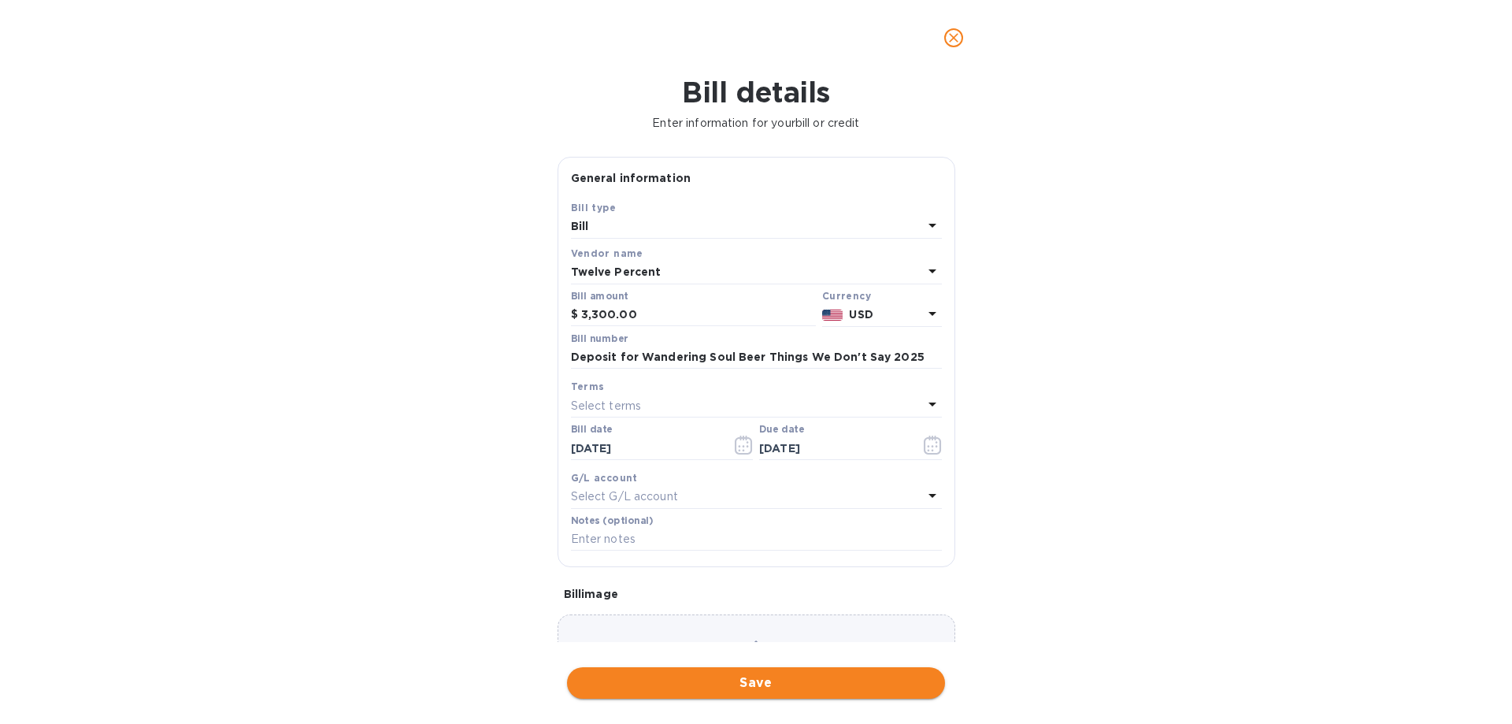
click at [776, 688] on span "Save" at bounding box center [756, 682] width 353 height 19
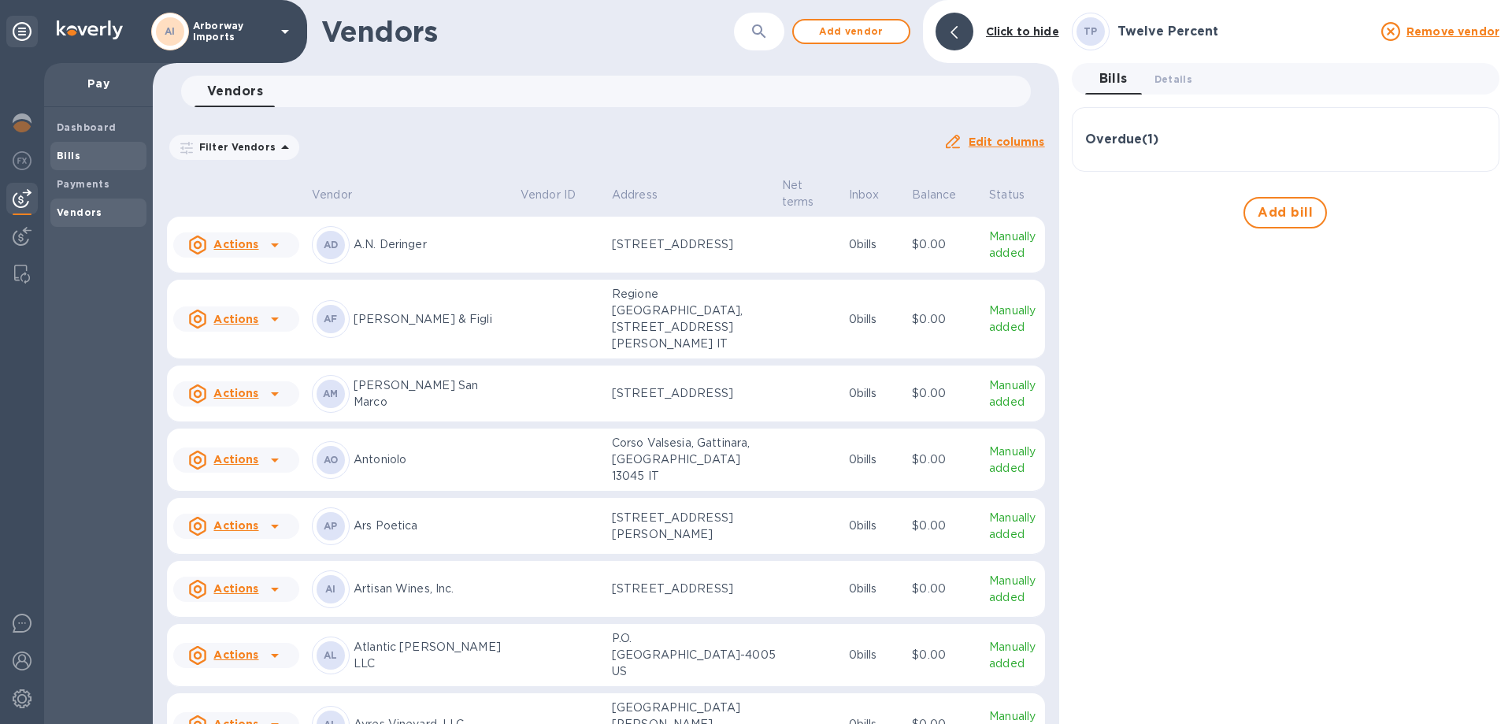
click at [75, 146] on div "Bills" at bounding box center [98, 156] width 96 height 28
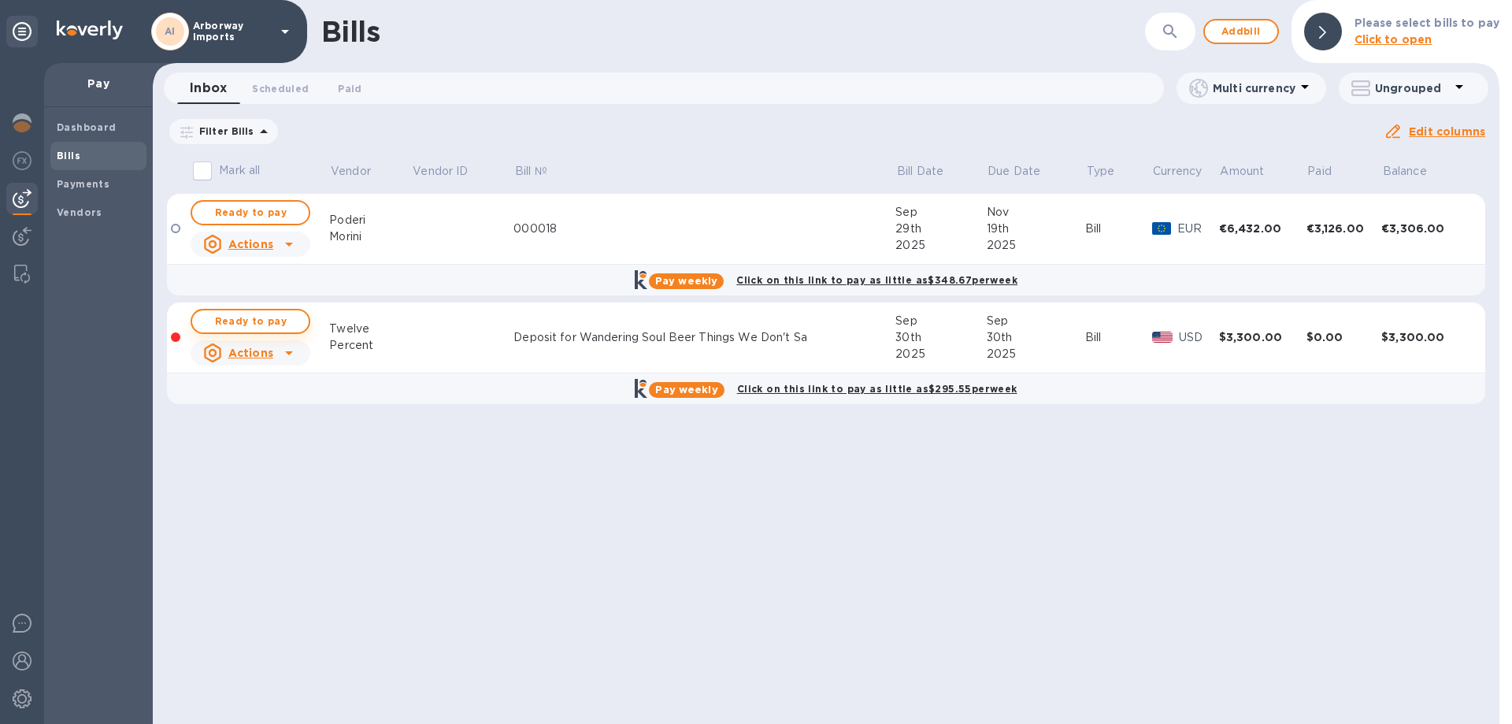
click at [261, 320] on span "Ready to pay" at bounding box center [250, 321] width 91 height 19
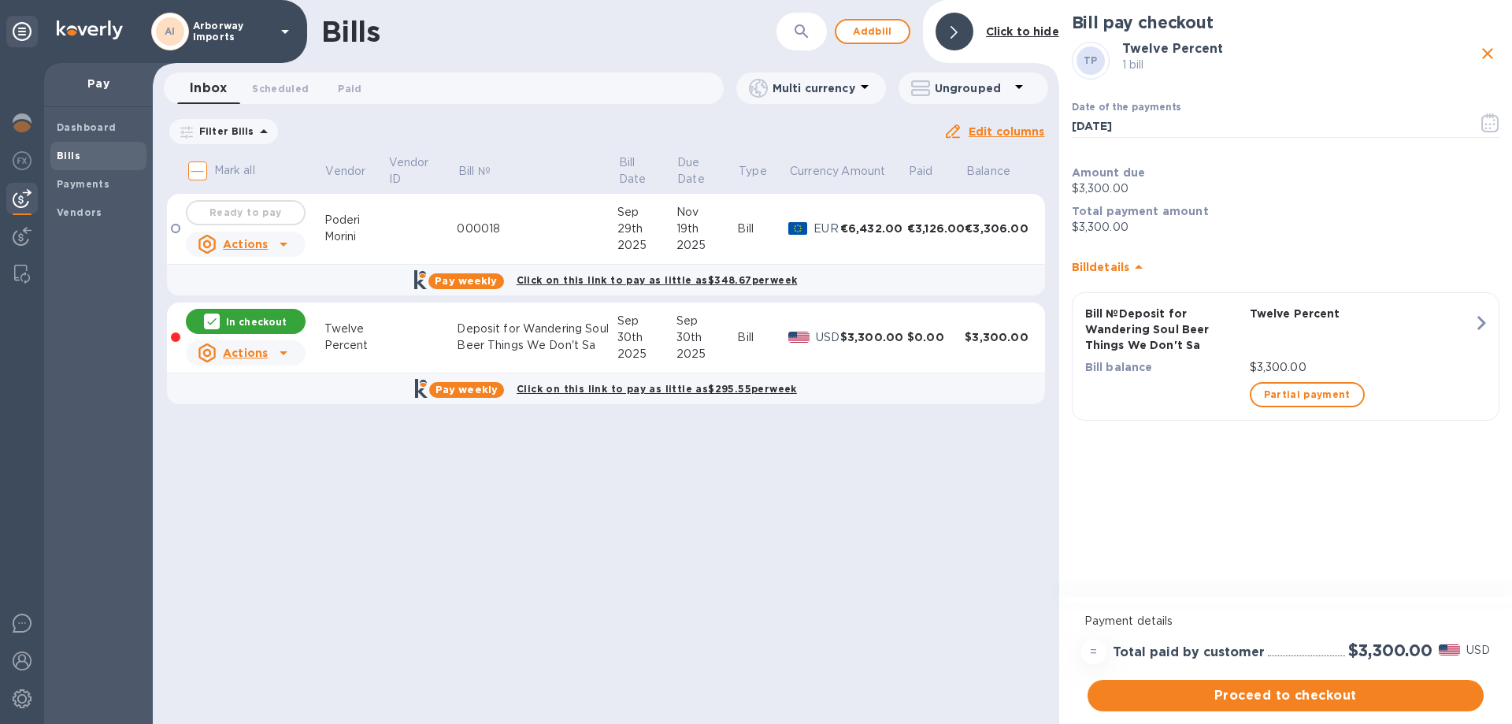
click at [1287, 701] on span "Proceed to checkout" at bounding box center [1285, 695] width 371 height 19
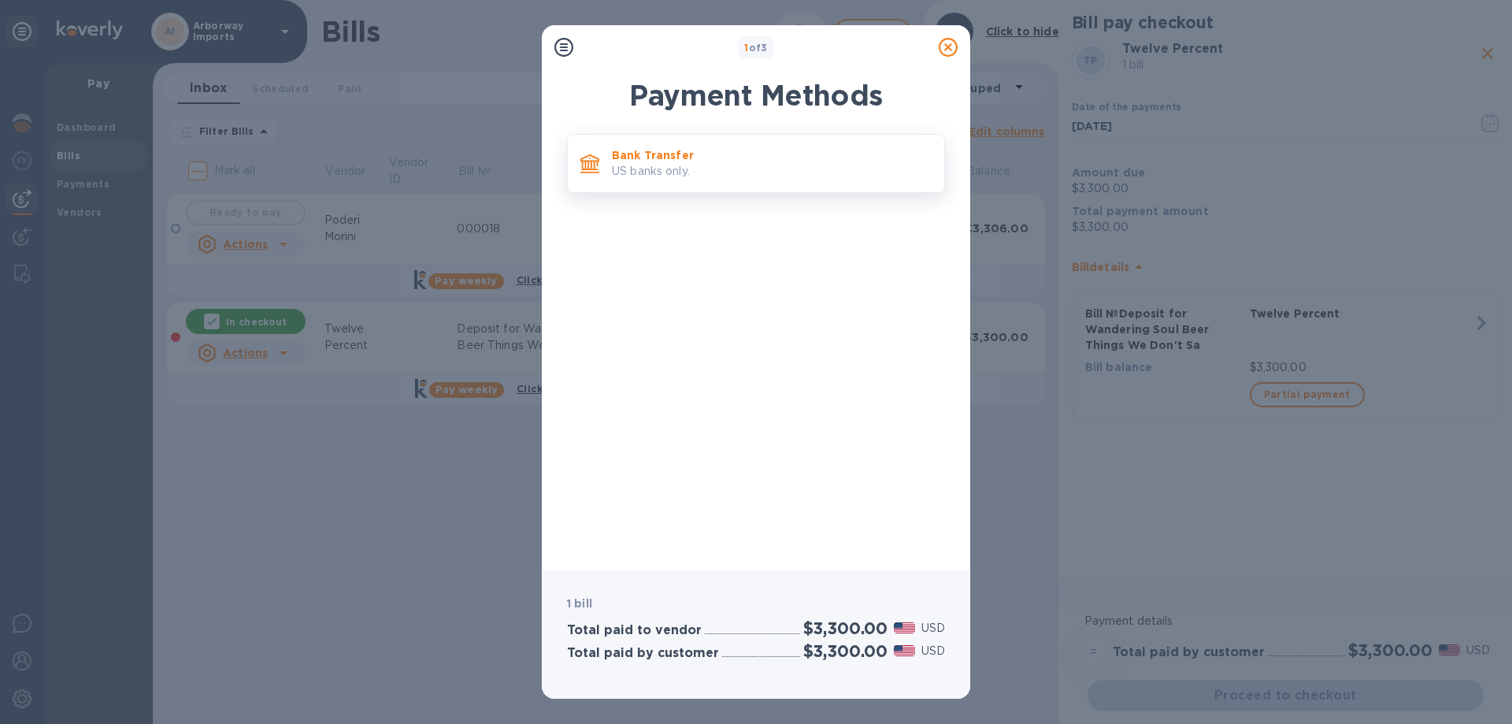
click at [834, 189] on div "Bank Transfer US banks only." at bounding box center [756, 163] width 378 height 59
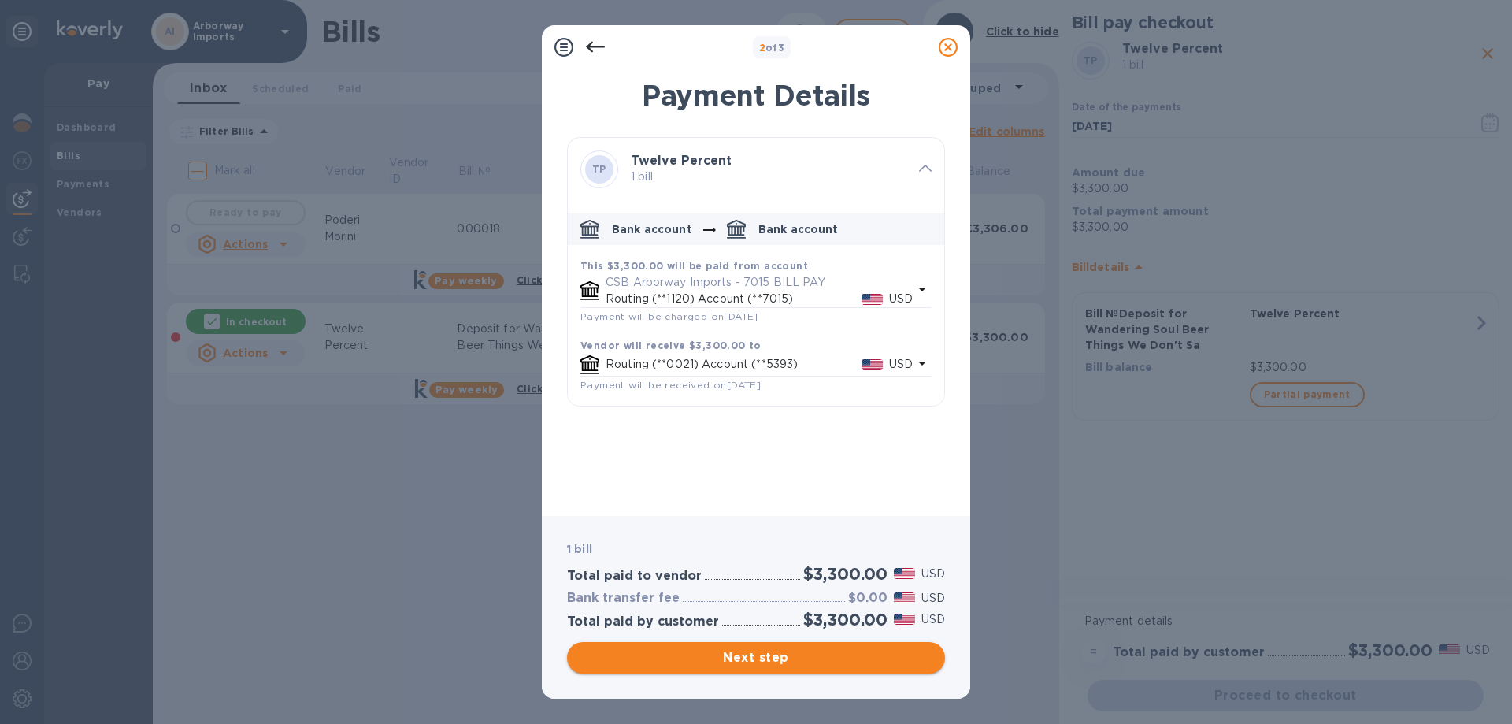
click at [784, 658] on span "Next step" at bounding box center [756, 657] width 353 height 19
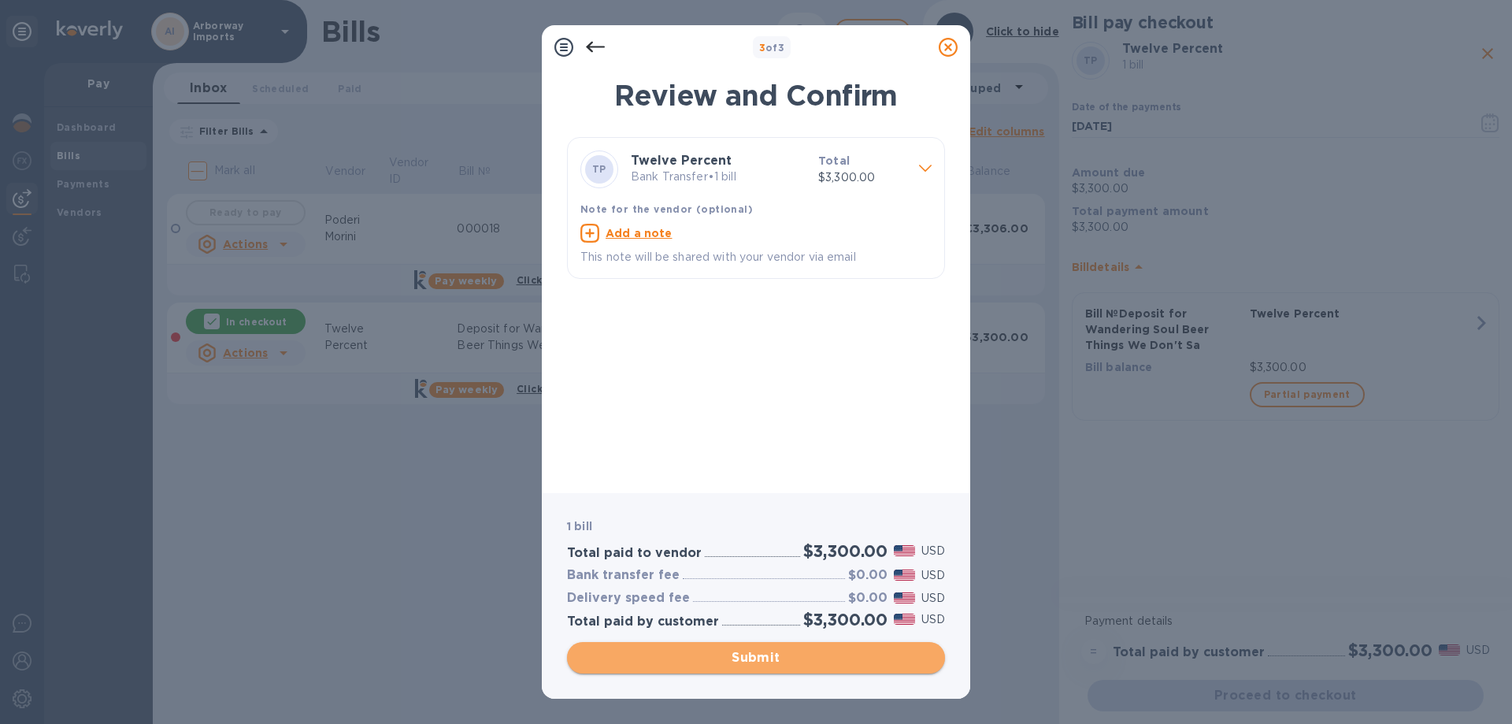
click at [740, 653] on span "Submit" at bounding box center [756, 657] width 353 height 19
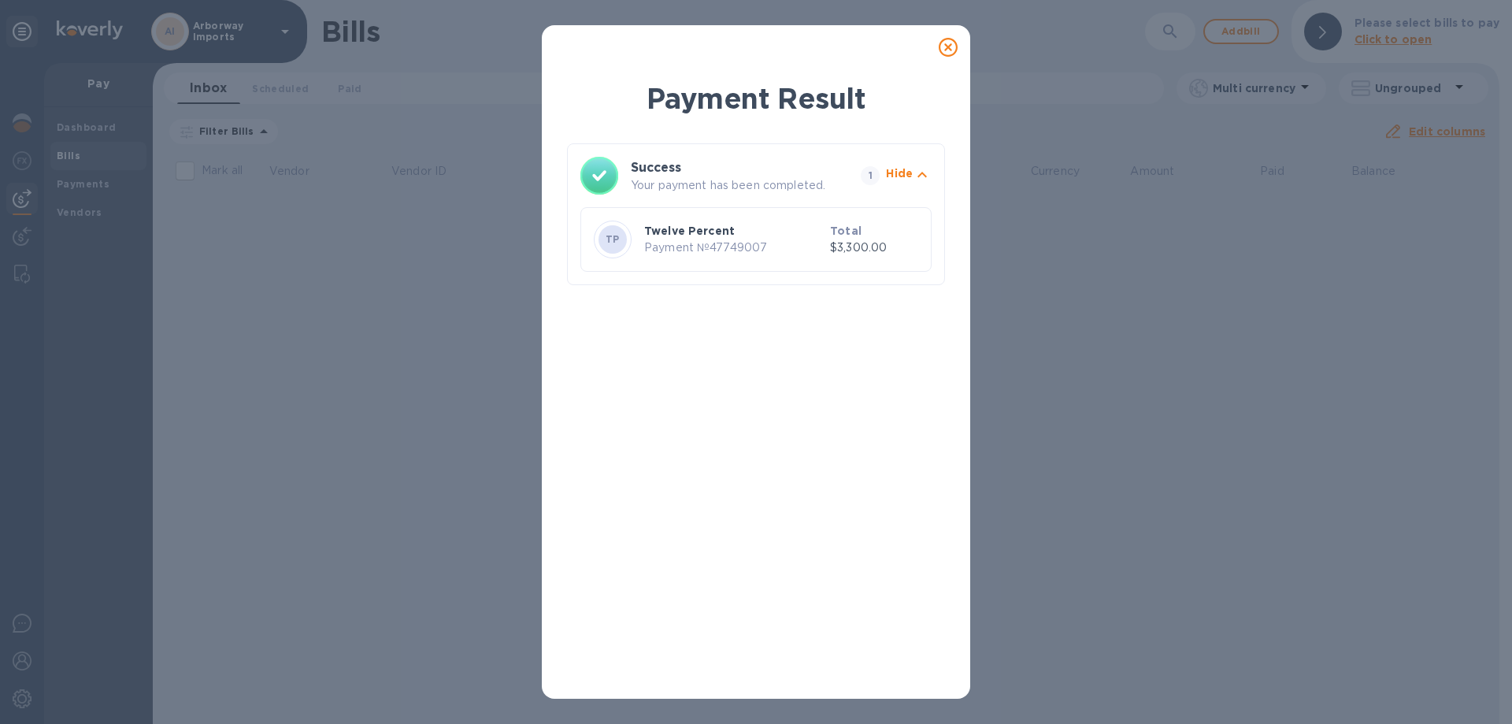
drag, startPoint x: 951, startPoint y: 46, endPoint x: 659, endPoint y: 57, distance: 291.6
click at [951, 46] on icon at bounding box center [948, 47] width 19 height 19
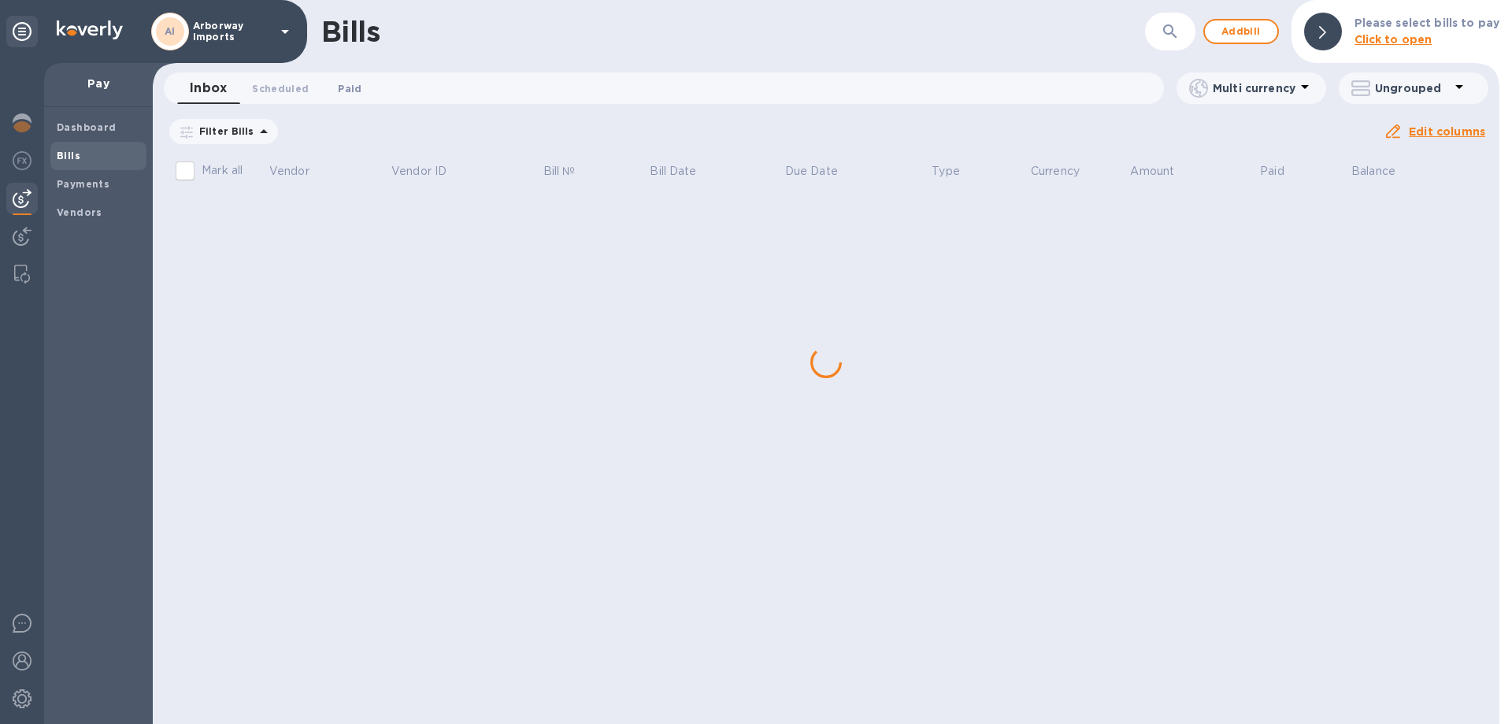
click at [360, 92] on span "Paid 0" at bounding box center [350, 88] width 32 height 17
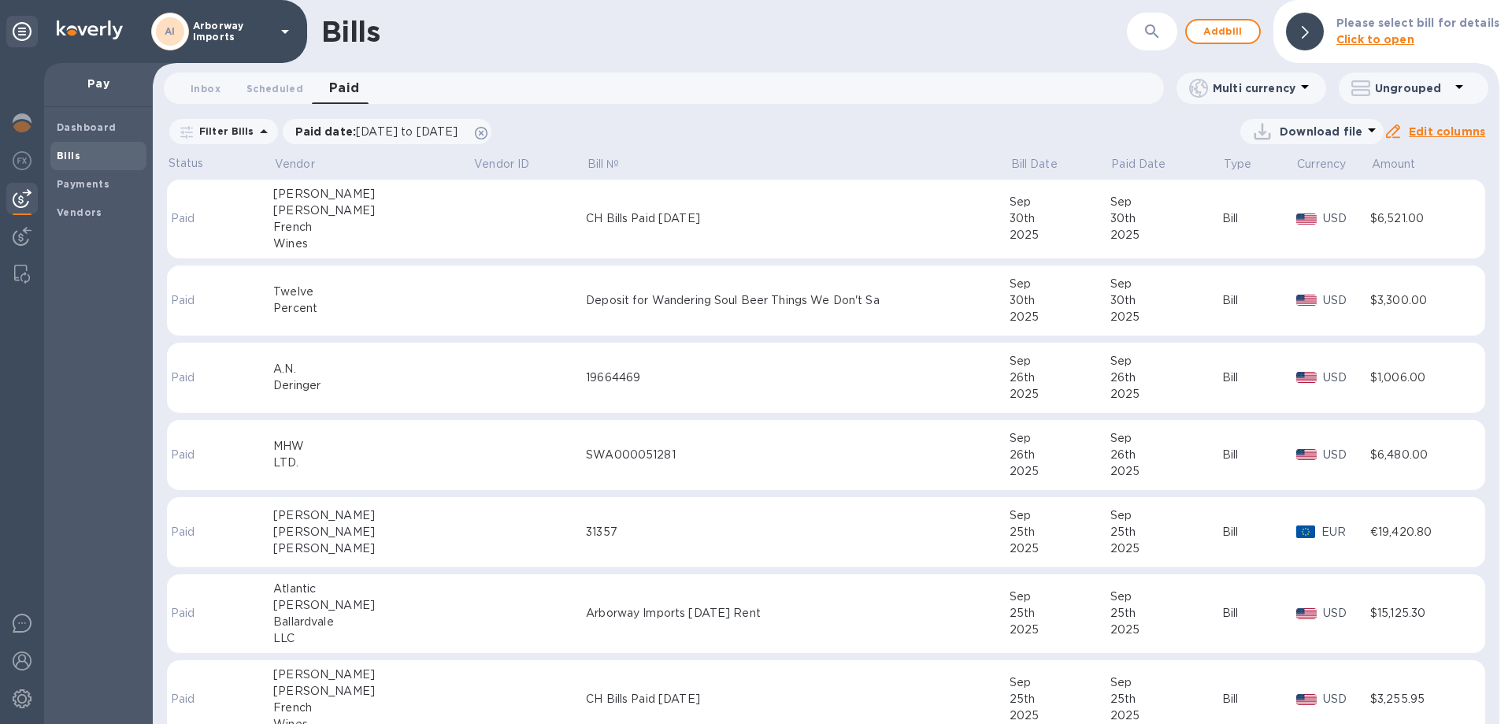
click at [706, 308] on div "Deposit for Wandering Soul Beer Things We Don't Sa" at bounding box center [798, 300] width 424 height 17
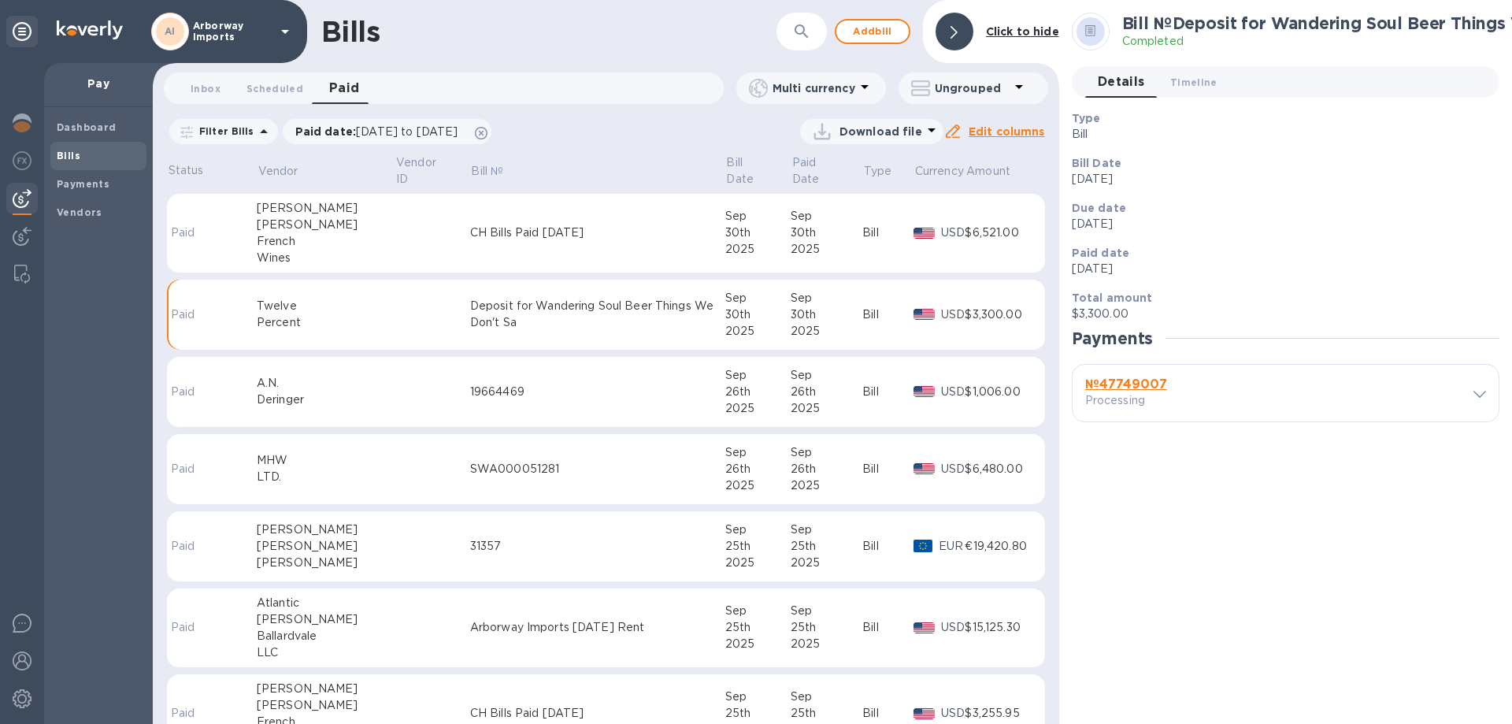
click at [1153, 388] on b "№ 47749007" at bounding box center [1126, 383] width 82 height 15
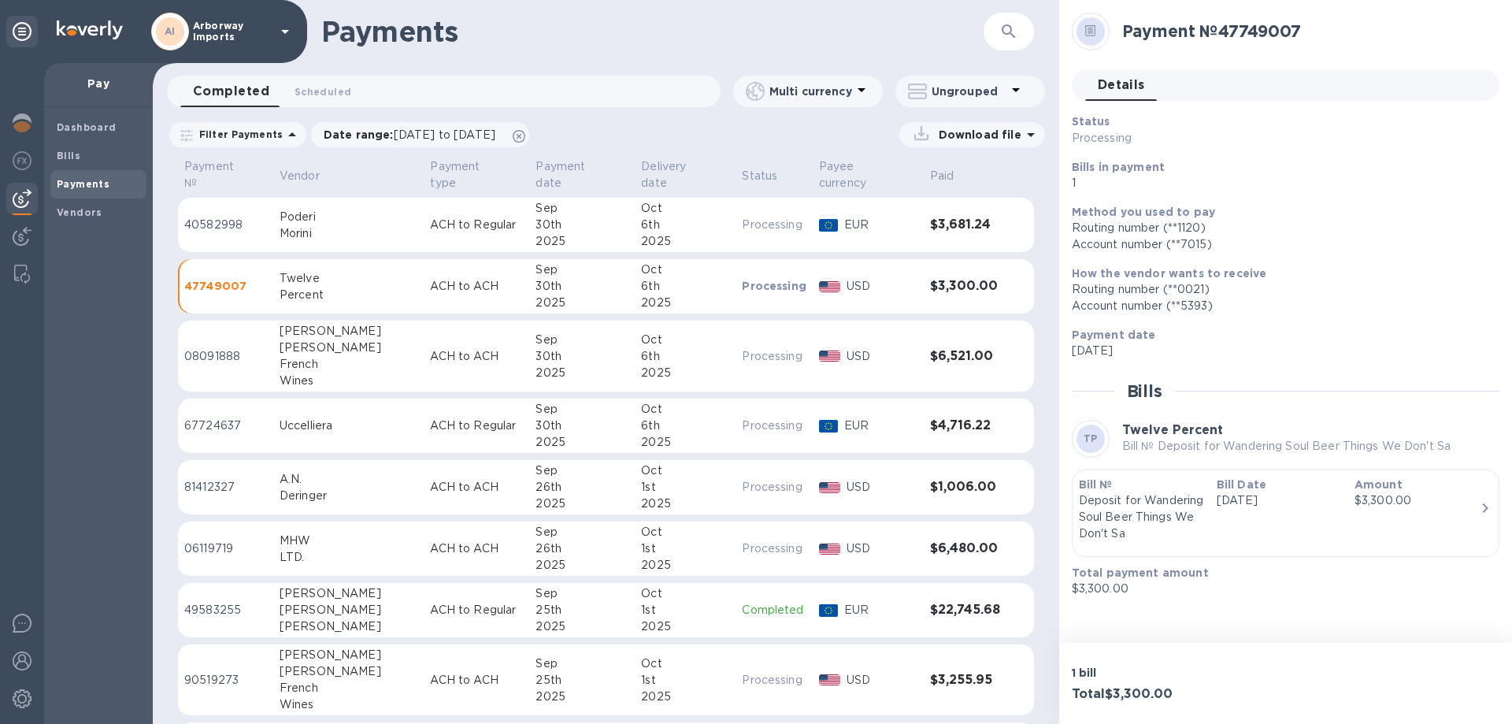
click at [1302, 512] on div "Bill Date [DATE]" at bounding box center [1280, 509] width 138 height 78
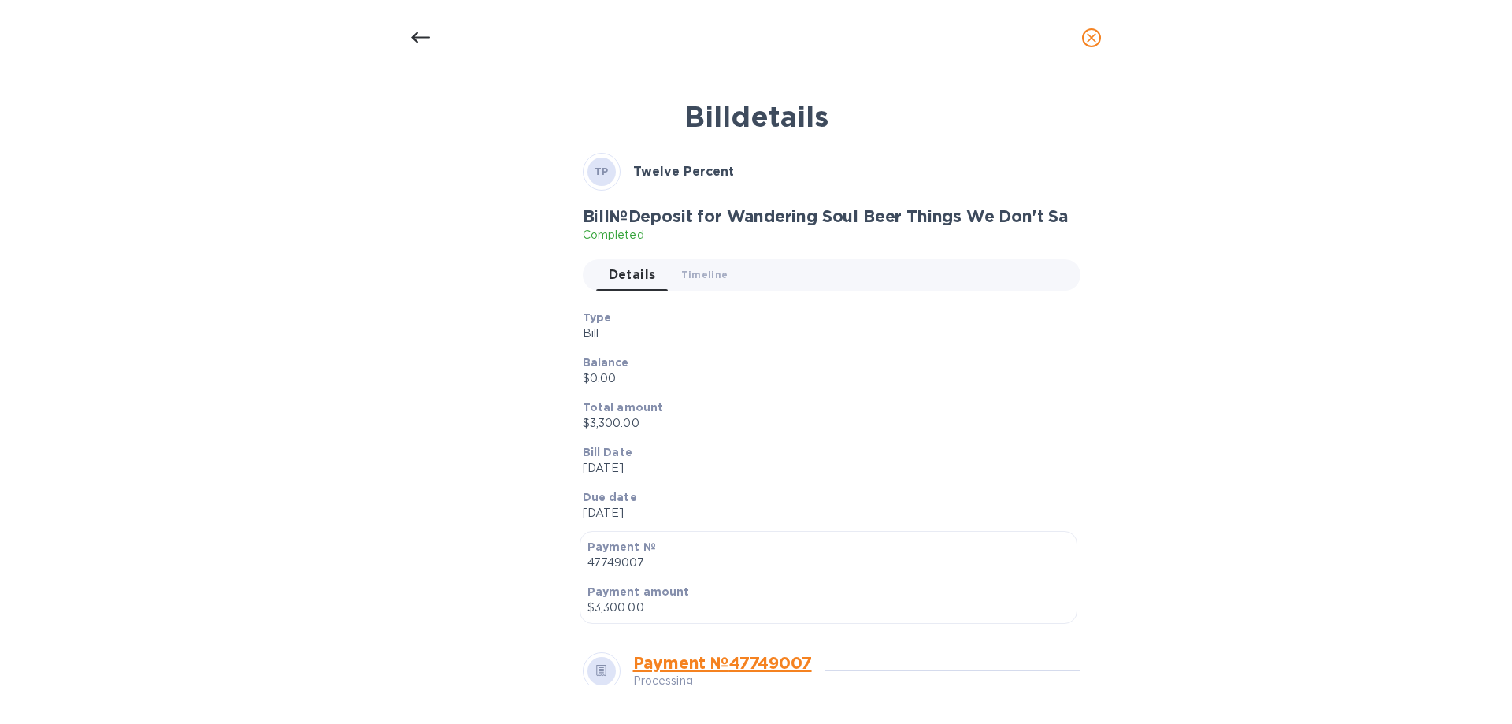
click at [748, 395] on div "Total amount $3,300.00" at bounding box center [826, 415] width 498 height 45
click at [43, 13] on div at bounding box center [756, 38] width 1512 height 76
click at [436, 49] on div at bounding box center [421, 38] width 38 height 38
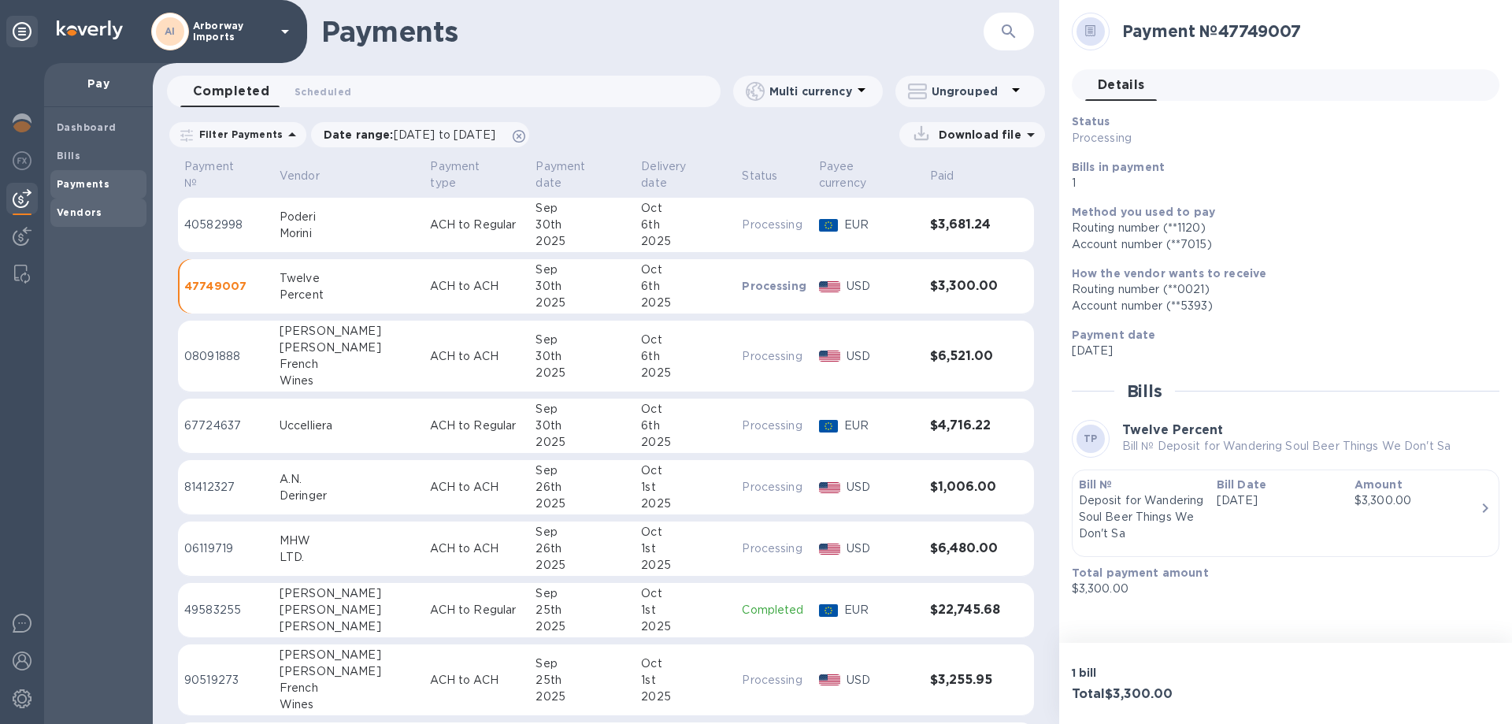
click at [83, 204] on div "Vendors" at bounding box center [98, 212] width 96 height 28
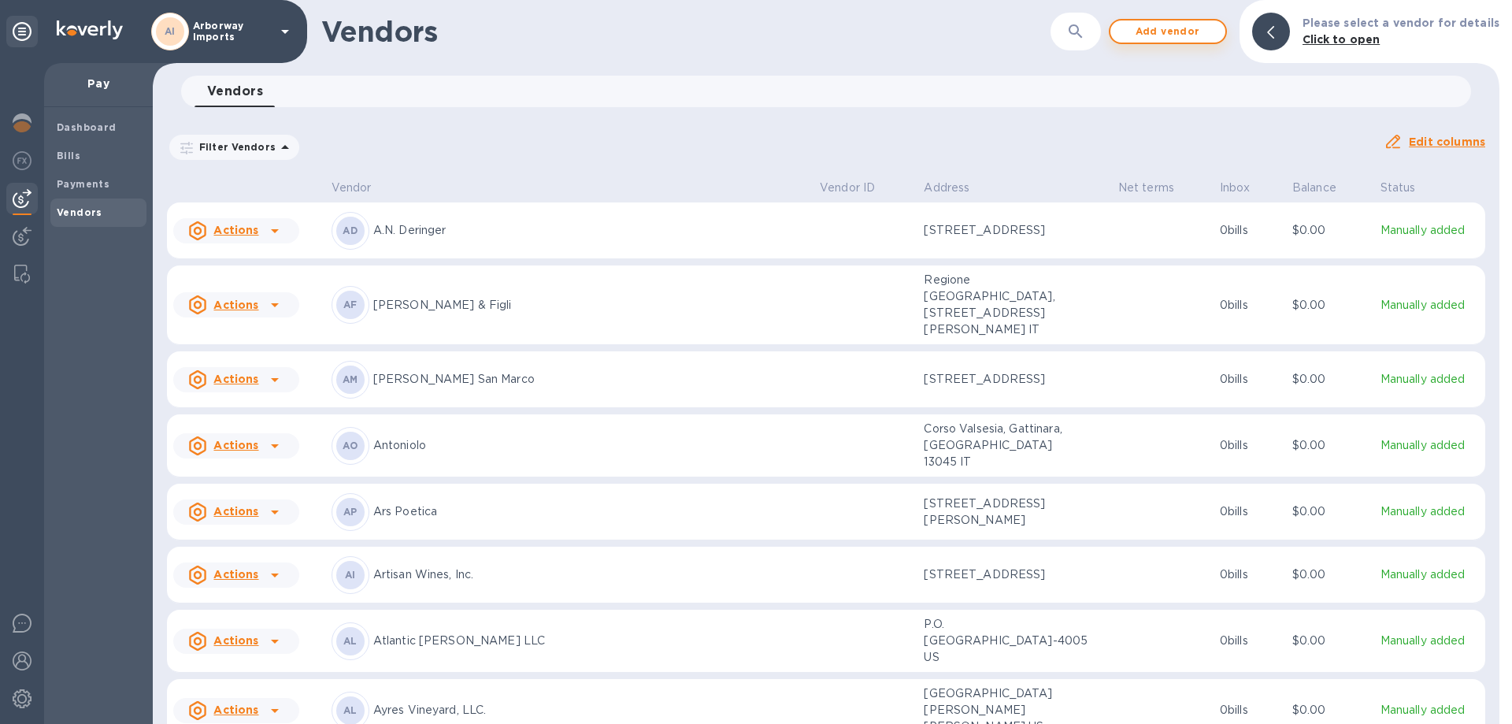
click at [1193, 34] on span "Add vendor" at bounding box center [1168, 31] width 90 height 19
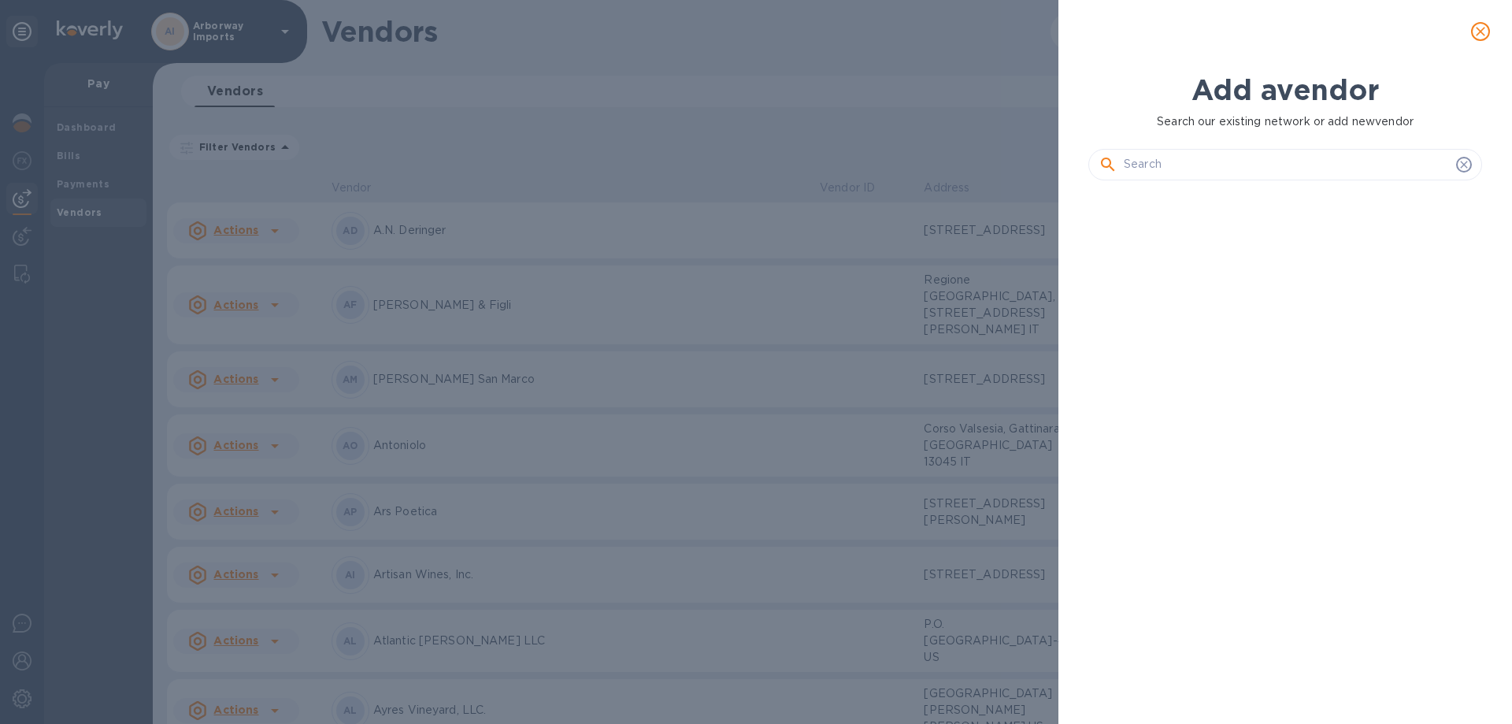
scroll to position [477, 400]
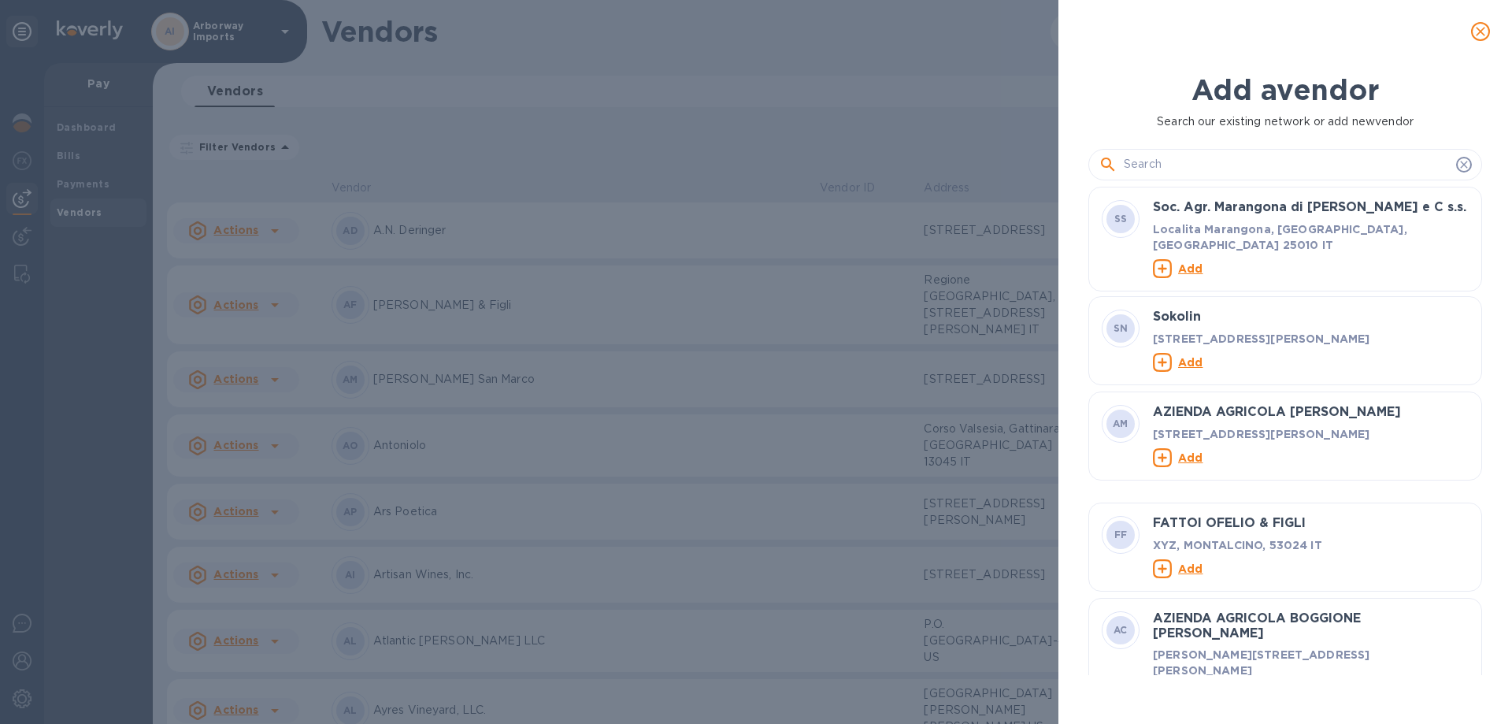
click at [1179, 163] on input "text" at bounding box center [1287, 165] width 326 height 24
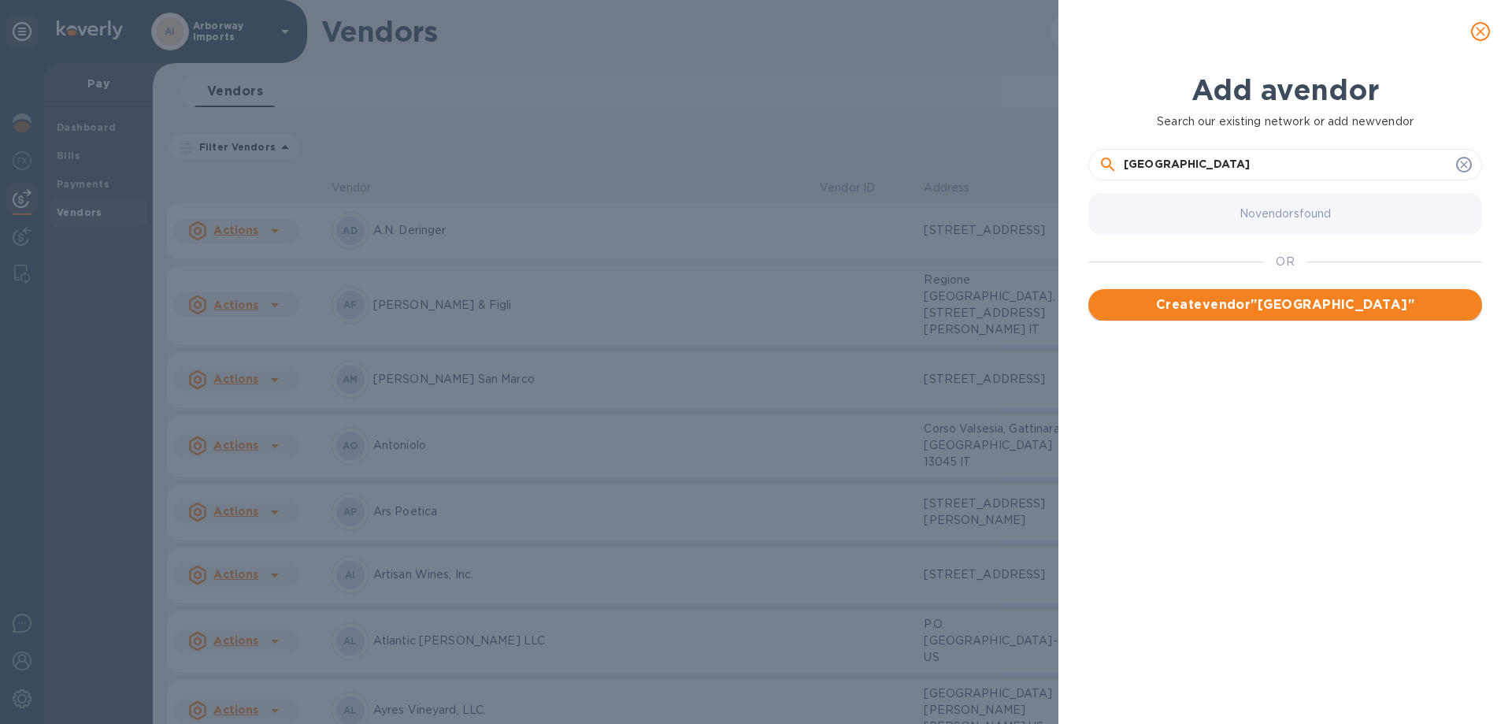
type input "[GEOGRAPHIC_DATA]"
click at [1307, 308] on span "Create vendor " [GEOGRAPHIC_DATA] "" at bounding box center [1285, 304] width 369 height 19
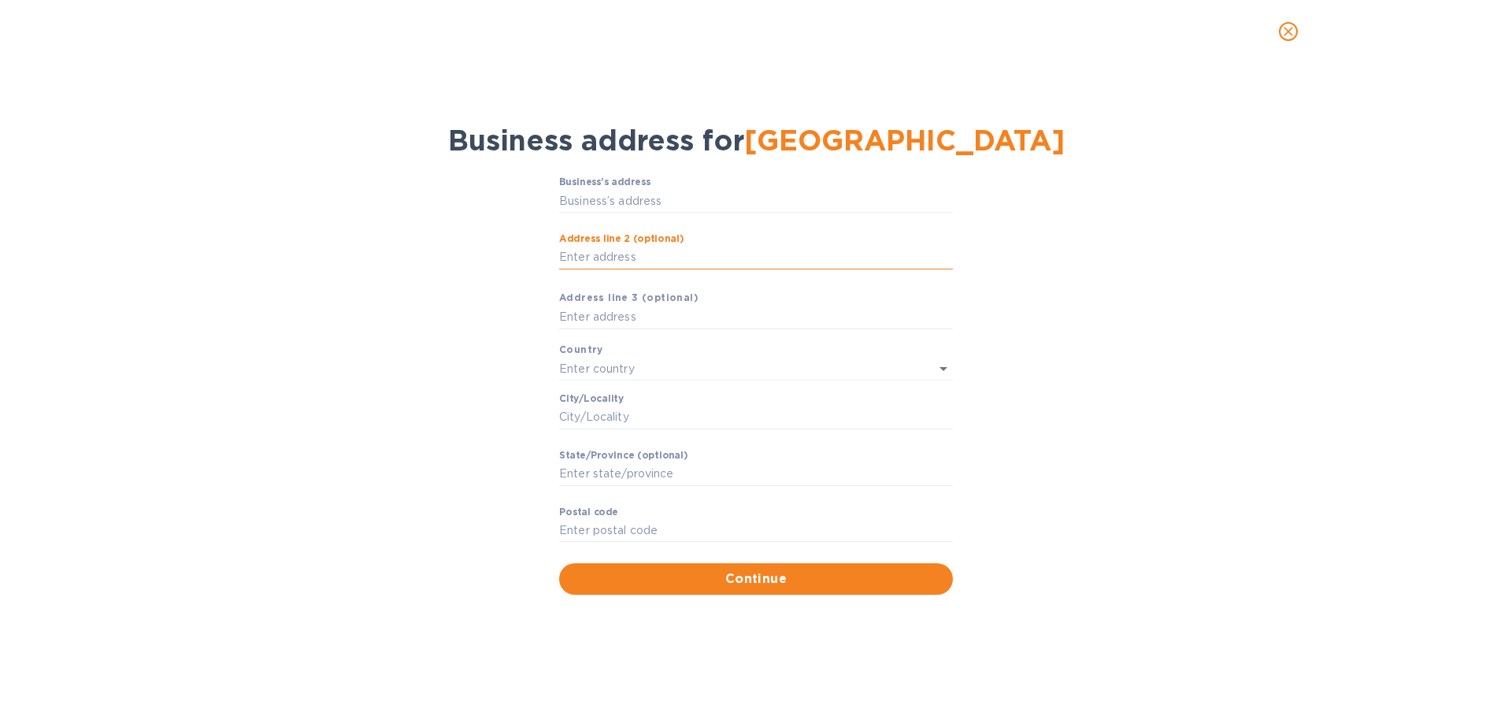
drag, startPoint x: 643, startPoint y: 273, endPoint x: 641, endPoint y: 265, distance: 8.2
click at [643, 269] on input "Аddress line 2 (optional)" at bounding box center [756, 258] width 394 height 24
click at [638, 213] on input "Business’s аddress" at bounding box center [756, 201] width 394 height 24
type input "[STREET_ADDRESS]"
type input "[GEOGRAPHIC_DATA]"
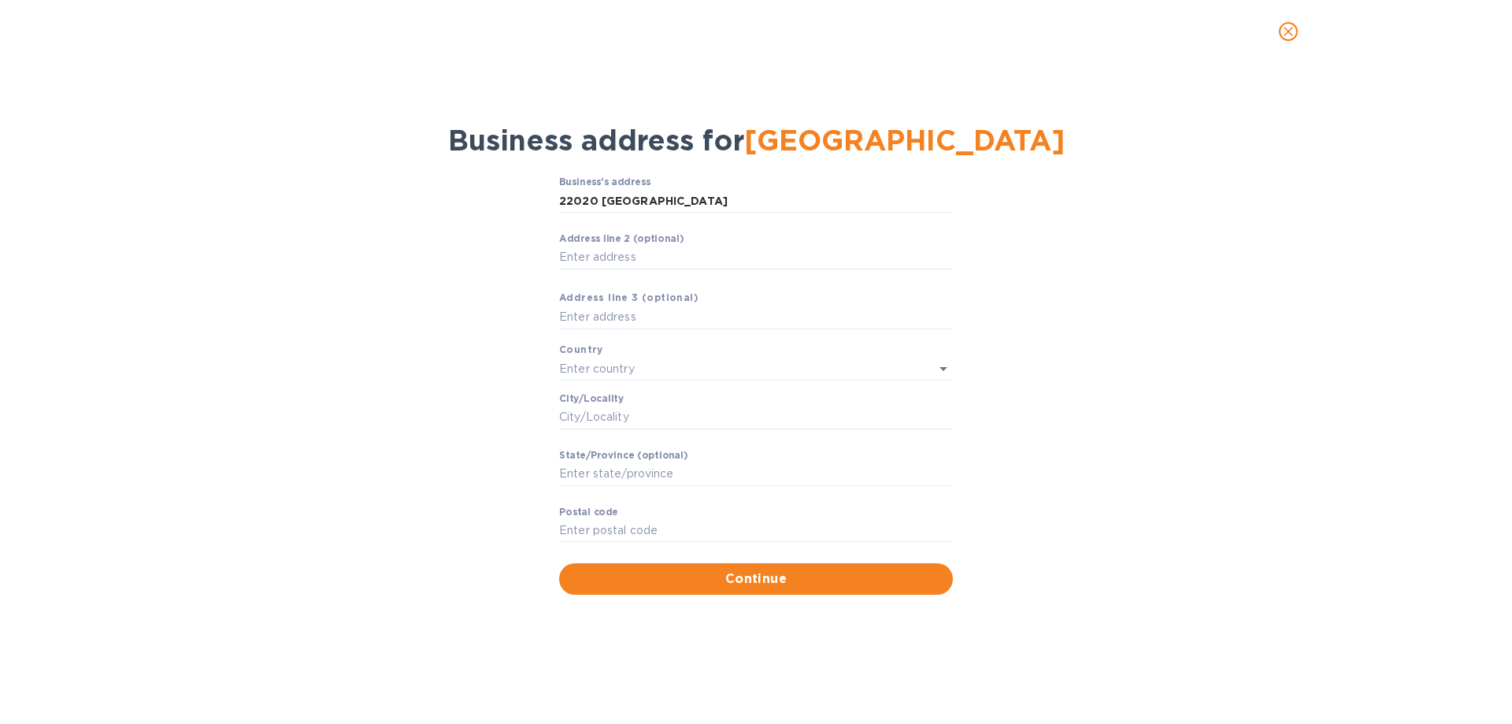
type input "Saratoga"
type input "CA"
type input "95070"
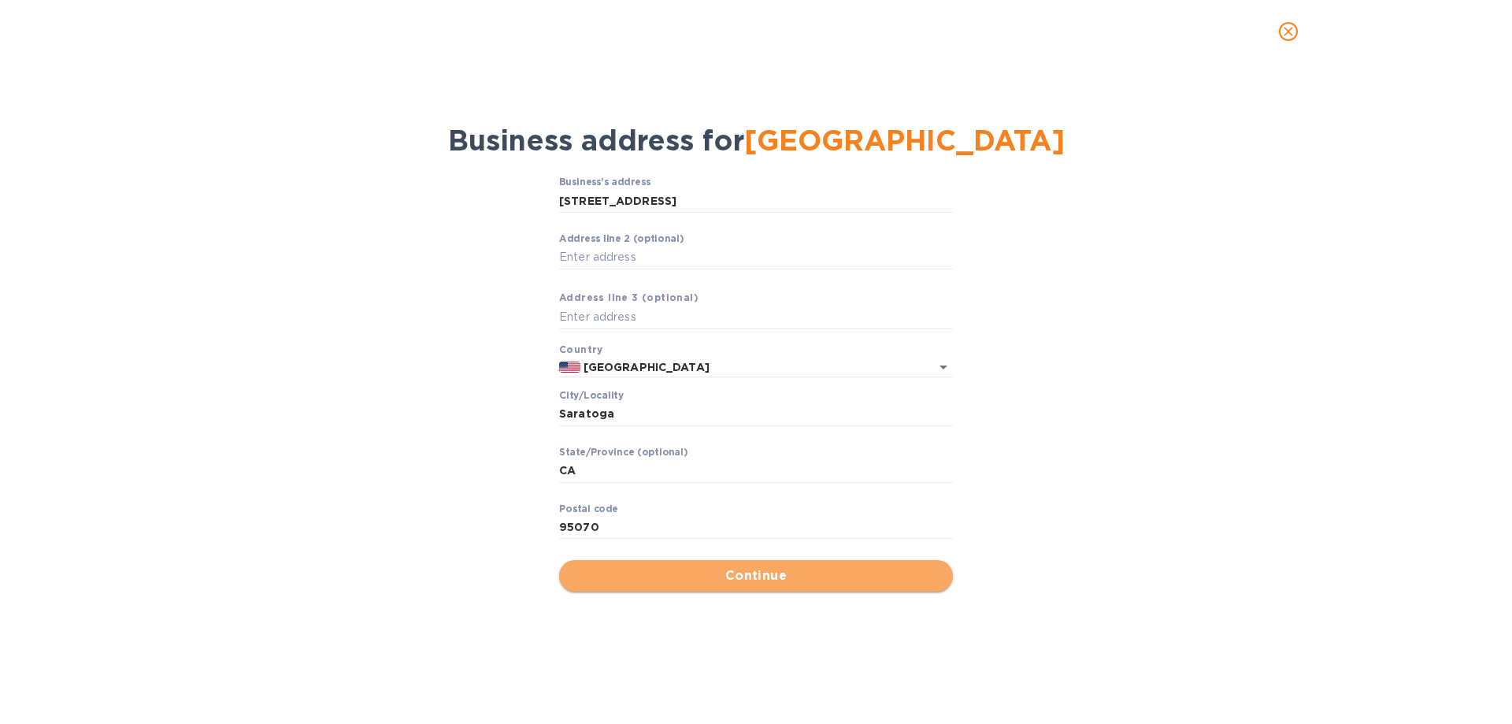
click at [810, 585] on span "Continue" at bounding box center [756, 575] width 369 height 19
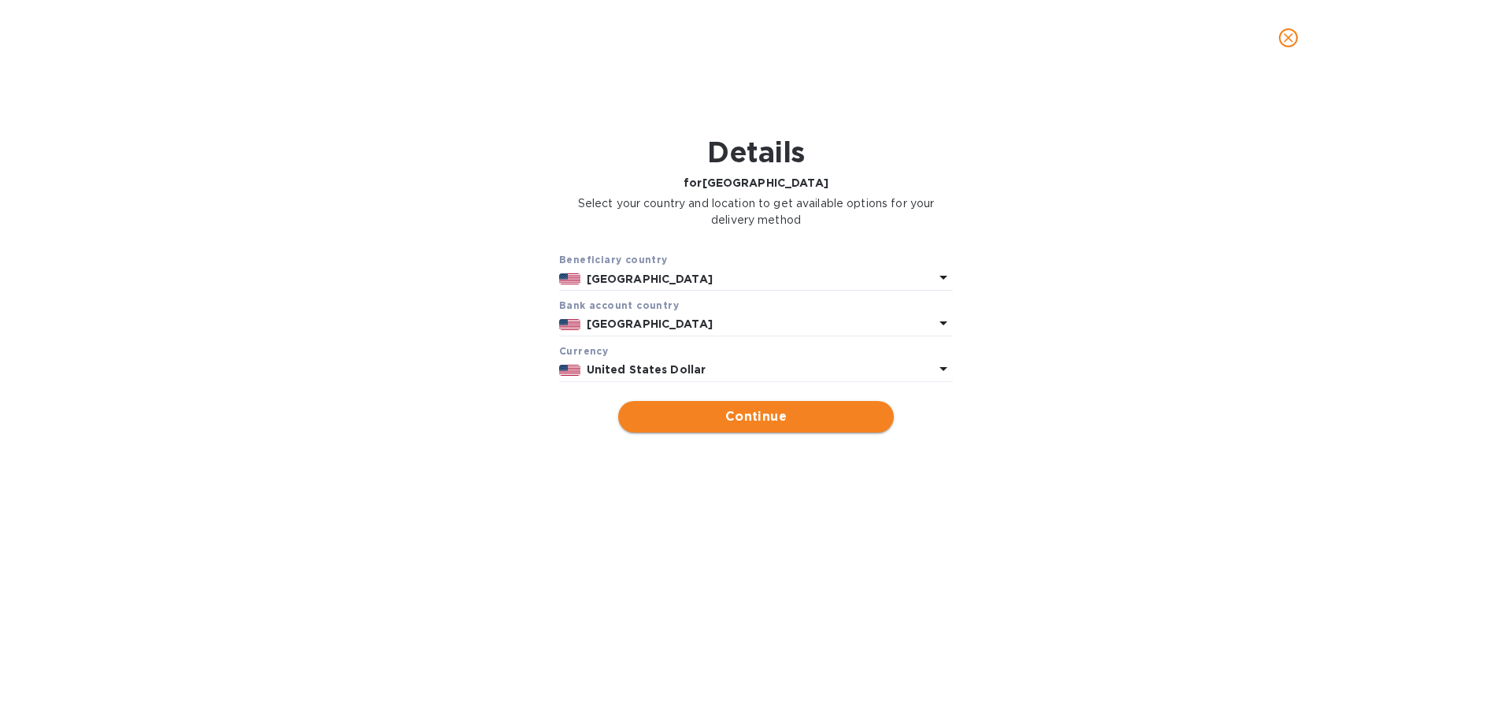
click at [805, 410] on span "Continue" at bounding box center [756, 416] width 250 height 19
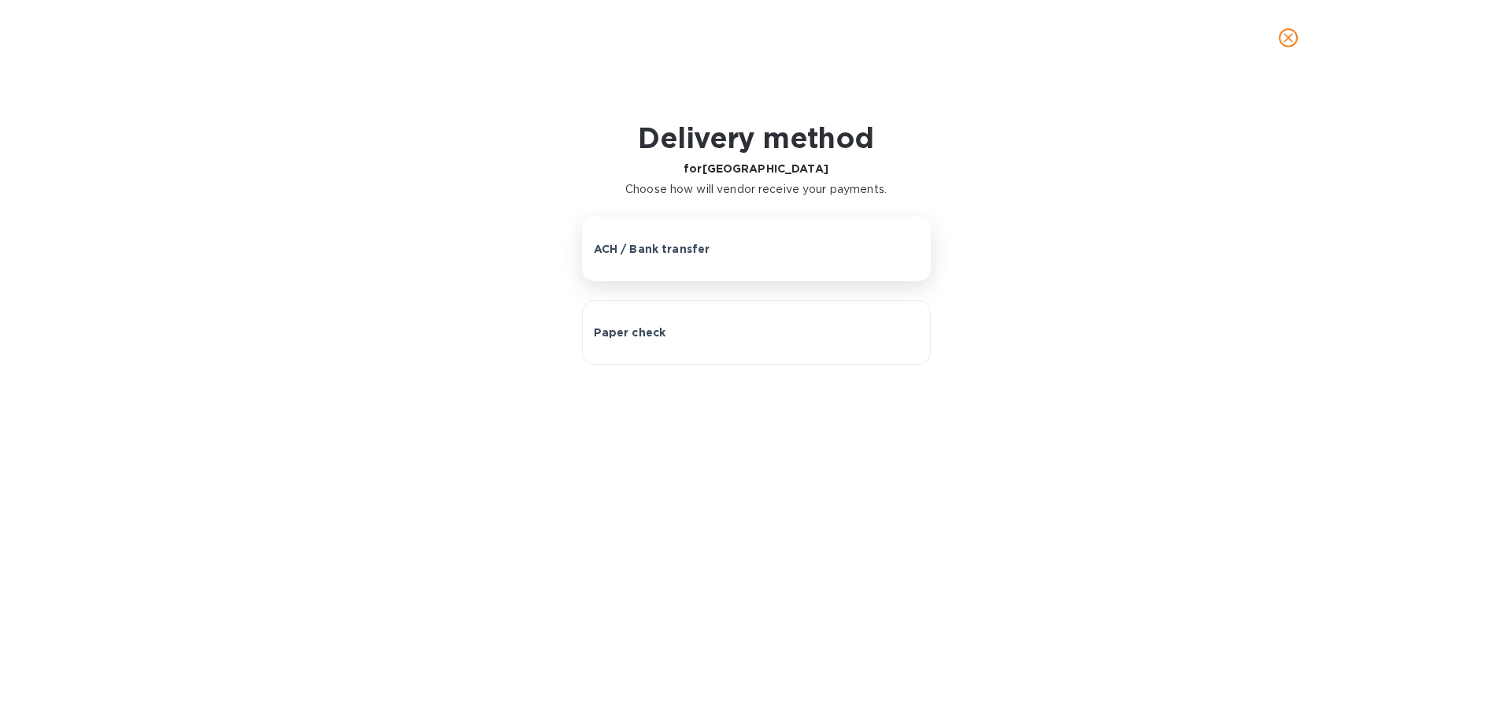
click at [656, 238] on button "ACH / Bank transfer" at bounding box center [756, 249] width 349 height 65
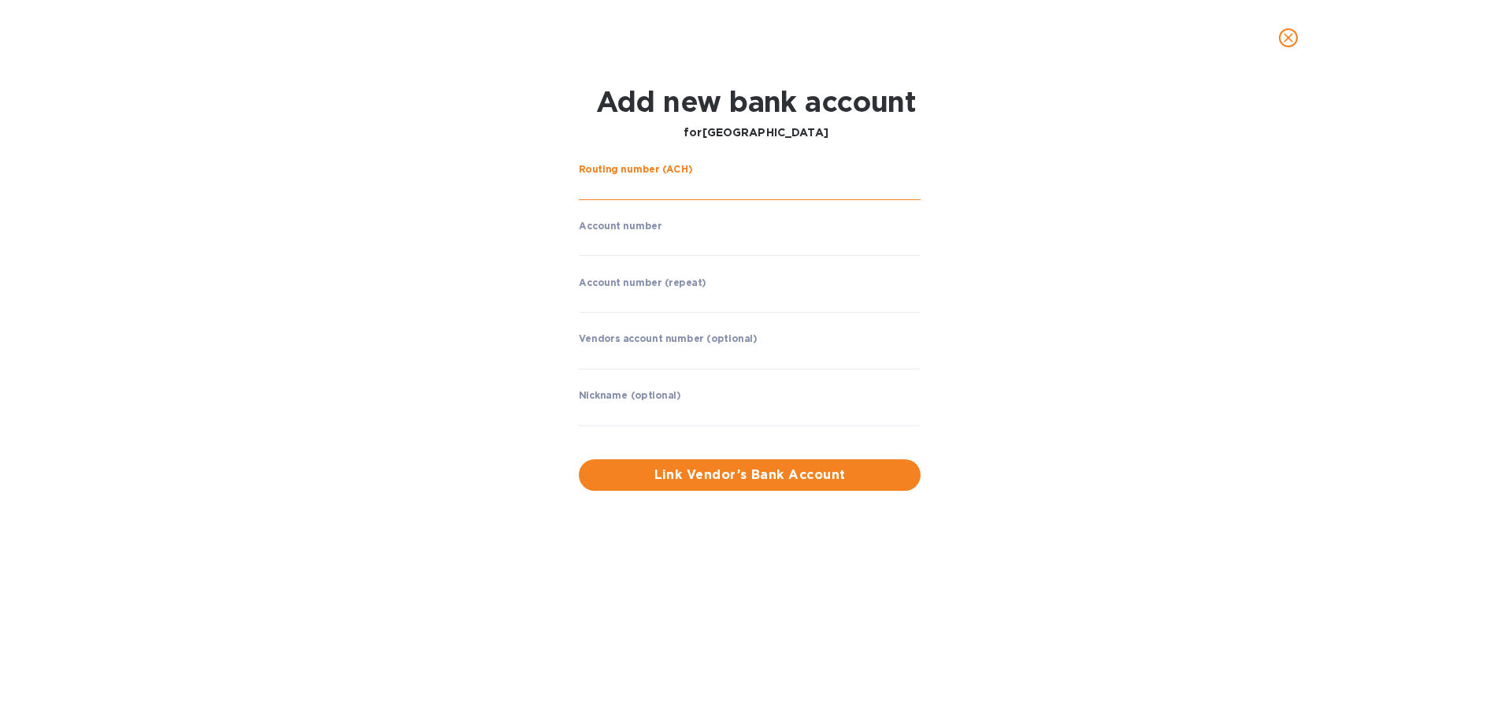
click at [631, 184] on input "string" at bounding box center [750, 188] width 342 height 24
type input "4"
type input "322271627"
click at [654, 238] on input "string" at bounding box center [750, 244] width 342 height 24
drag, startPoint x: 644, startPoint y: 238, endPoint x: 916, endPoint y: 258, distance: 272.5
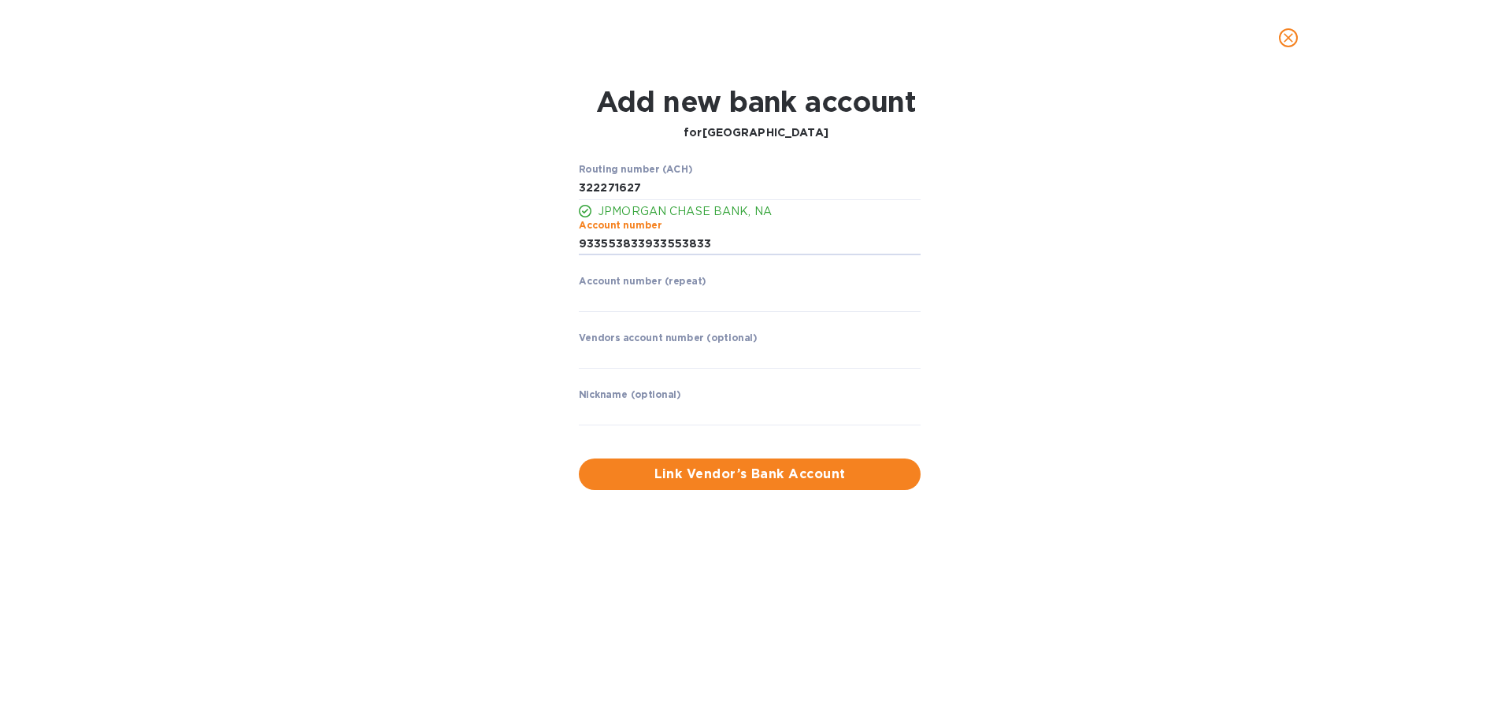
click at [916, 258] on div "Account number ​" at bounding box center [750, 248] width 342 height 57
type input "933553833"
click at [638, 294] on input "string" at bounding box center [750, 300] width 342 height 24
type input "933553833"
click at [628, 363] on input "text" at bounding box center [750, 357] width 342 height 24
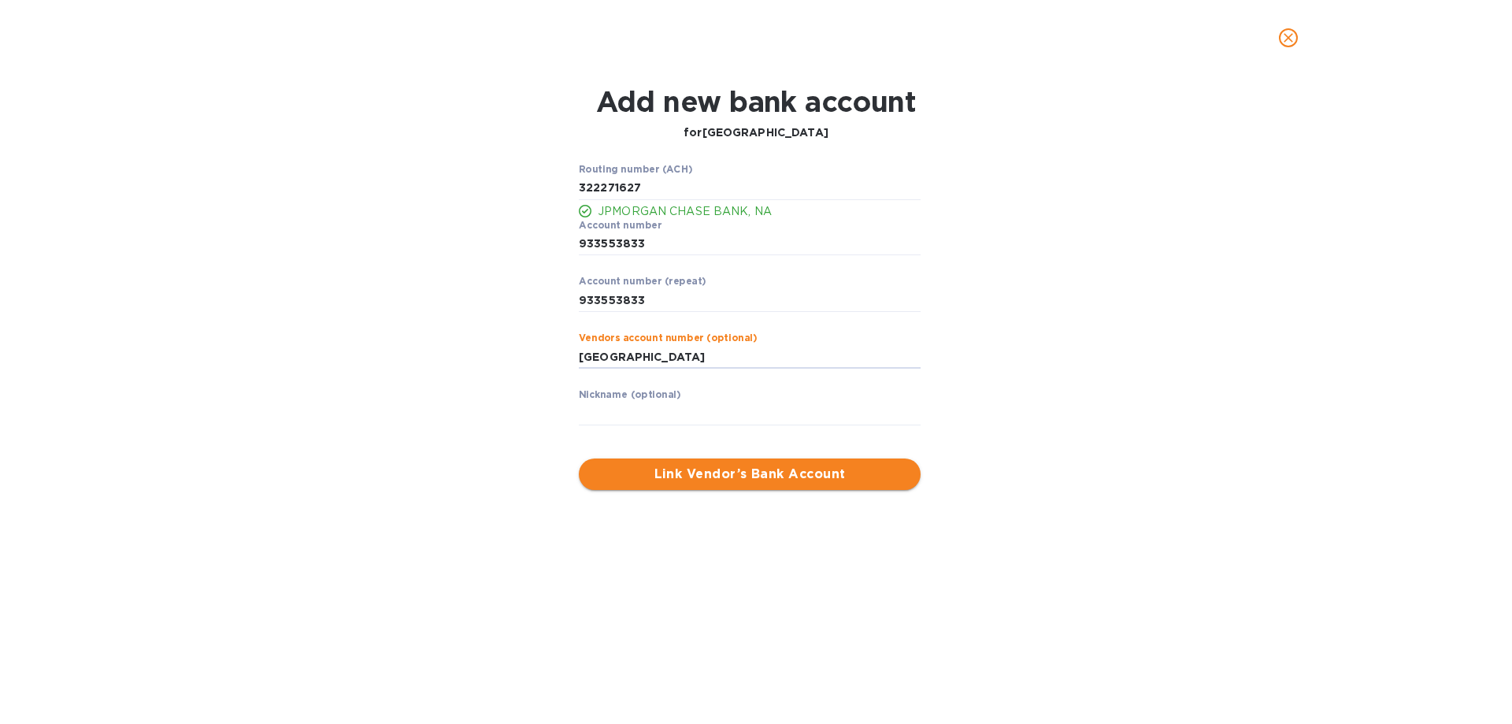
type input "[GEOGRAPHIC_DATA]"
click at [659, 468] on span "Link Vendor’s Bank Account" at bounding box center [749, 474] width 317 height 19
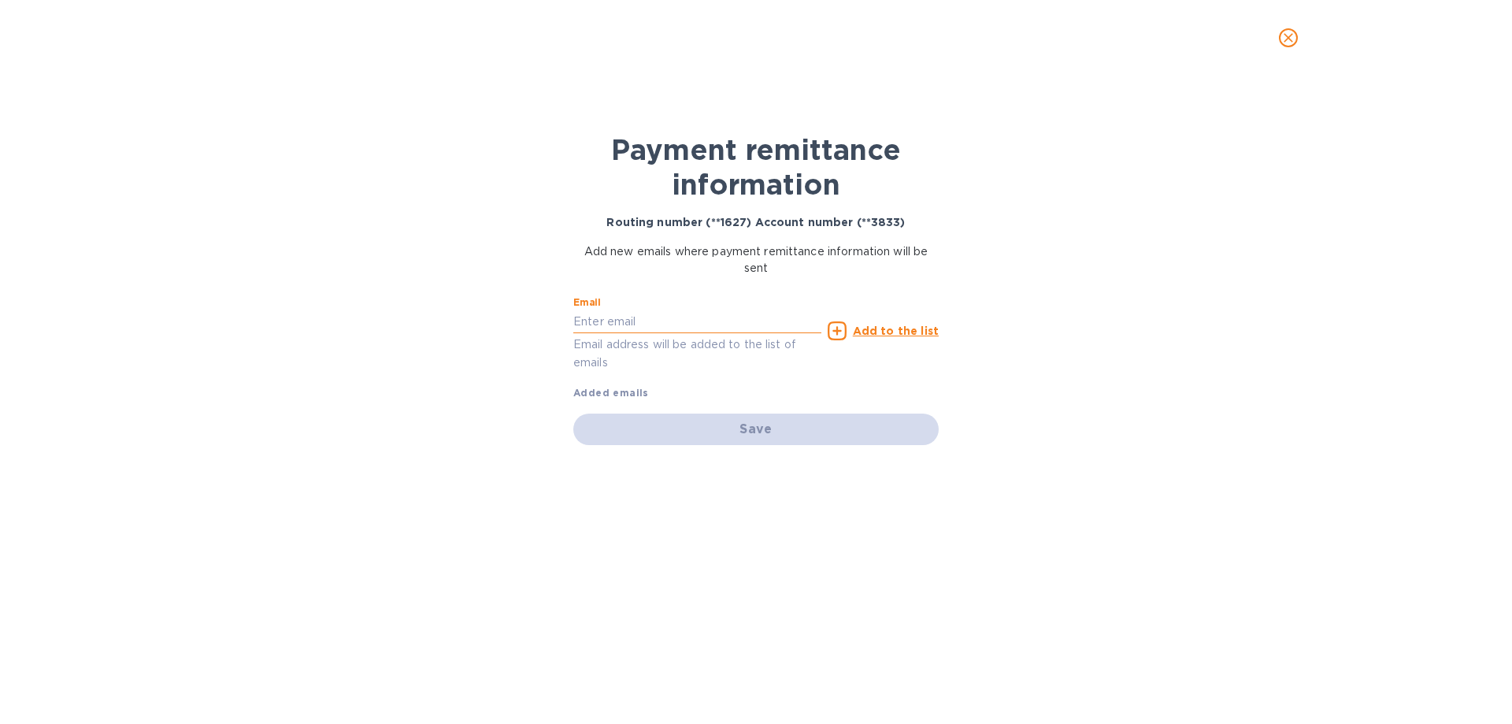
click at [658, 323] on input "text" at bounding box center [697, 322] width 248 height 24
type input "[PERSON_NAME][EMAIL_ADDRESS][DOMAIN_NAME]"
click at [884, 332] on u "Add to the list" at bounding box center [896, 330] width 86 height 13
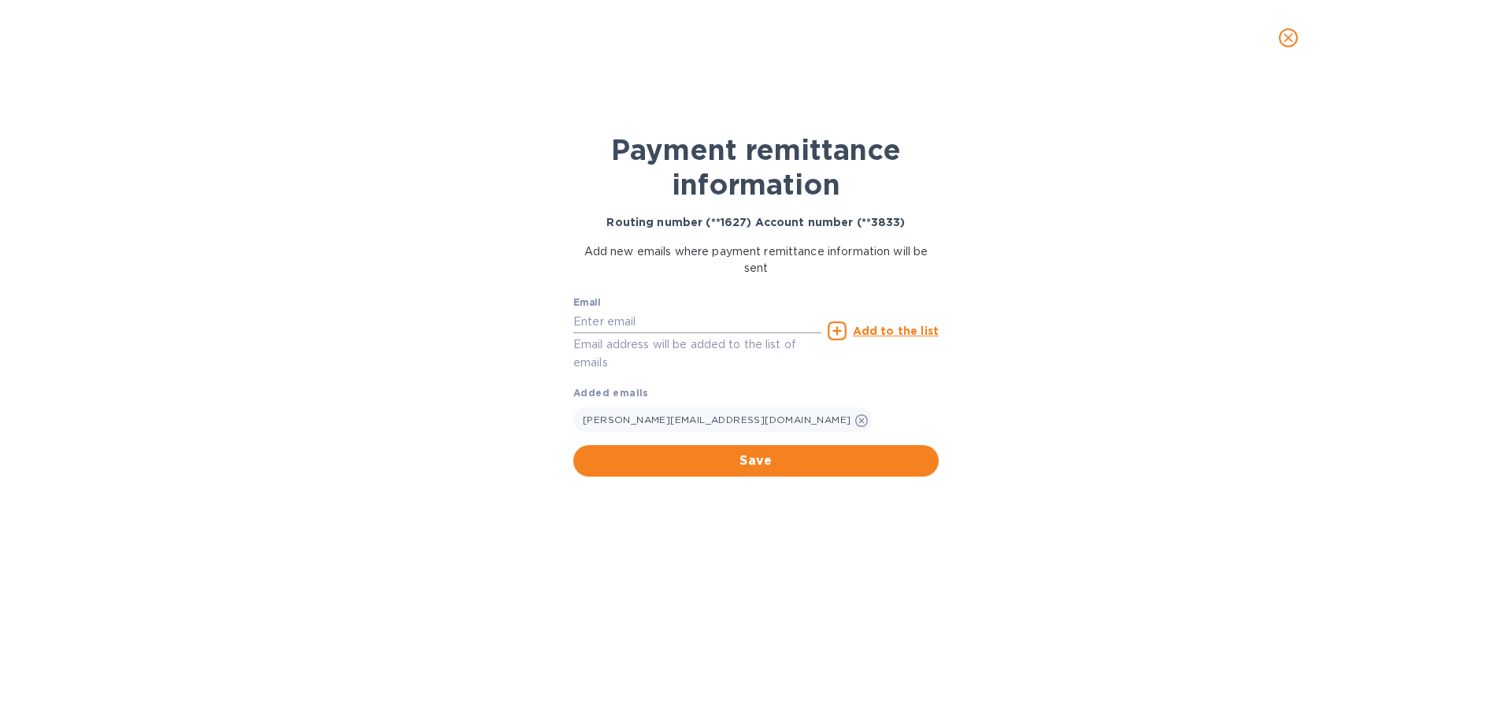
click at [715, 330] on input "text" at bounding box center [697, 322] width 248 height 24
type input "[EMAIL_ADDRESS][DOMAIN_NAME]"
click at [899, 332] on u "Add to the list" at bounding box center [896, 330] width 86 height 13
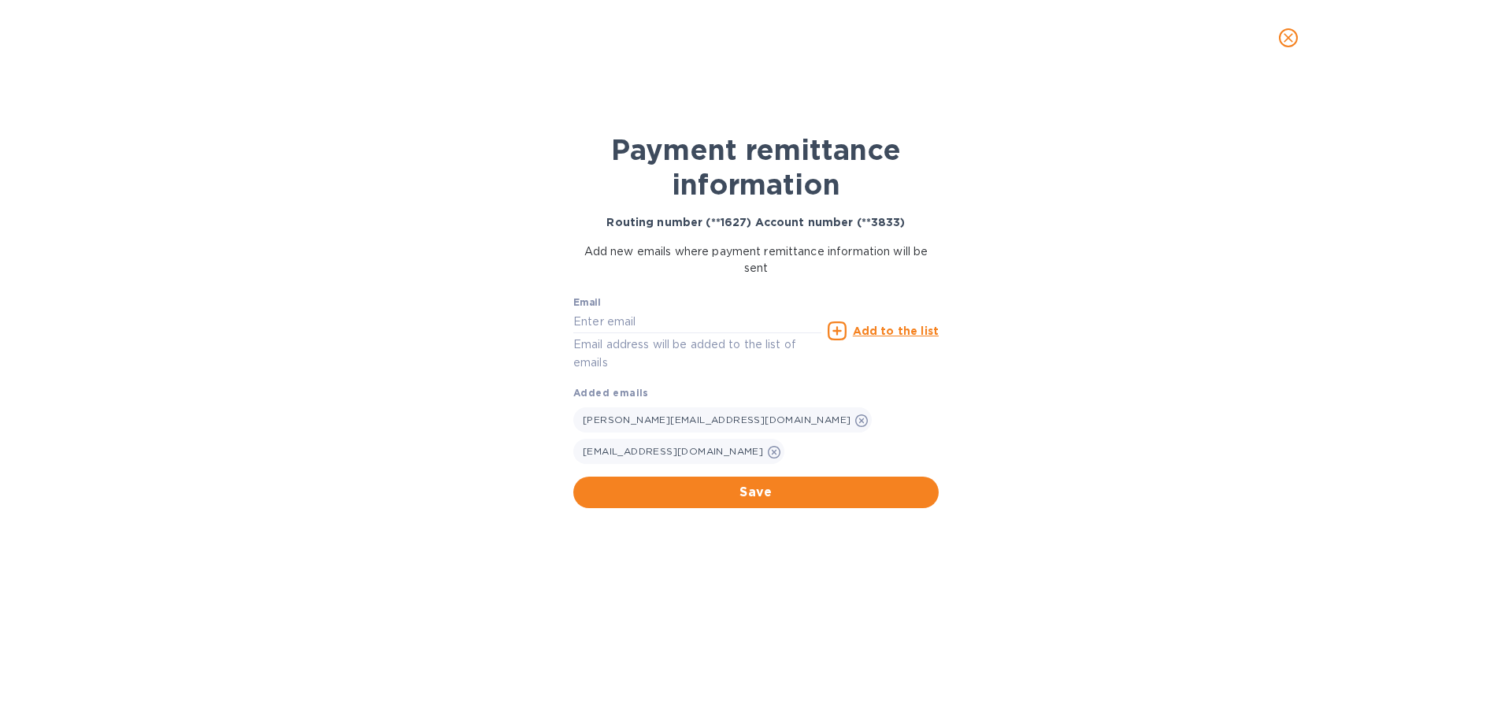
click at [621, 305] on div "Email Email address will be added to the list of emails" at bounding box center [697, 334] width 248 height 75
drag, startPoint x: 618, startPoint y: 317, endPoint x: 654, endPoint y: 317, distance: 36.2
click at [618, 317] on input "text" at bounding box center [697, 322] width 248 height 24
paste input "[PERSON_NAME][EMAIL_ADDRESS][DOMAIN_NAME]"
type input "[PERSON_NAME][EMAIL_ADDRESS][DOMAIN_NAME]"
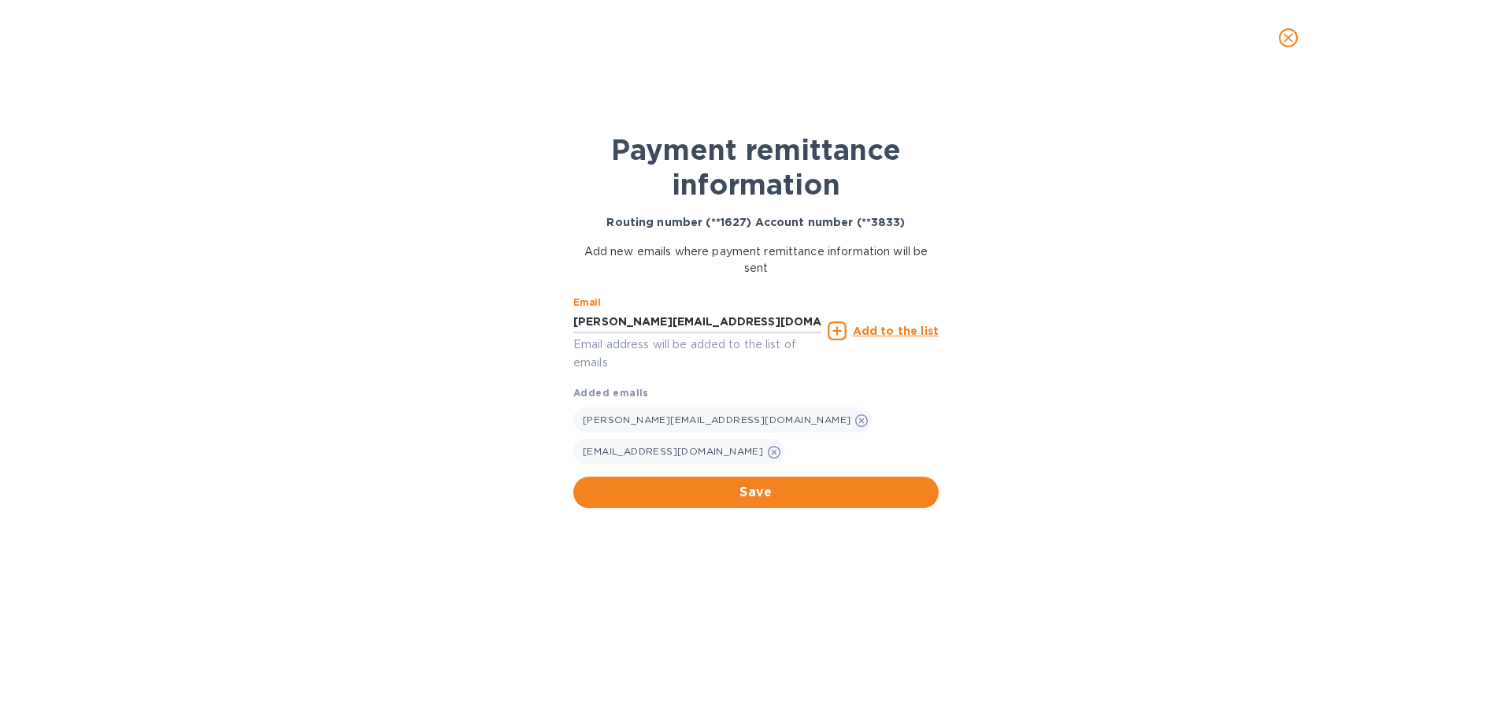
click at [914, 321] on div "Add to the list" at bounding box center [883, 330] width 111 height 19
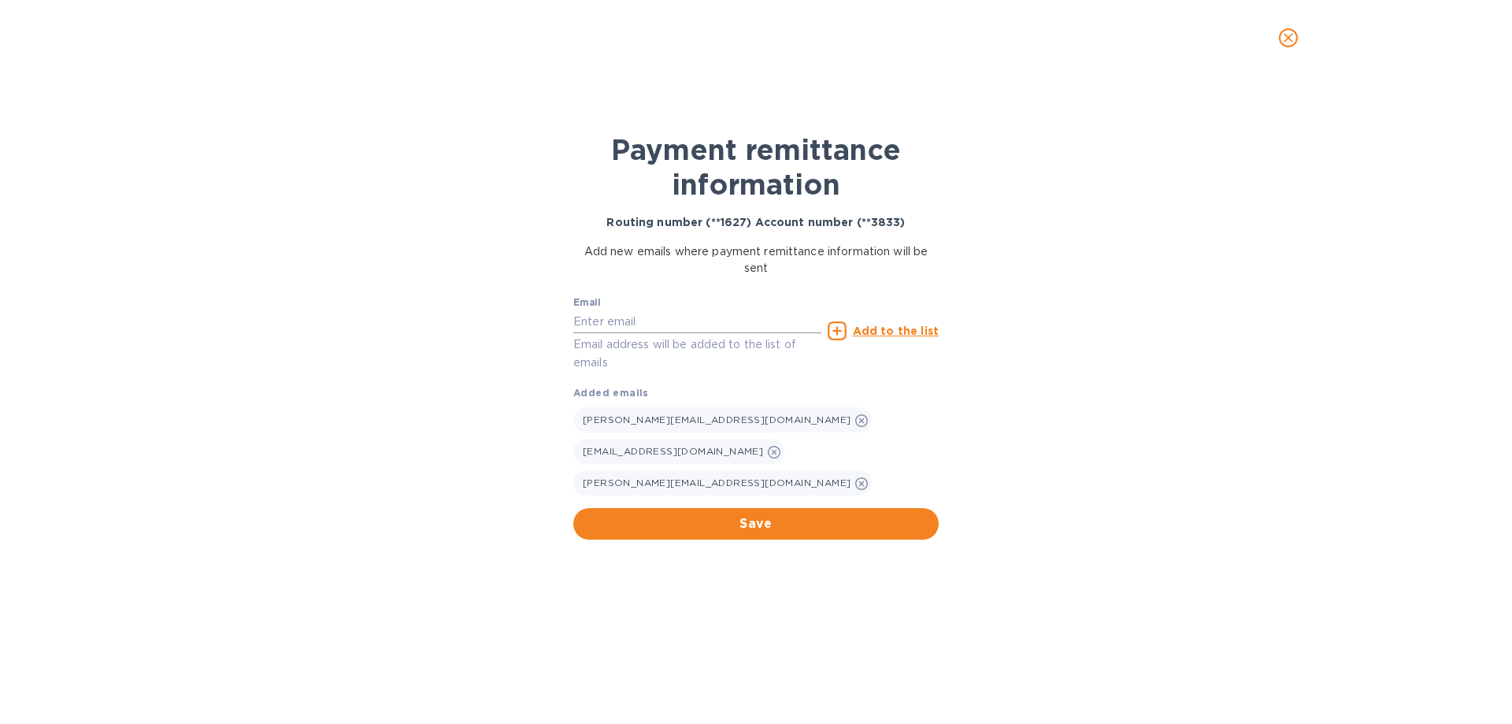
drag, startPoint x: 647, startPoint y: 318, endPoint x: 655, endPoint y: 320, distance: 8.8
click at [647, 318] on input "text" at bounding box center [697, 322] width 248 height 24
paste input "[PERSON_NAME][EMAIL_ADDRESS][DOMAIN_NAME]"
type input "[PERSON_NAME][EMAIL_ADDRESS][DOMAIN_NAME]"
click at [922, 326] on u "Add to the list" at bounding box center [896, 330] width 86 height 13
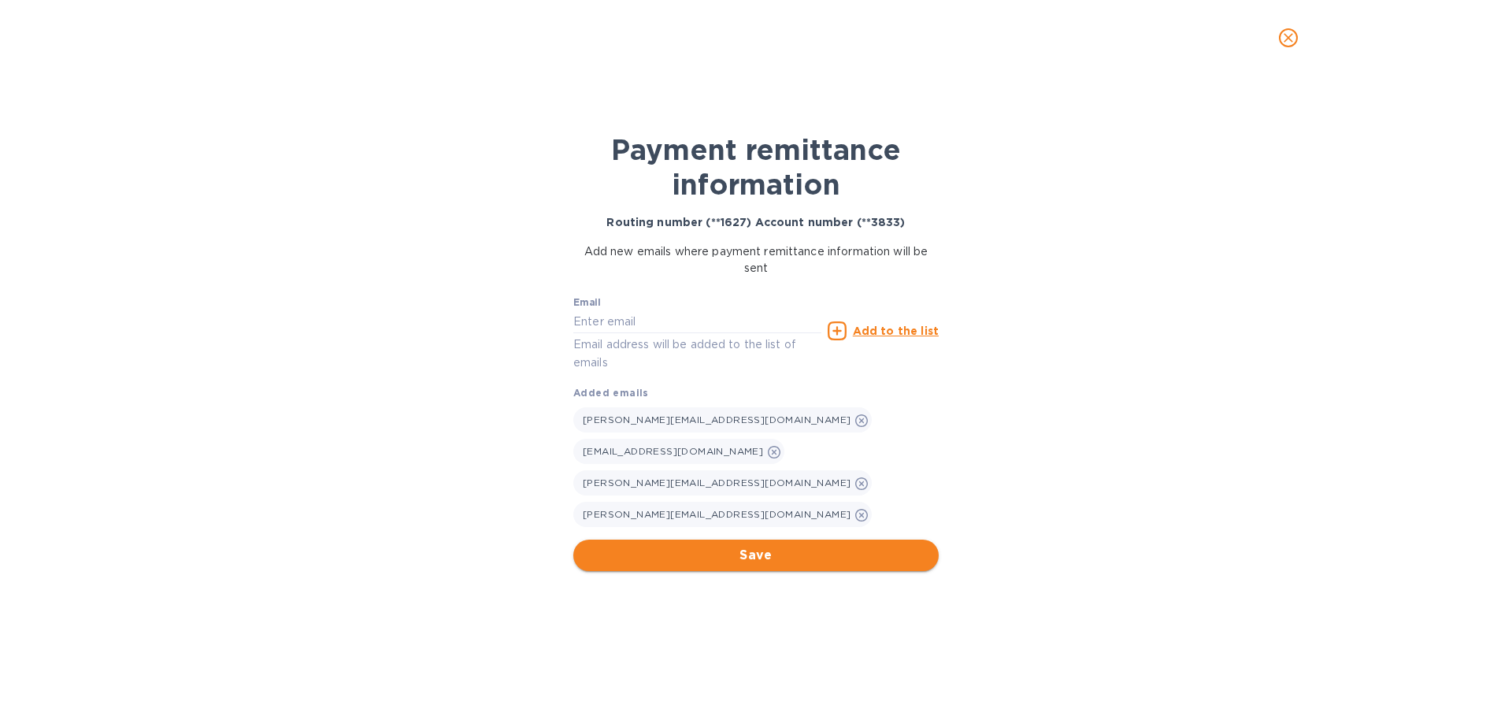
click at [773, 539] on button "Save" at bounding box center [755, 555] width 365 height 32
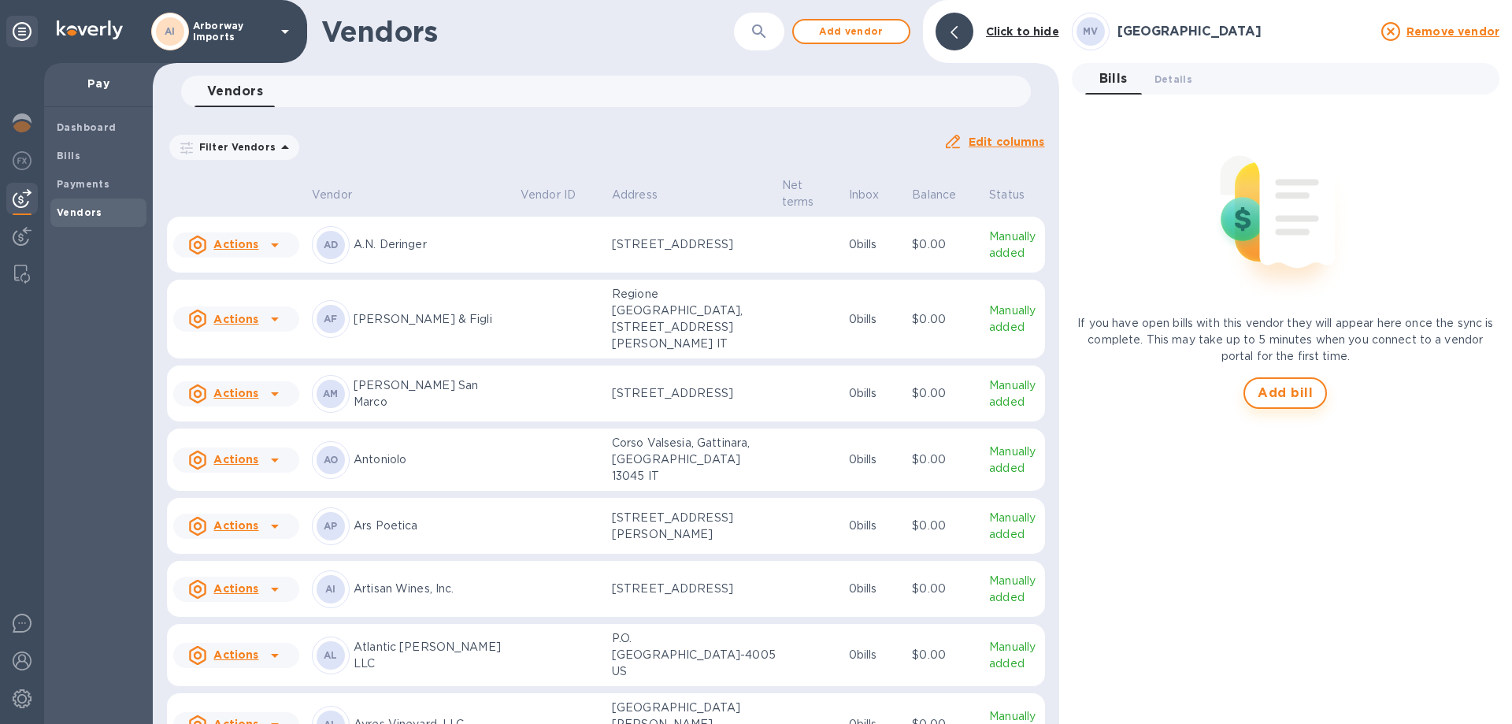
click at [1284, 389] on span "Add bill" at bounding box center [1285, 393] width 55 height 19
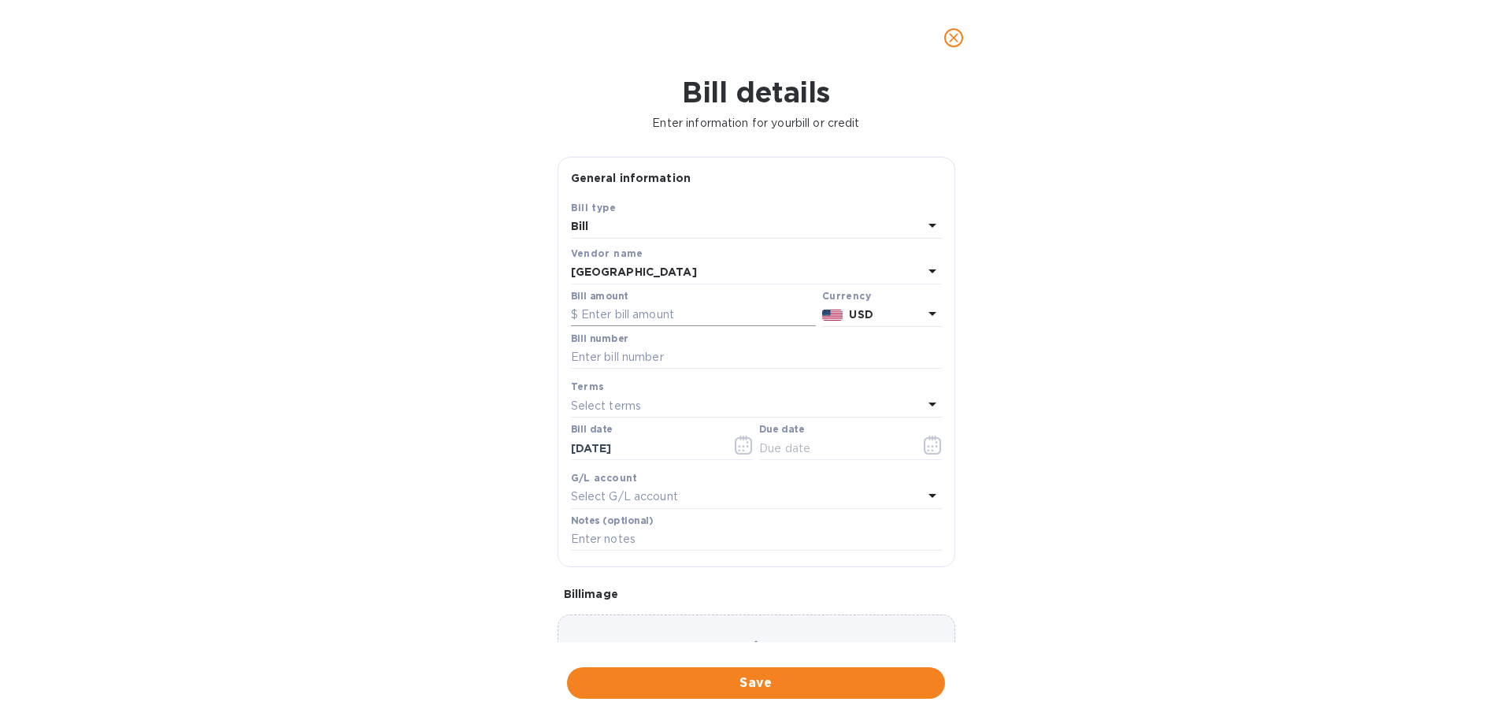
click at [630, 313] on input "text" at bounding box center [693, 315] width 245 height 24
type input "13,740.75"
click at [647, 343] on div "Bill number" at bounding box center [756, 351] width 371 height 36
click at [647, 356] on input "text" at bounding box center [756, 358] width 371 height 24
type input "156888"
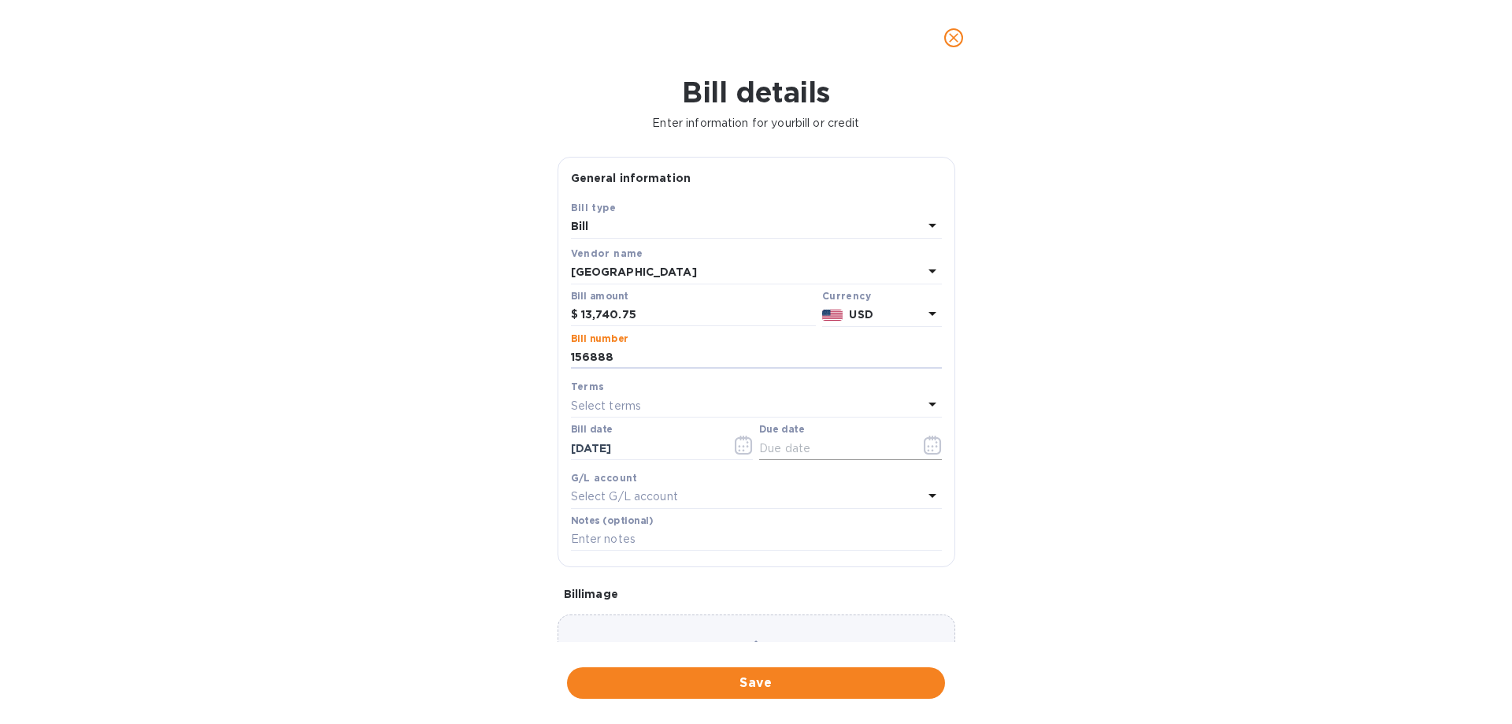
click at [924, 442] on icon "button" at bounding box center [933, 445] width 18 height 19
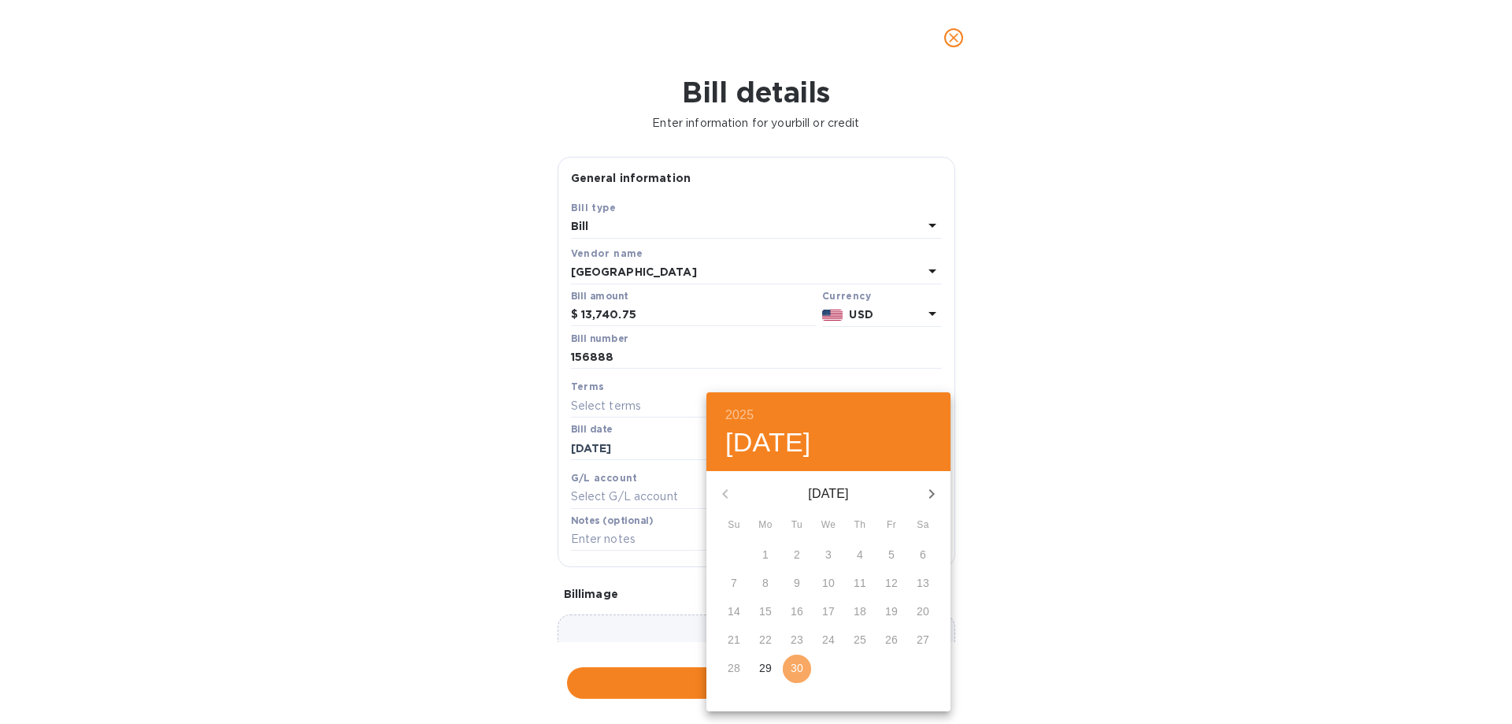
click at [798, 670] on p "30" at bounding box center [797, 668] width 13 height 16
type input "[DATE]"
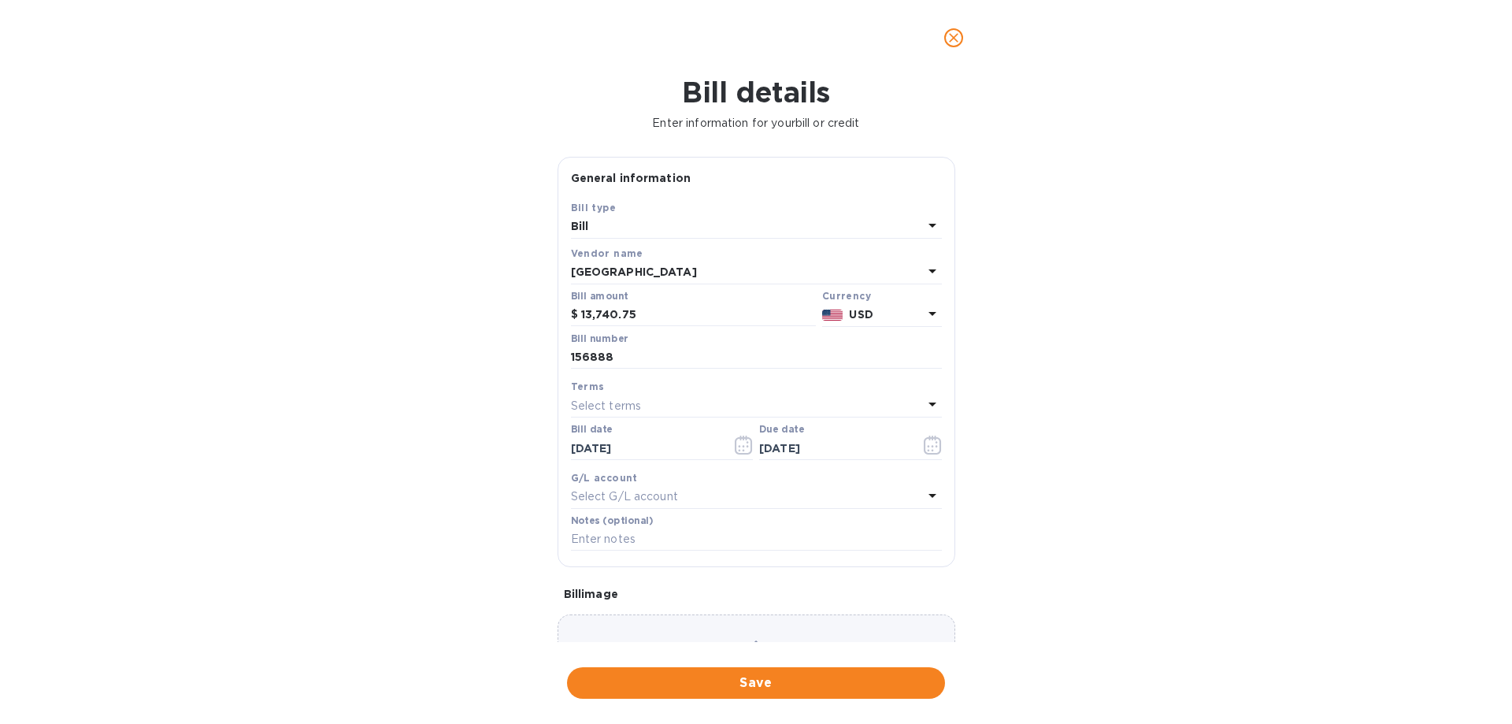
click at [745, 636] on div "Choose a bill and drag it here" at bounding box center [757, 670] width 398 height 113
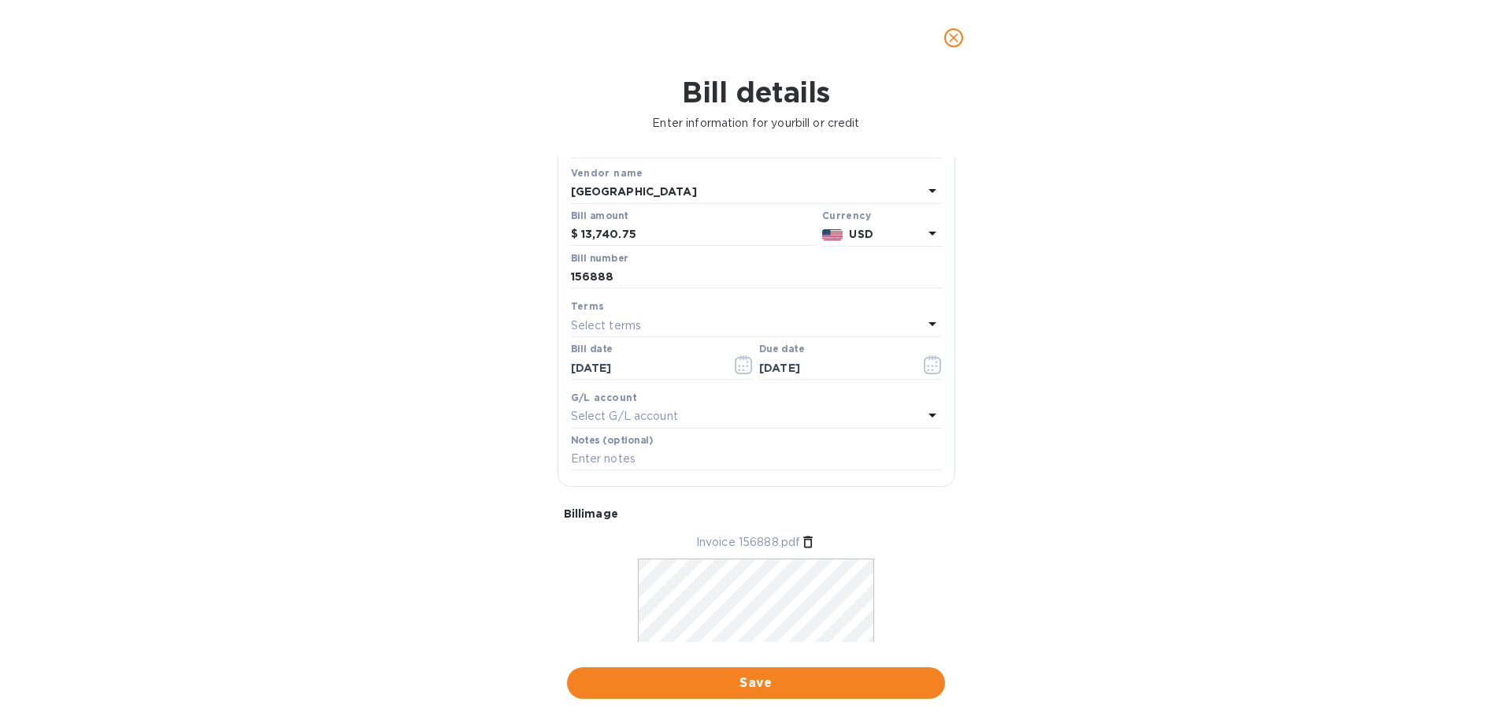
scroll to position [153, 0]
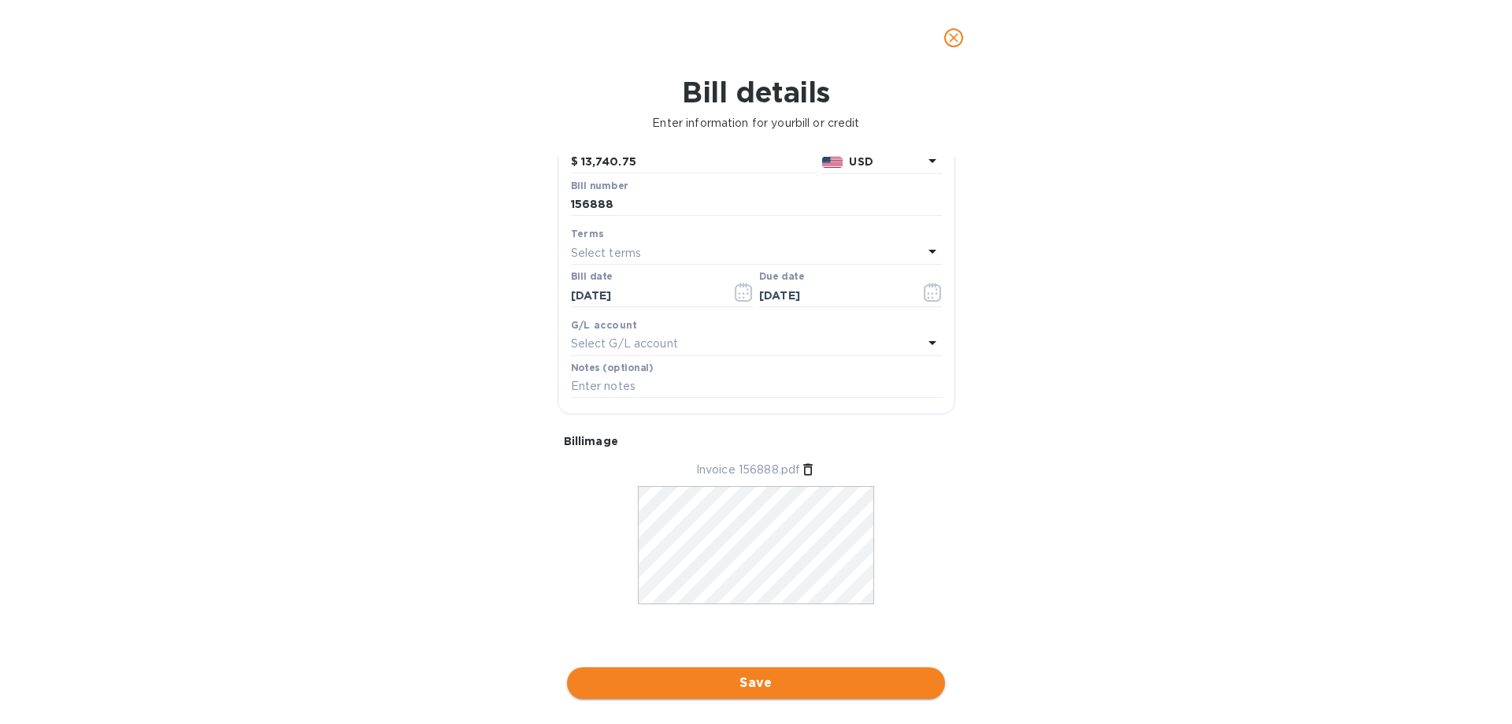
click at [766, 688] on span "Save" at bounding box center [756, 682] width 353 height 19
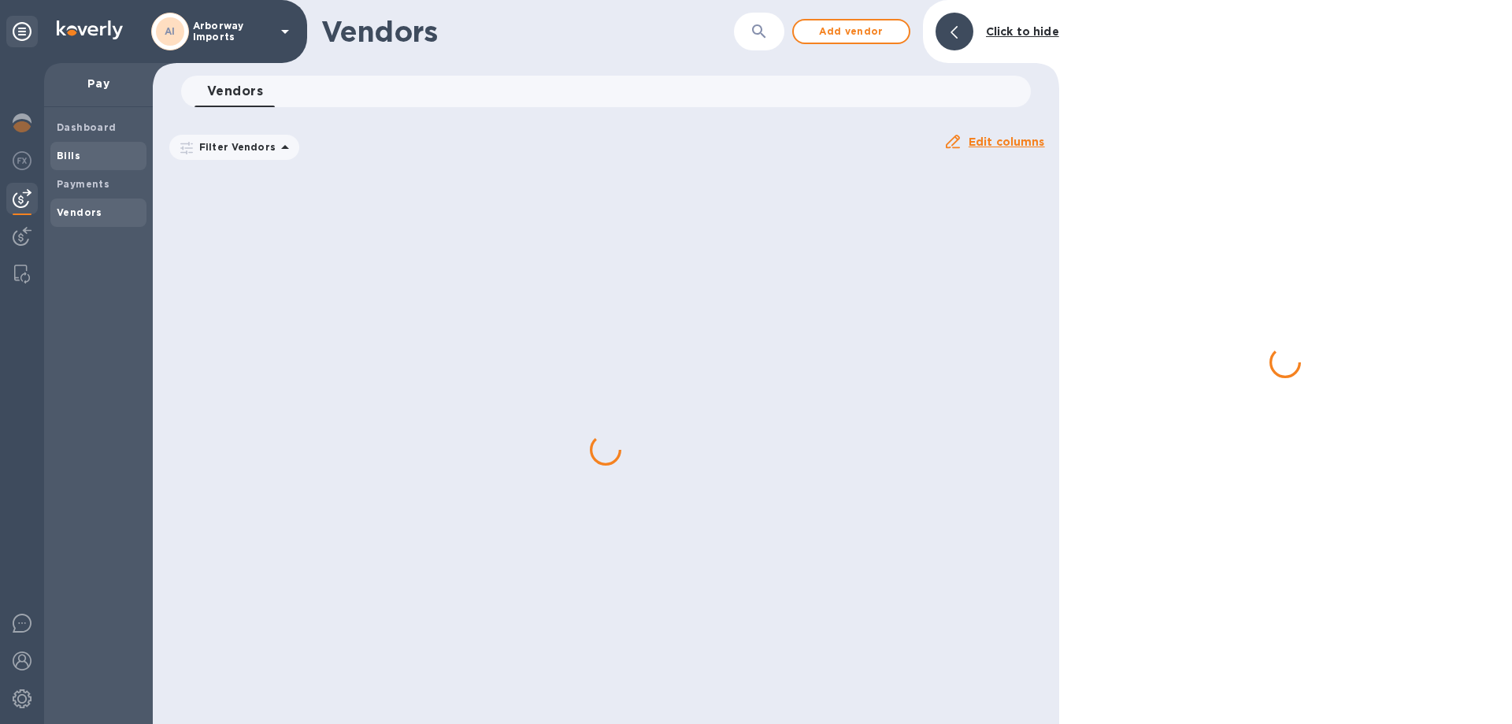
click at [71, 156] on b "Bills" at bounding box center [69, 156] width 24 height 12
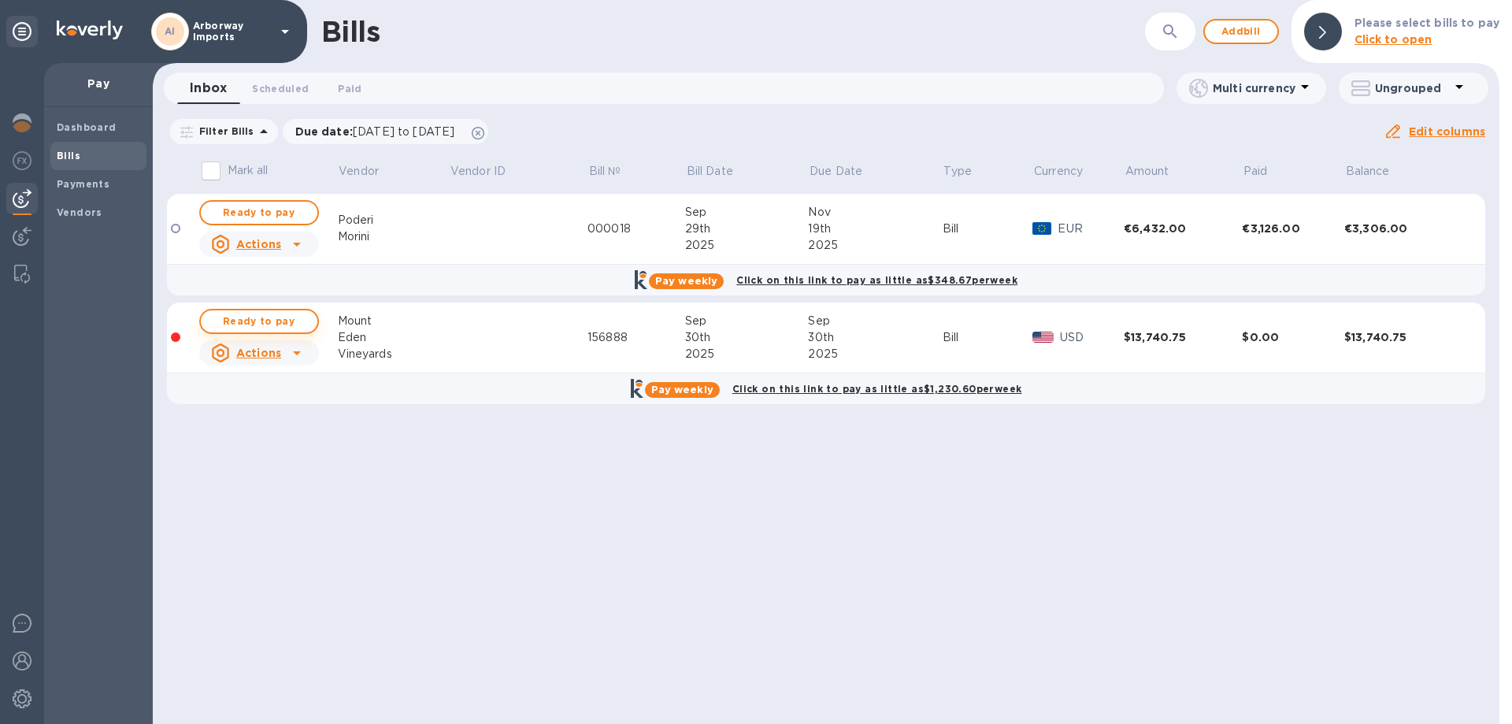
click at [273, 320] on span "Ready to pay" at bounding box center [258, 321] width 91 height 19
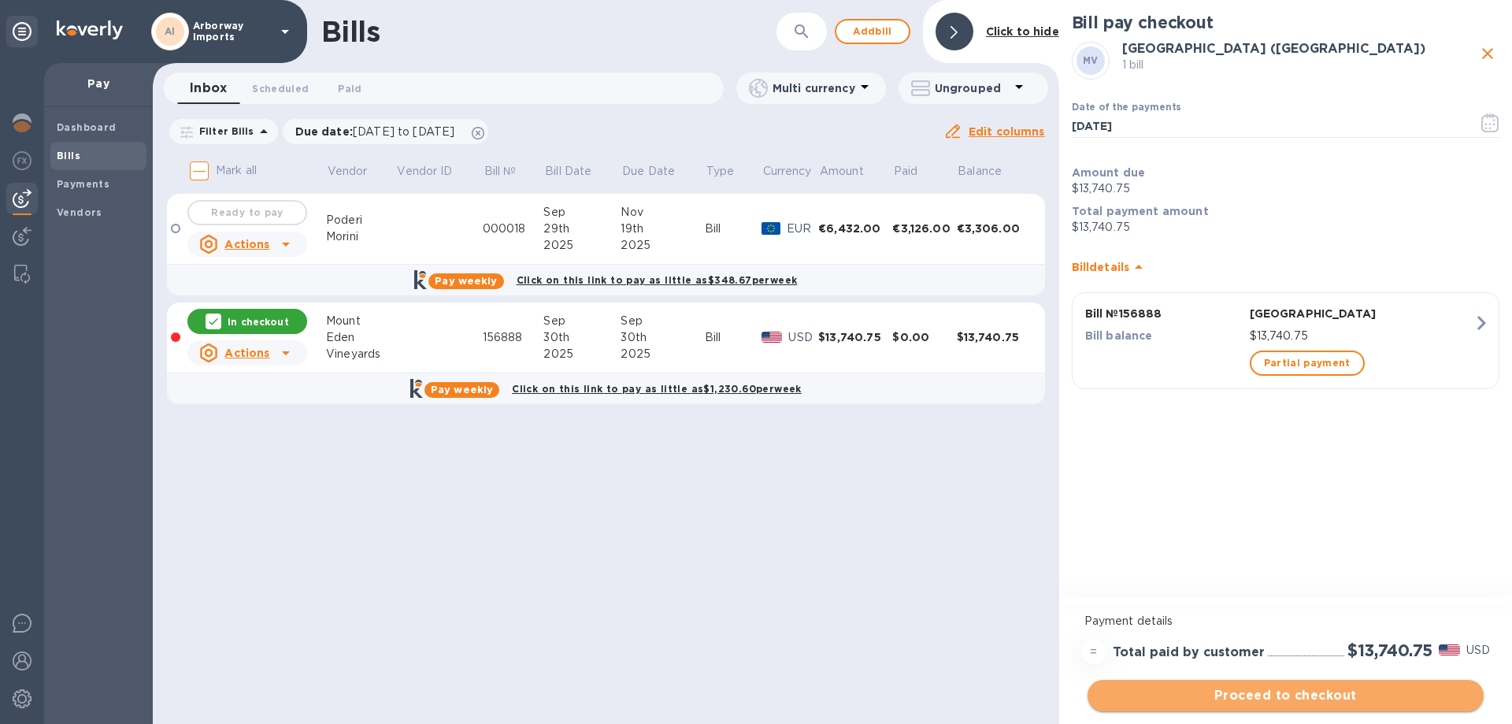
click at [1337, 682] on button "Proceed to checkout" at bounding box center [1286, 696] width 396 height 32
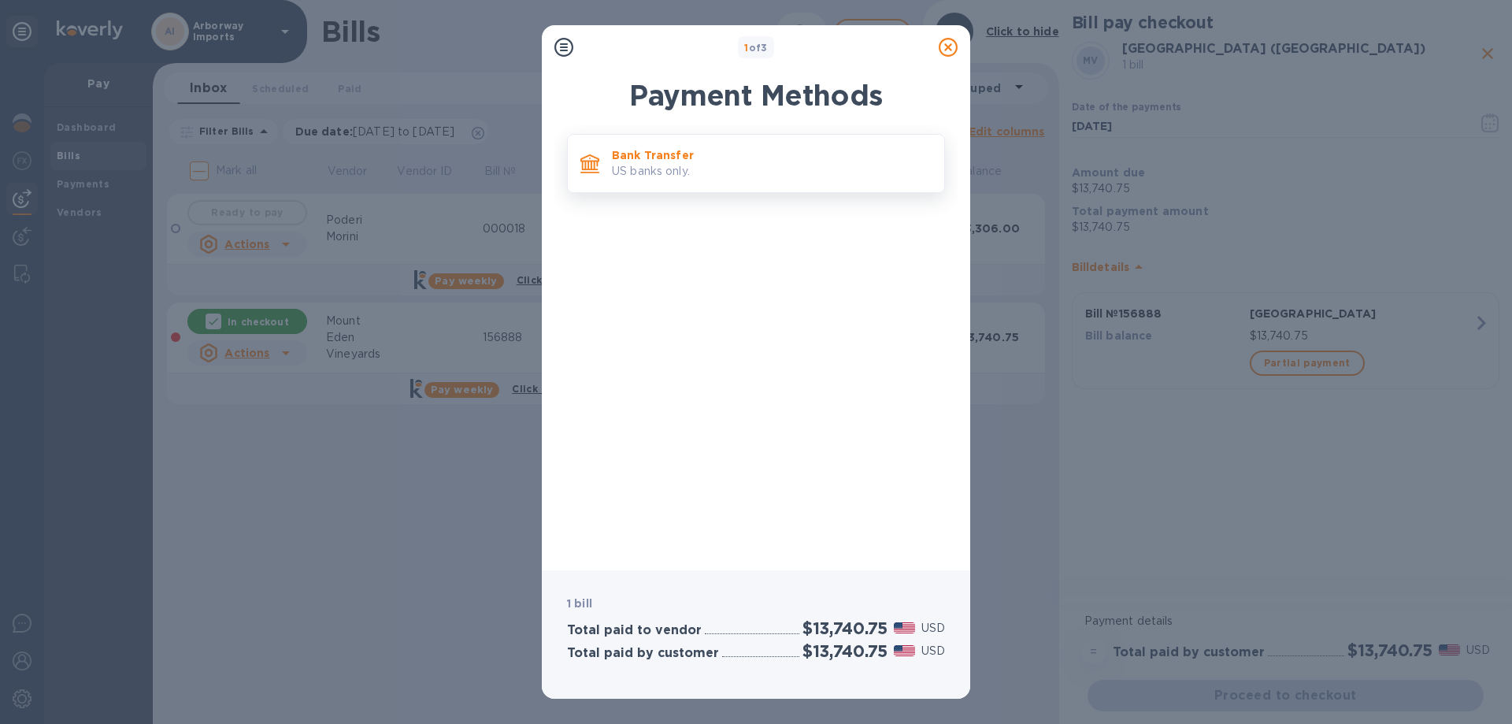
click at [704, 184] on div "Bank Transfer US banks only." at bounding box center [772, 163] width 332 height 45
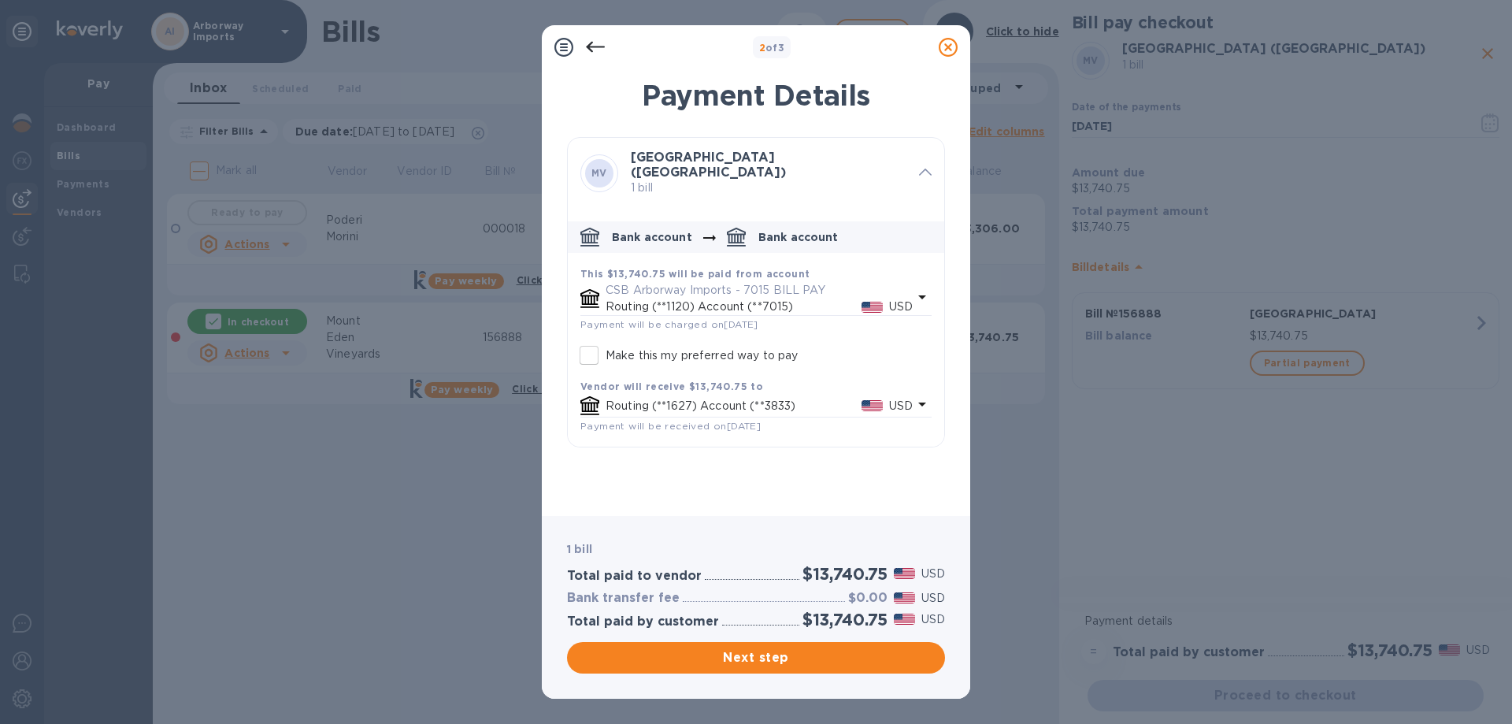
click at [598, 356] on input "Make this my preferred way to pay" at bounding box center [589, 355] width 33 height 33
checkbox input "true"
click at [792, 673] on div "Next step" at bounding box center [756, 658] width 384 height 38
click at [785, 658] on span "Next step" at bounding box center [756, 657] width 353 height 19
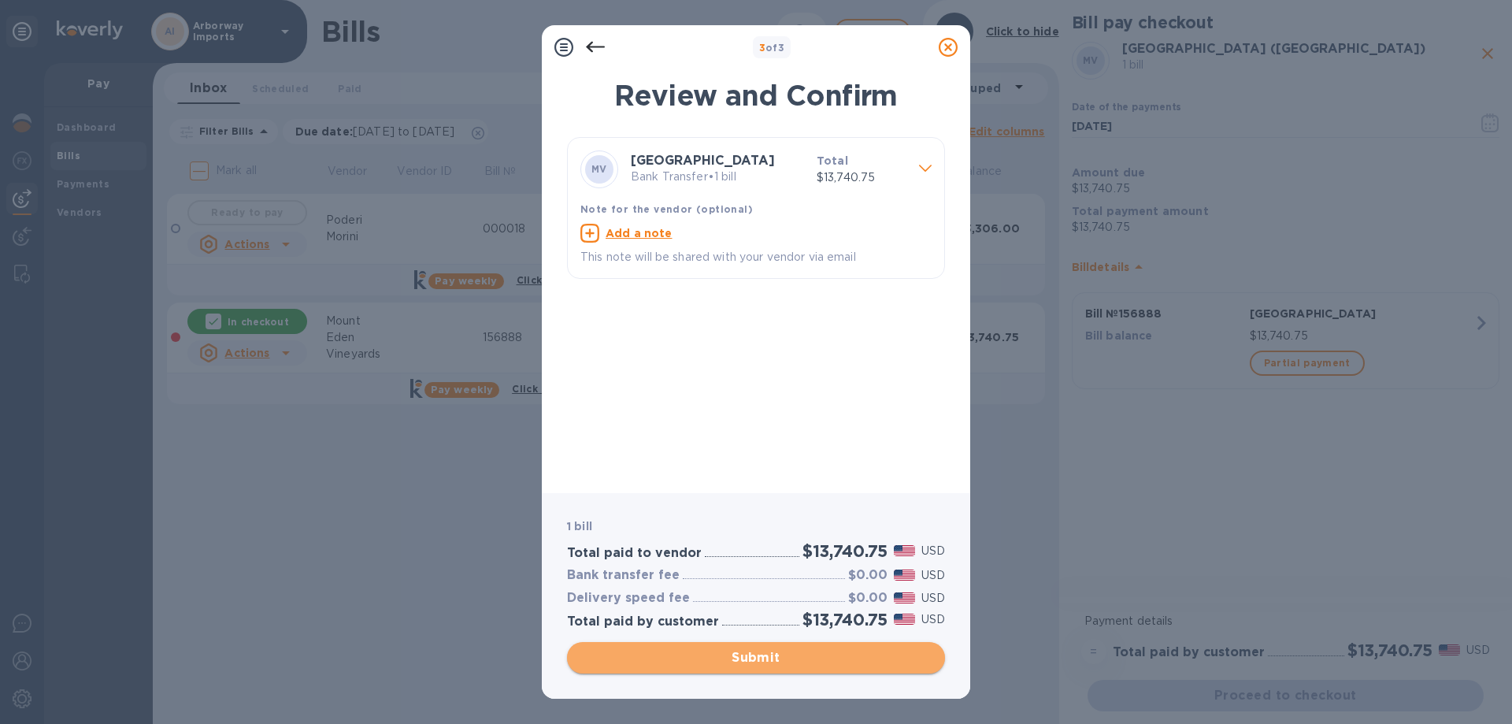
click at [744, 659] on span "Submit" at bounding box center [756, 657] width 353 height 19
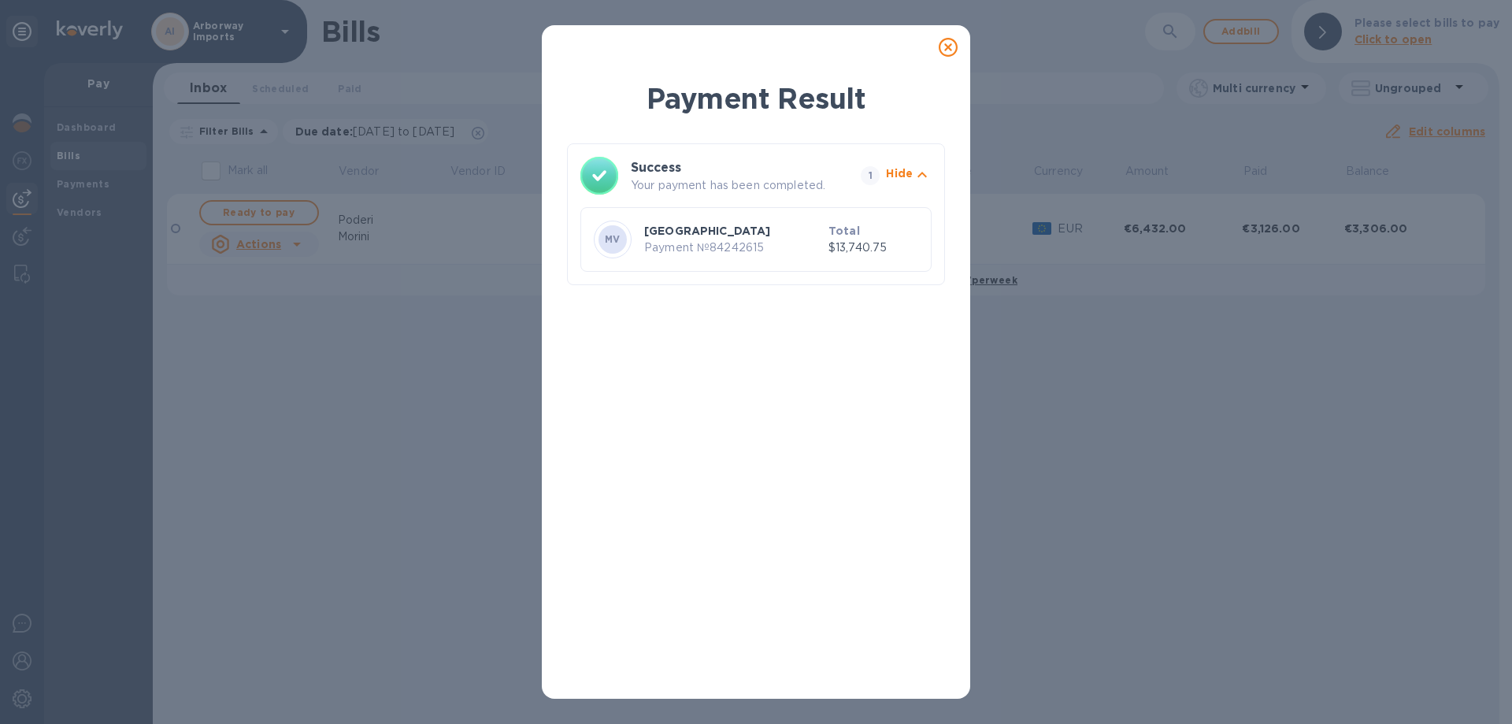
click at [951, 46] on icon at bounding box center [948, 47] width 19 height 19
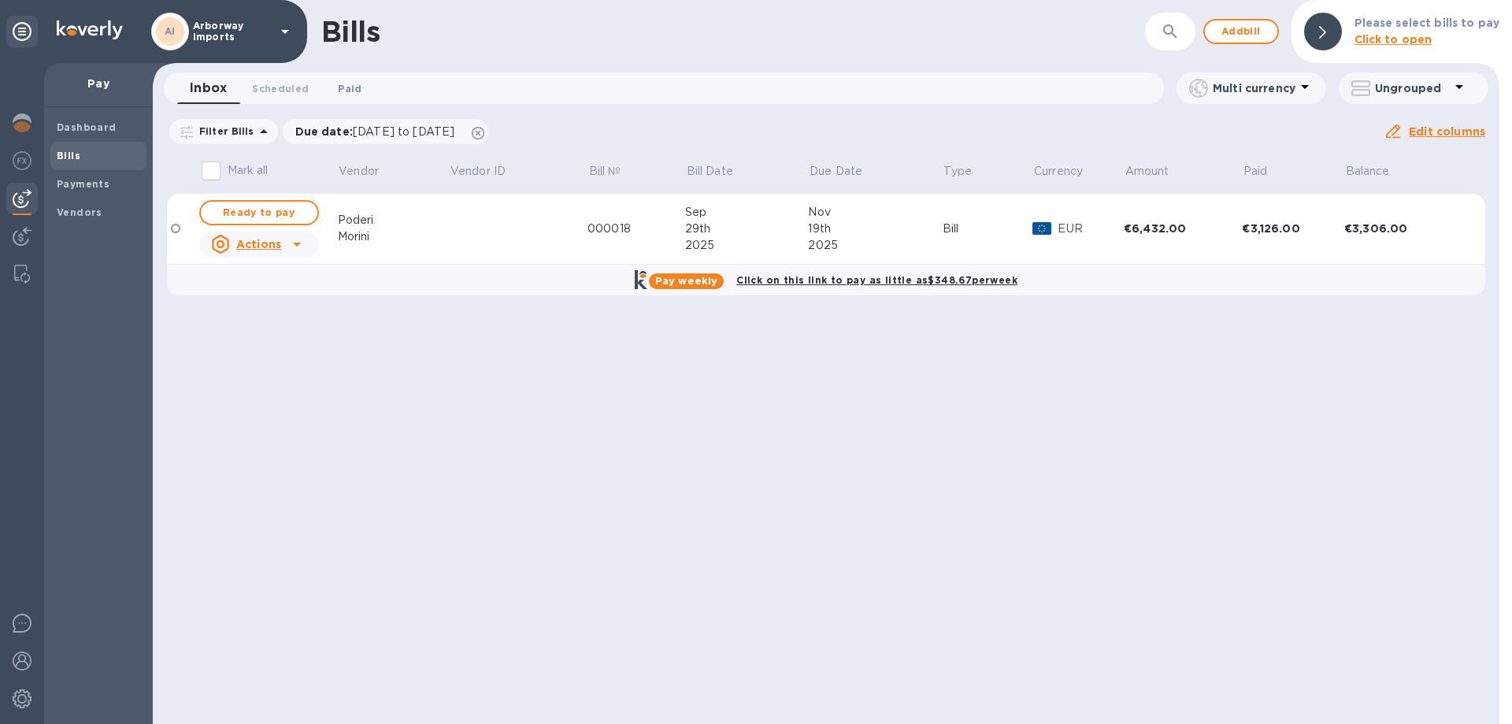
click at [347, 82] on span "Paid 0" at bounding box center [350, 88] width 24 height 17
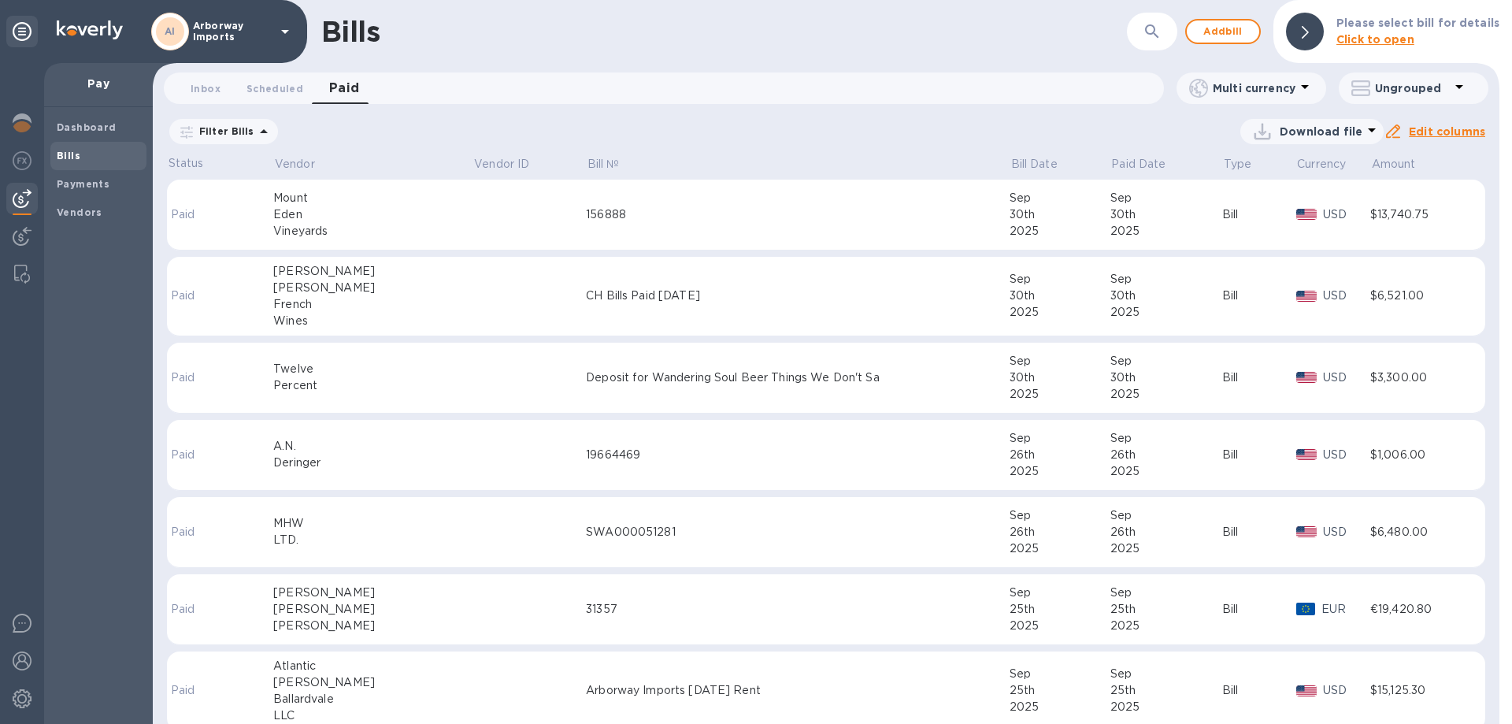
click at [473, 234] on td at bounding box center [529, 215] width 113 height 71
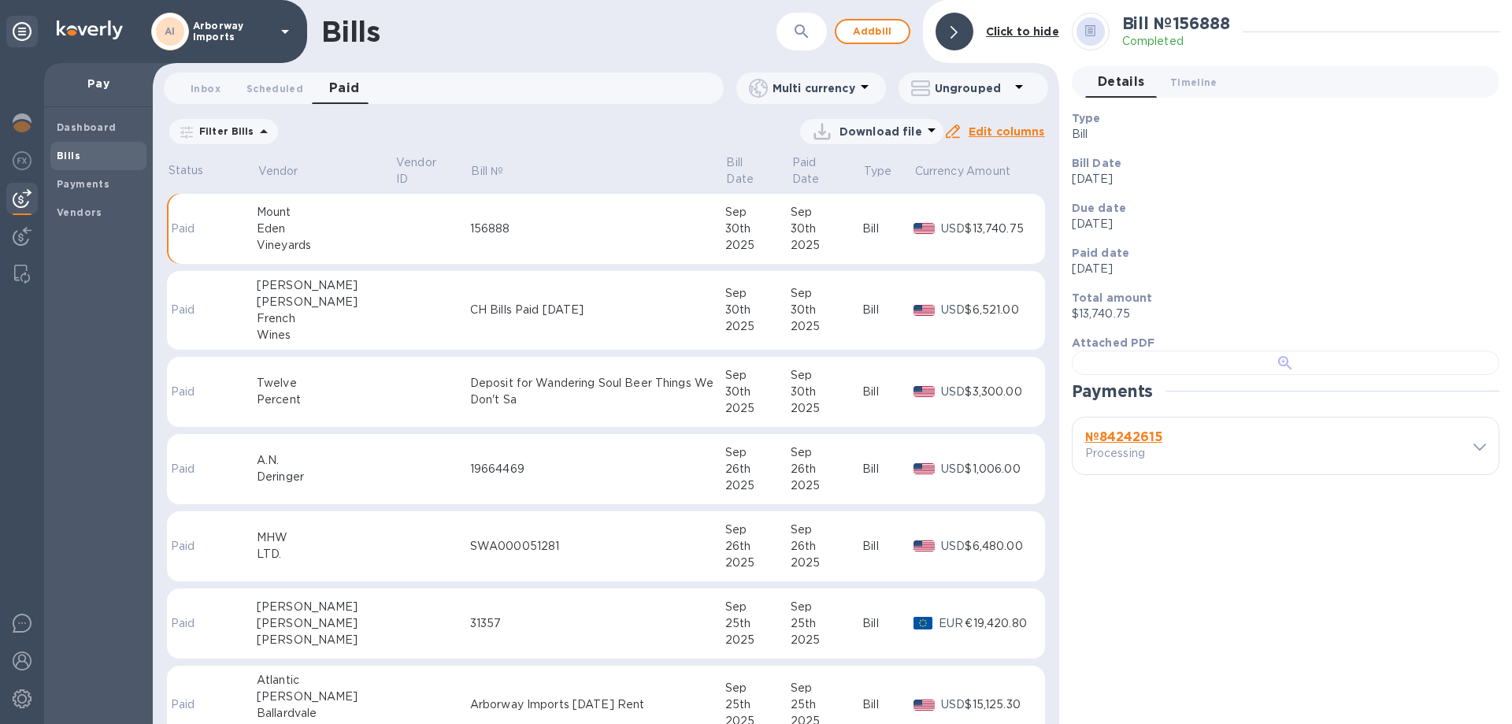
scroll to position [304, 0]
click at [1137, 444] on b "№ 84242615" at bounding box center [1123, 436] width 77 height 15
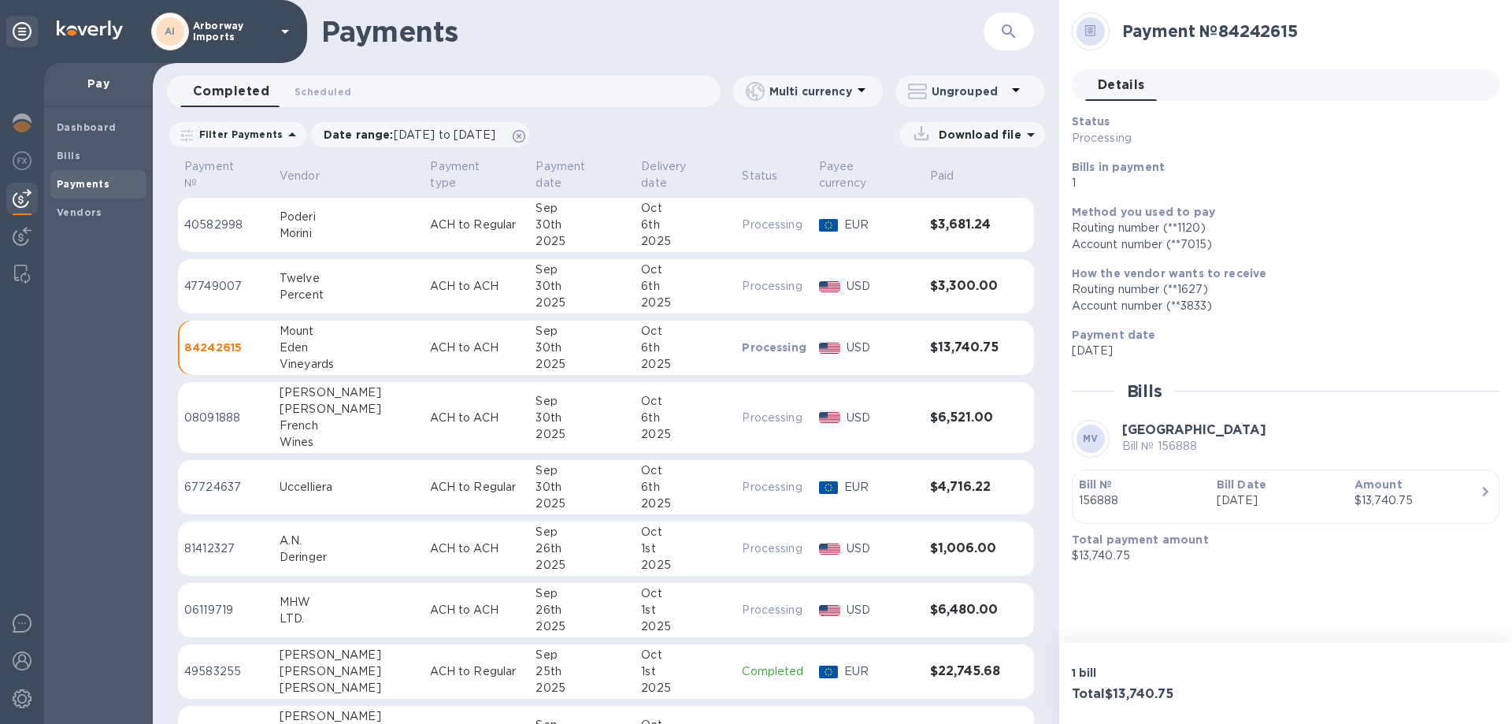
click at [1236, 493] on p "[DATE]" at bounding box center [1279, 500] width 125 height 17
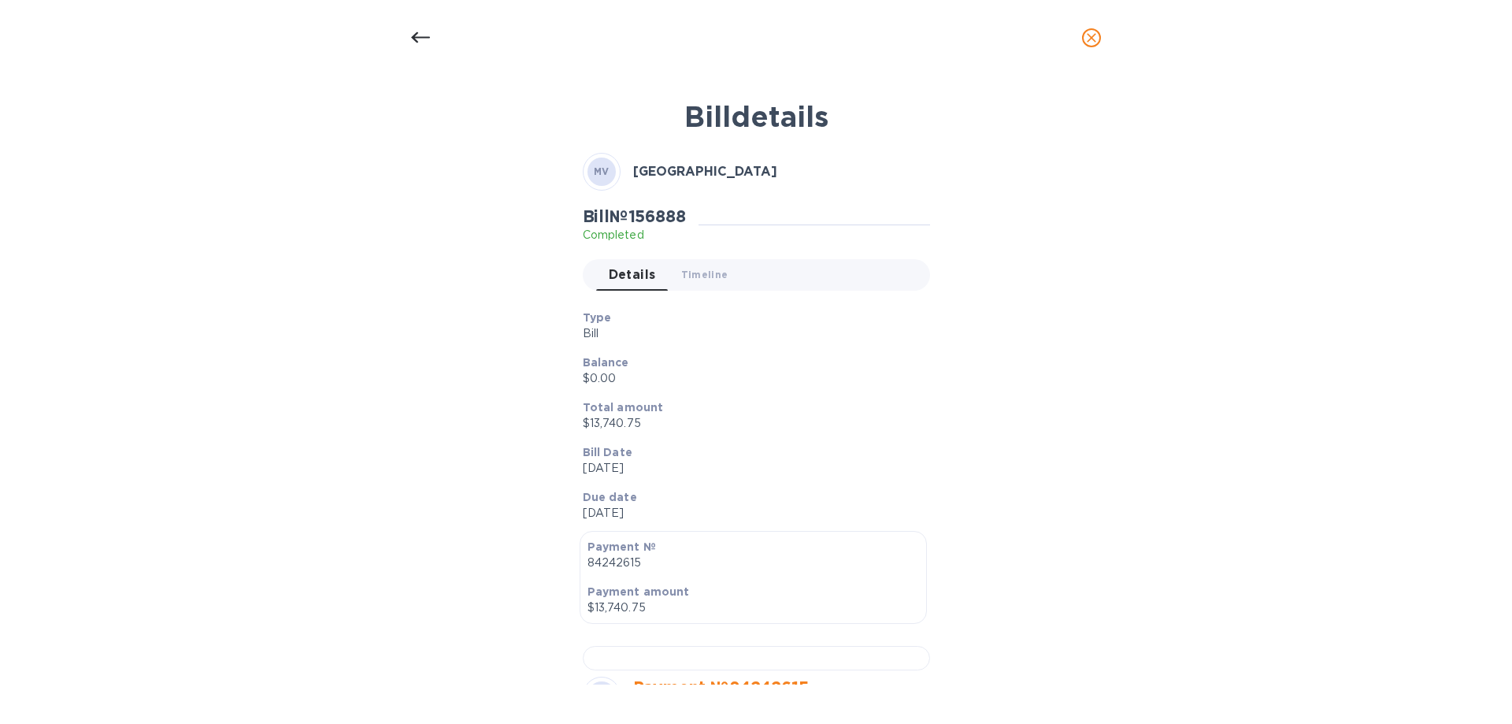
click at [759, 371] on p "$0.00" at bounding box center [750, 378] width 335 height 17
